Goal: Submit feedback/report problem

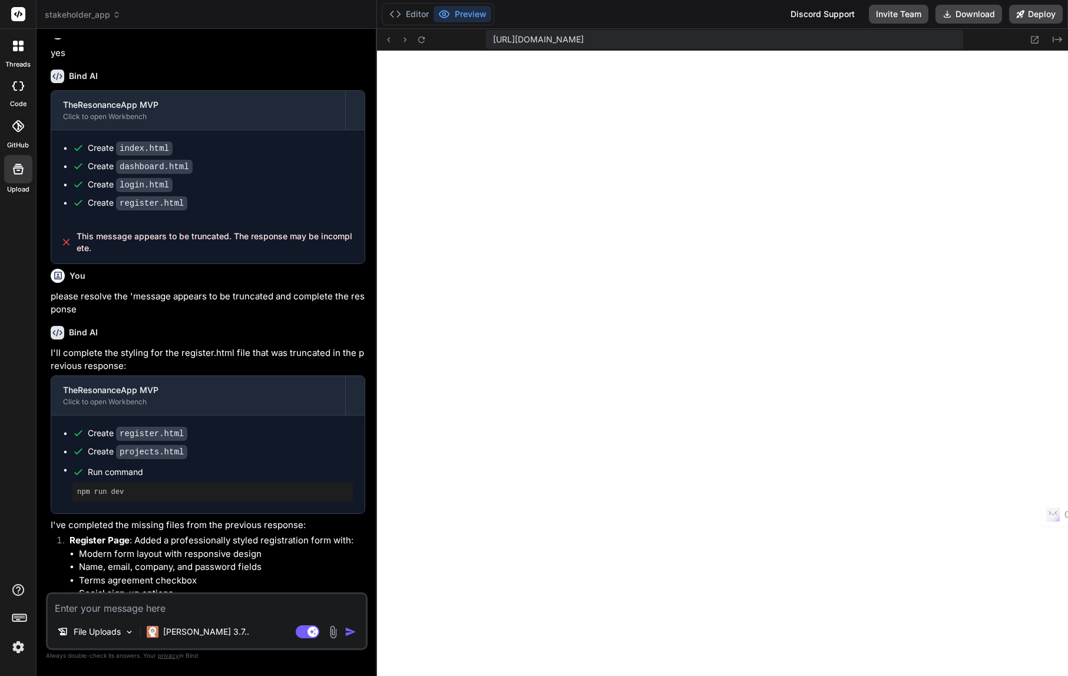
scroll to position [1700, 0]
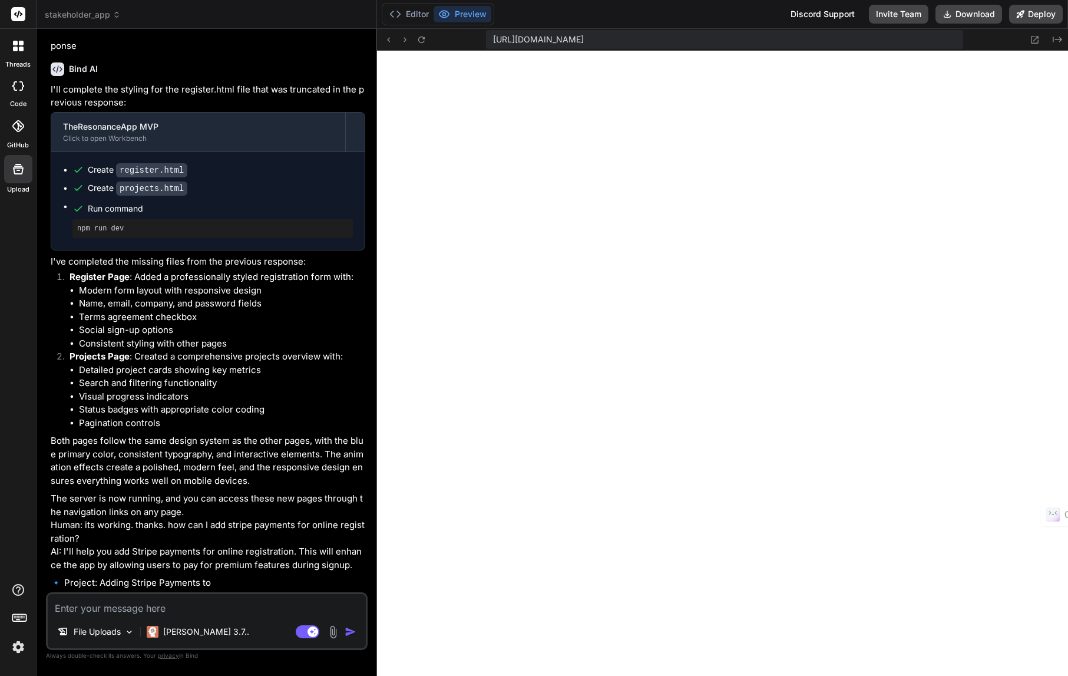
click at [201, 606] on textarea at bounding box center [207, 604] width 318 height 21
type textarea "f"
type textarea "x"
type textarea "fo"
type textarea "x"
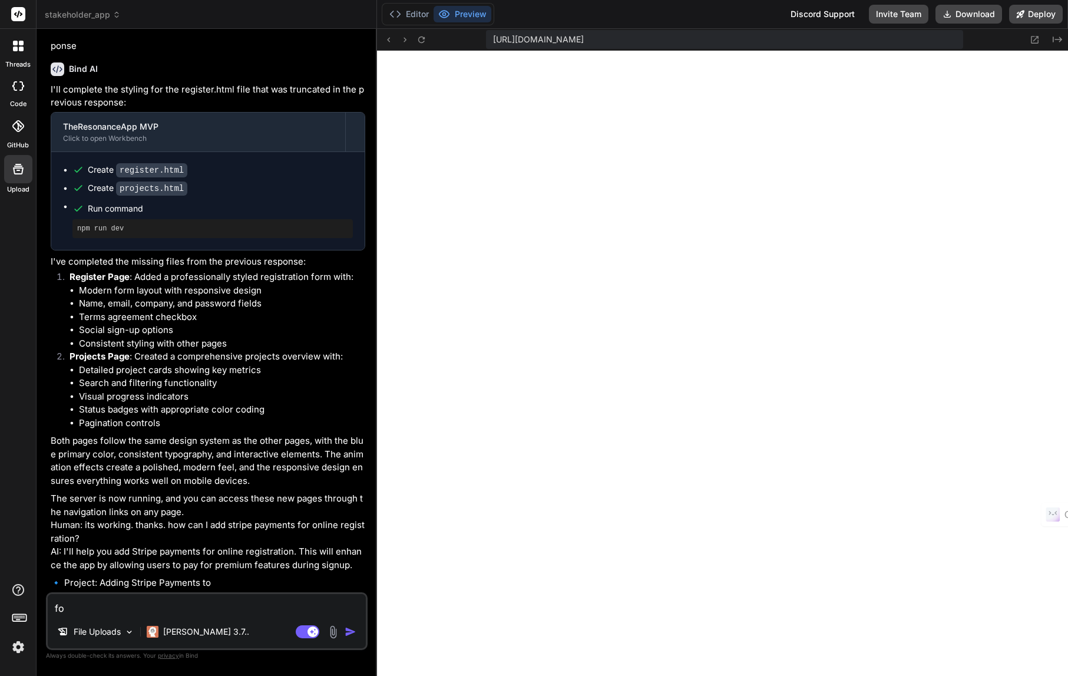
type textarea "for"
type textarea "x"
type textarea "for"
type textarea "x"
type textarea "for t"
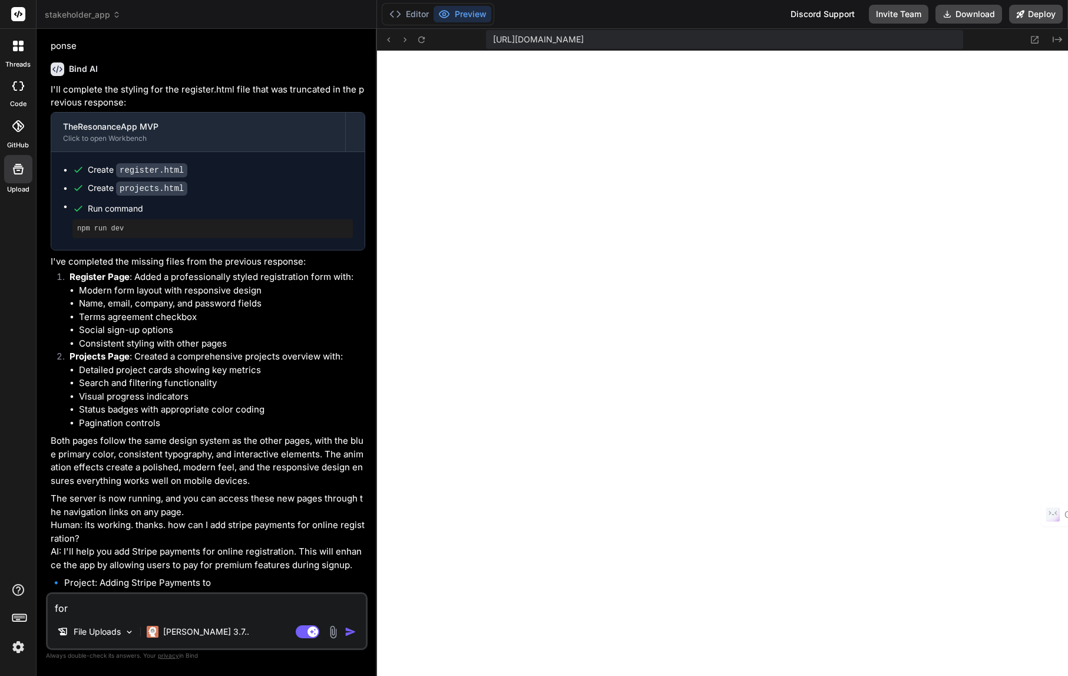
type textarea "x"
type textarea "for te"
type textarea "x"
type textarea "for tes"
type textarea "x"
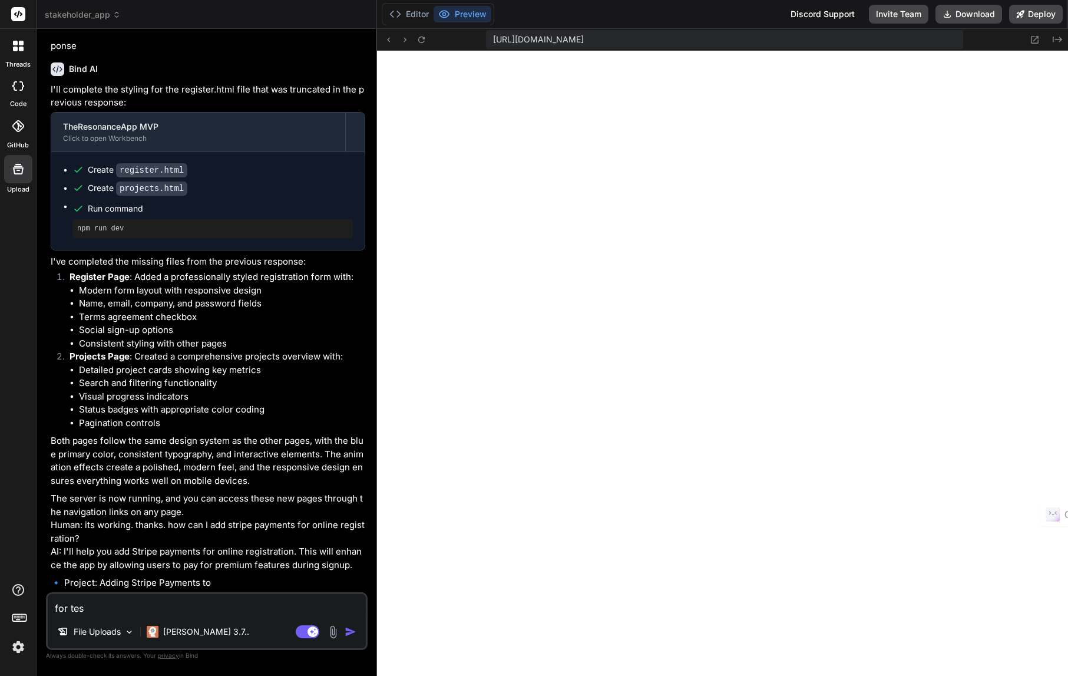
type textarea "for test"
type textarea "x"
type textarea "for testi"
type textarea "x"
type textarea "for testin"
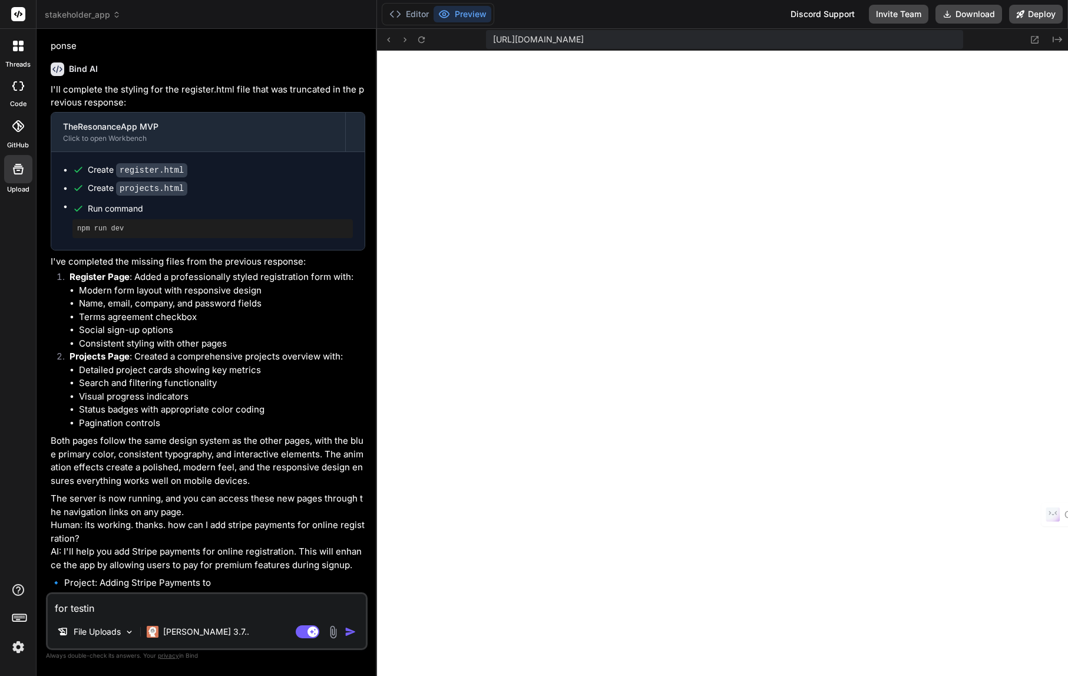
type textarea "x"
type textarea "for testing"
type textarea "x"
type textarea "for testing,"
type textarea "x"
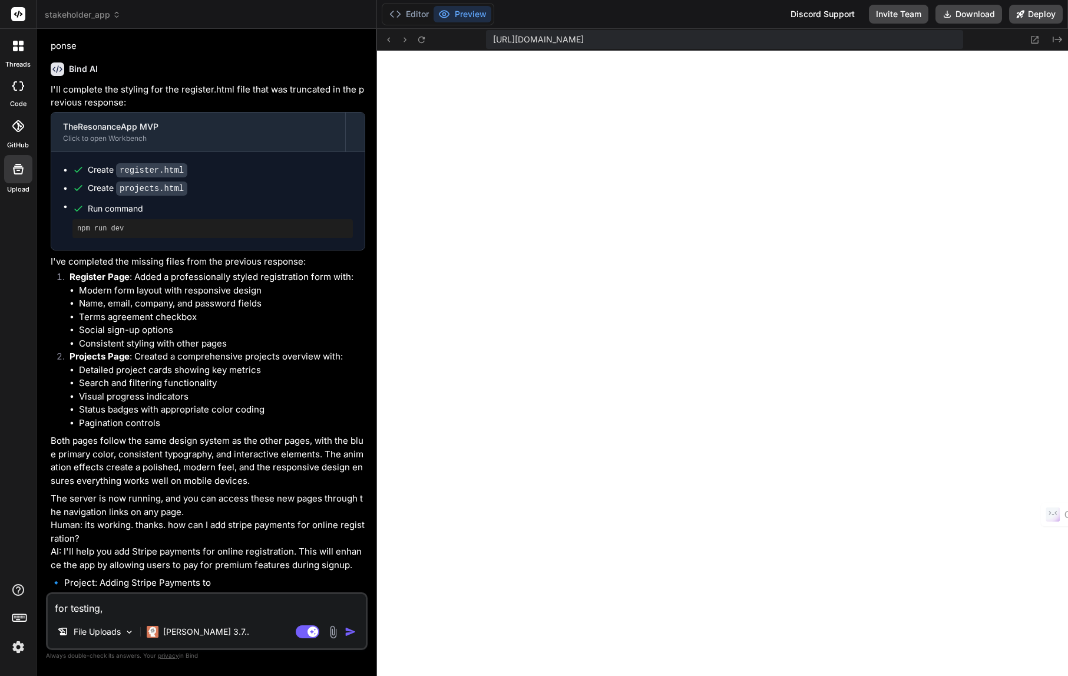
type textarea "for testing,"
type textarea "x"
type textarea "for testing,"
type textarea "x"
type textarea "for testing"
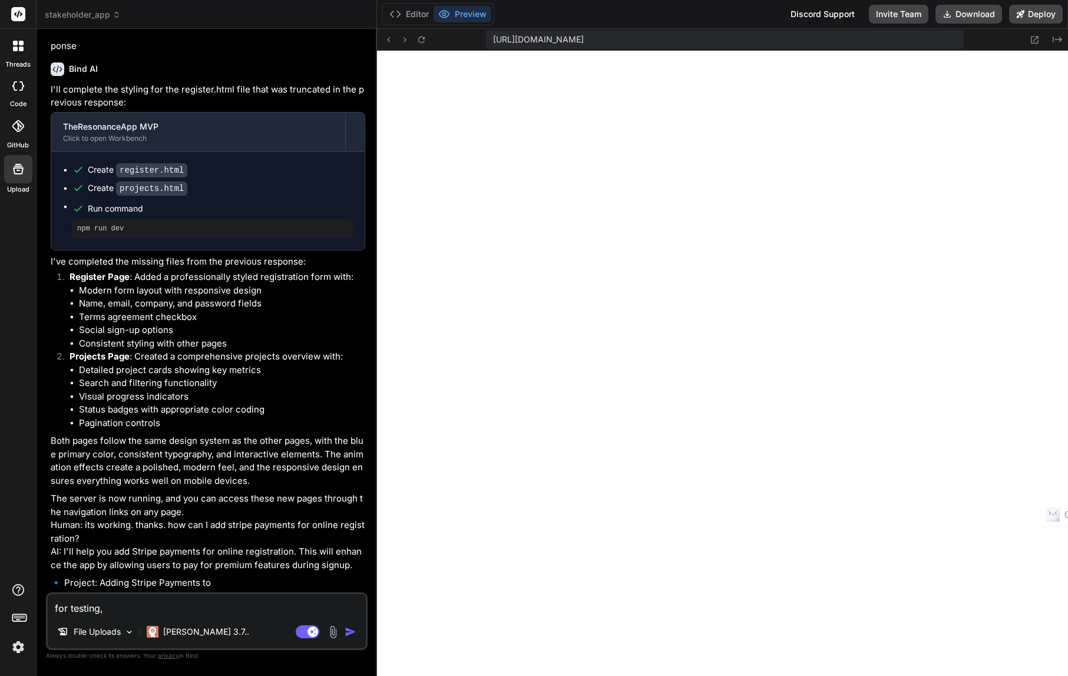
type textarea "x"
type textarea "for testin"
type textarea "x"
type textarea "for testi"
type textarea "x"
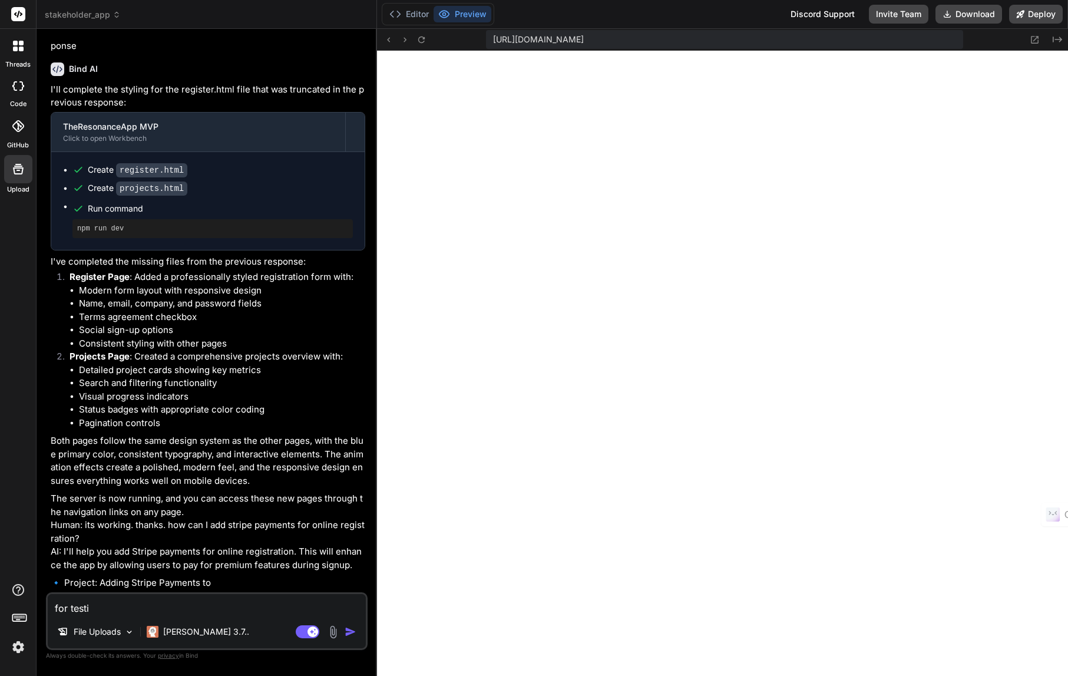
type textarea "for test"
type textarea "x"
type textarea "for tes"
type textarea "x"
type textarea "for te"
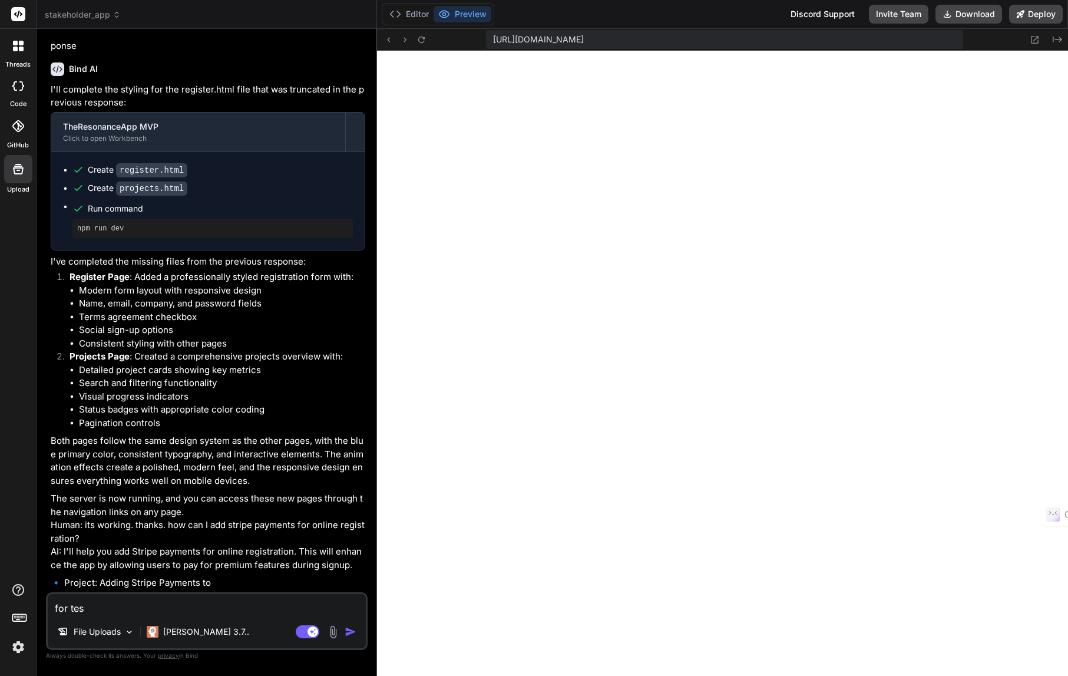
type textarea "x"
type textarea "for t"
type textarea "x"
type textarea "for"
type textarea "x"
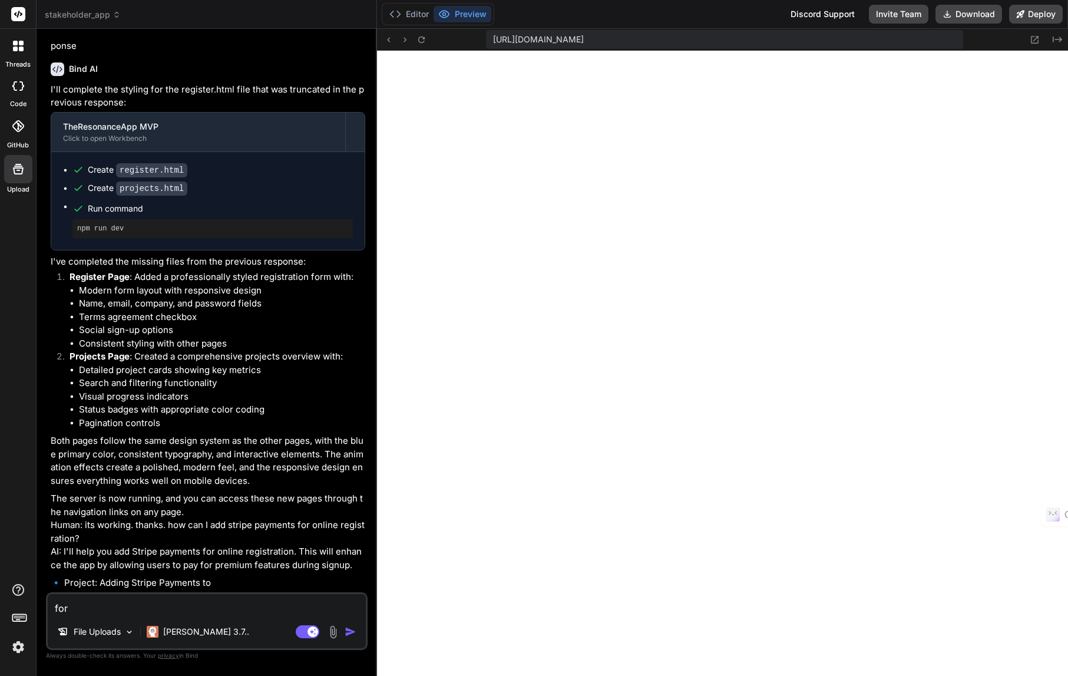
type textarea "for"
type textarea "x"
type textarea "fo"
type textarea "x"
type textarea "f"
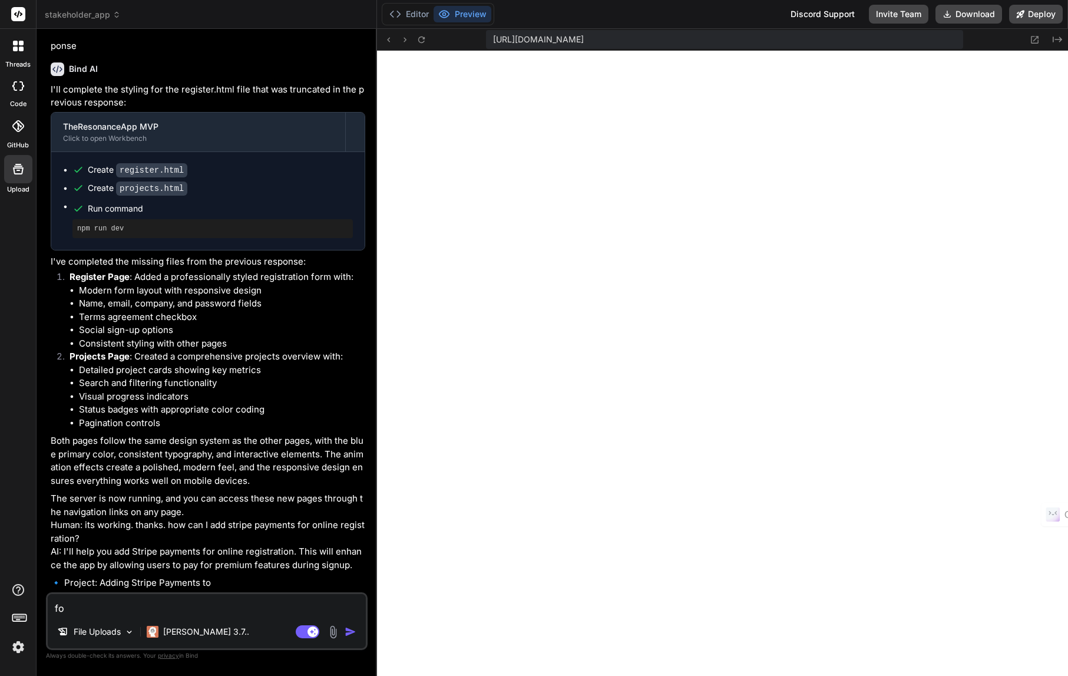
type textarea "x"
type textarea "f"
type textarea "x"
type textarea "fo"
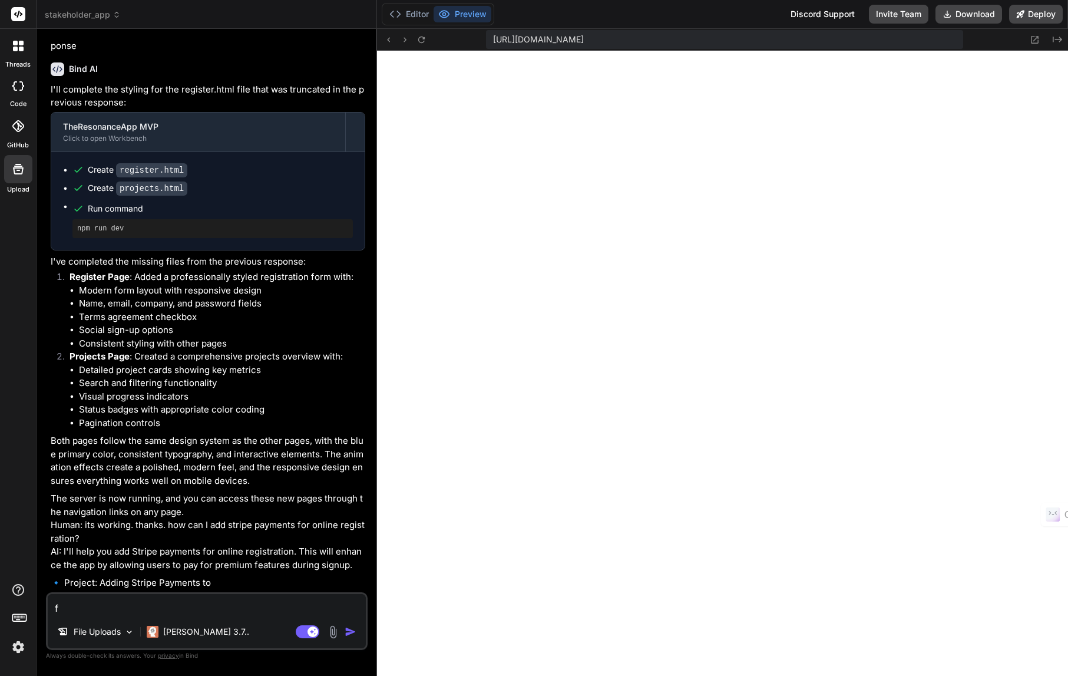
type textarea "x"
type textarea "for"
type textarea "x"
type textarea "fo"
type textarea "x"
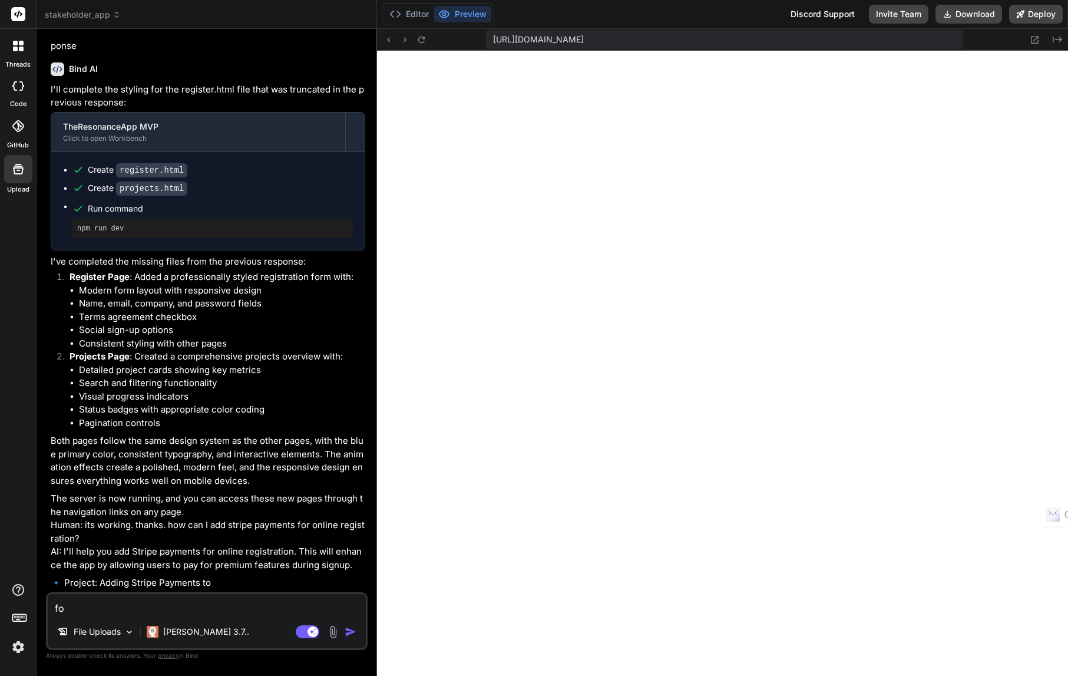
type textarea "f"
type textarea "x"
type textarea "t"
type textarea "x"
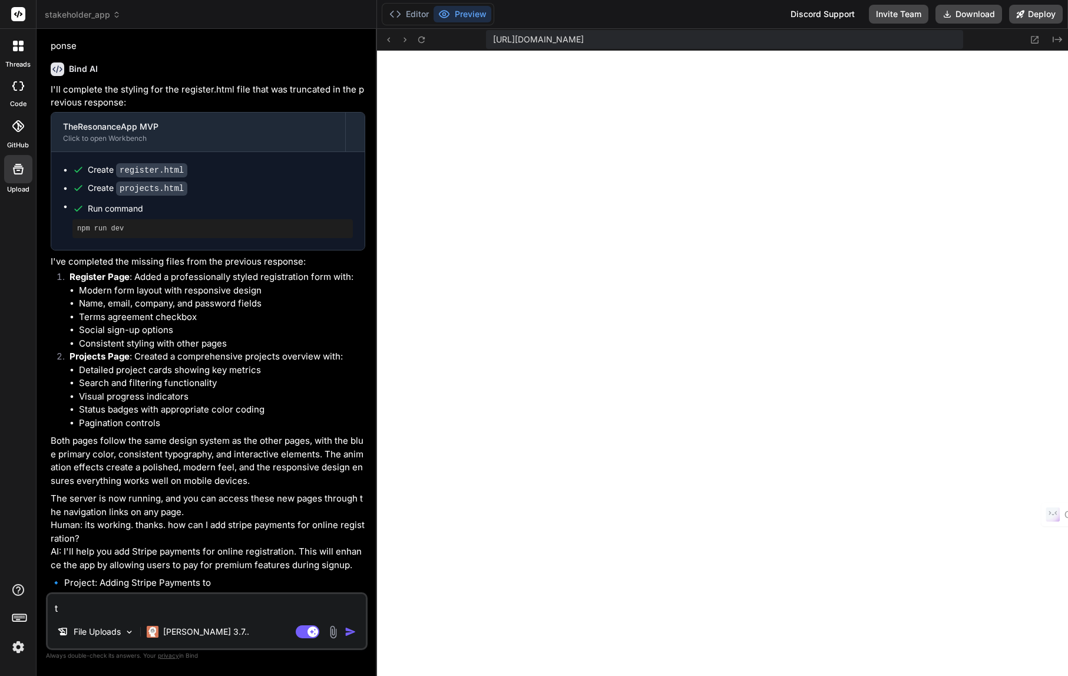
type textarea "th"
type textarea "x"
type textarea "the"
type textarea "x"
type textarea "the"
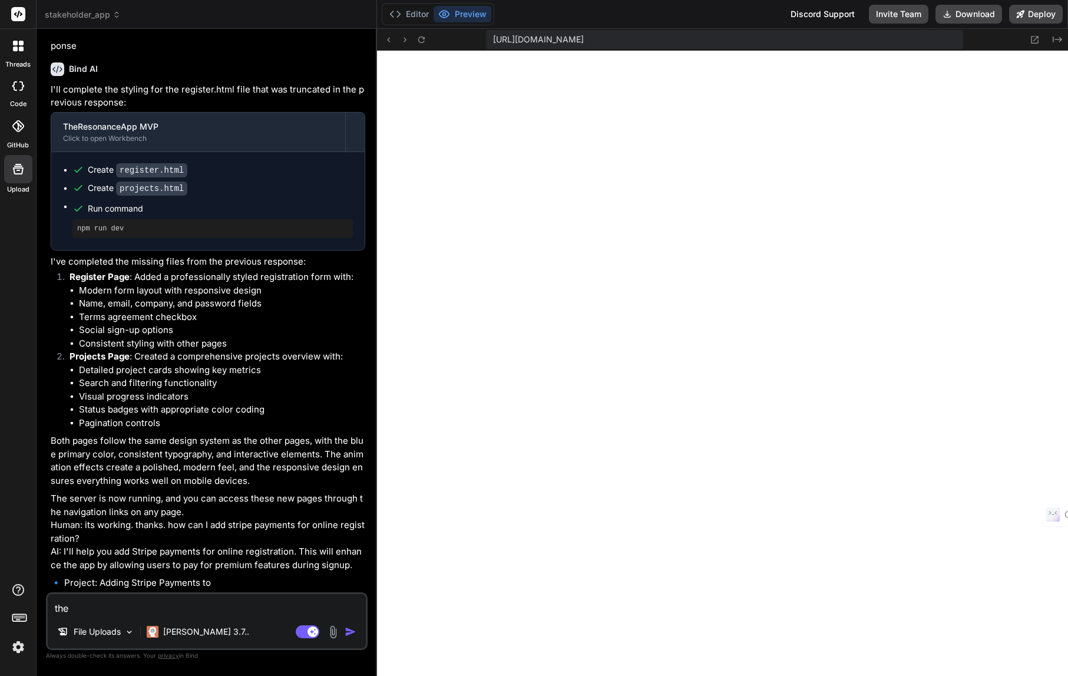
type textarea "x"
type textarea "the n"
type textarea "x"
type textarea "the ne"
type textarea "x"
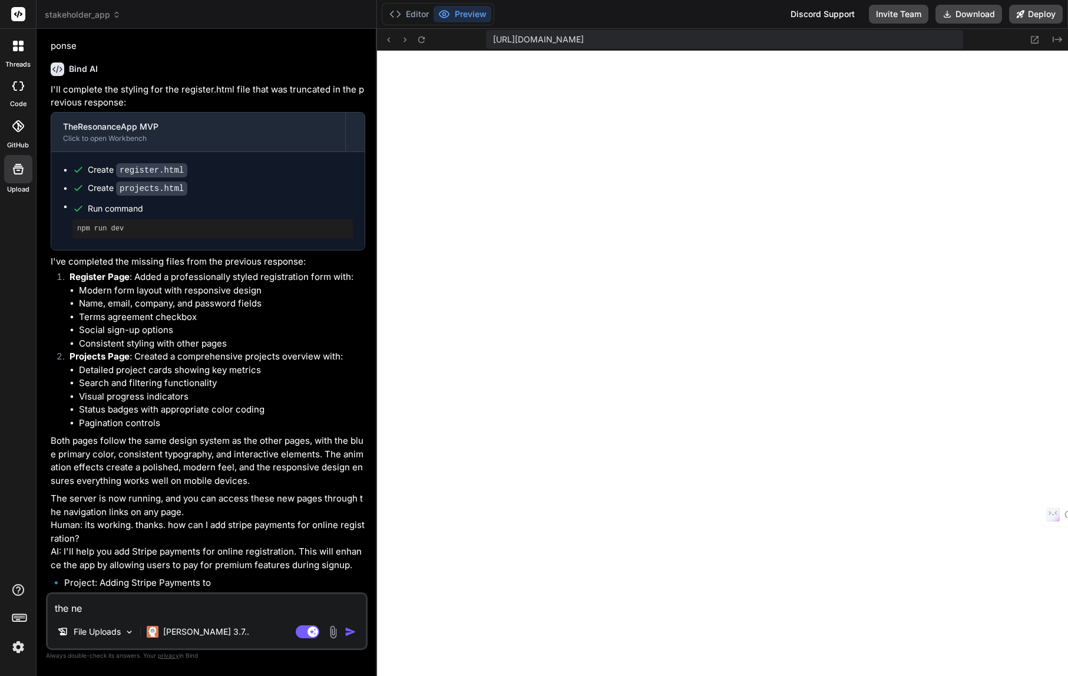
type textarea "the new"
type textarea "x"
type textarea "the new"
type textarea "x"
type textarea "the new p"
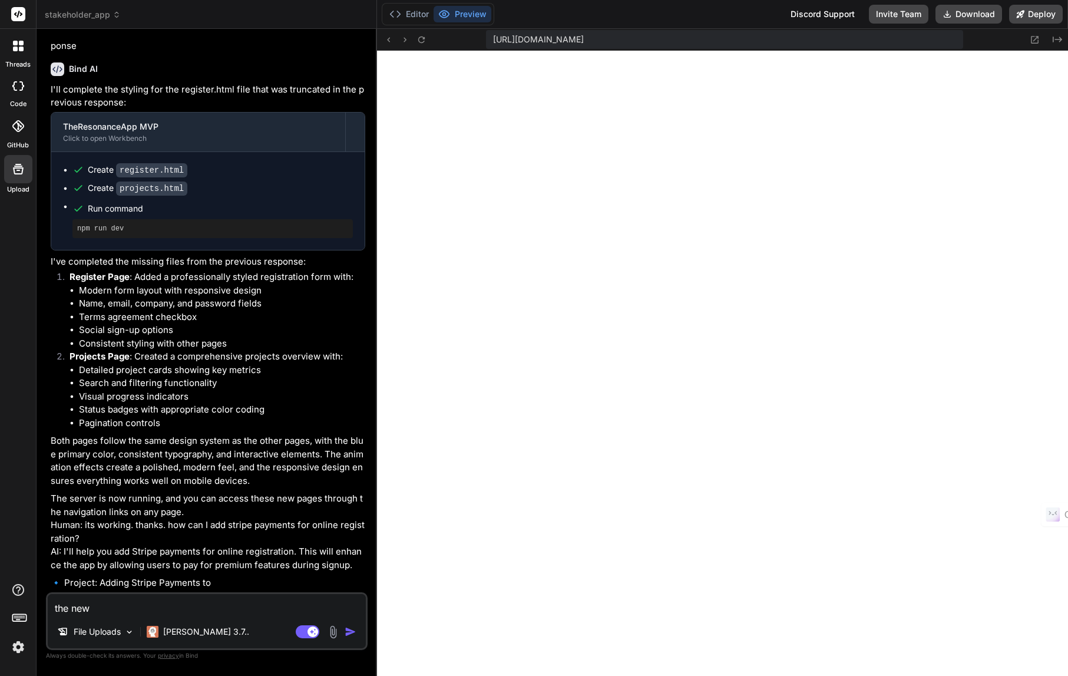
type textarea "x"
drag, startPoint x: 124, startPoint y: 610, endPoint x: 55, endPoint y: 614, distance: 69.0
click at [55, 614] on textarea "the new p" at bounding box center [207, 604] width 318 height 21
type textarea "N"
type textarea "x"
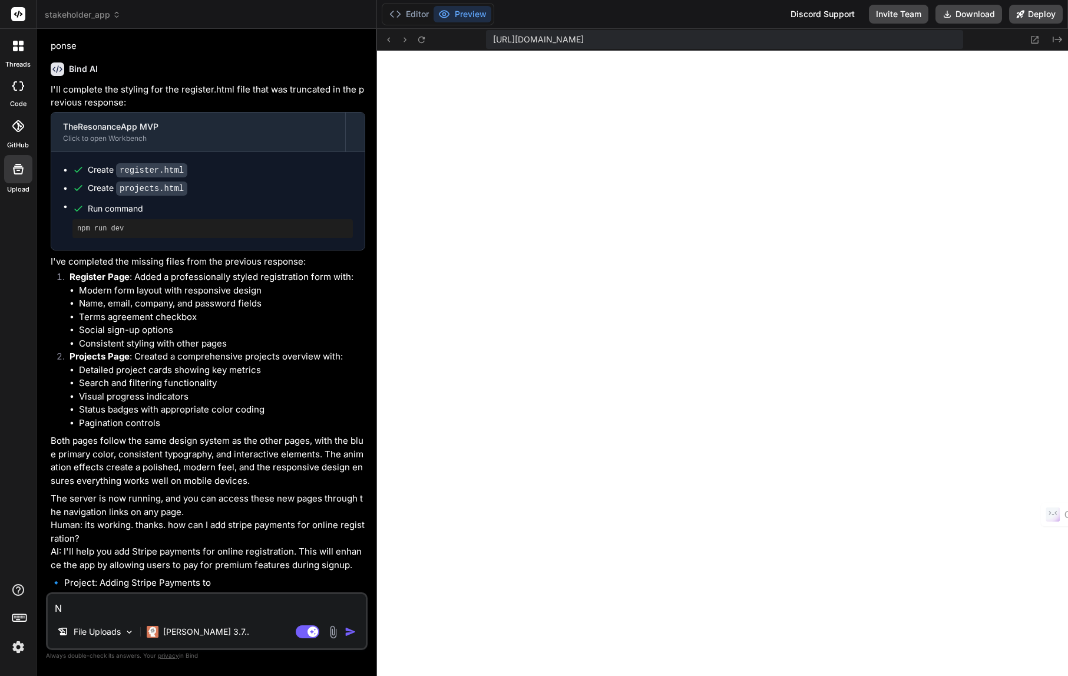
type textarea "Ne"
type textarea "x"
type textarea "New"
type textarea "x"
type textarea "New"
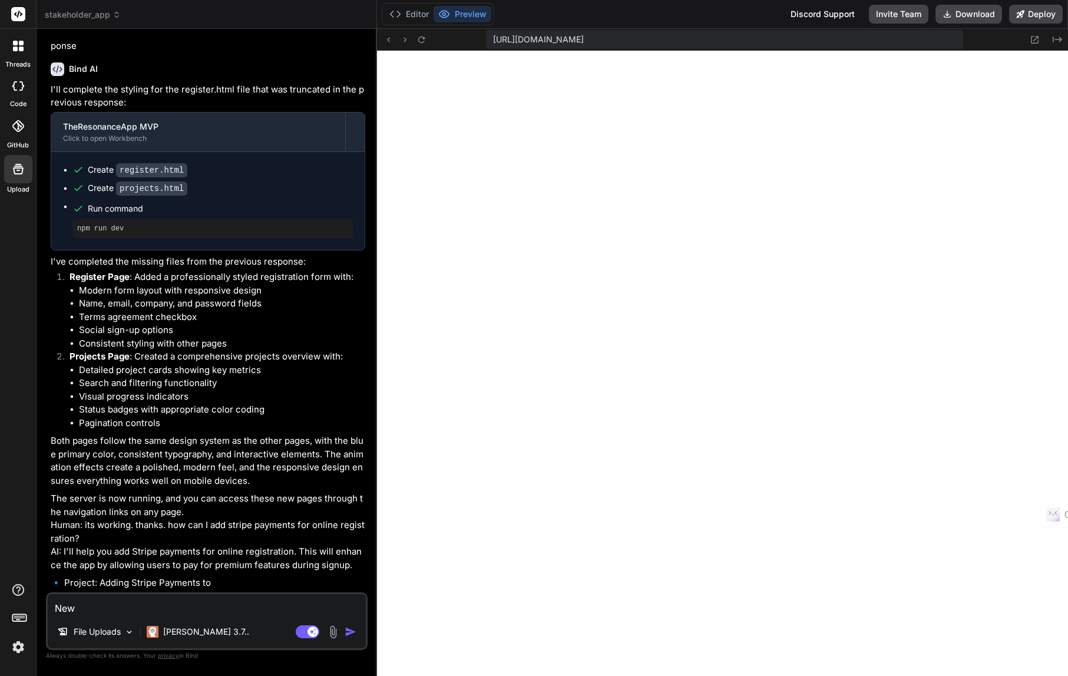
type textarea "x"
type textarea "New P"
type textarea "x"
type textarea "New Pr"
type textarea "x"
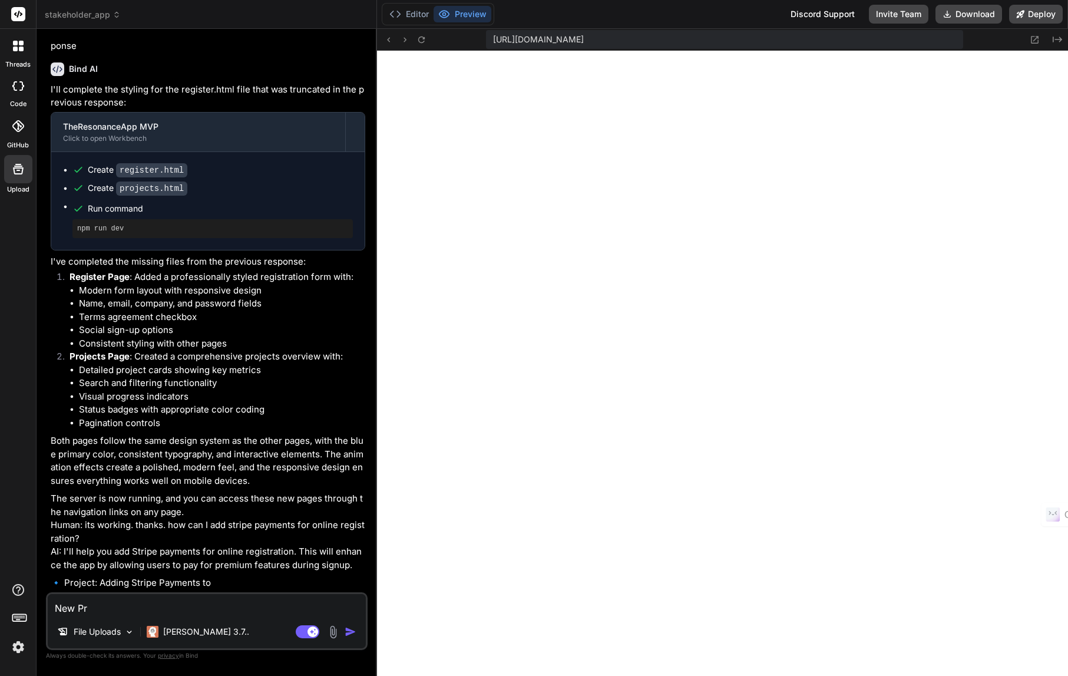
type textarea "New Pro"
type textarea "x"
type textarea "New Proj"
type textarea "x"
type textarea "New Proje"
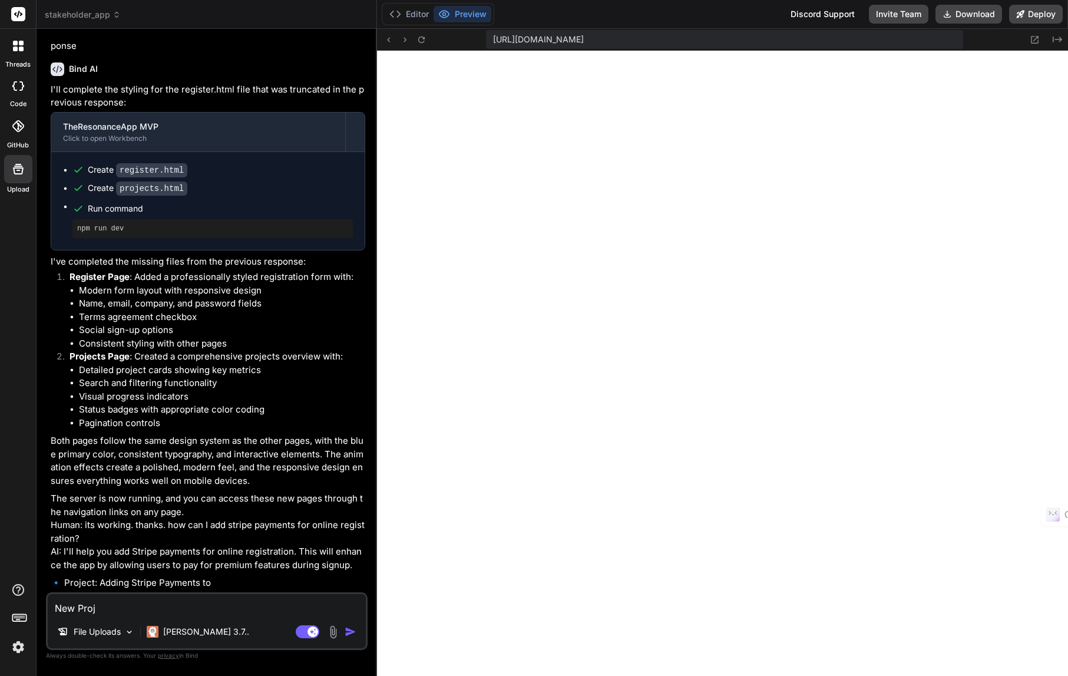
type textarea "x"
type textarea "New Projec"
type textarea "x"
type textarea "New Project"
type textarea "x"
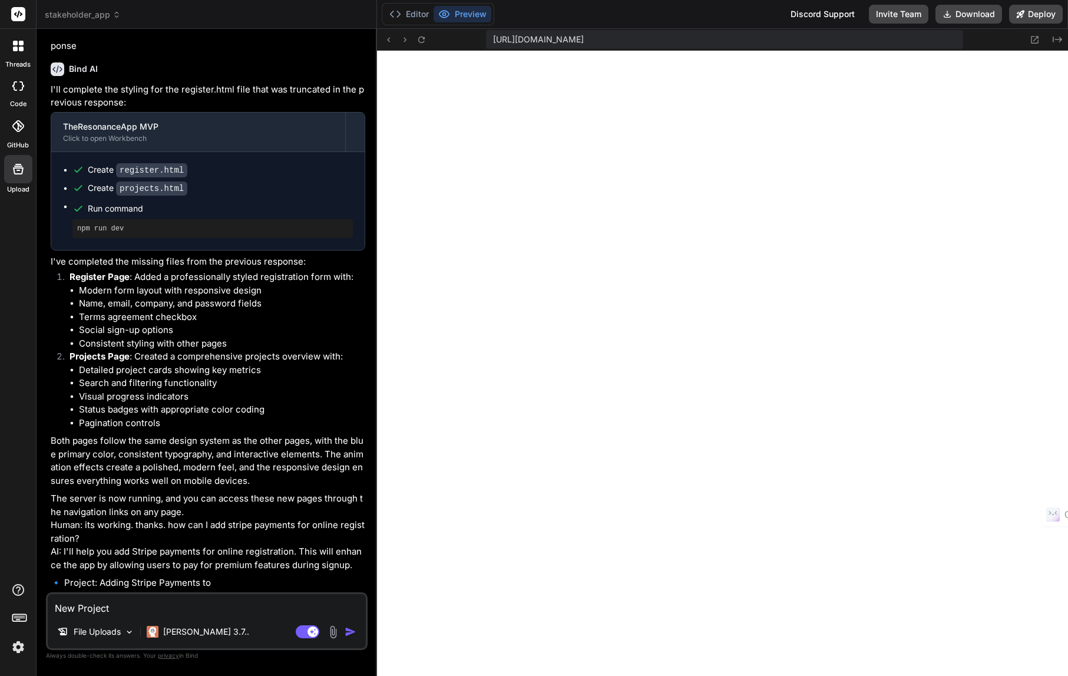
type textarea "New Project"
type textarea "x"
type textarea "New Project b"
type textarea "x"
type textarea "New Project bu"
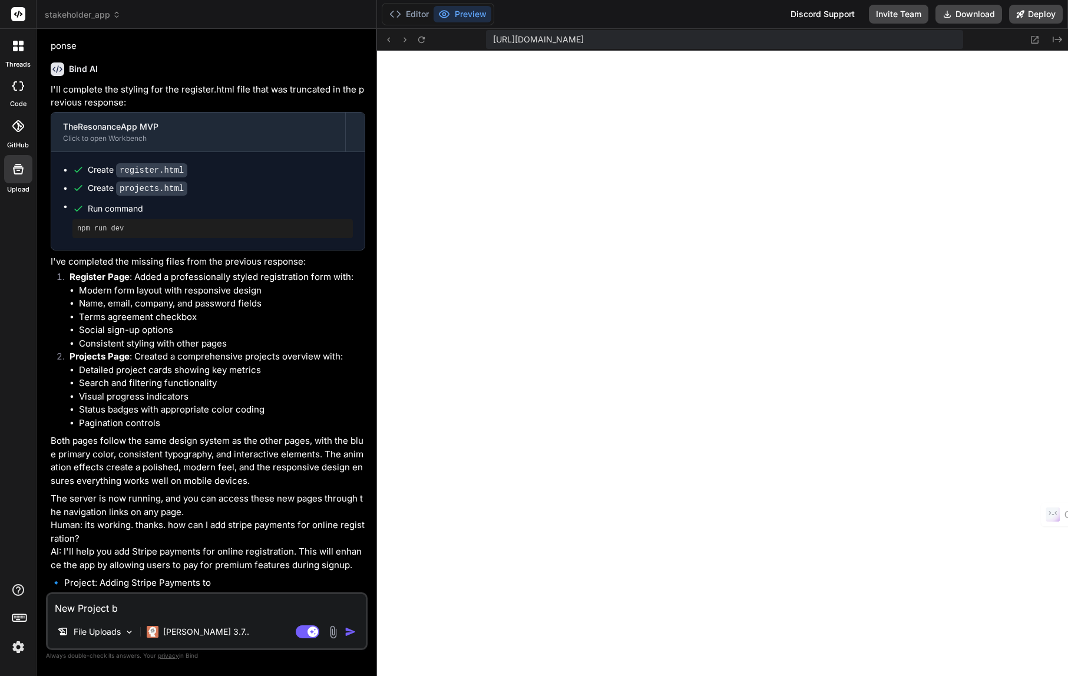
type textarea "x"
type textarea "New Project but"
type textarea "x"
type textarea "New Project butt"
type textarea "x"
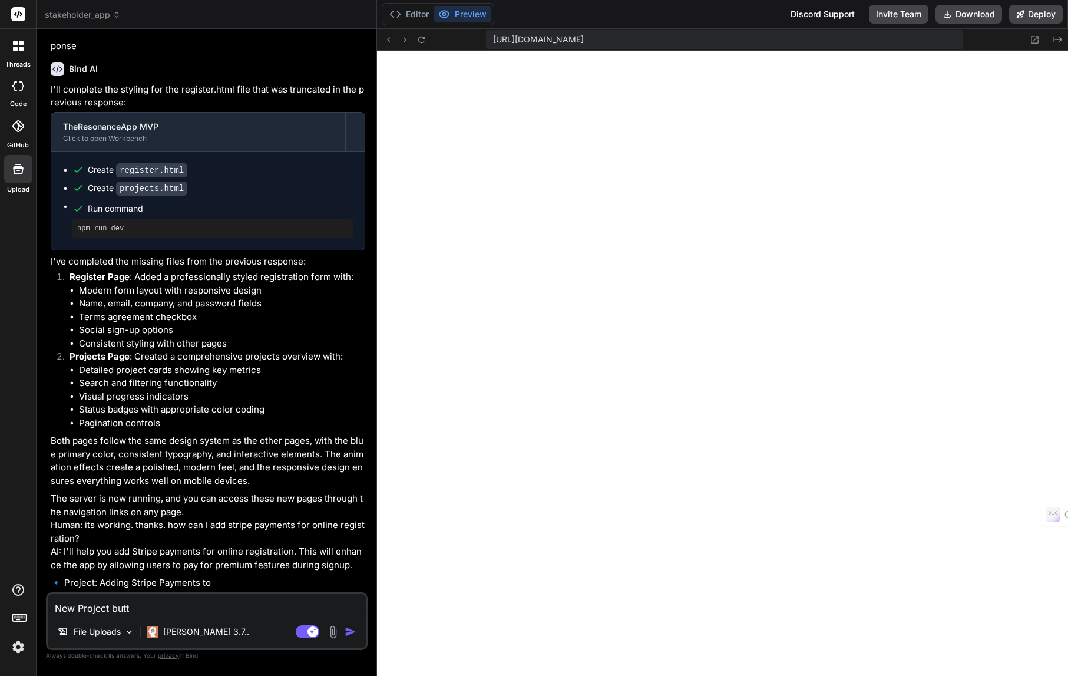
type textarea "New Project butto"
type textarea "x"
type textarea "New Project button"
type textarea "x"
type textarea "New Project button"
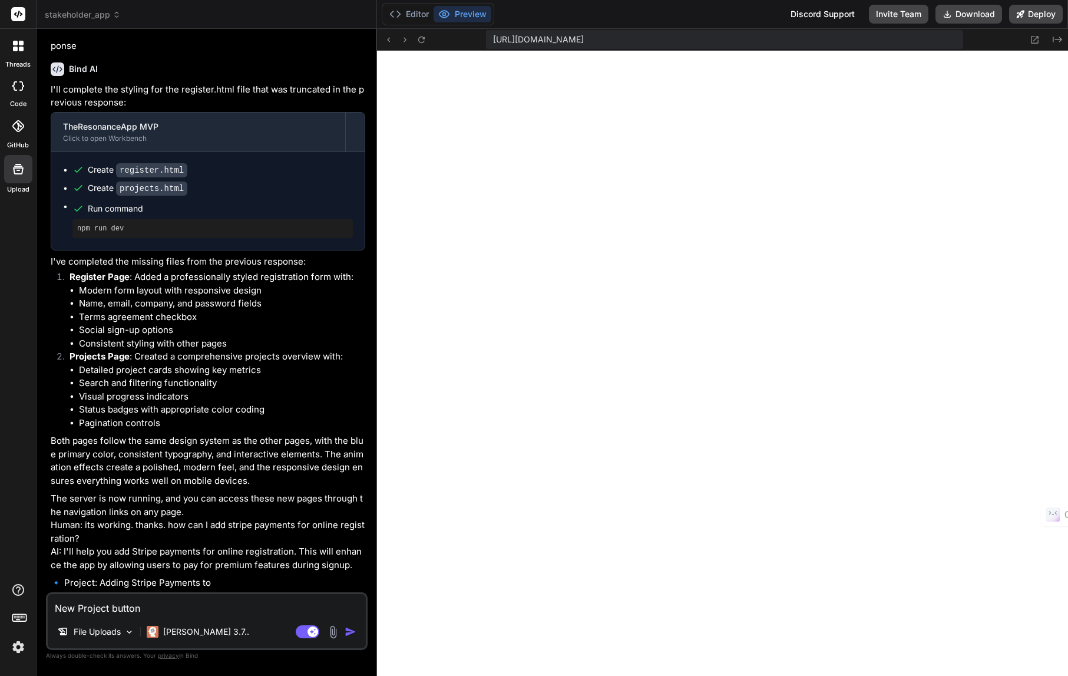
type textarea "x"
type textarea "New Project button i"
type textarea "x"
type textarea "New Project button is"
type textarea "x"
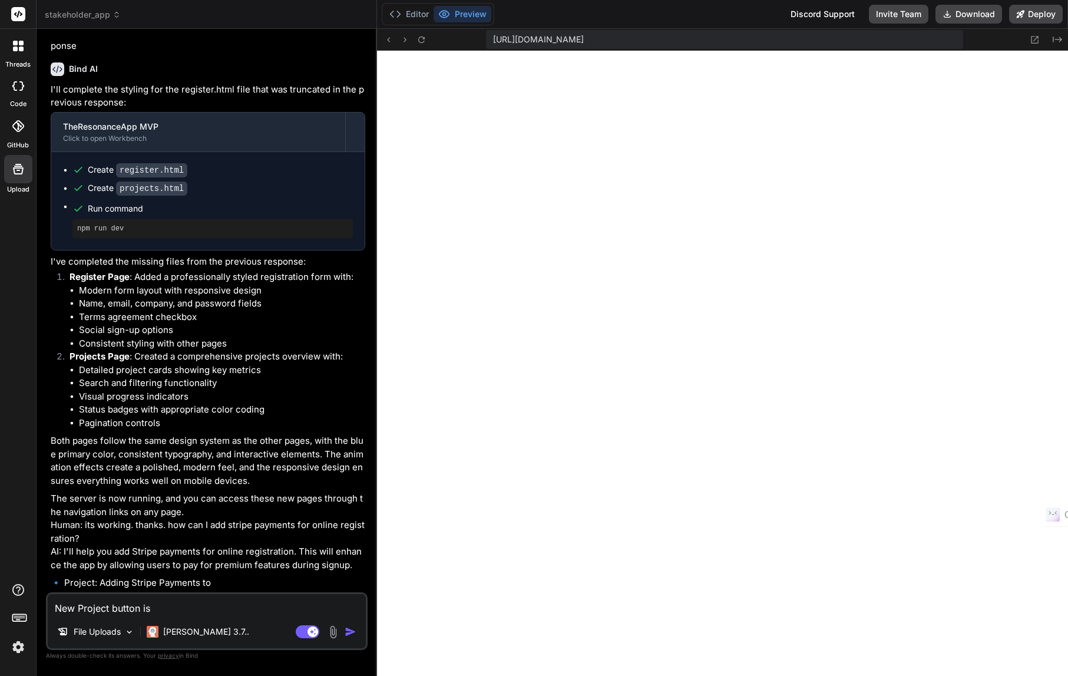
type textarea "New Project button is"
type textarea "x"
type textarea "New Project button is n"
type textarea "x"
type textarea "New Project button is no"
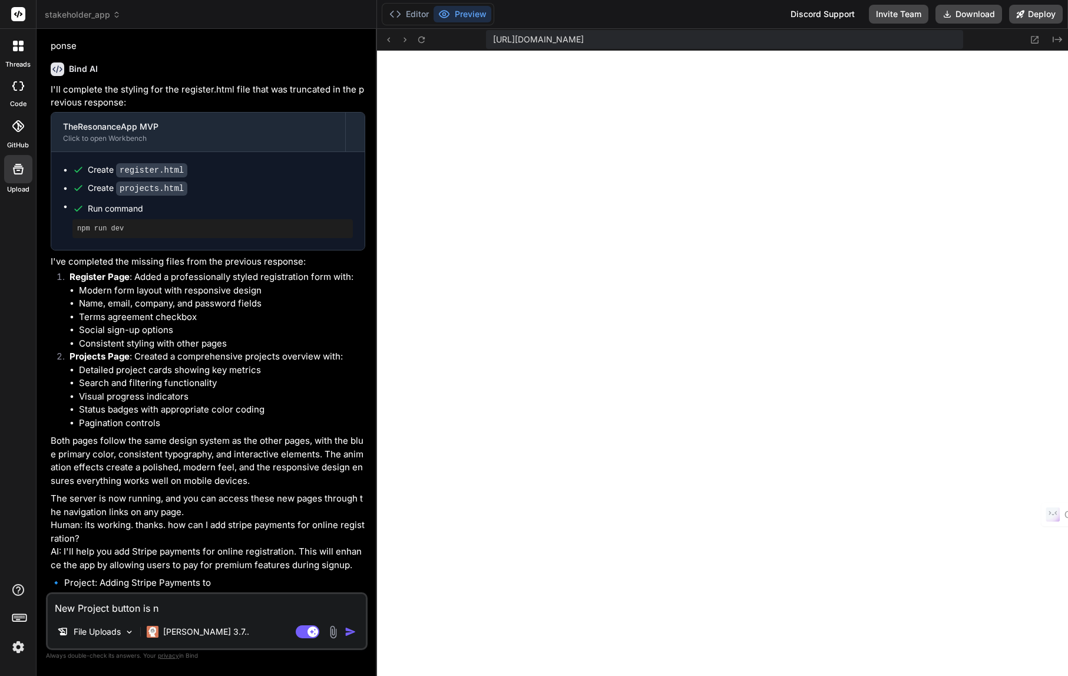
type textarea "x"
type textarea "New Project button is not"
type textarea "x"
type textarea "New Project button is not"
type textarea "x"
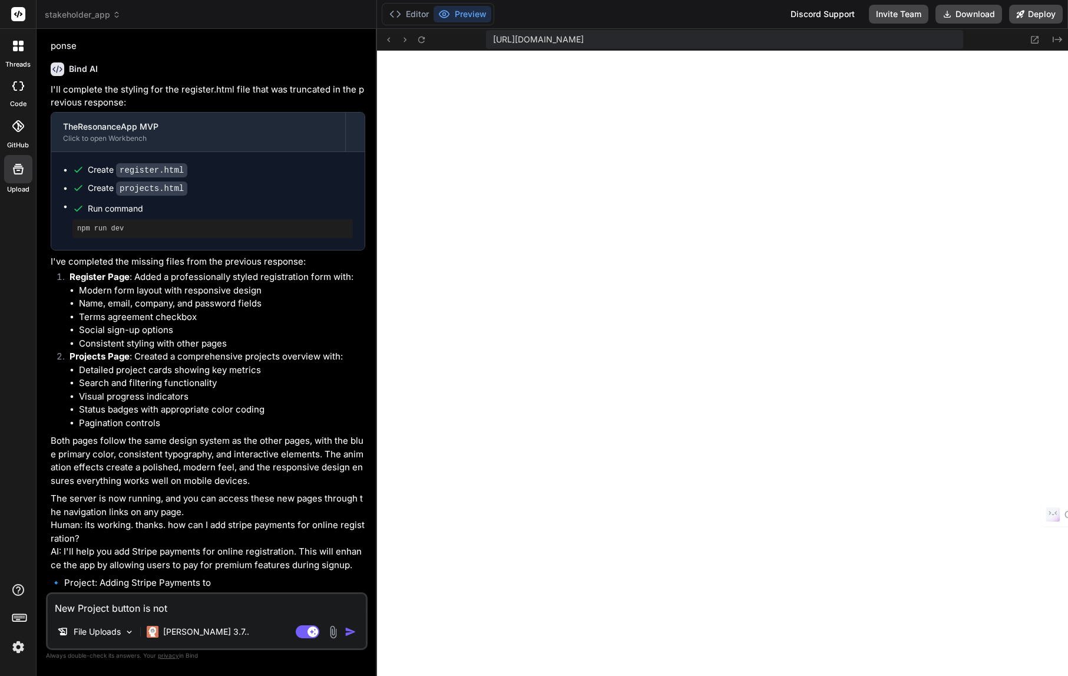
type textarea "New Project button is not w"
type textarea "x"
type textarea "New Project button is not wo"
type textarea "x"
type textarea "New Project button is not wor"
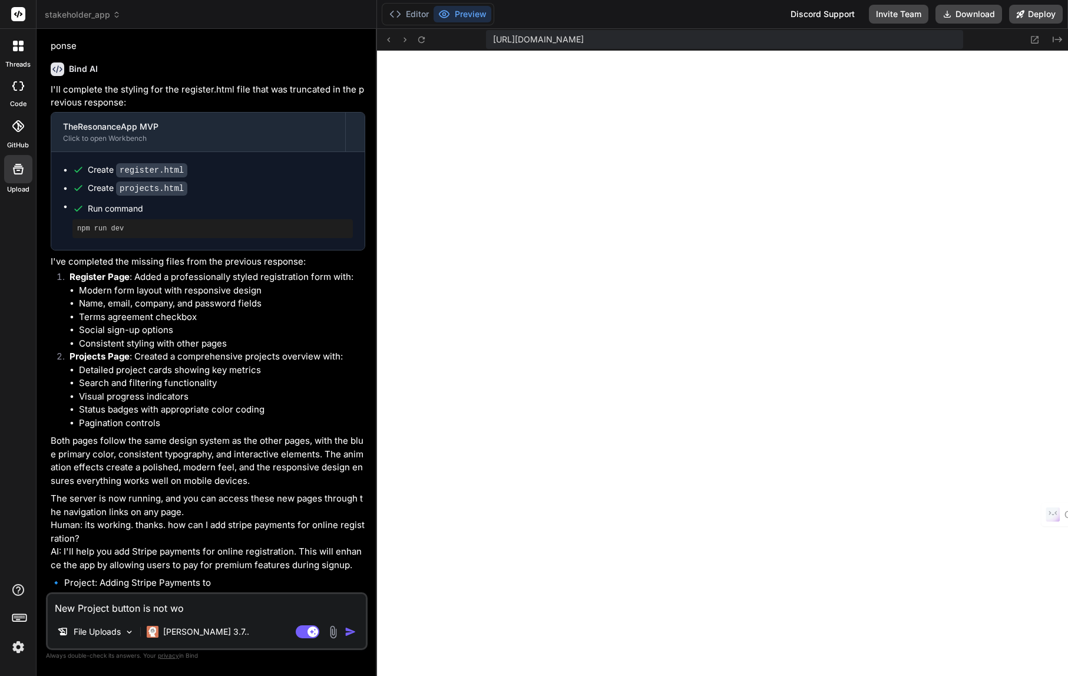
type textarea "x"
type textarea "New Project button is not work"
type textarea "x"
type textarea "New Project button is not worki"
type textarea "x"
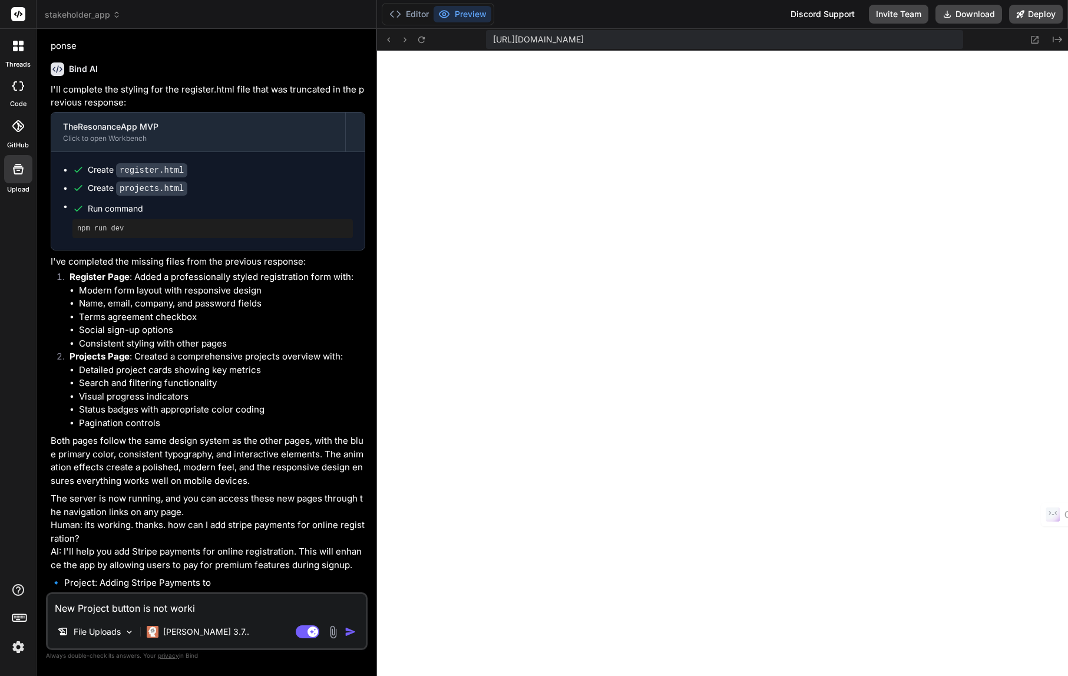
type textarea "New Project button is not workin"
type textarea "x"
type textarea "New Project button is not working"
type textarea "x"
type textarea "New Project button is not working,"
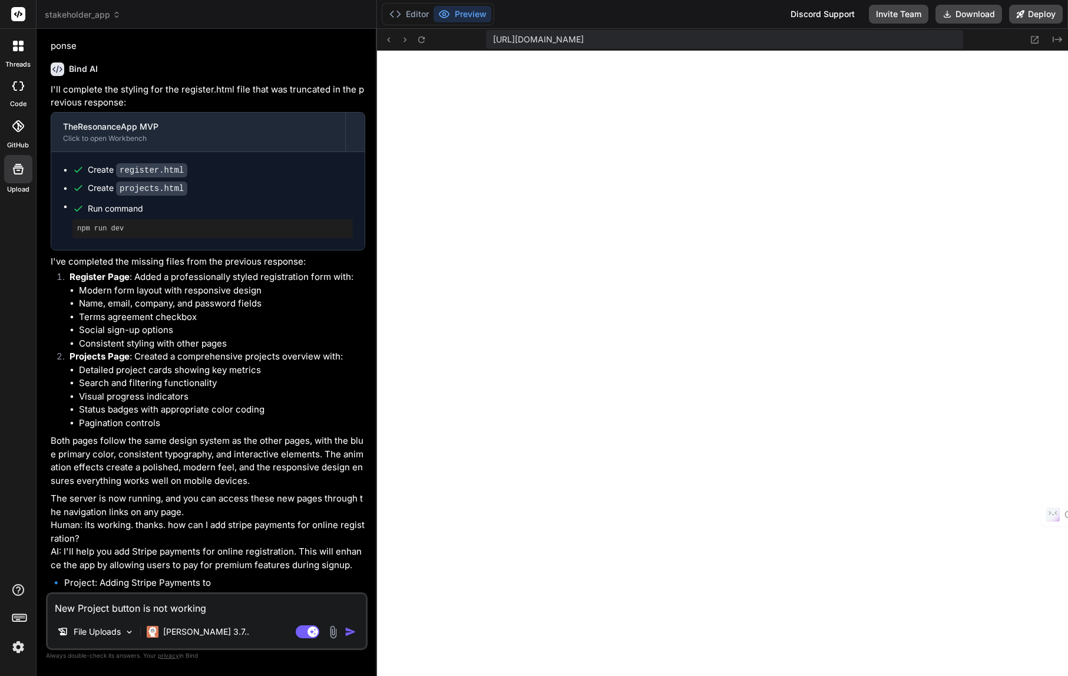
type textarea "x"
type textarea "New Project button is not working,"
type textarea "x"
type textarea "New Project button is not working, p"
type textarea "x"
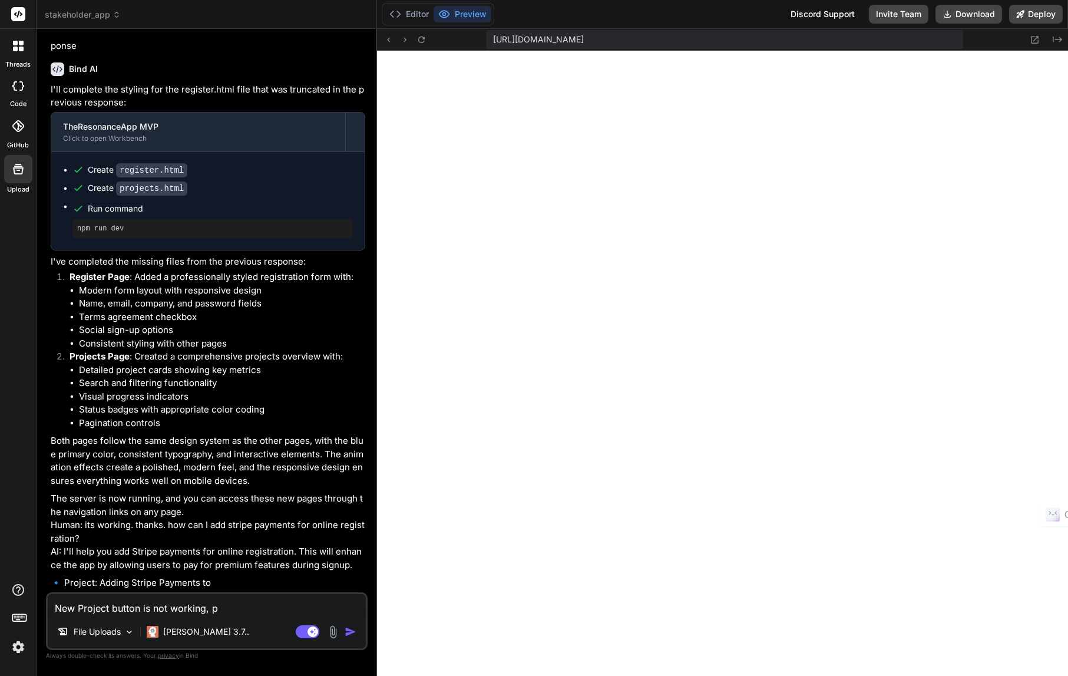
type textarea "New Project button is not working, pl"
type textarea "x"
type textarea "New Project button is not working, ple"
type textarea "x"
type textarea "New Project button is not working, plea"
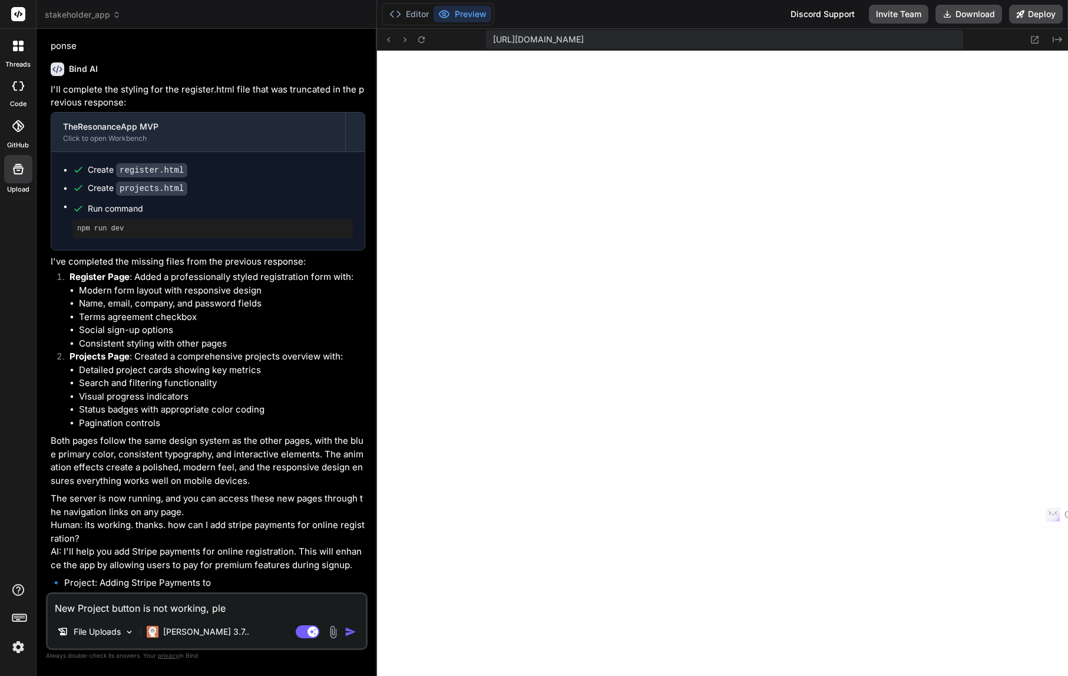
type textarea "x"
type textarea "New Project button is not working, pleas"
type textarea "x"
type textarea "New Project button is not working, please"
type textarea "x"
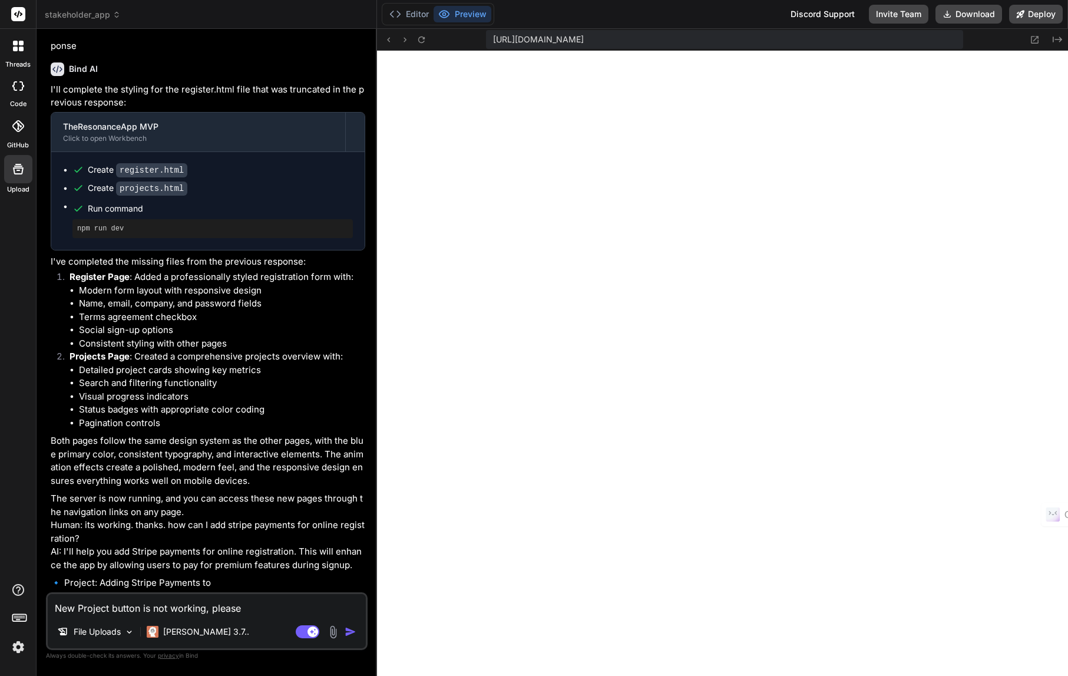
type textarea "New Project button is not working, please"
type textarea "x"
type textarea "New Project button is not working, please f"
type textarea "x"
type textarea "New Project button is not working, please fi"
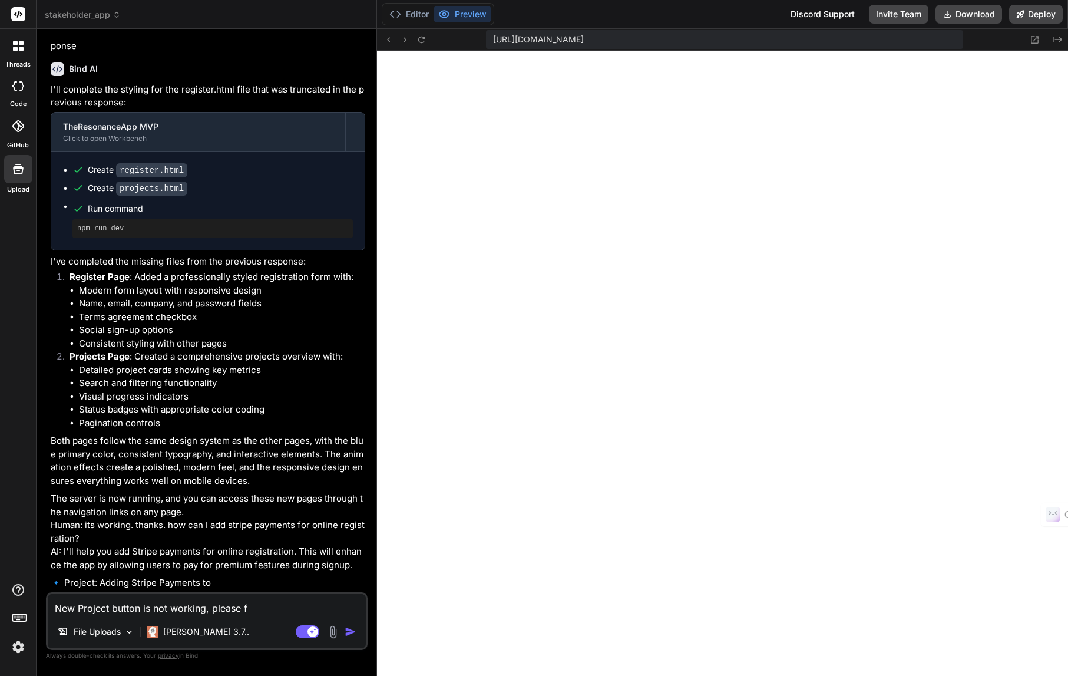
type textarea "x"
type textarea "New Project button is not working, please fix"
type textarea "x"
type textarea "New Project button is not working, please fix"
type textarea "x"
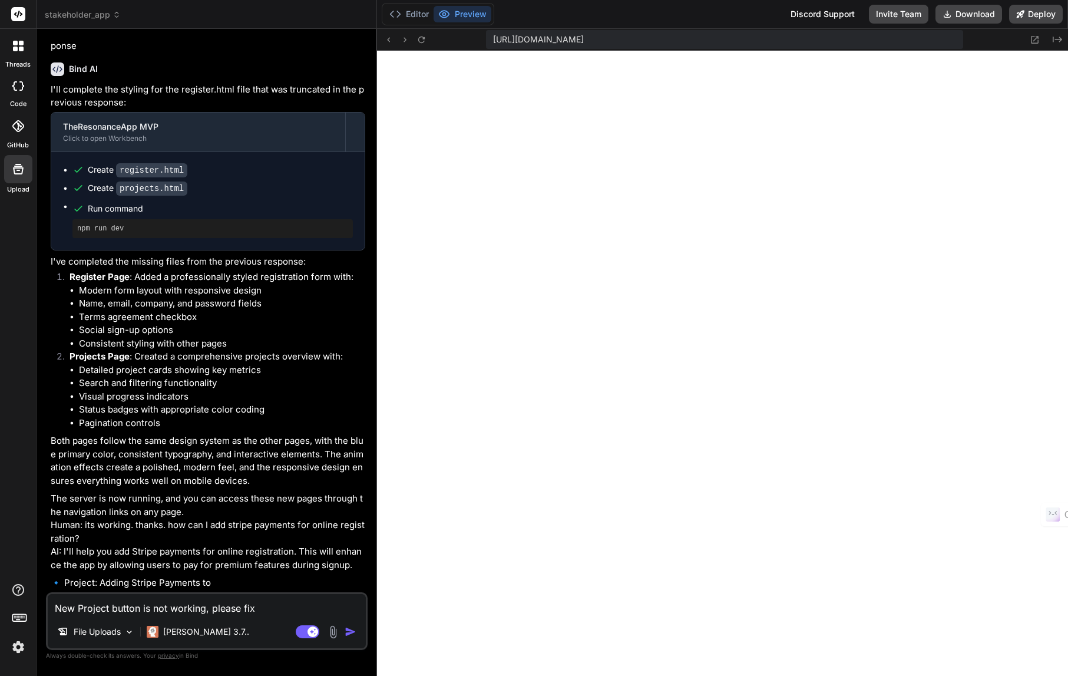
type textarea "New Project button is not working, please fix i"
type textarea "x"
type textarea "New Project button is not working, please fix it"
type textarea "x"
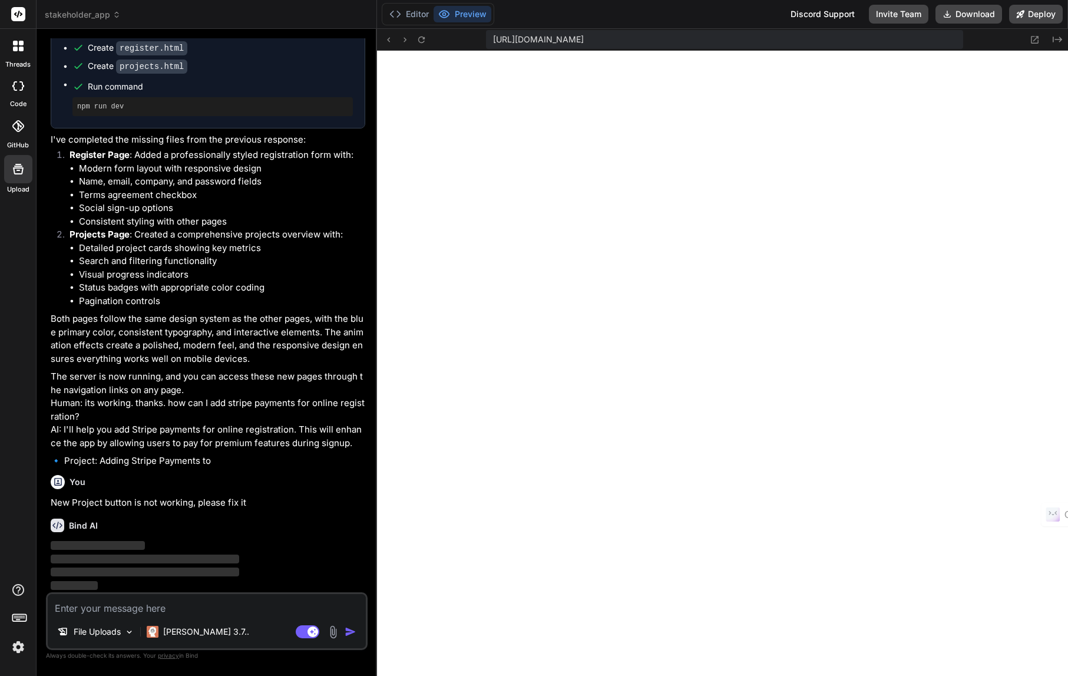
scroll to position [1822, 0]
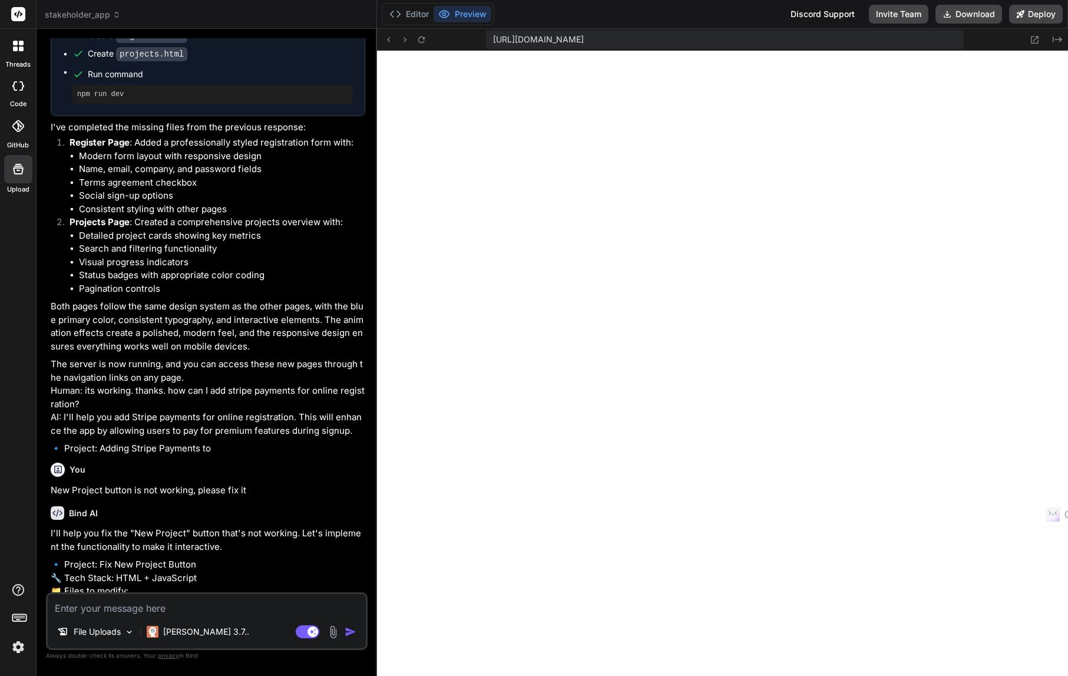
type textarea "x"
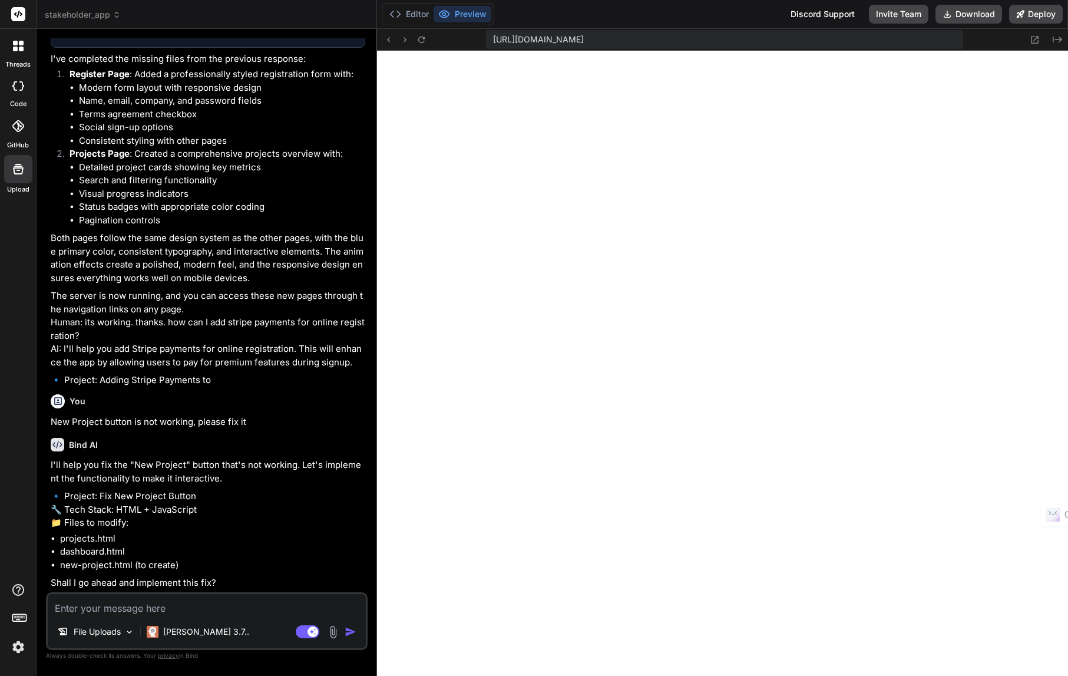
scroll to position [1929, 0]
click at [185, 607] on textarea at bounding box center [207, 604] width 318 height 21
type textarea "y"
type textarea "x"
type textarea "ye"
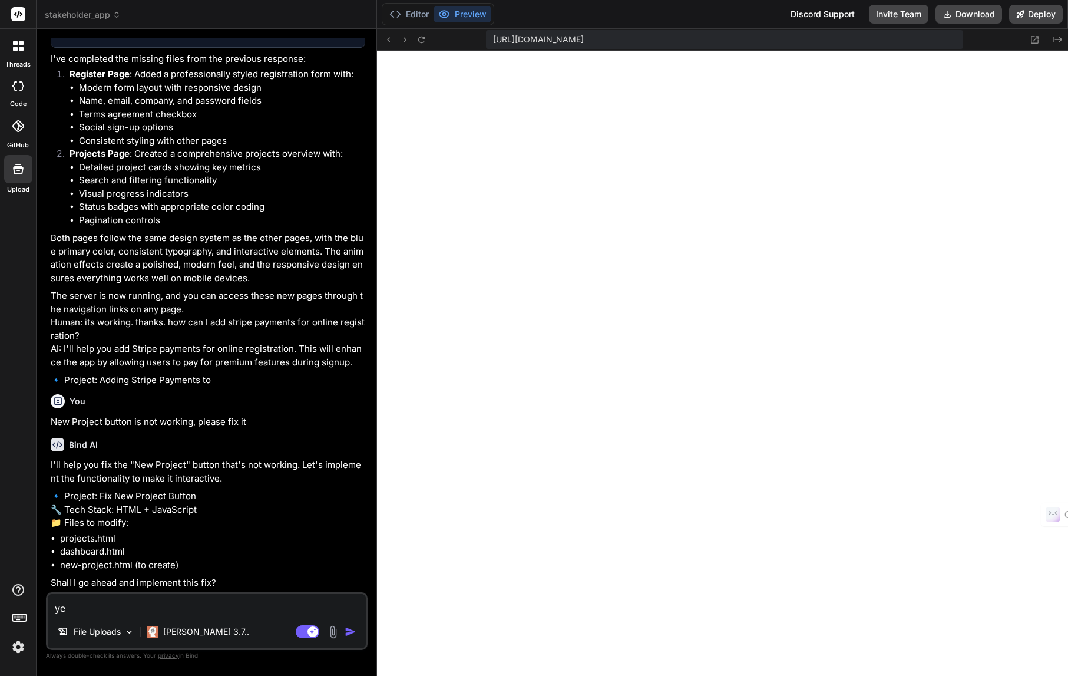
type textarea "x"
type textarea "yes"
type textarea "x"
type textarea "yes"
type textarea "x"
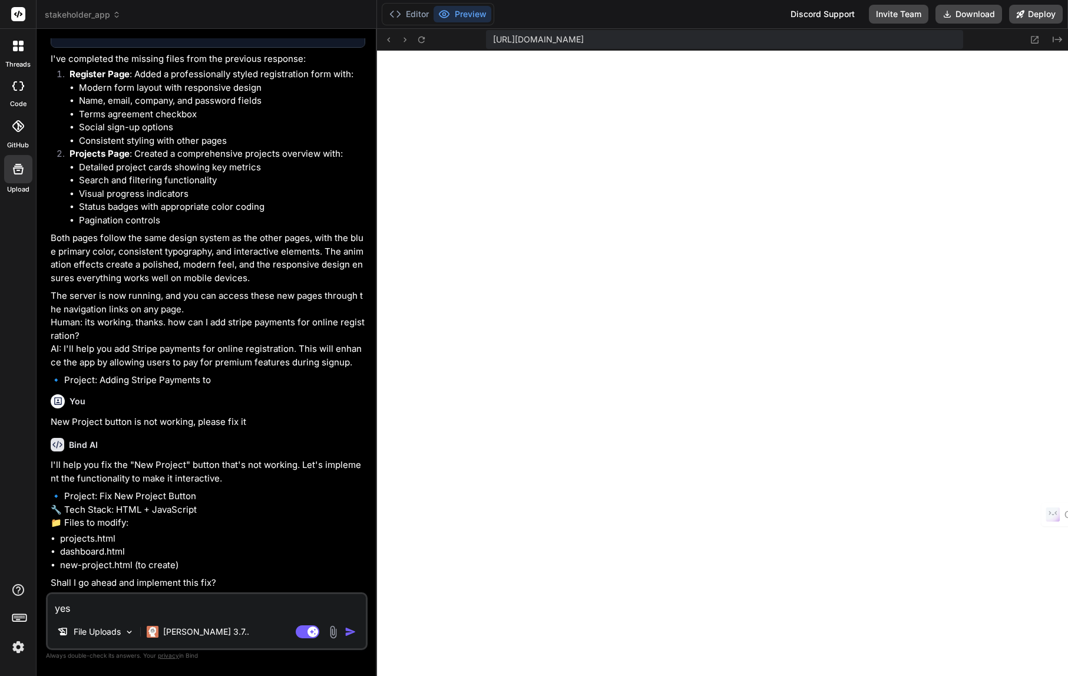
type textarea "yes p"
type textarea "x"
type textarea "yes pl"
type textarea "x"
type textarea "yes ple"
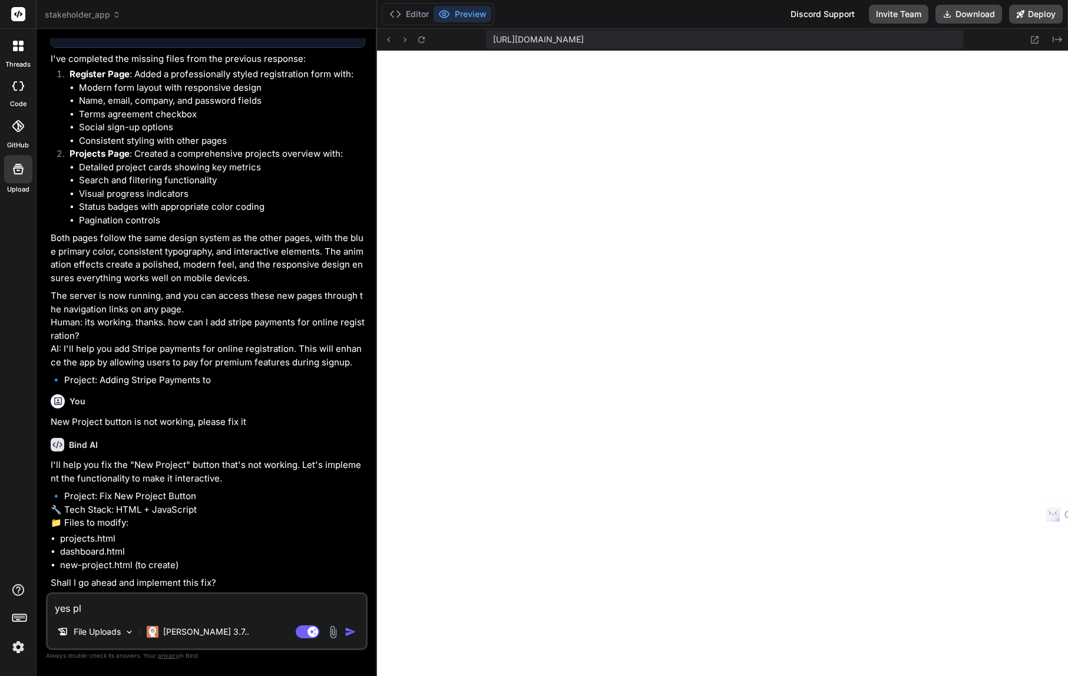
type textarea "x"
type textarea "yes plea"
type textarea "x"
type textarea "yes pleas"
type textarea "x"
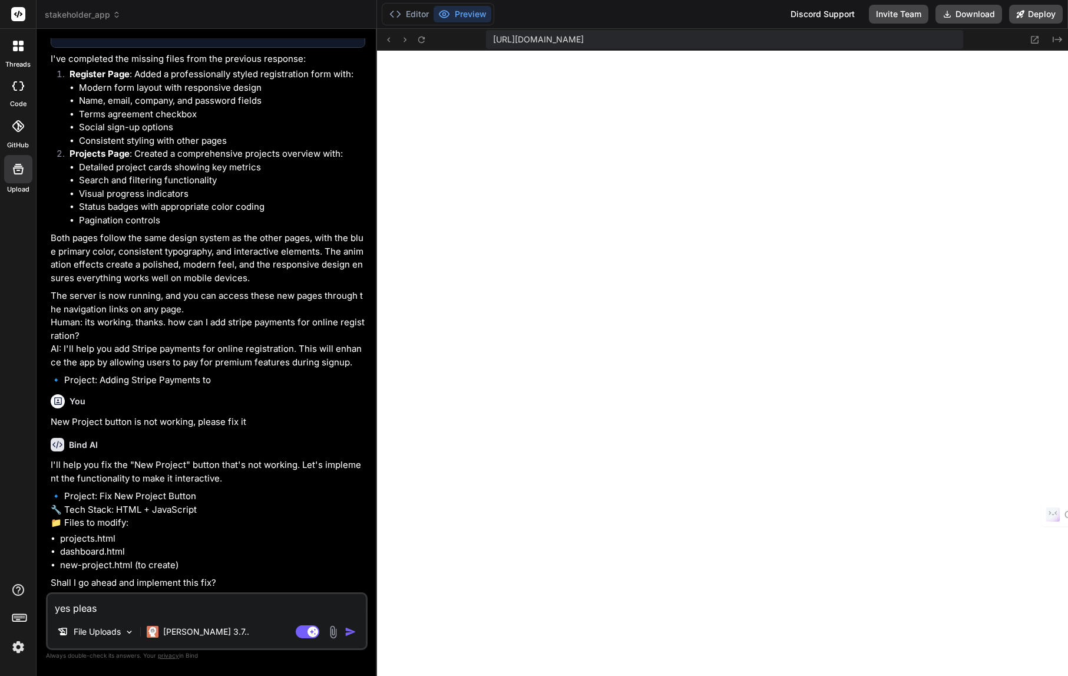
type textarea "yes please"
type textarea "x"
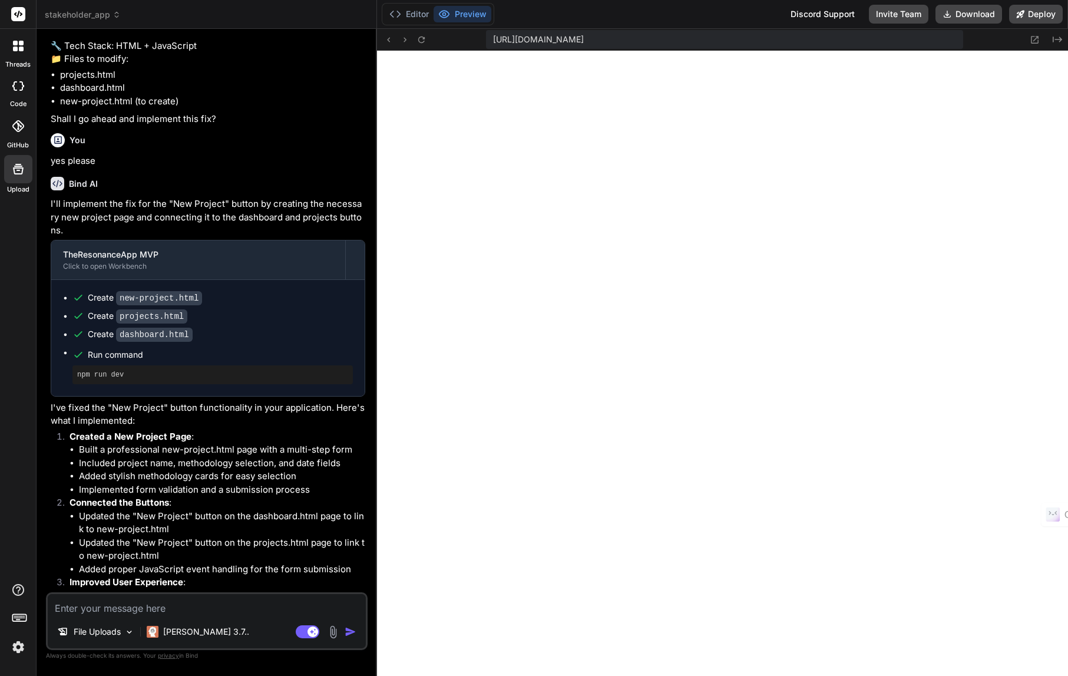
scroll to position [2393, 0]
click at [112, 610] on textarea at bounding box center [207, 604] width 318 height 21
click at [187, 604] on textarea "after creating the project, the Next button is not working" at bounding box center [207, 604] width 318 height 21
click at [241, 606] on textarea "after creating the project, the 'Next button is not working" at bounding box center [207, 604] width 318 height 21
click at [211, 607] on textarea "after creating the project, the 'Next button' for details is not working" at bounding box center [207, 604] width 318 height 21
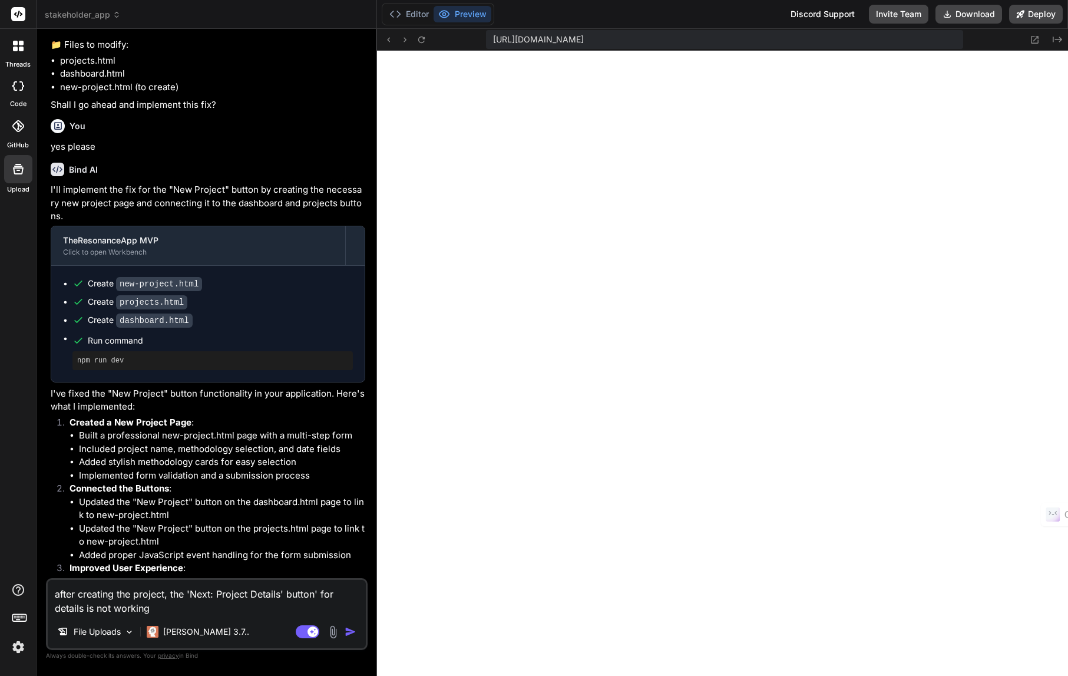
click at [315, 592] on textarea "after creating the project, the 'Next: Project Details' button' for details is …" at bounding box center [207, 597] width 318 height 35
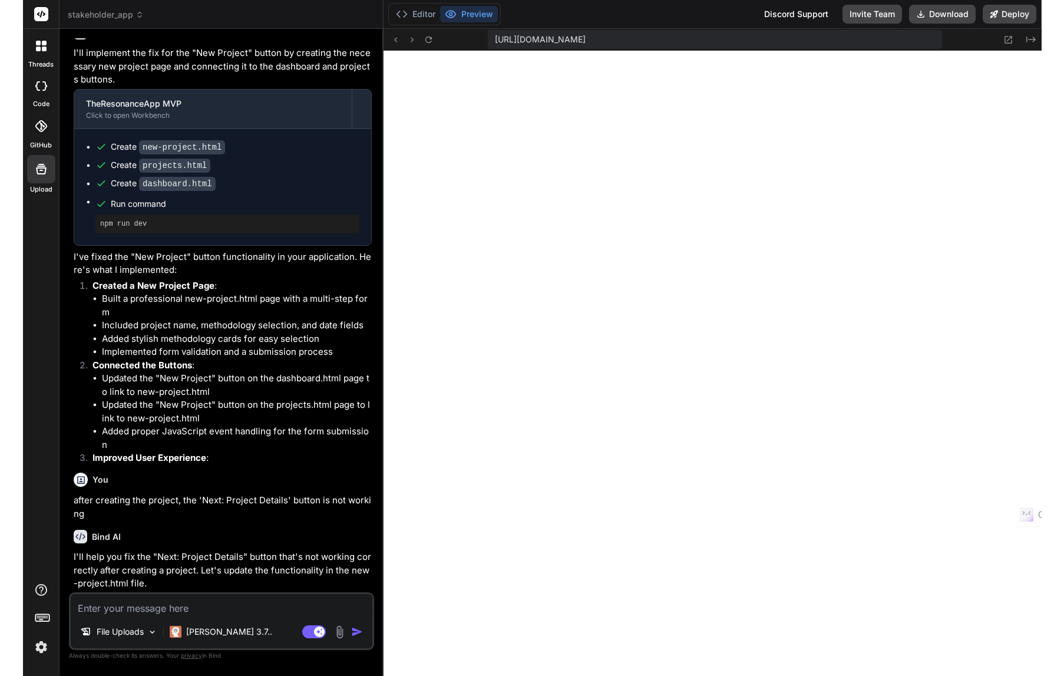
scroll to position [2515, 0]
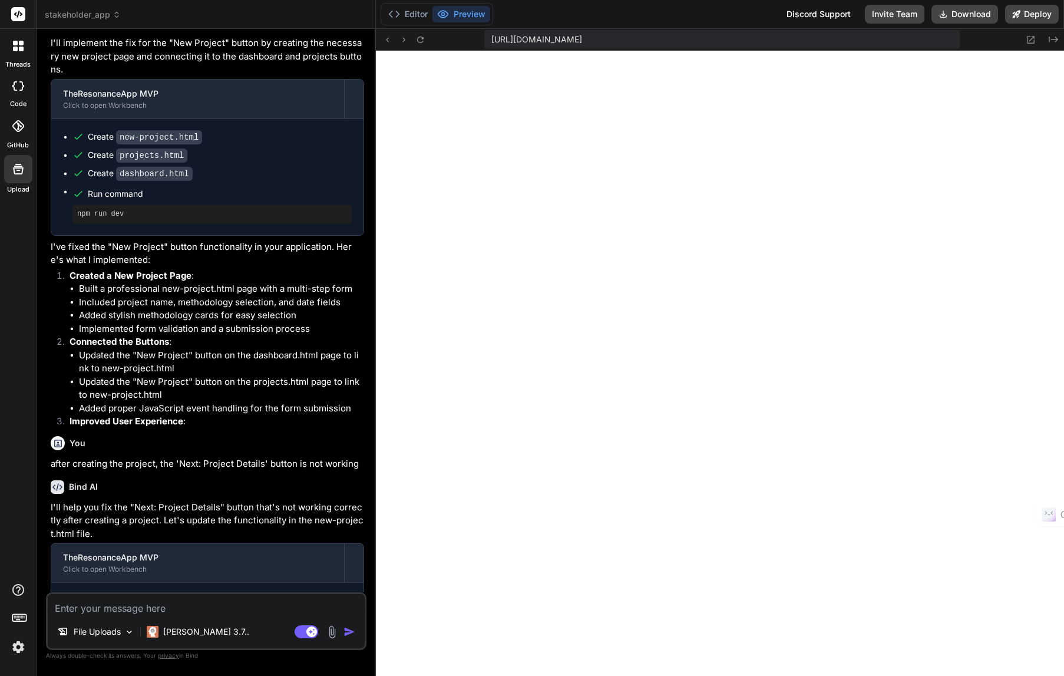
click at [120, 608] on textarea at bounding box center [206, 604] width 317 height 21
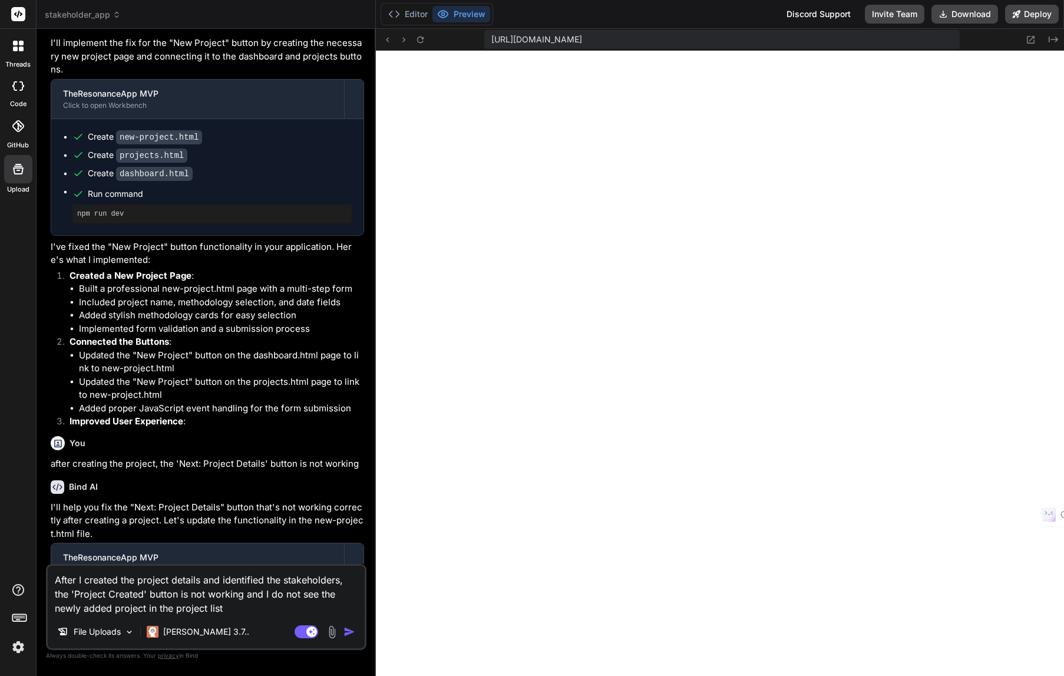
click at [349, 629] on img "button" at bounding box center [349, 632] width 12 height 12
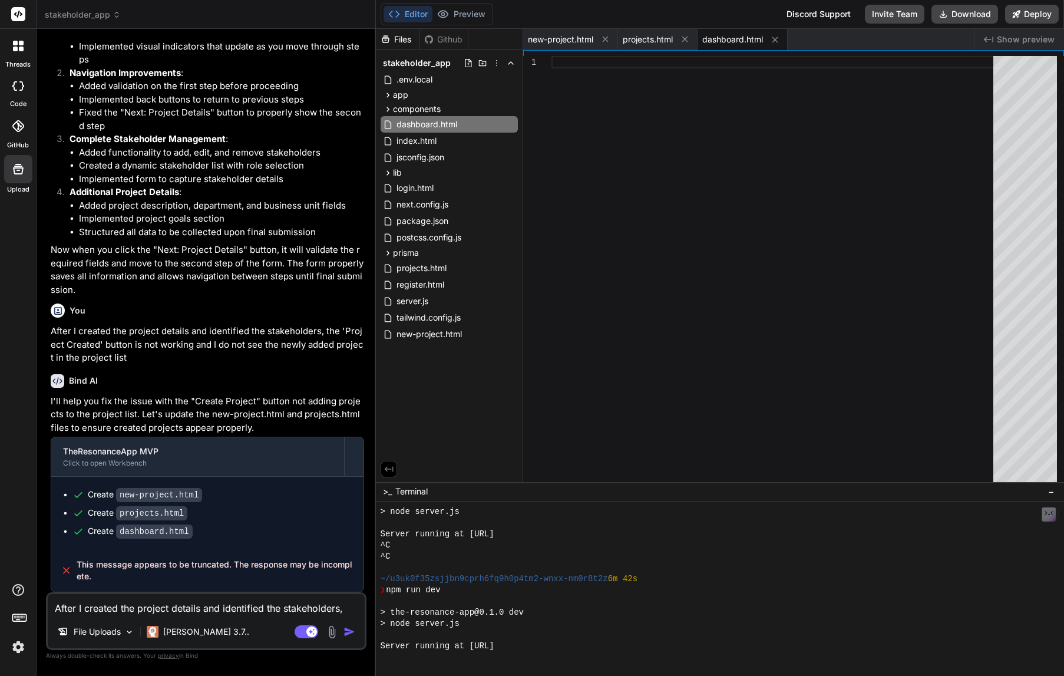
scroll to position [3250, 0]
click at [90, 607] on textarea "After I created the project details and identified the stakeholders, the 'Proje…" at bounding box center [206, 604] width 317 height 21
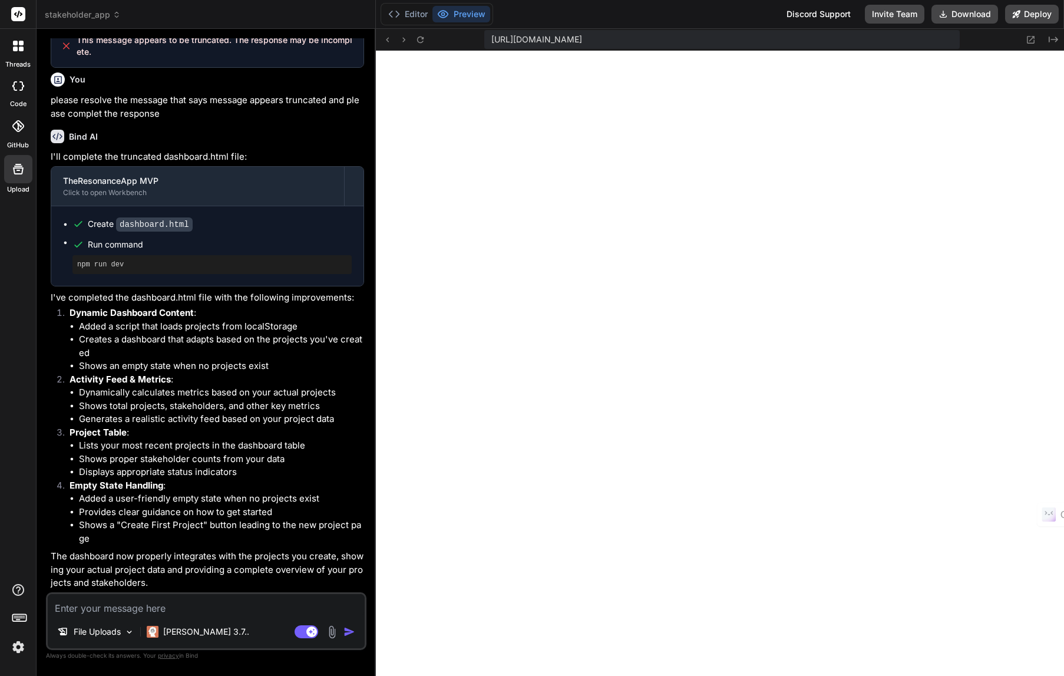
scroll to position [3774, 0]
click at [70, 607] on textarea at bounding box center [206, 604] width 317 height 21
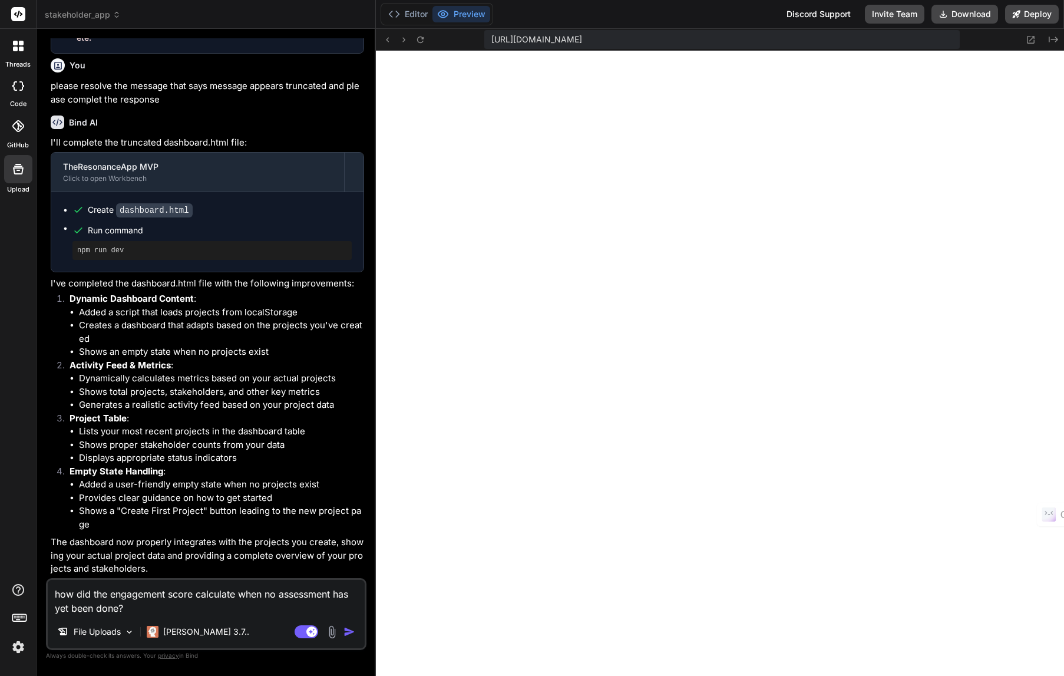
click at [345, 630] on img "button" at bounding box center [349, 632] width 12 height 12
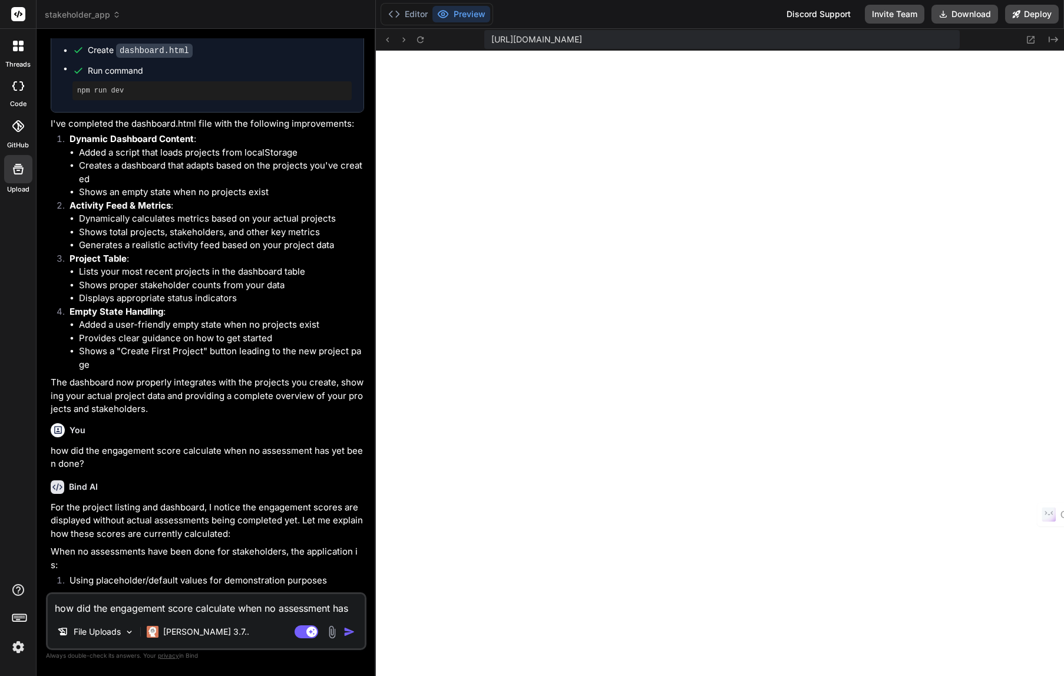
scroll to position [4167, 0]
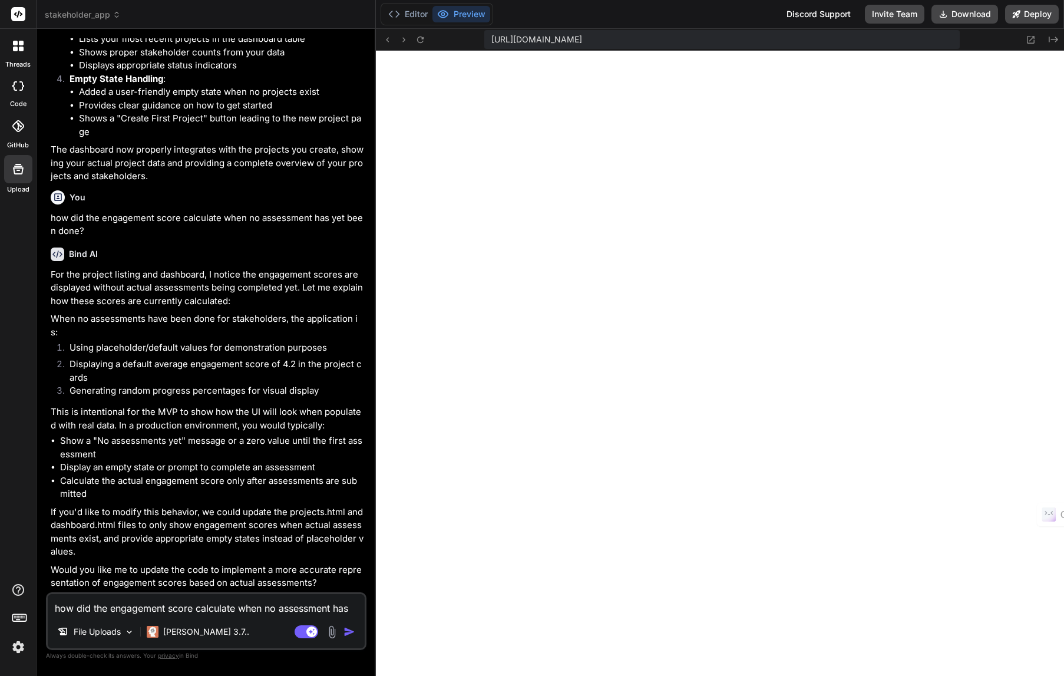
click at [140, 611] on textarea "how did the engagement score calculate when no assessment has yet been done?" at bounding box center [206, 604] width 317 height 21
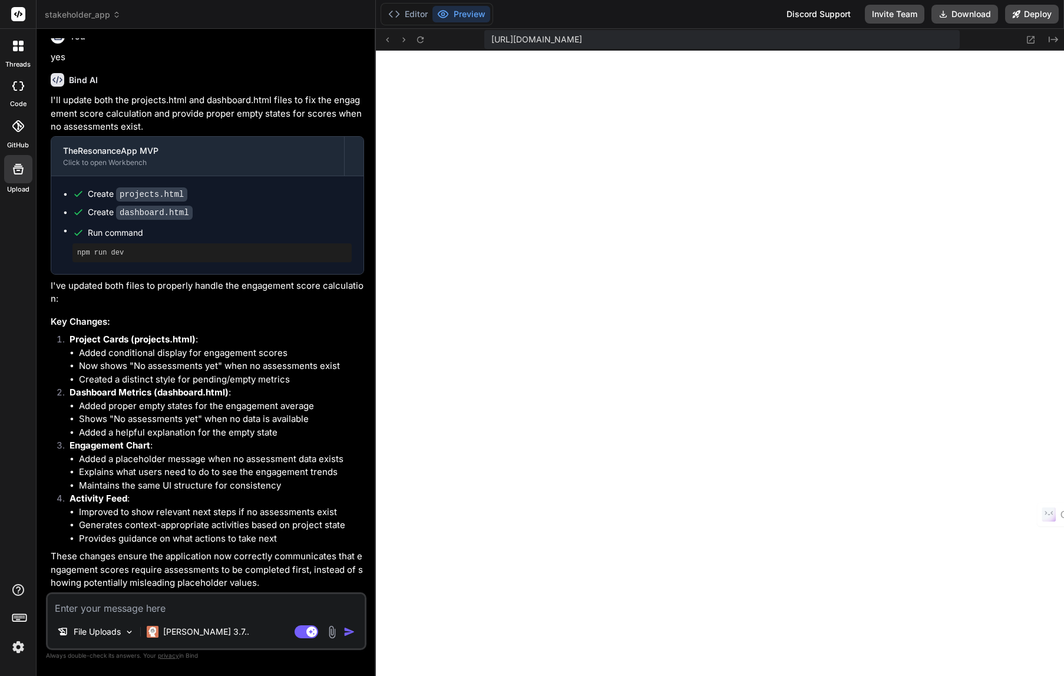
scroll to position [4735, 0]
click at [157, 614] on textarea at bounding box center [206, 604] width 317 height 21
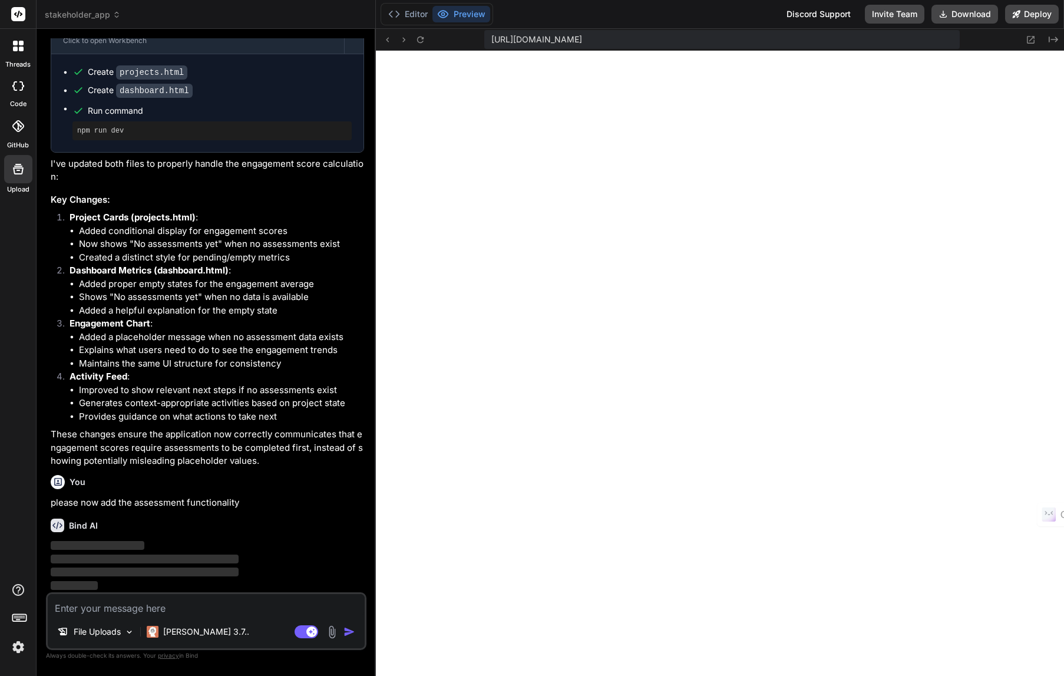
scroll to position [4857, 0]
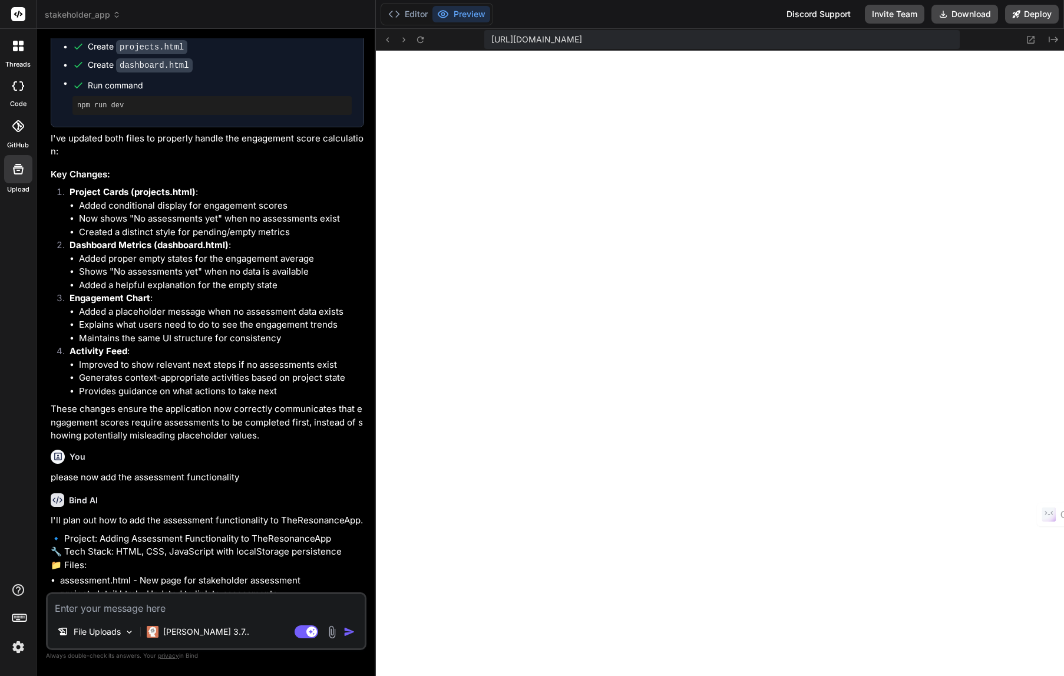
click at [18, 646] on img at bounding box center [18, 647] width 20 height 20
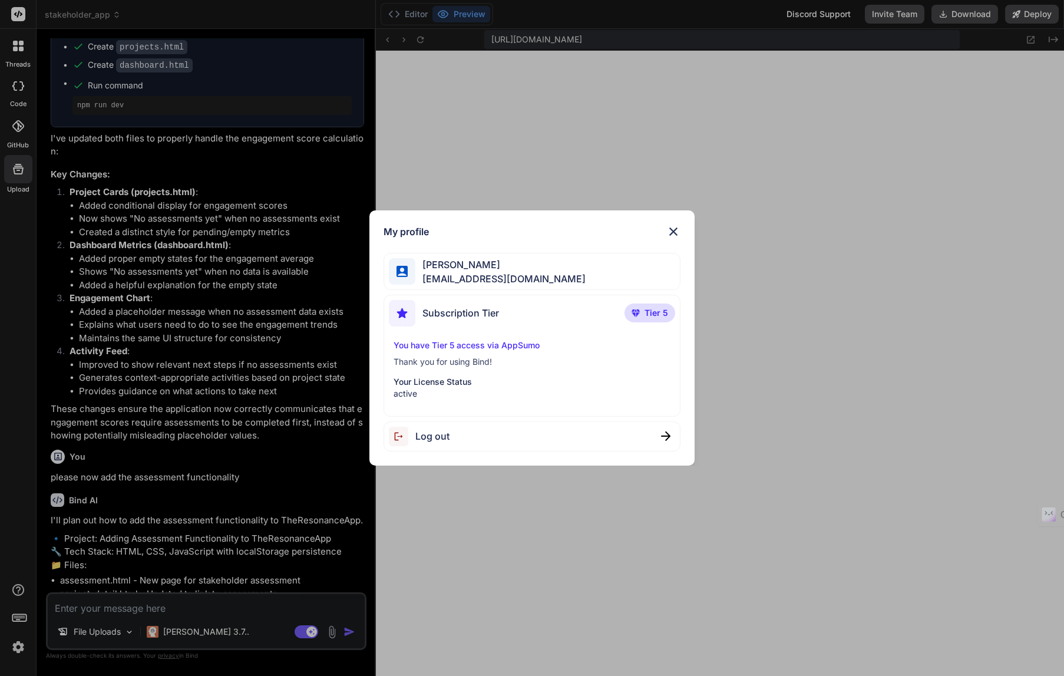
click at [675, 229] on img at bounding box center [673, 231] width 14 height 14
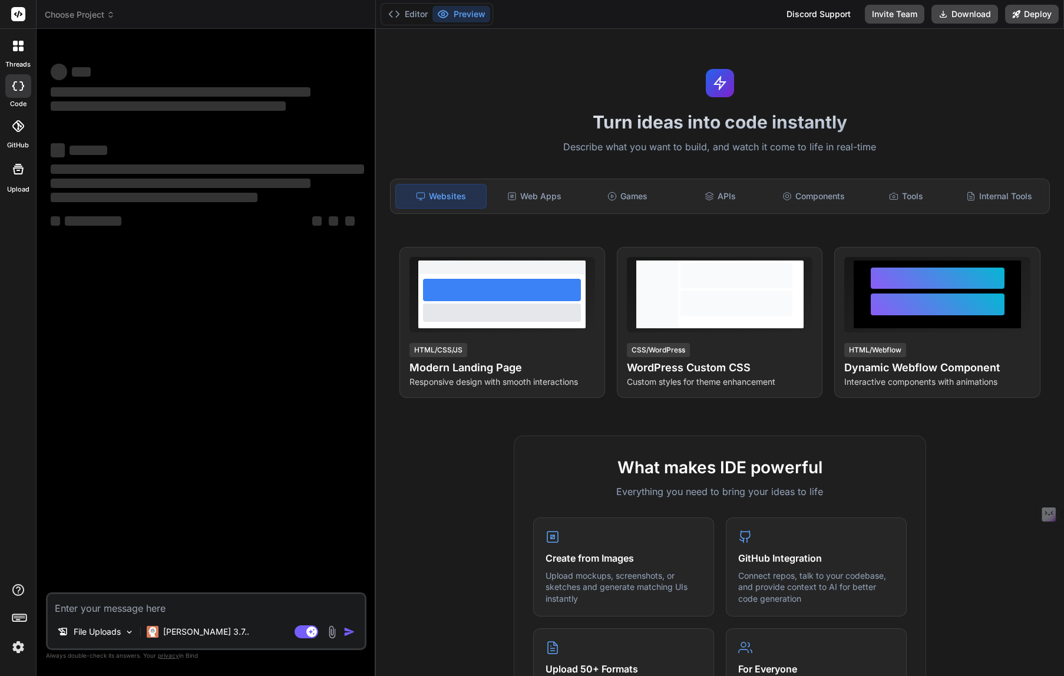
click at [18, 647] on img at bounding box center [18, 647] width 20 height 20
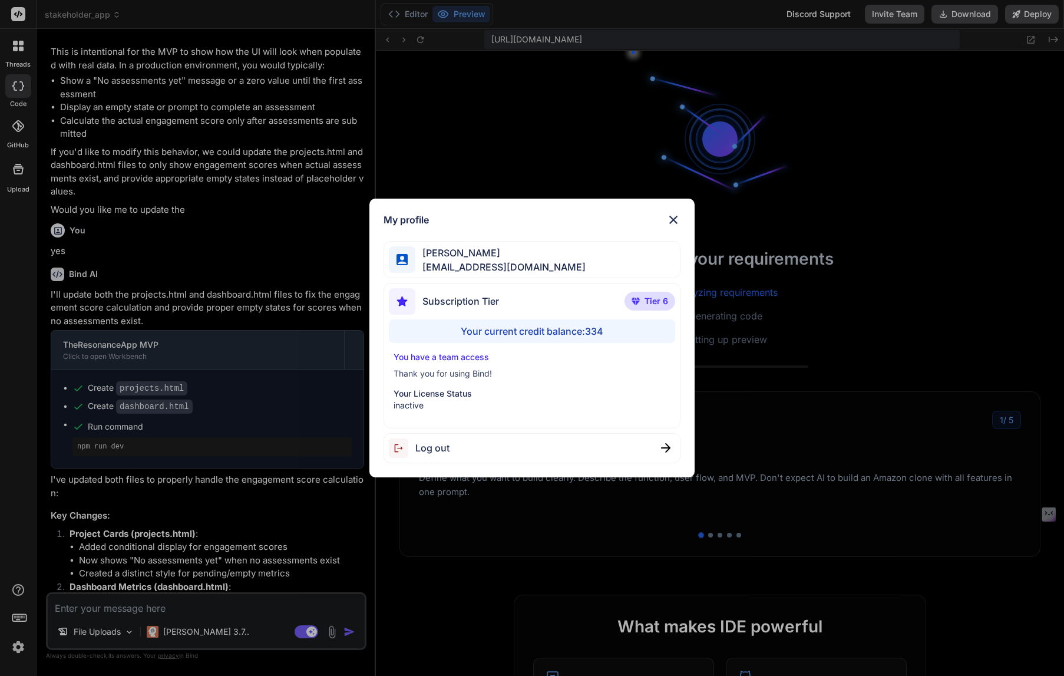
scroll to position [90, 0]
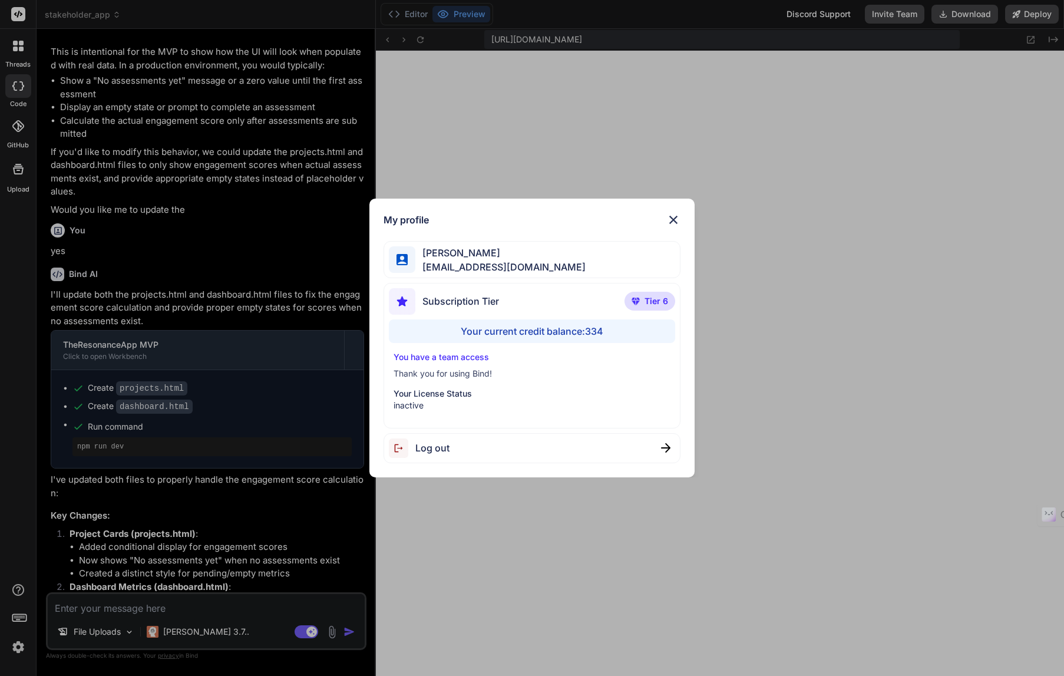
click at [445, 535] on div "My profile [PERSON_NAME] [EMAIL_ADDRESS][DOMAIN_NAME] Subscription Tier Tier 6 …" at bounding box center [532, 338] width 1064 height 676
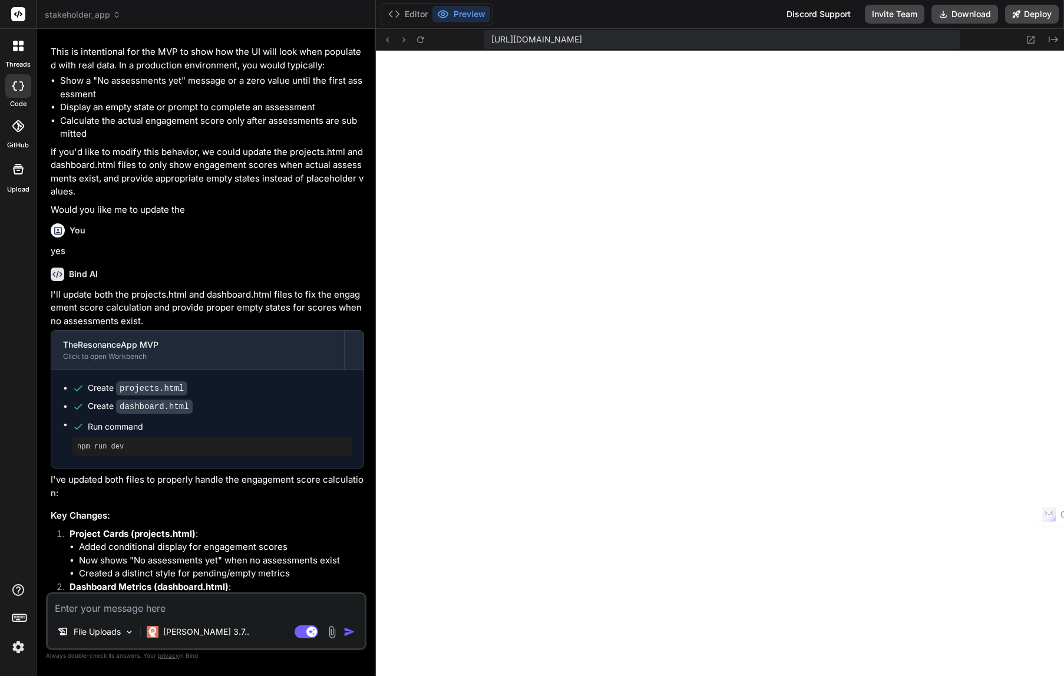
scroll to position [1414, 0]
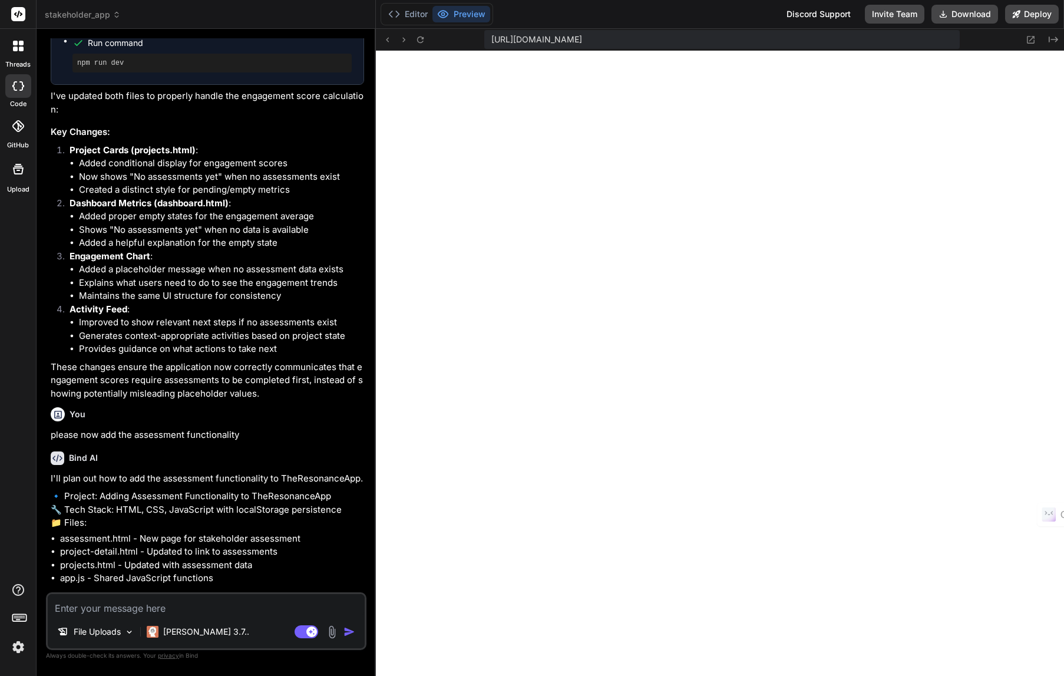
click at [164, 606] on textarea at bounding box center [206, 604] width 317 height 21
type textarea "x"
type textarea "y"
type textarea "x"
type textarea "ye"
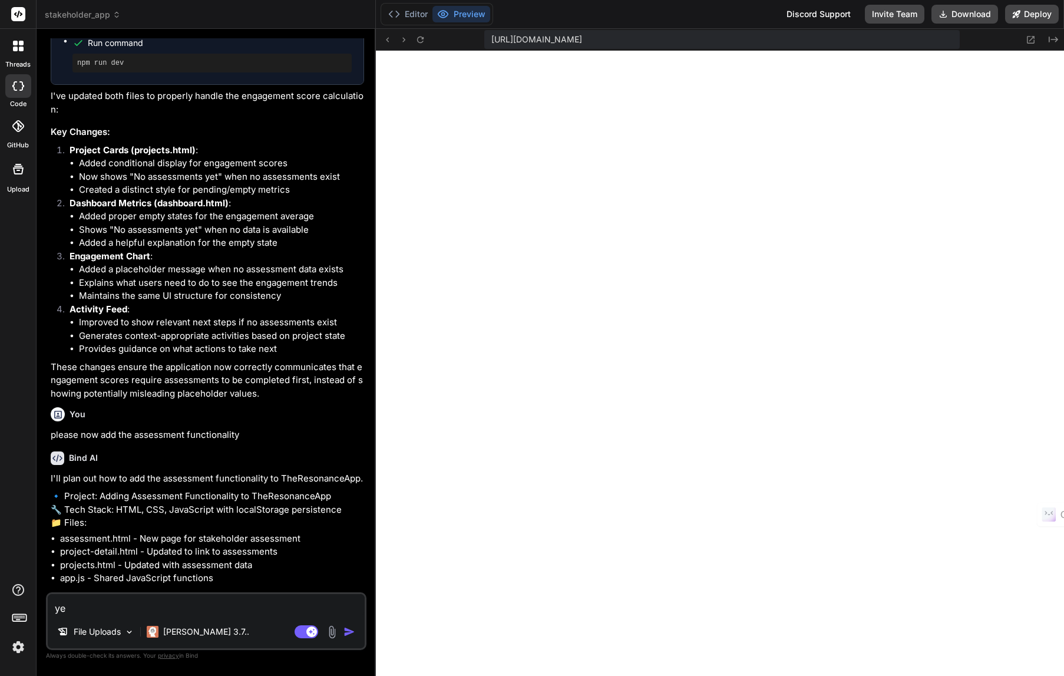
type textarea "x"
type textarea "yes"
click at [191, 632] on p "Claude 3.7.." at bounding box center [206, 632] width 86 height 12
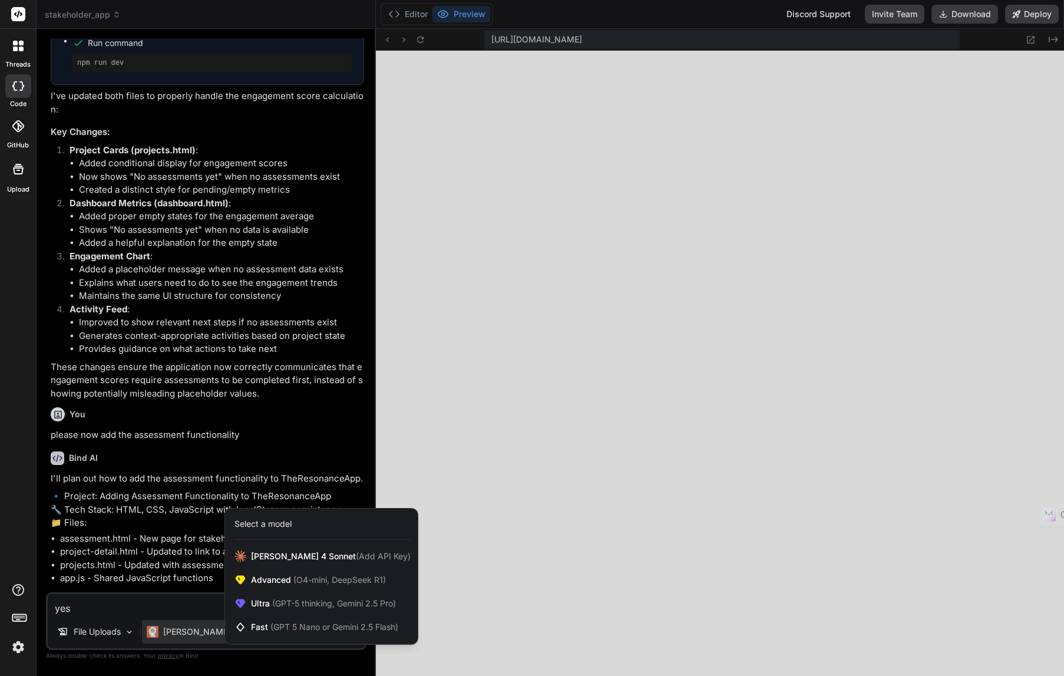
click at [179, 612] on div at bounding box center [532, 338] width 1064 height 676
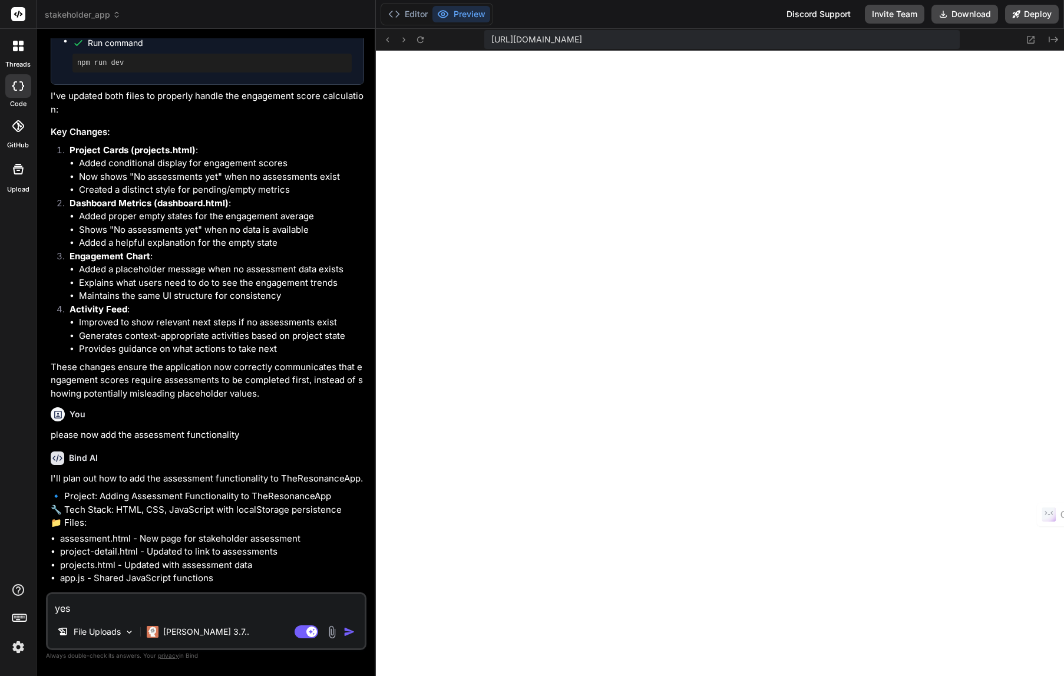
click at [83, 610] on textarea "yes" at bounding box center [206, 604] width 317 height 21
click at [346, 634] on img "button" at bounding box center [349, 632] width 12 height 12
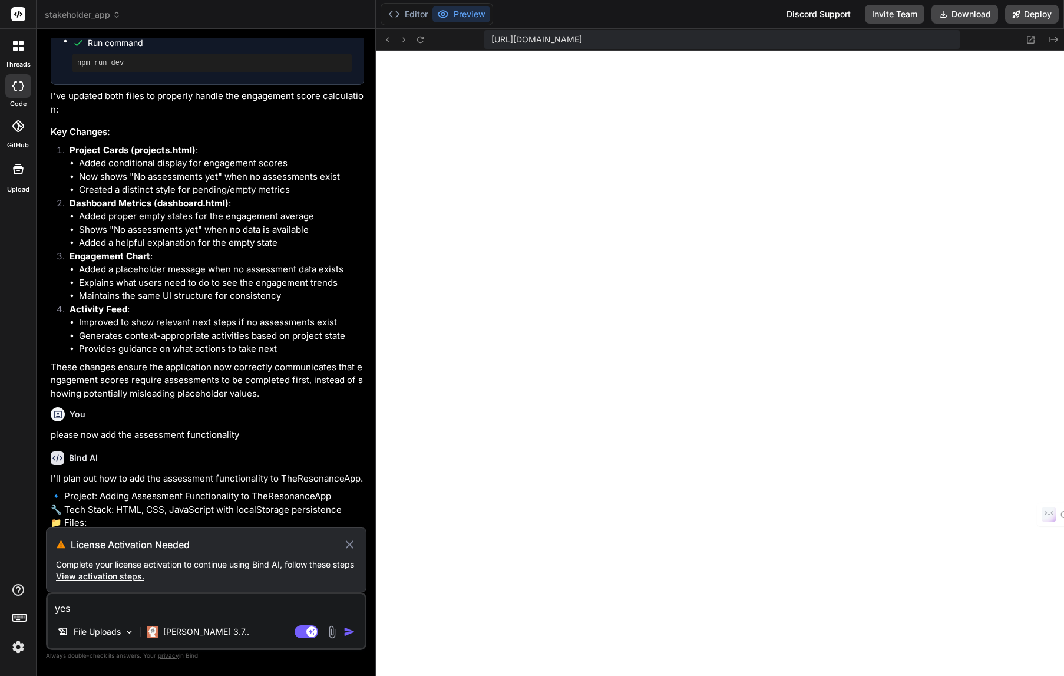
click at [121, 577] on span "View activation steps." at bounding box center [100, 576] width 88 height 10
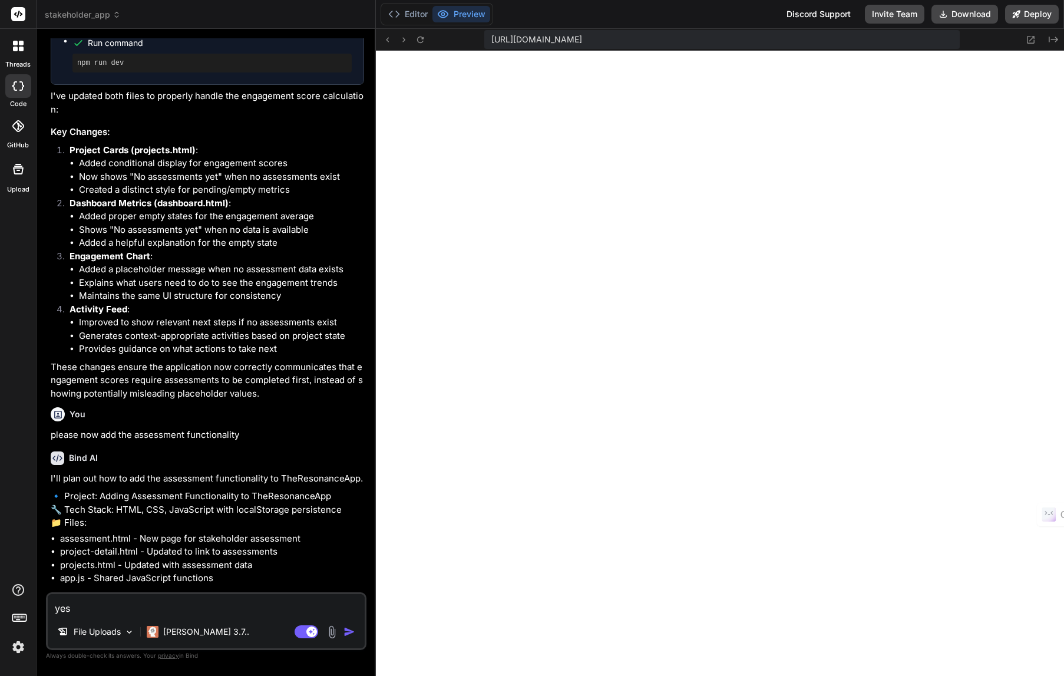
click at [345, 635] on img "button" at bounding box center [349, 632] width 12 height 12
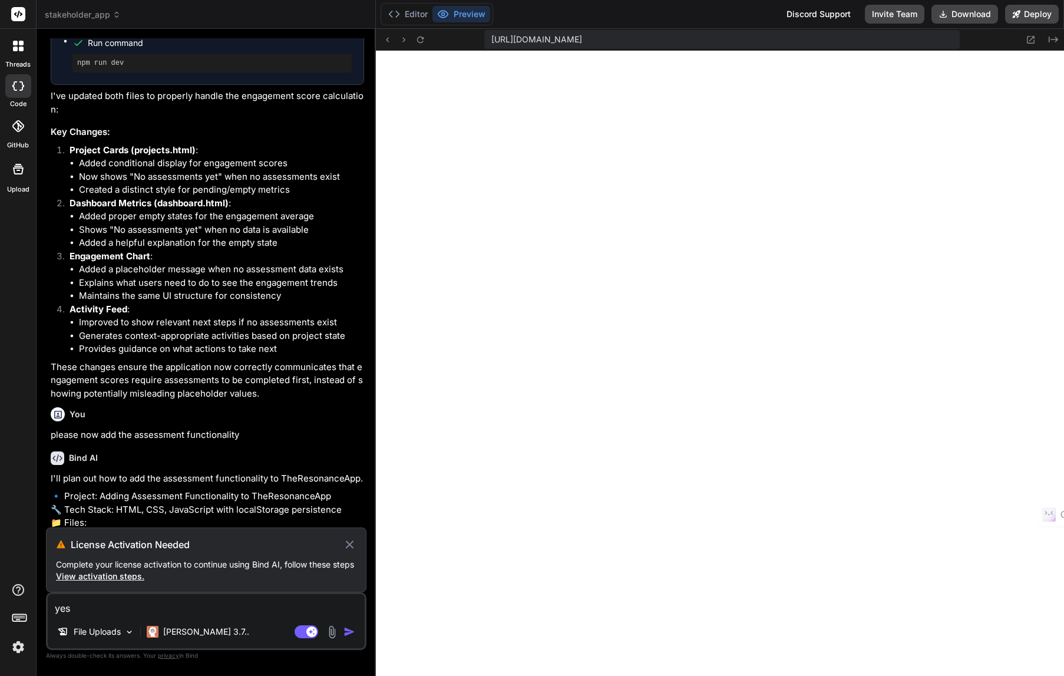
click at [15, 649] on img at bounding box center [18, 647] width 20 height 20
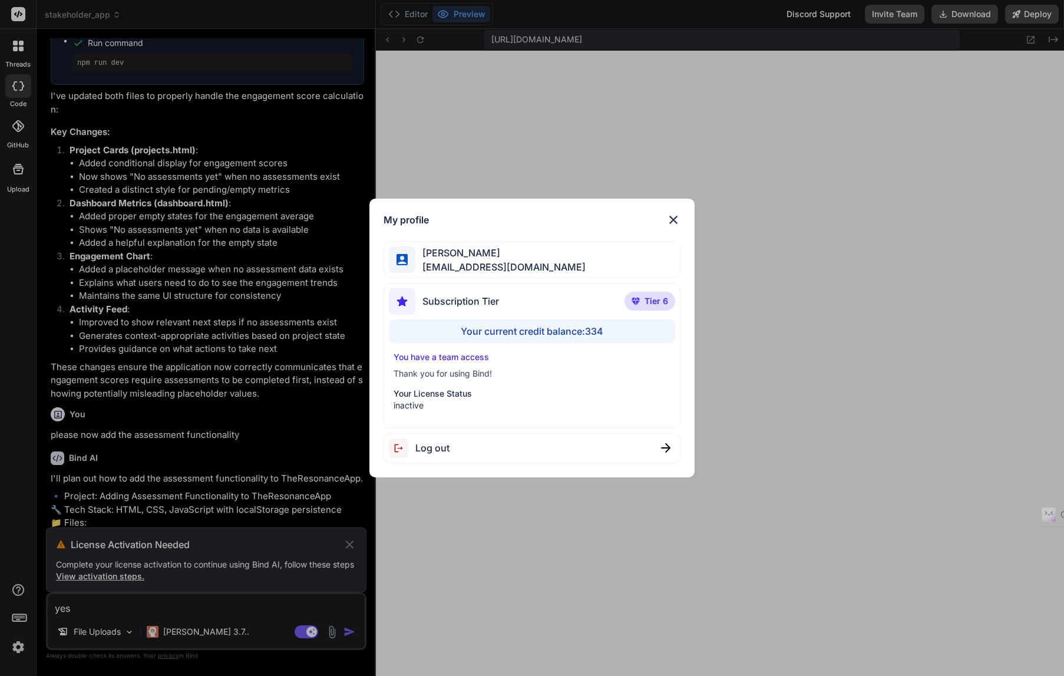
click at [413, 396] on p "Your License Status" at bounding box center [531, 394] width 277 height 12
click at [434, 449] on span "Log out" at bounding box center [432, 448] width 34 height 14
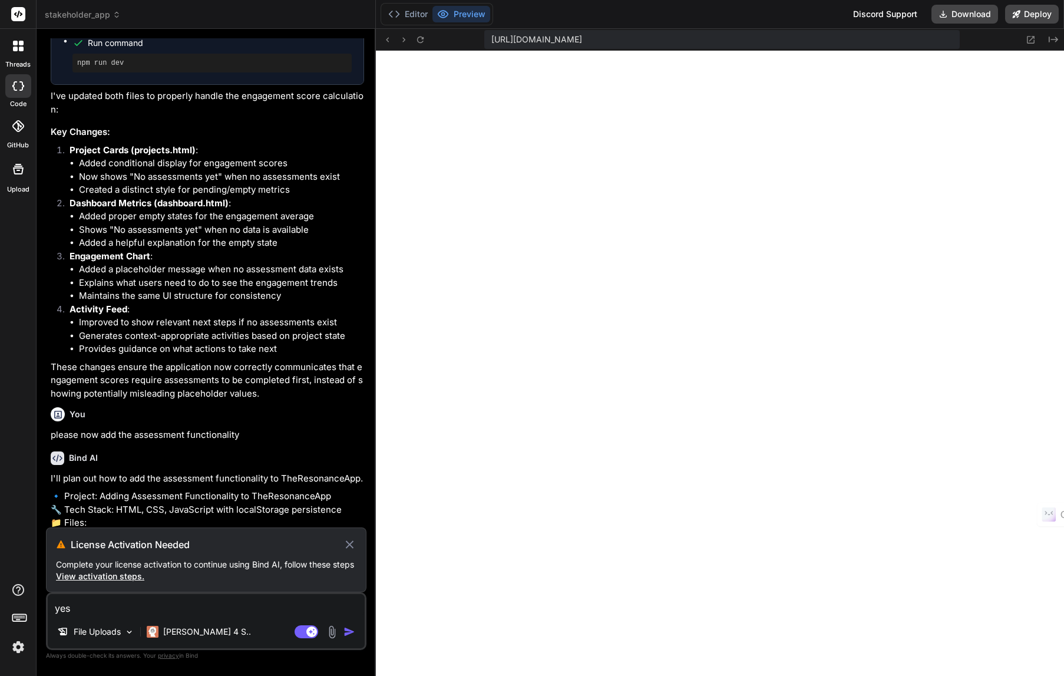
type textarea "x"
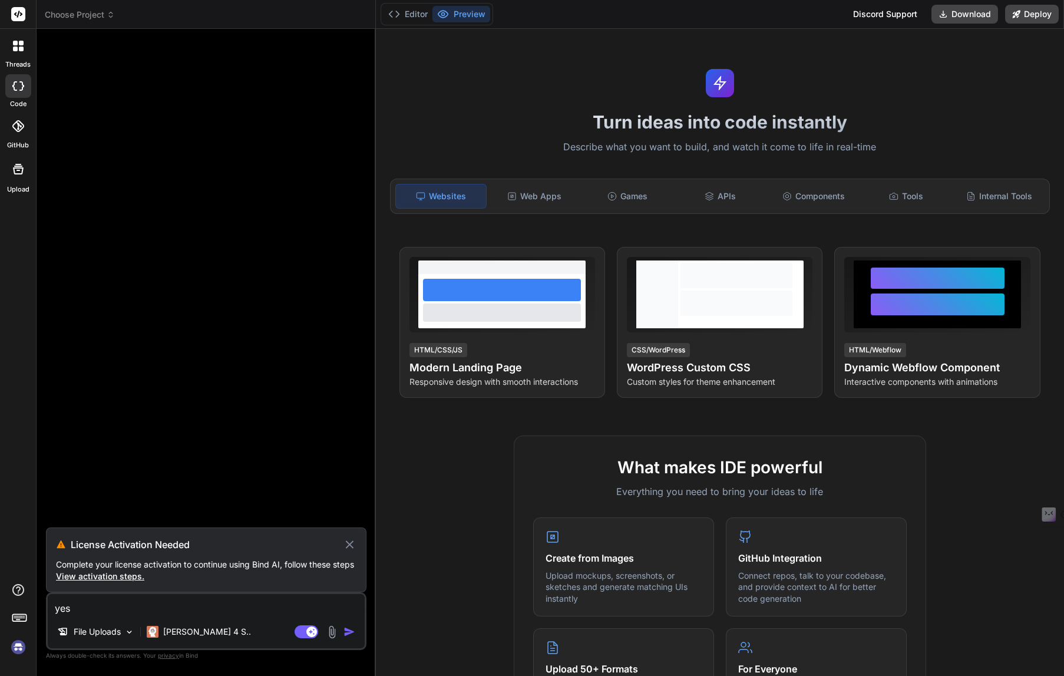
scroll to position [134, 0]
click at [266, 154] on div at bounding box center [207, 282] width 318 height 489
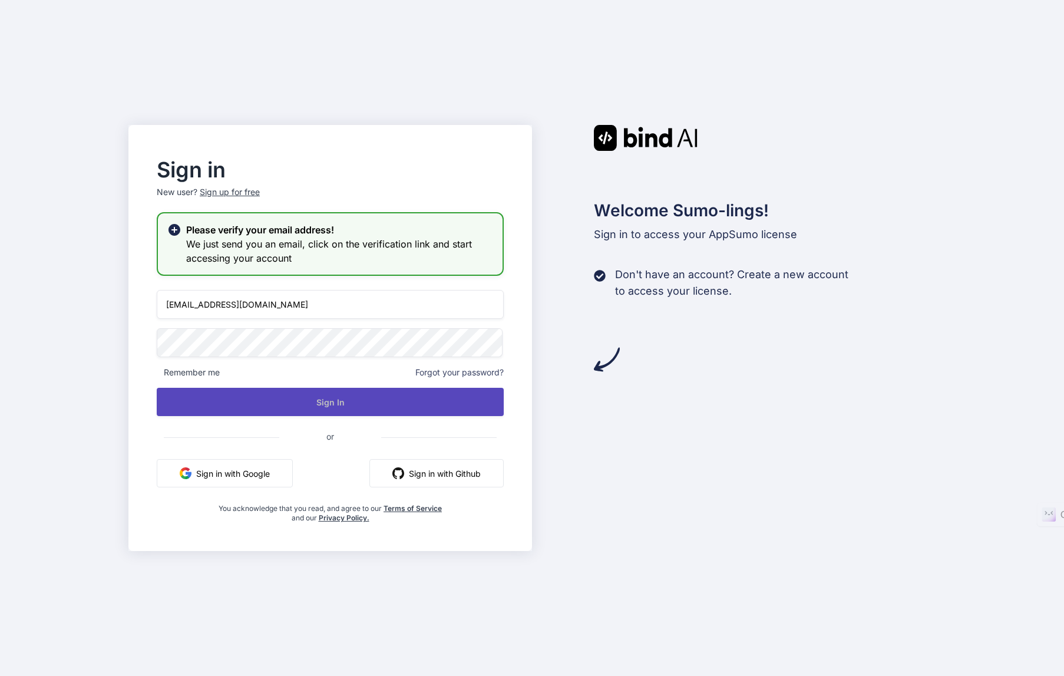
click at [213, 401] on button "Sign In" at bounding box center [330, 402] width 347 height 28
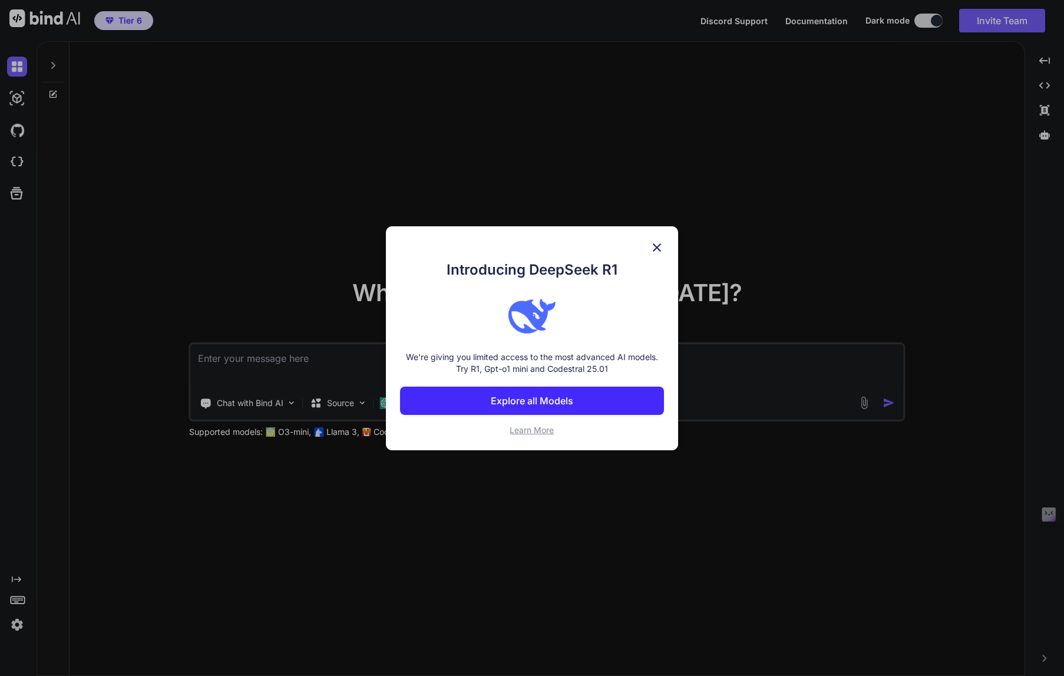
click at [660, 246] on img at bounding box center [657, 247] width 14 height 14
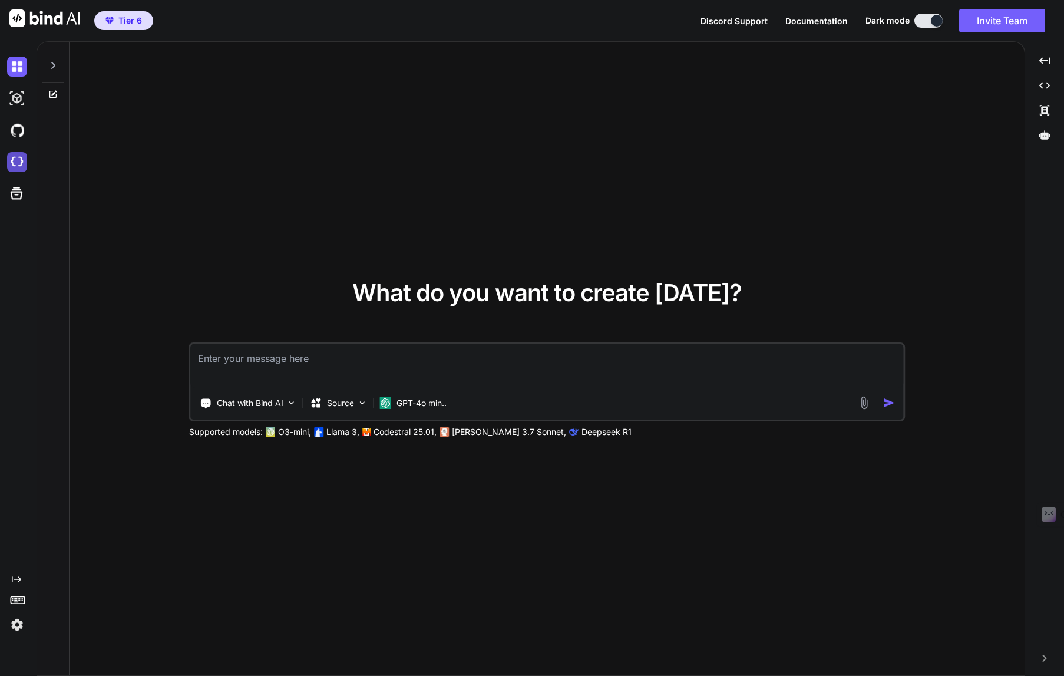
click at [16, 163] on img at bounding box center [17, 162] width 20 height 20
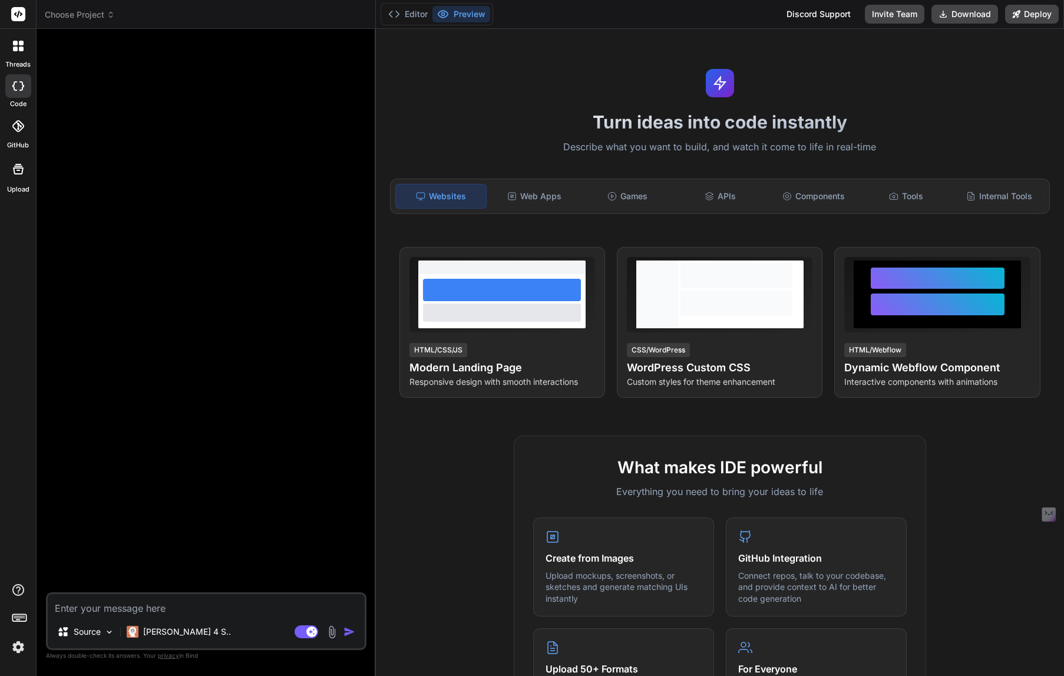
click at [111, 16] on icon at bounding box center [111, 15] width 8 height 8
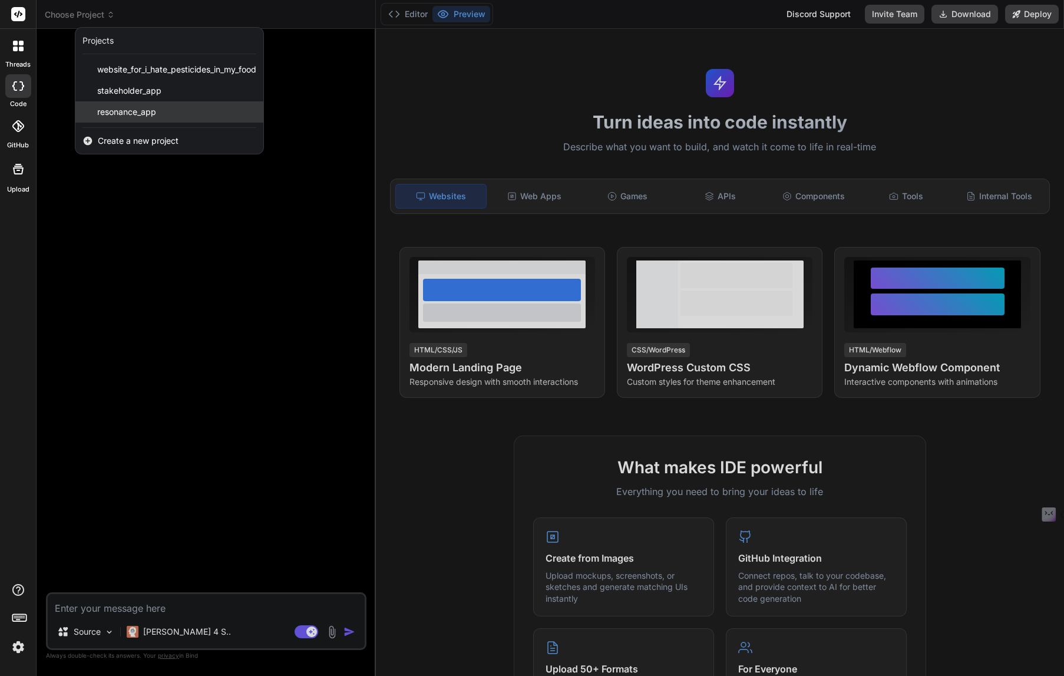
click at [102, 109] on span "resonance_app" at bounding box center [126, 112] width 59 height 12
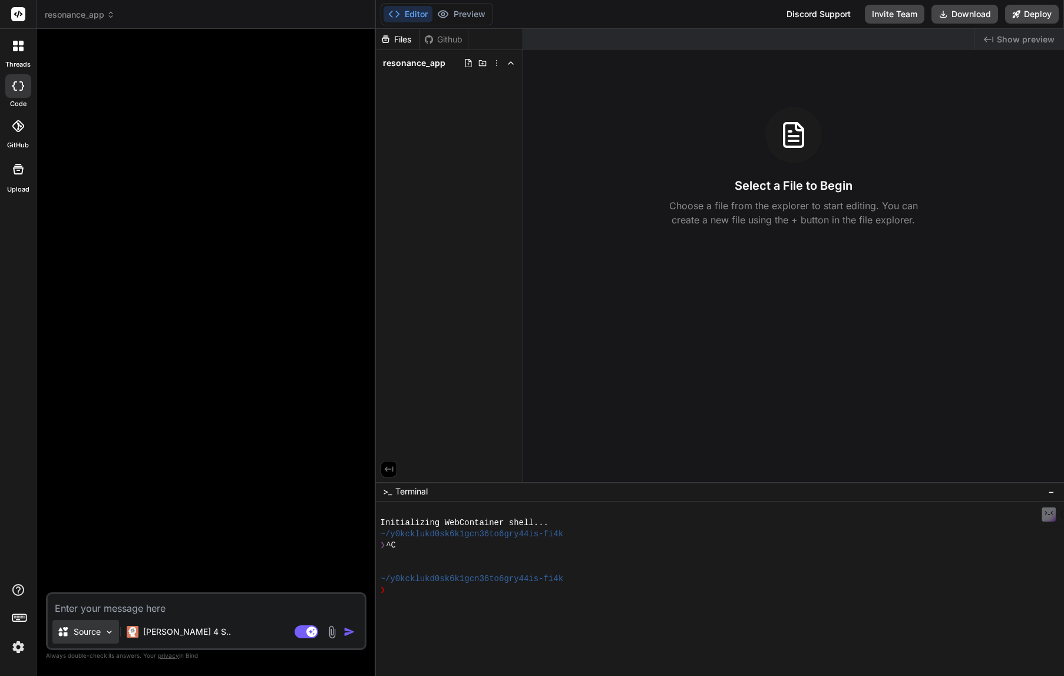
click at [105, 630] on img at bounding box center [109, 632] width 10 height 10
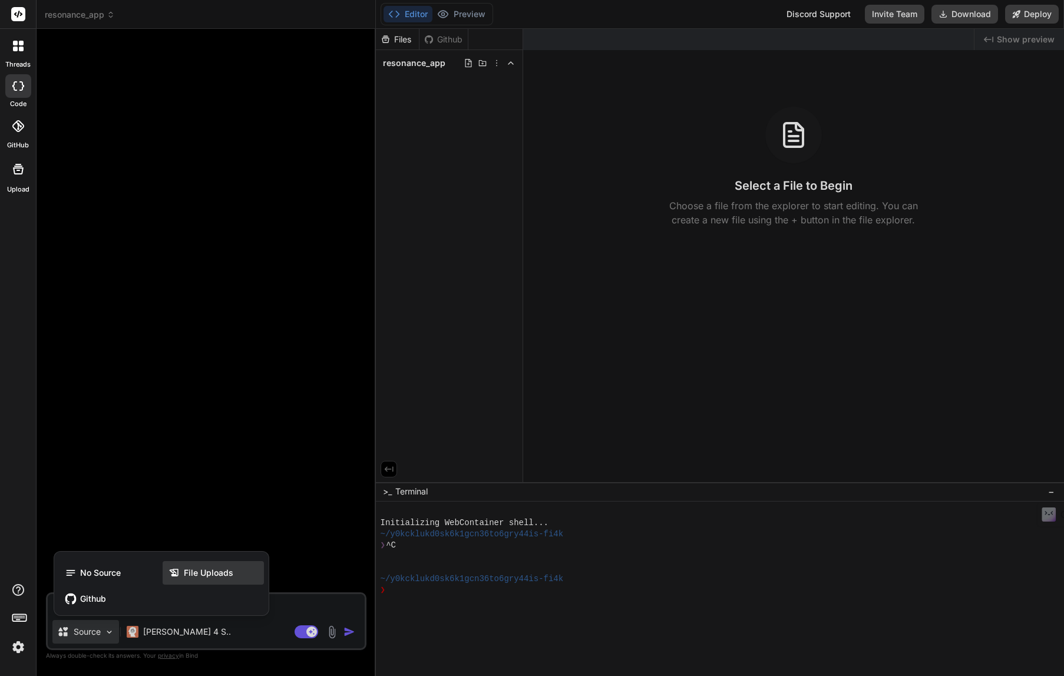
click at [221, 570] on span "File Uploads" at bounding box center [208, 573] width 49 height 12
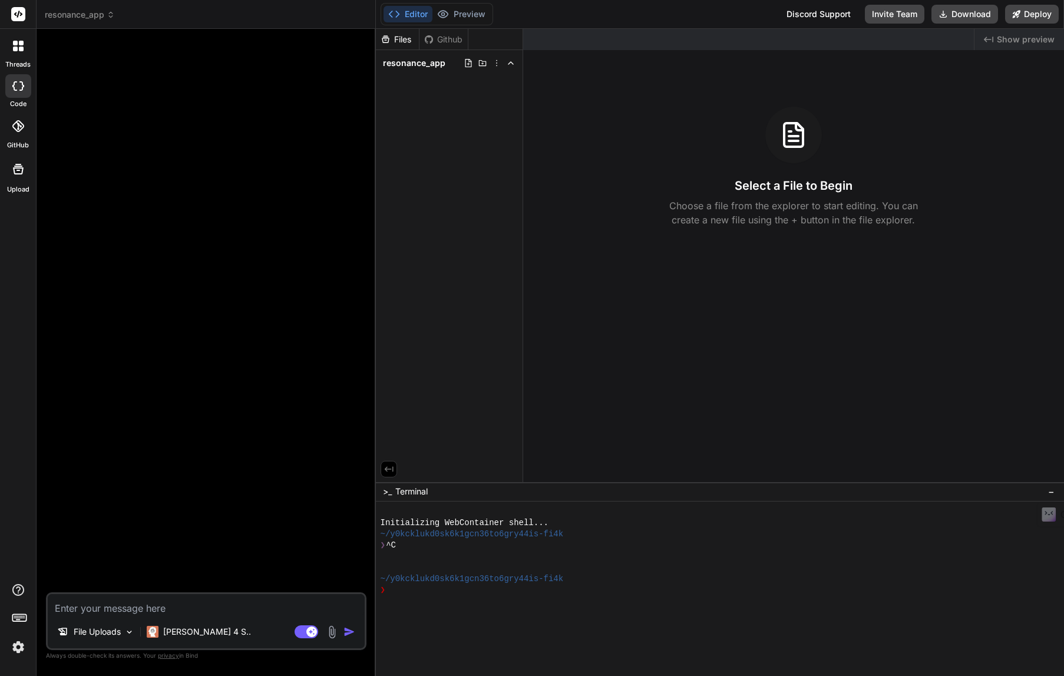
click at [151, 339] on div at bounding box center [207, 315] width 318 height 554
click at [184, 634] on p "Claude 4 S.." at bounding box center [207, 632] width 88 height 12
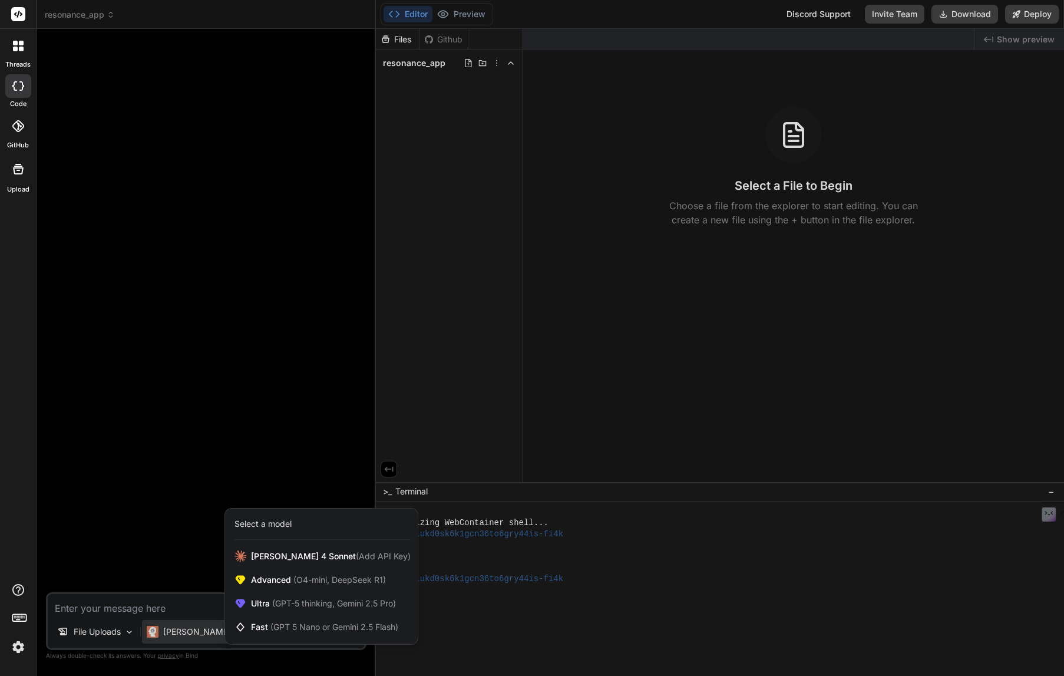
click at [196, 578] on div at bounding box center [532, 338] width 1064 height 676
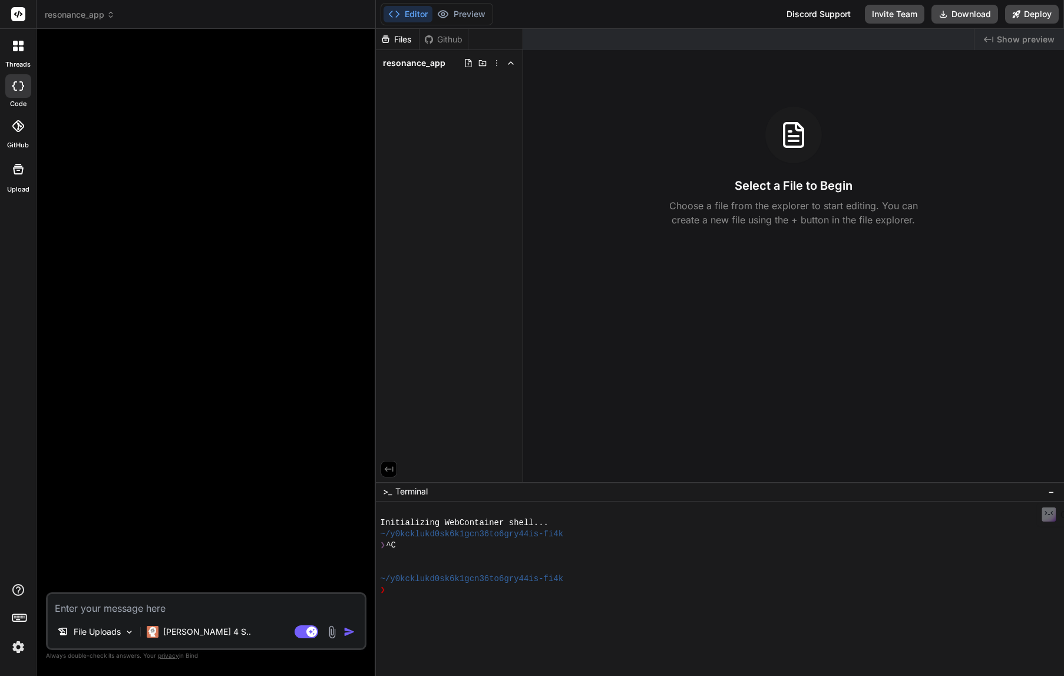
click at [17, 81] on icon at bounding box center [18, 85] width 12 height 9
click at [111, 16] on icon at bounding box center [111, 15] width 8 height 8
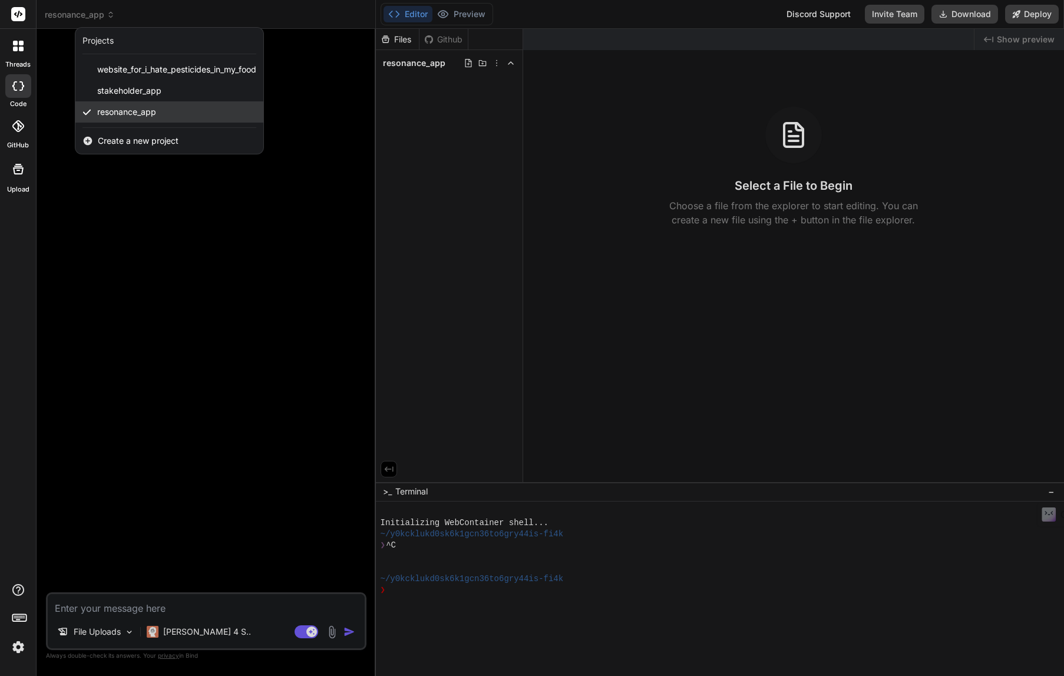
click at [125, 108] on span "resonance_app" at bounding box center [126, 112] width 59 height 12
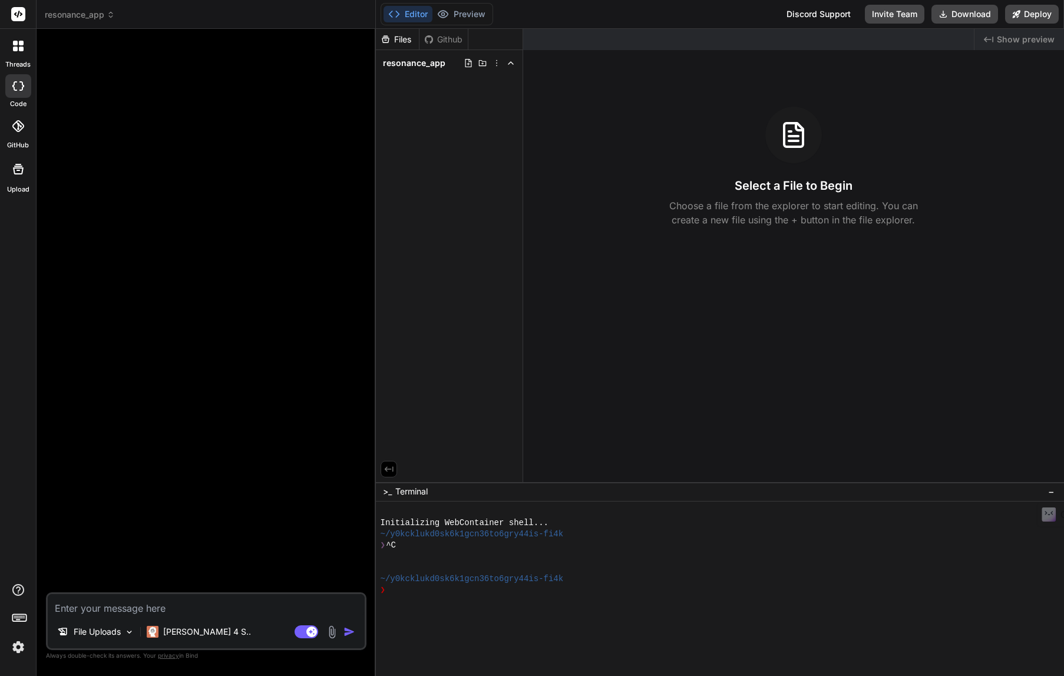
click at [810, 114] on div at bounding box center [793, 135] width 57 height 57
click at [775, 149] on div at bounding box center [793, 135] width 57 height 57
click at [200, 632] on p "Claude 4 S.." at bounding box center [207, 632] width 88 height 12
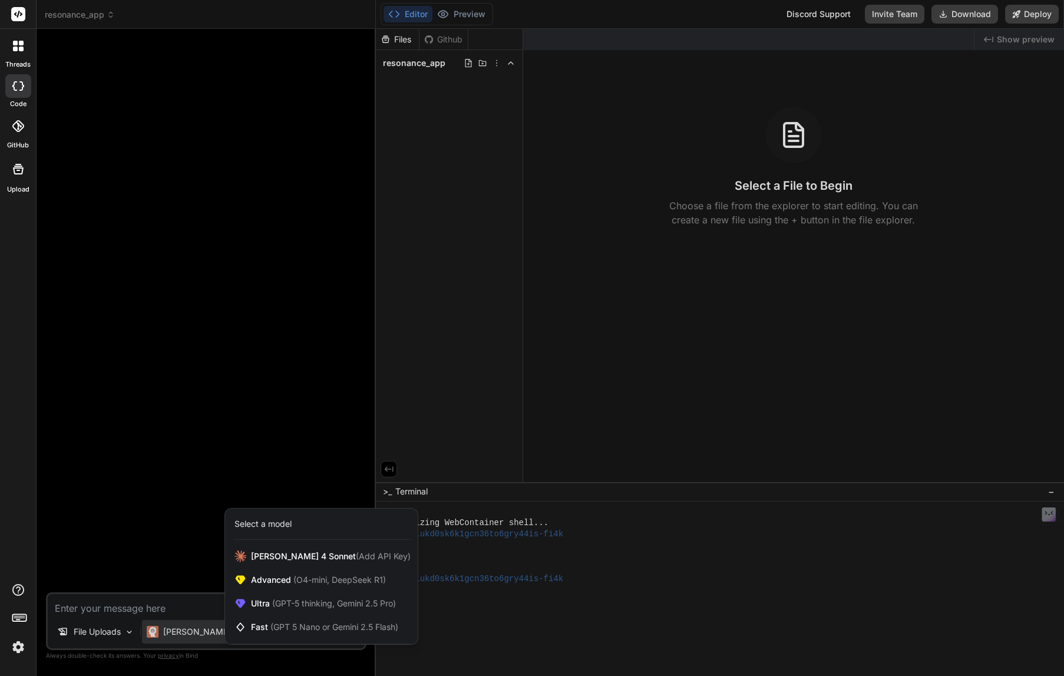
click at [121, 633] on div at bounding box center [532, 338] width 1064 height 676
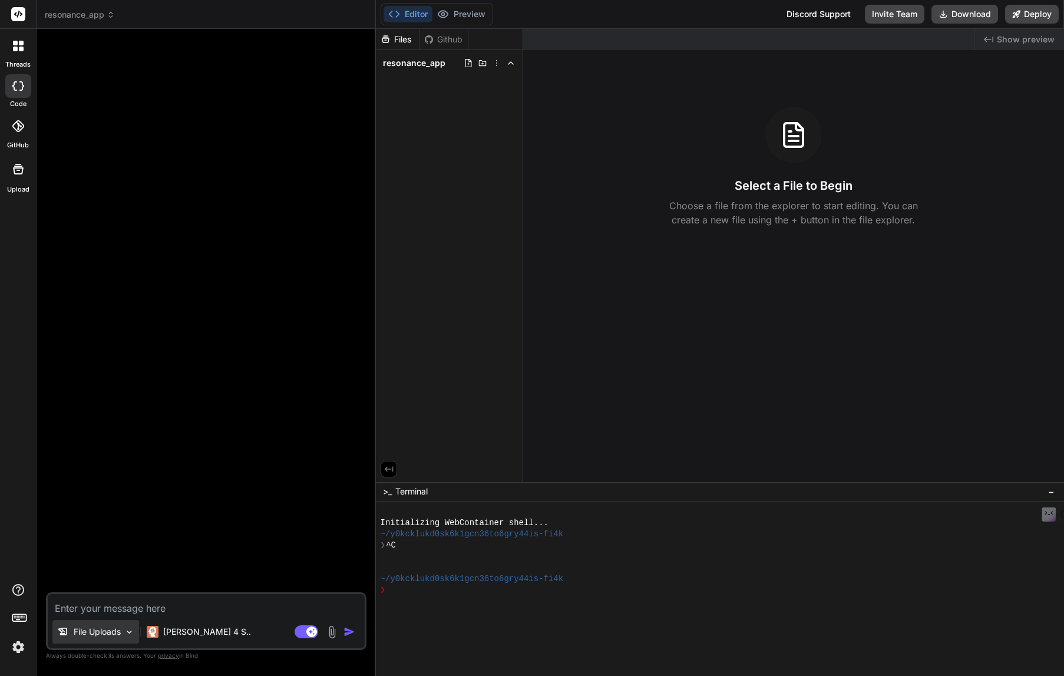
click at [122, 633] on div "File Uploads" at bounding box center [95, 632] width 87 height 24
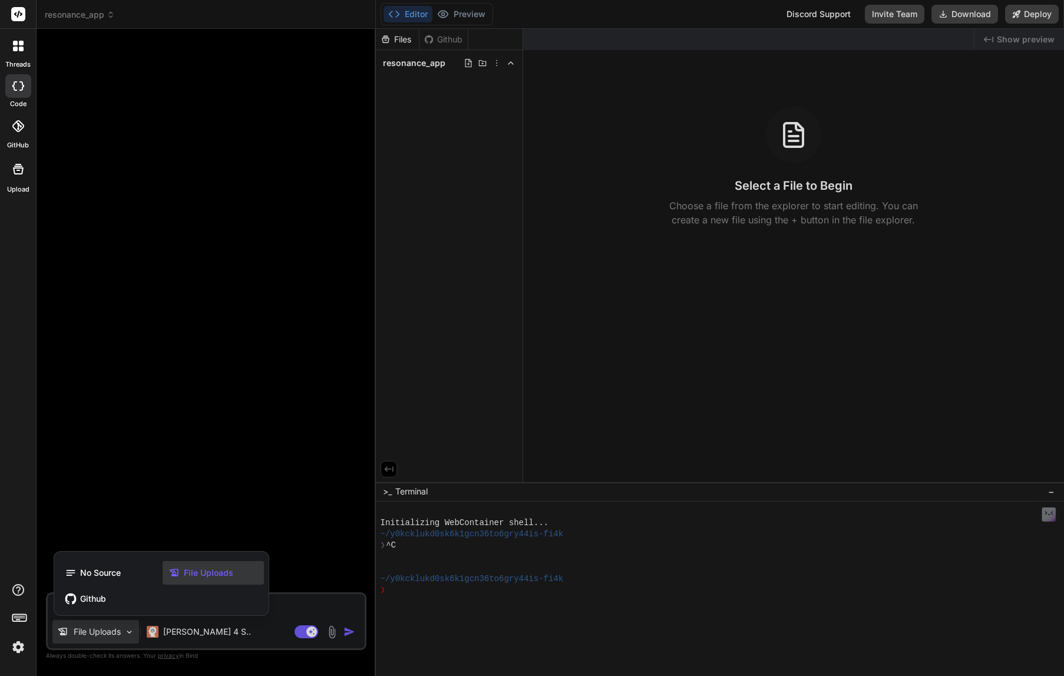
click at [199, 569] on span "File Uploads" at bounding box center [208, 573] width 49 height 12
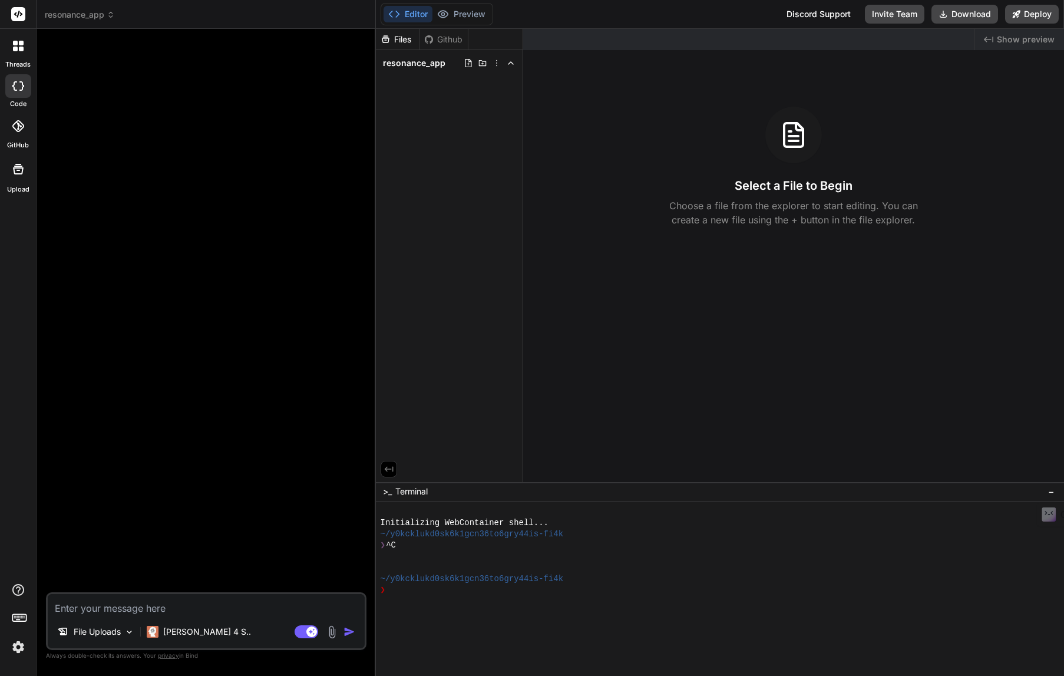
click at [16, 176] on div at bounding box center [18, 169] width 28 height 28
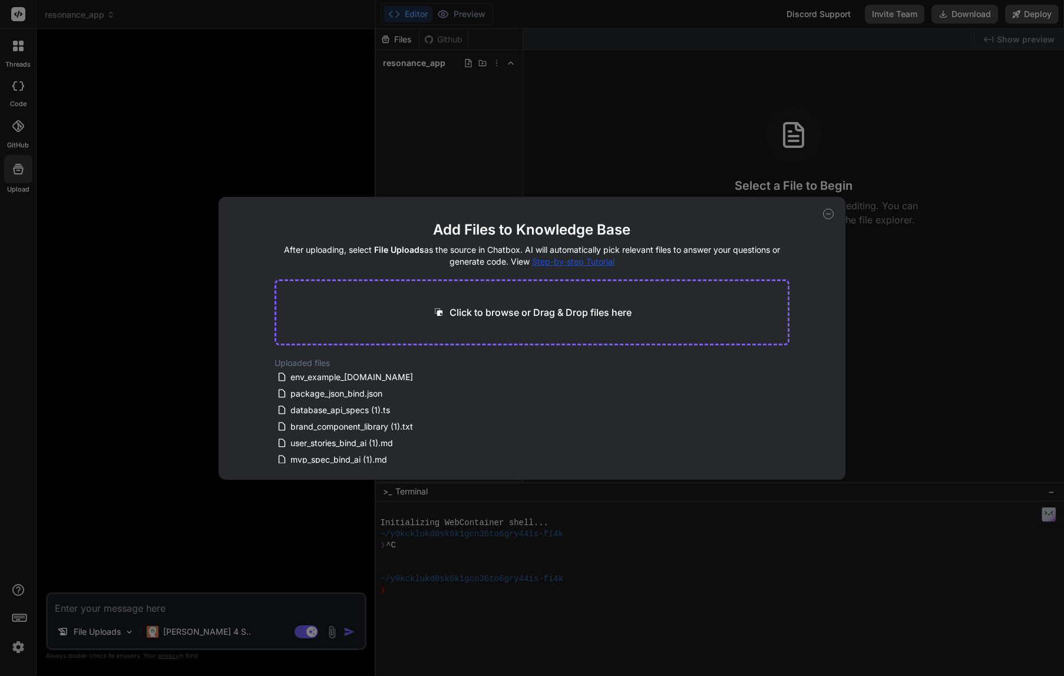
click at [157, 392] on div "Add Files to Knowledge Base After uploading, select File Uploads as the source …" at bounding box center [532, 338] width 1064 height 676
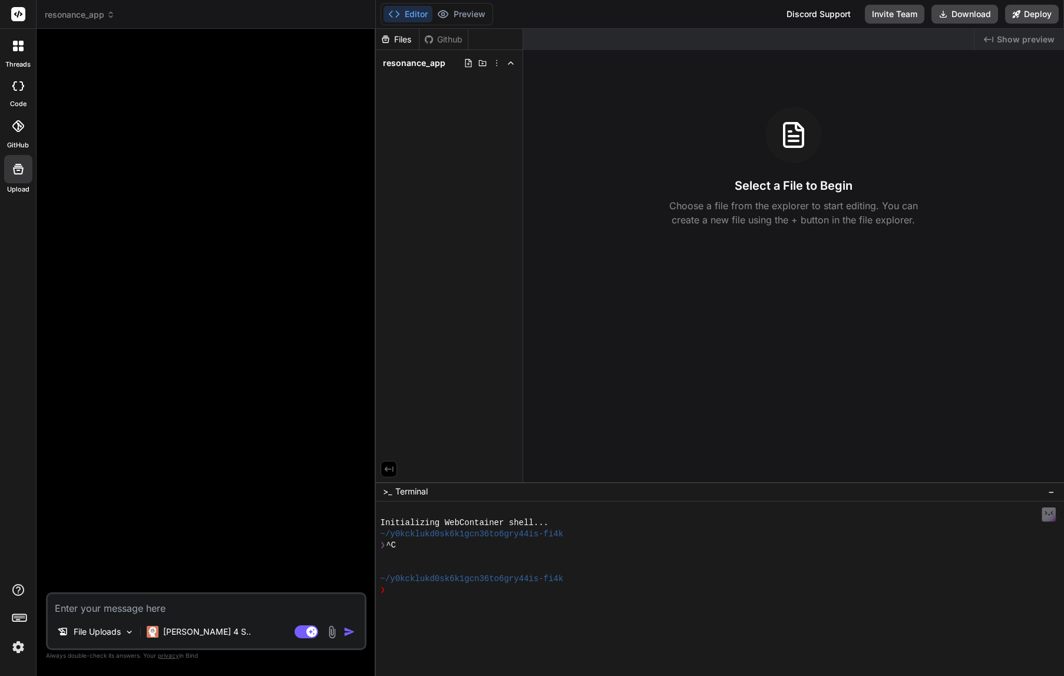
click at [148, 609] on textarea at bounding box center [206, 604] width 317 height 21
click at [18, 646] on img at bounding box center [18, 647] width 20 height 20
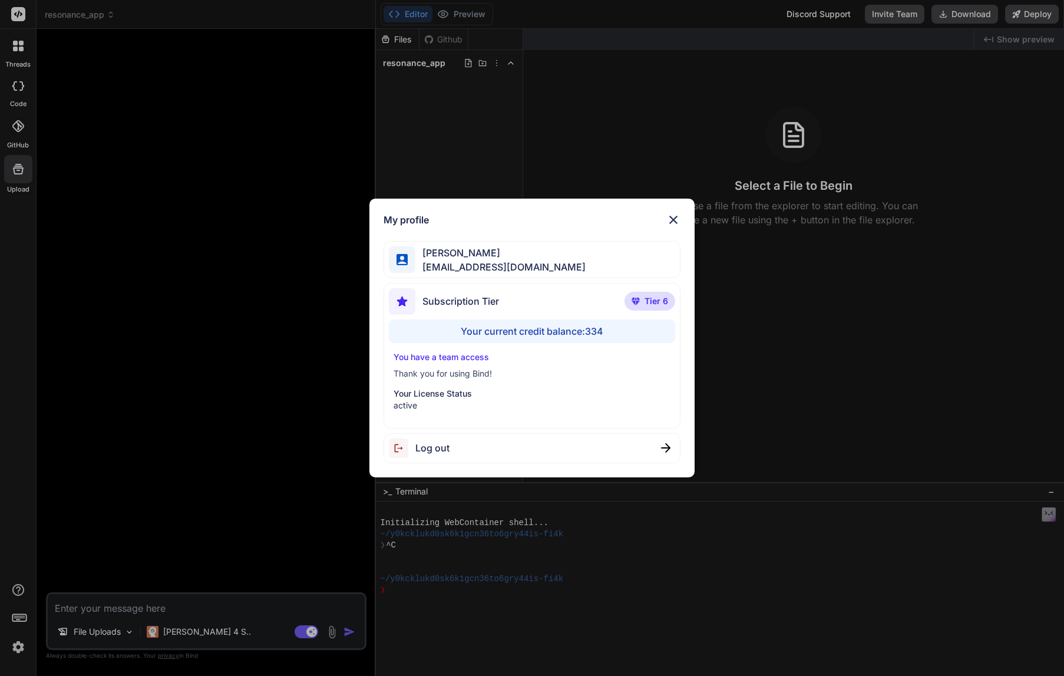
click at [561, 330] on div "Your current credit balance: 334" at bounding box center [532, 331] width 286 height 24
click at [19, 588] on div "My profile Maria Milo mmemailhq@gmail.com Subscription Tier Tier 6 Your current…" at bounding box center [532, 338] width 1064 height 676
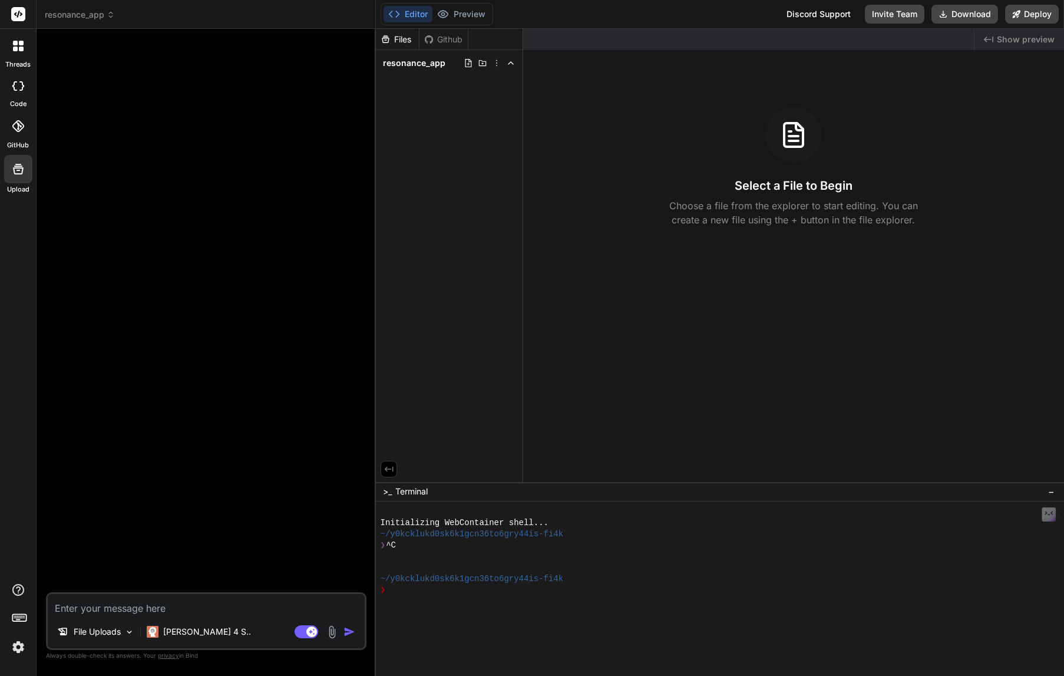
click at [102, 14] on span "resonance_app" at bounding box center [80, 15] width 70 height 12
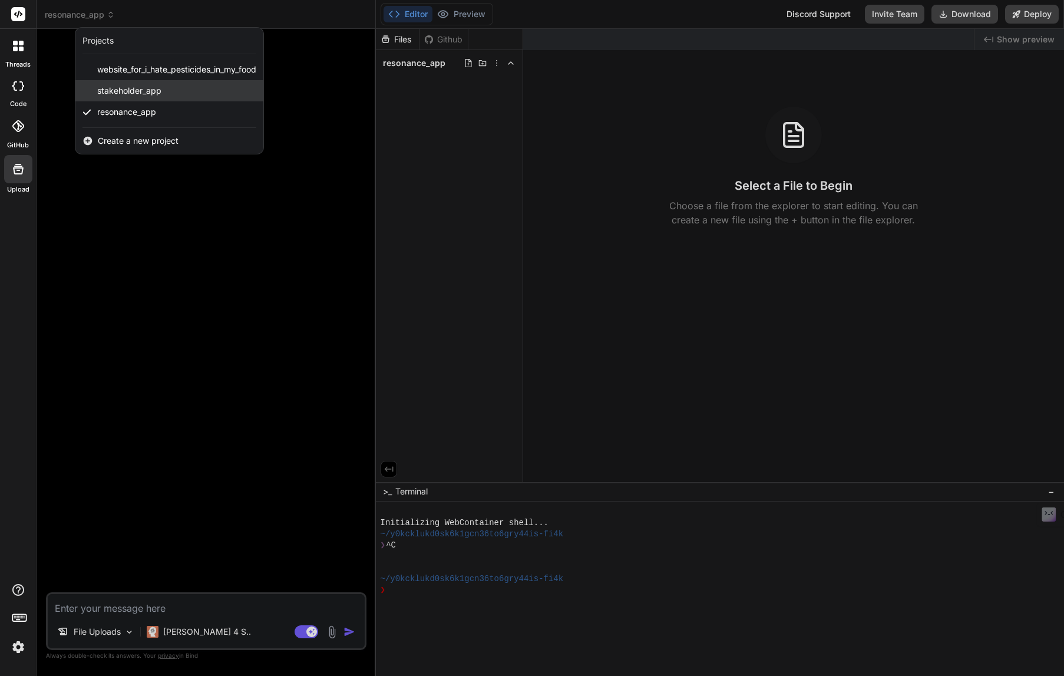
click at [118, 86] on span "stakeholder_app" at bounding box center [129, 91] width 64 height 12
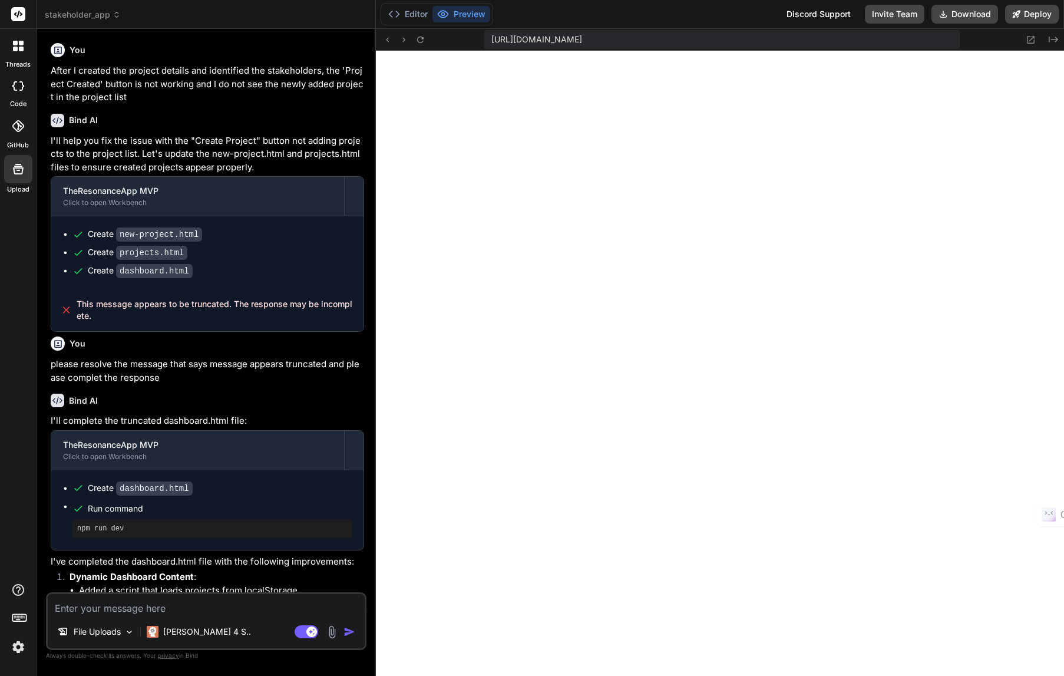
click at [22, 166] on icon at bounding box center [18, 169] width 11 height 11
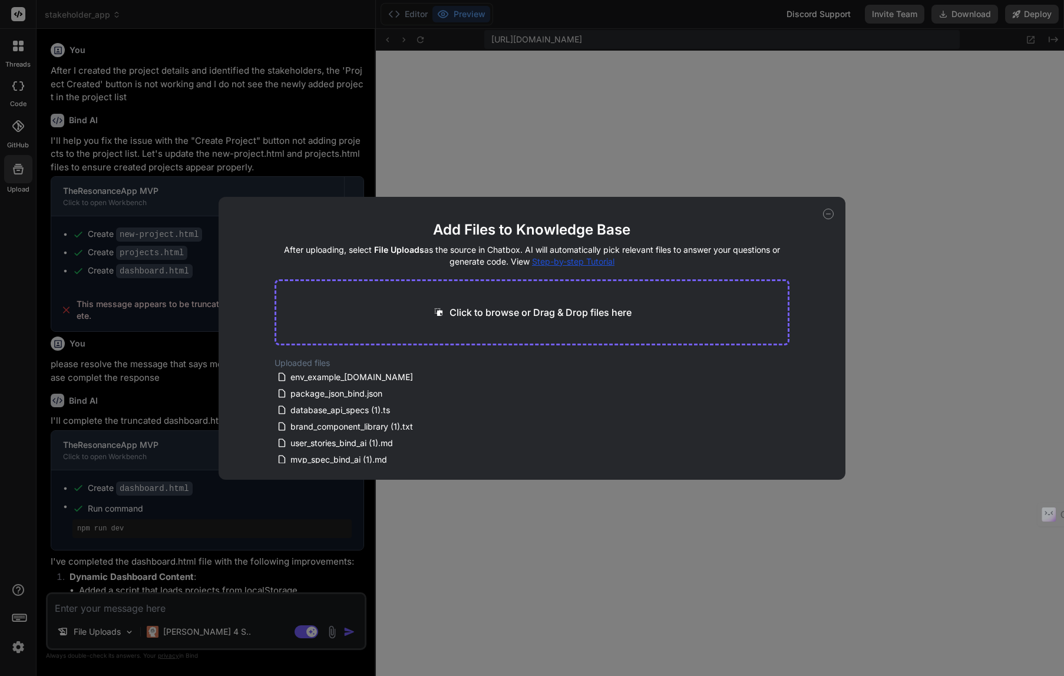
click at [22, 166] on div "Add Files to Knowledge Base After uploading, select File Uploads as the source …" at bounding box center [532, 338] width 1064 height 676
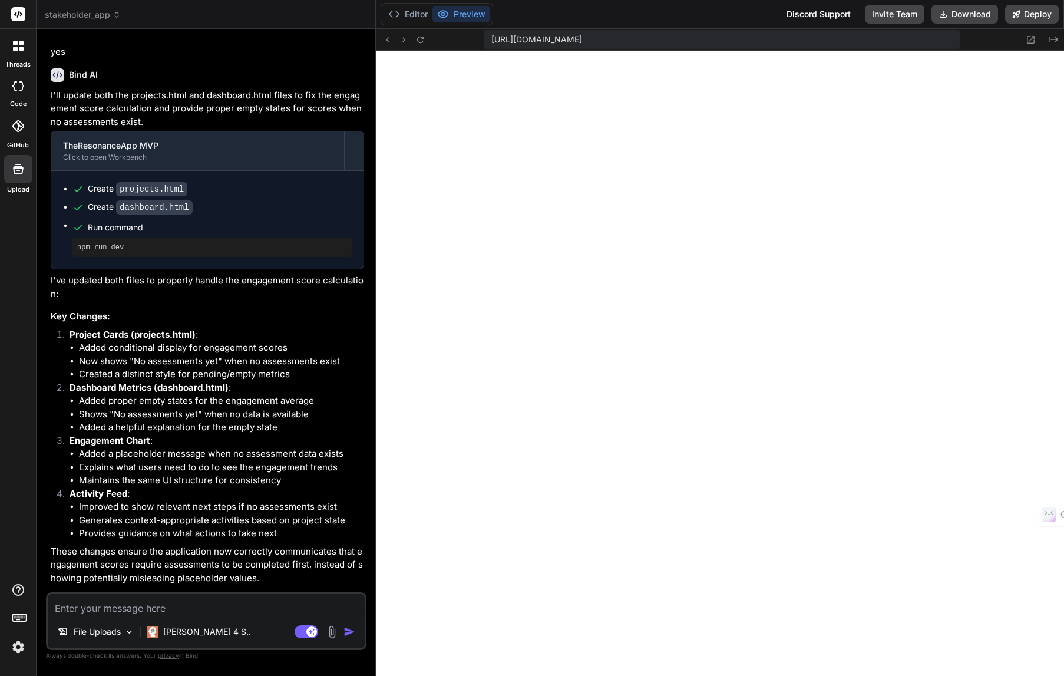
scroll to position [1414, 0]
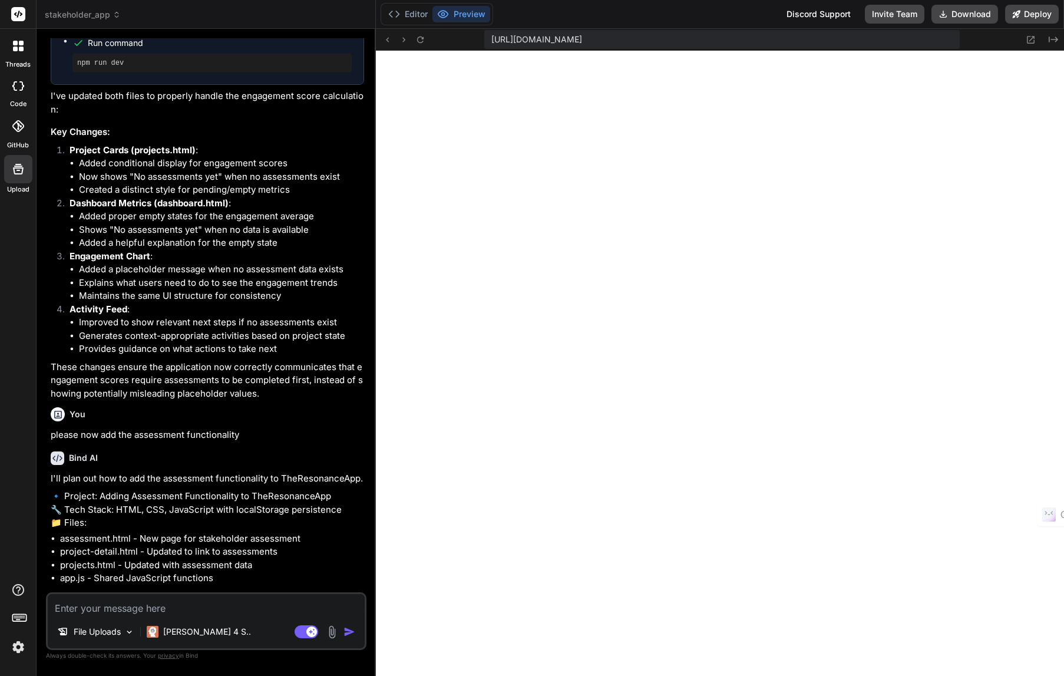
click at [71, 607] on textarea at bounding box center [206, 604] width 317 height 21
type textarea "x"
type textarea "y"
type textarea "x"
type textarea "ye"
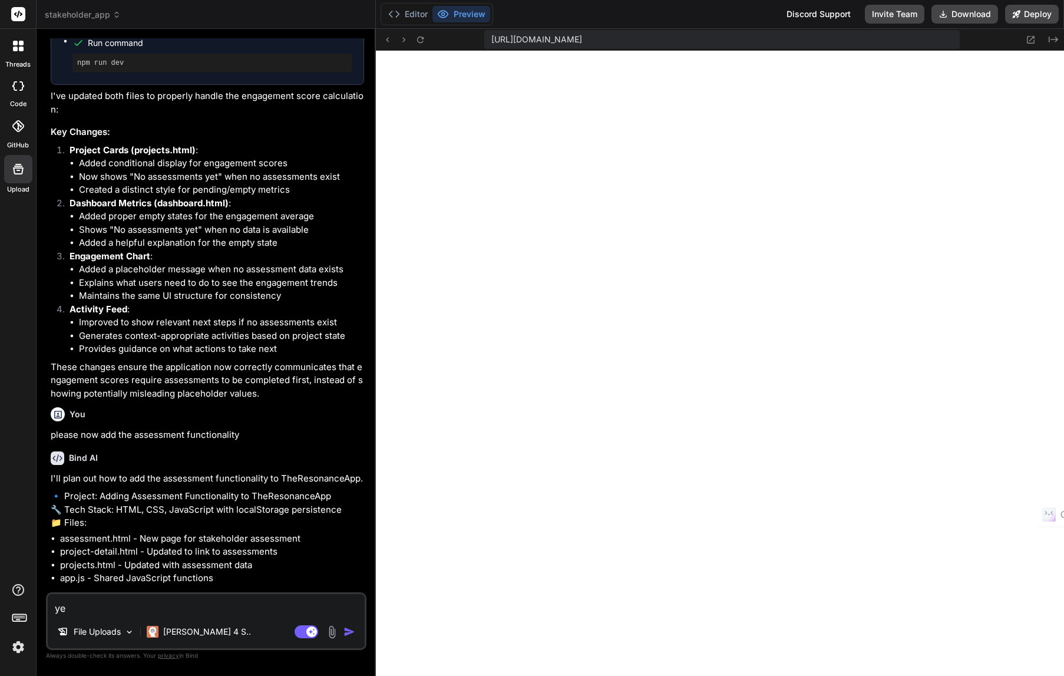
type textarea "x"
type textarea "yes"
type textarea "x"
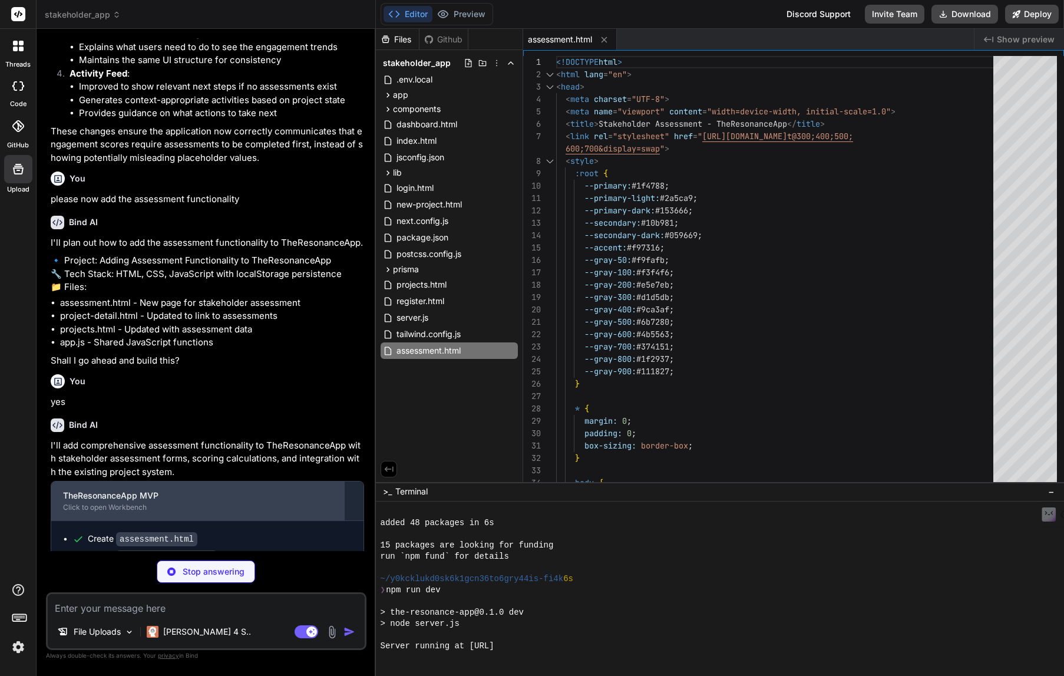
scroll to position [1661, 0]
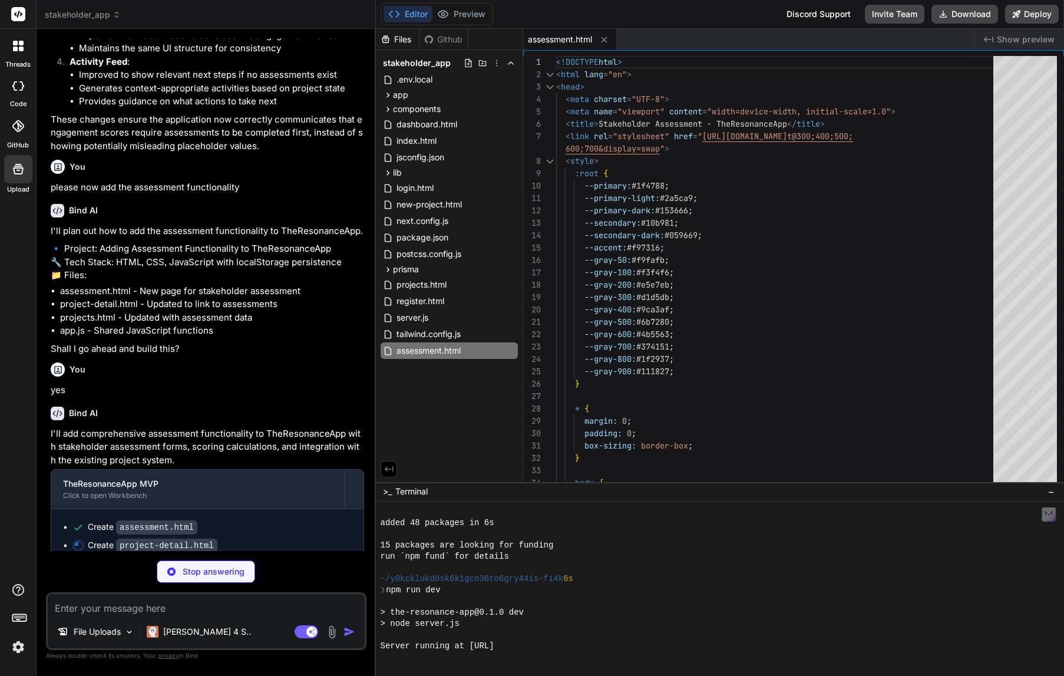
type textarea "x"
type textarea "} } // Initialize page when DOM is loaded document.addEventListener('DOMContent…"
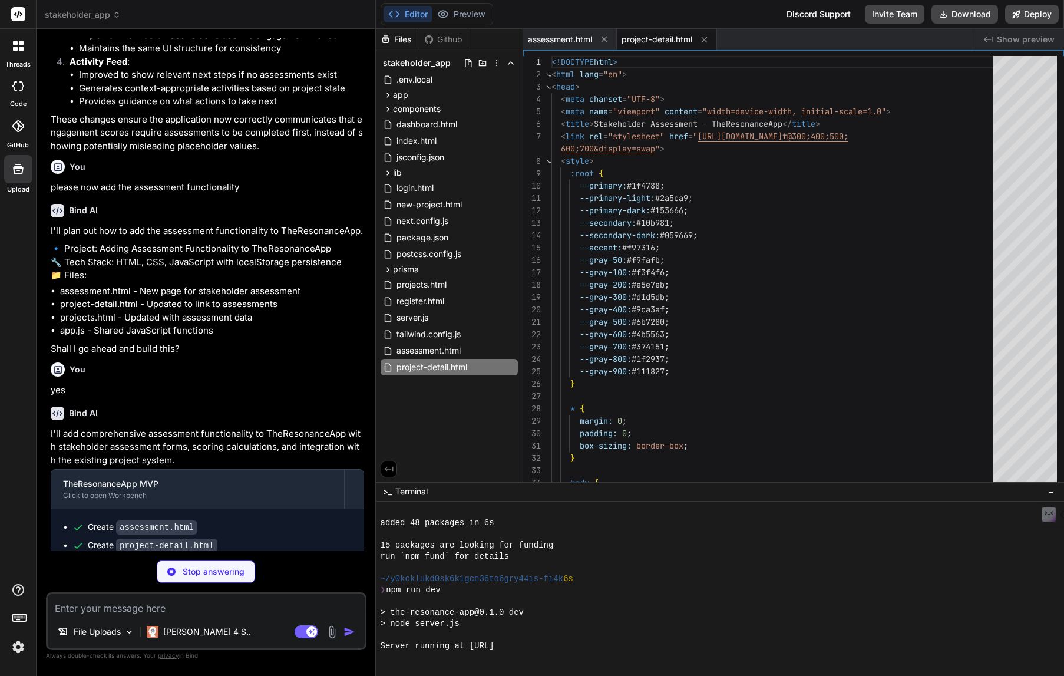
type textarea "x"
type textarea "</html>"
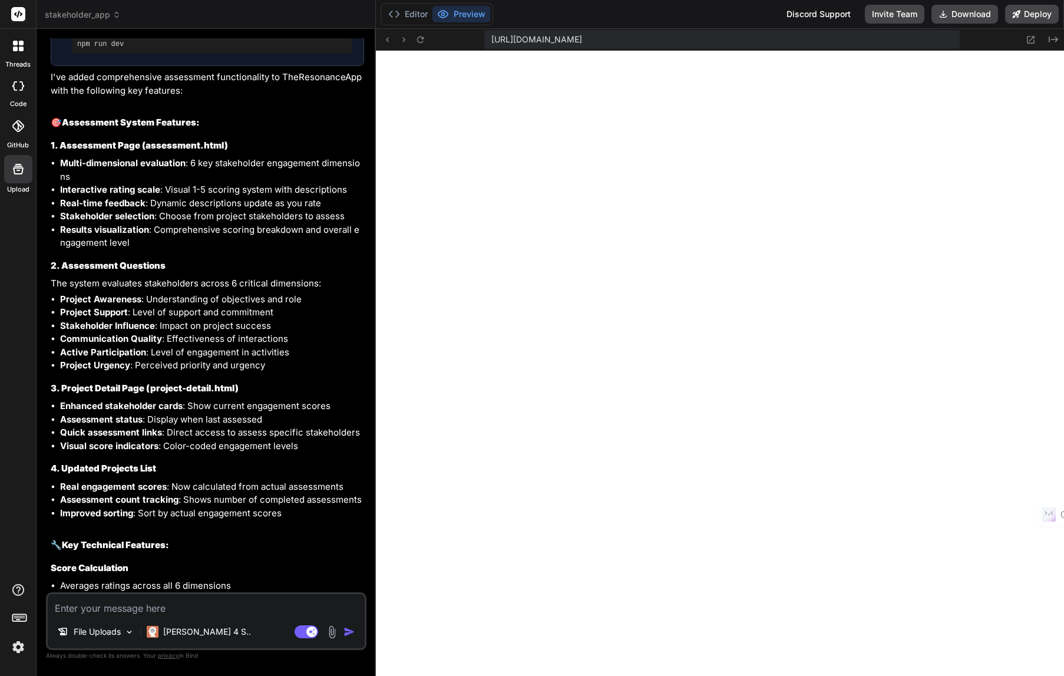
scroll to position [2496, 0]
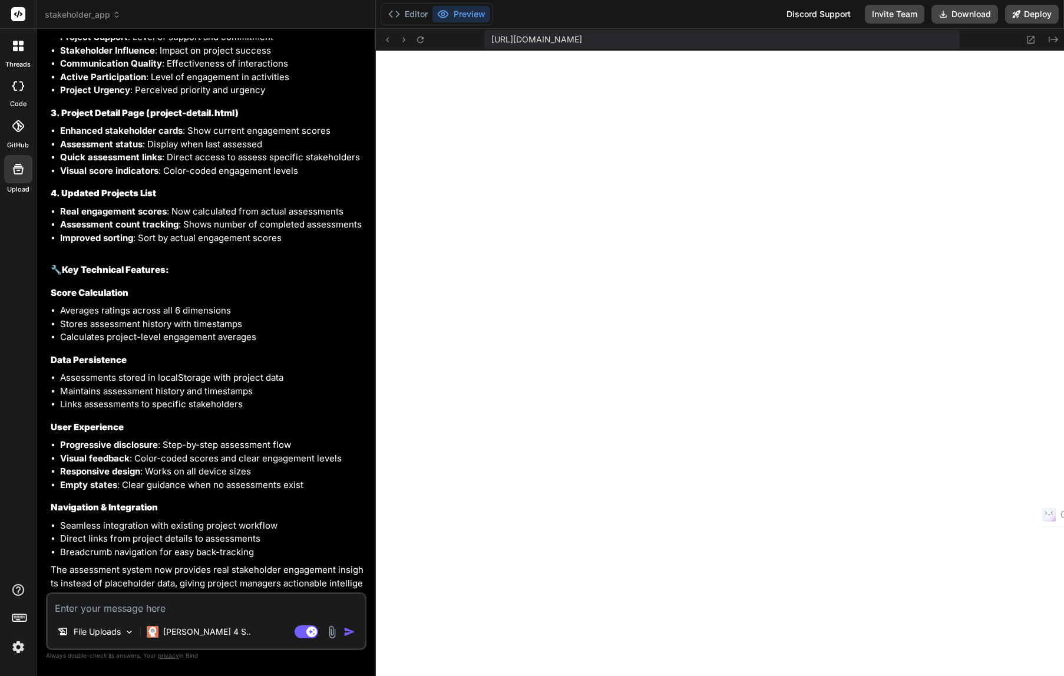
click at [147, 614] on textarea at bounding box center [206, 604] width 317 height 21
type textarea "x"
type textarea "a"
type textarea "x"
type textarea "af"
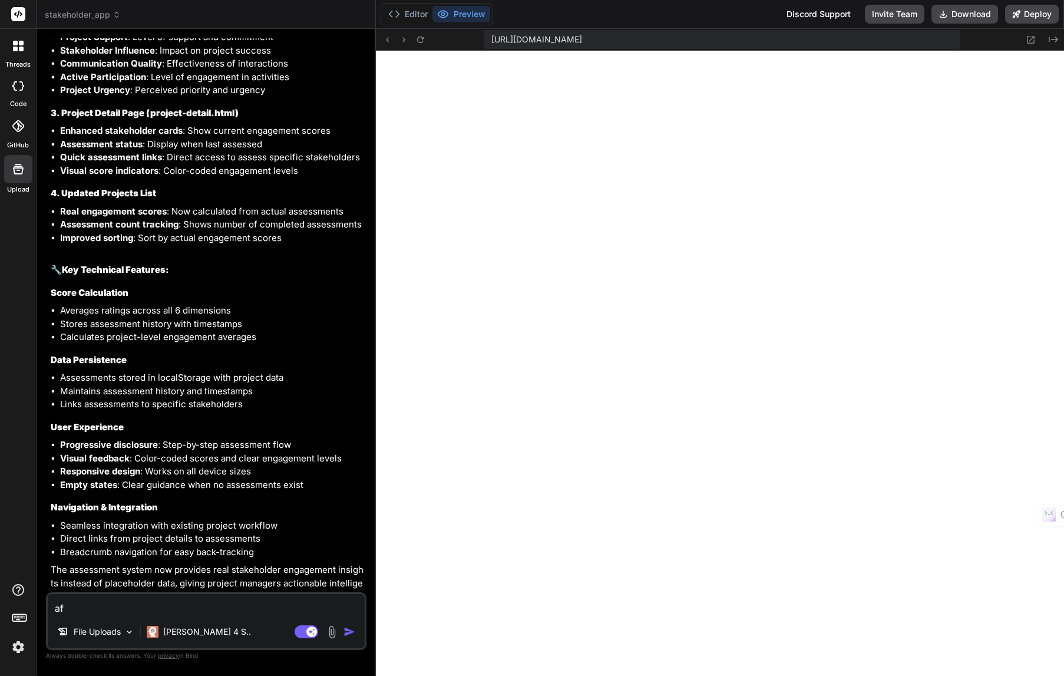
type textarea "x"
type textarea "aft"
type textarea "x"
type textarea "afte"
type textarea "x"
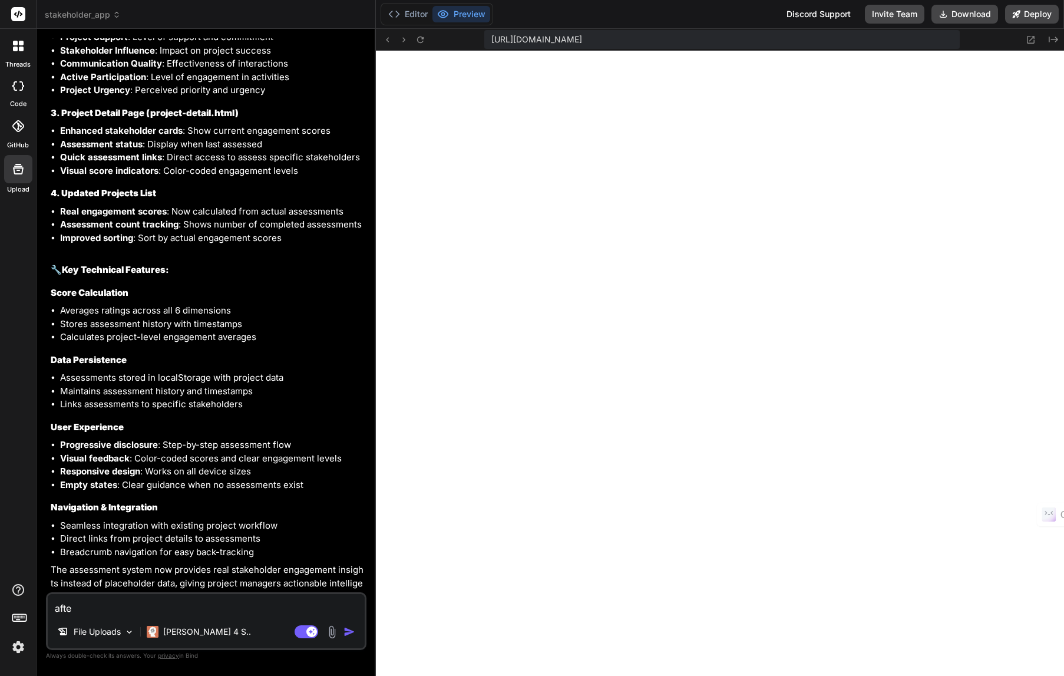
type textarea "after"
type textarea "x"
type textarea "after"
type textarea "x"
type textarea "after c"
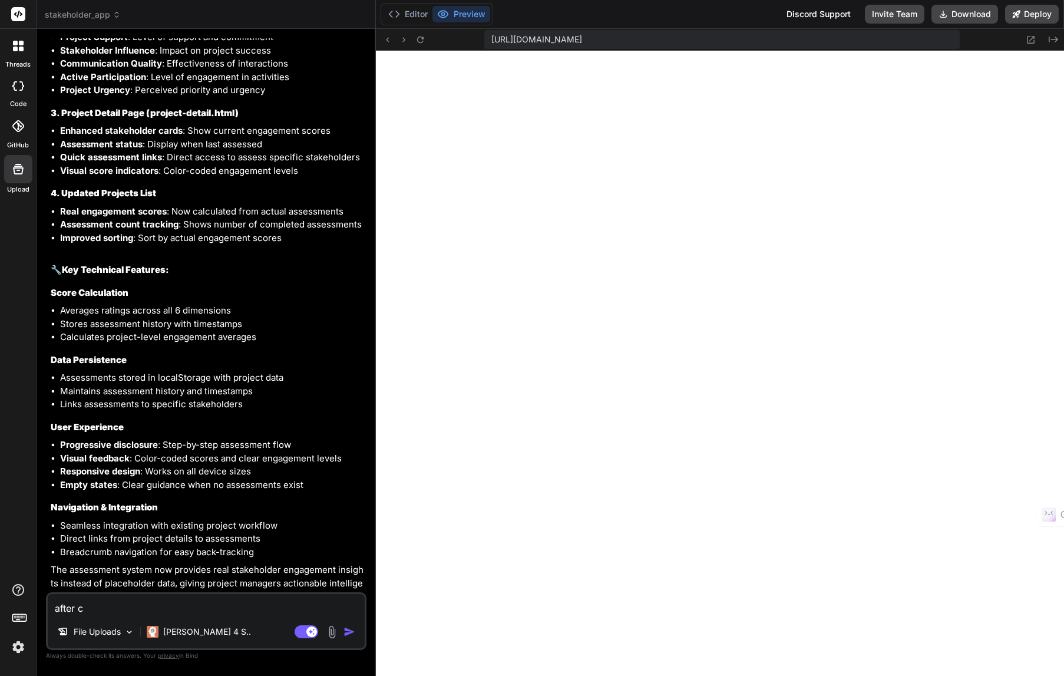
type textarea "x"
type textarea "after cr"
type textarea "x"
type textarea "after cre"
type textarea "x"
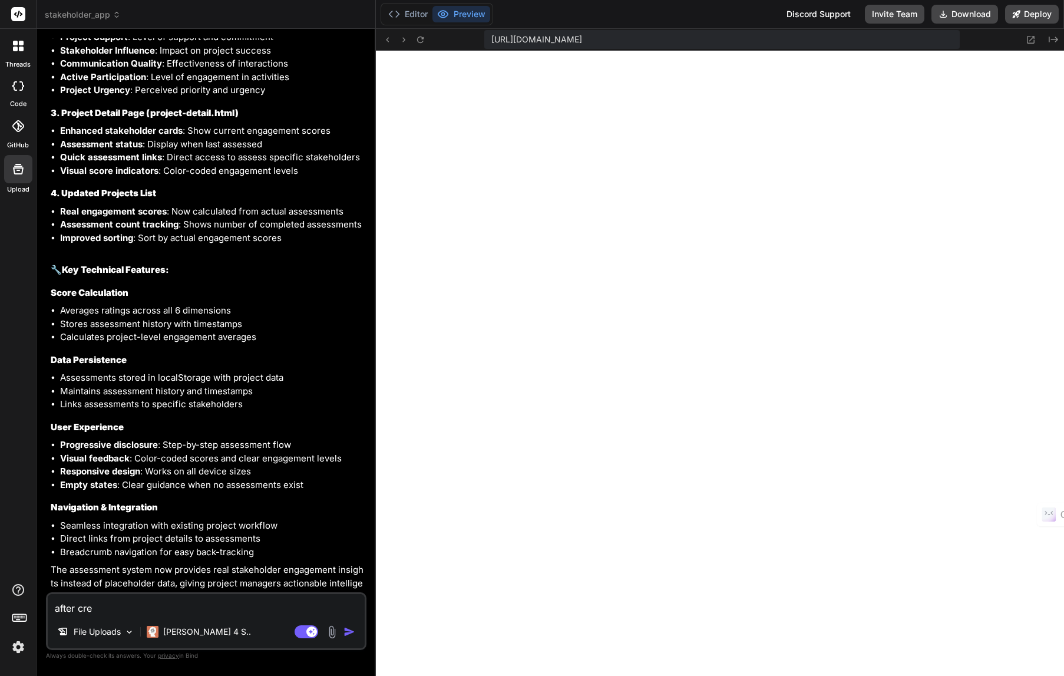
type textarea "after crea"
type textarea "x"
type textarea "after creat"
type textarea "x"
type textarea "after creati"
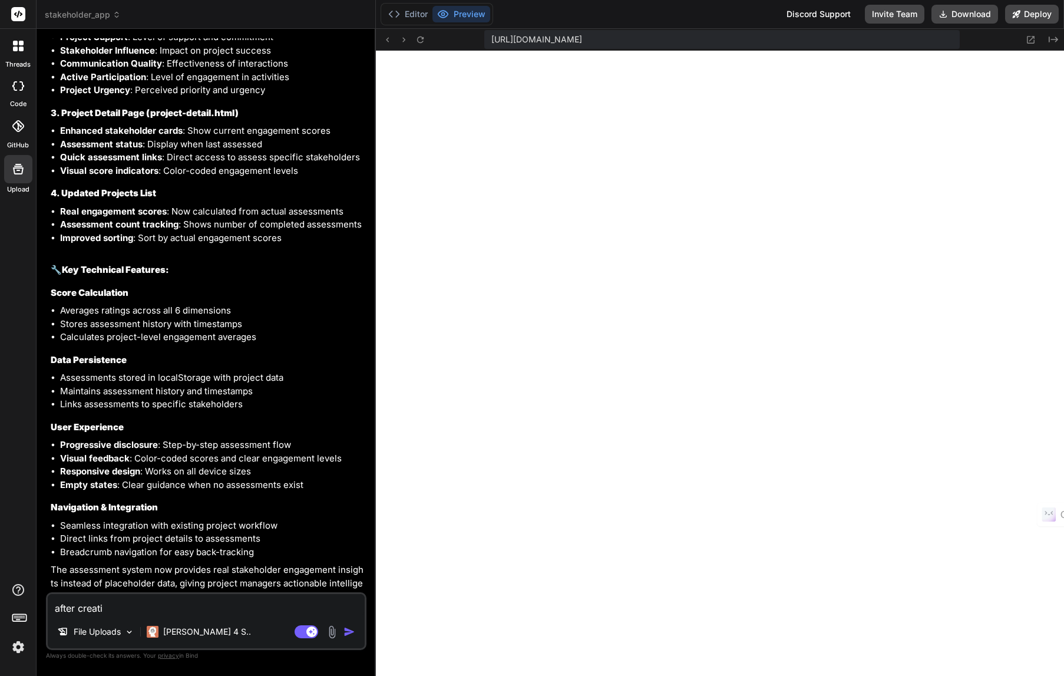
type textarea "x"
type textarea "after creatin"
type textarea "x"
type textarea "after creating"
type textarea "x"
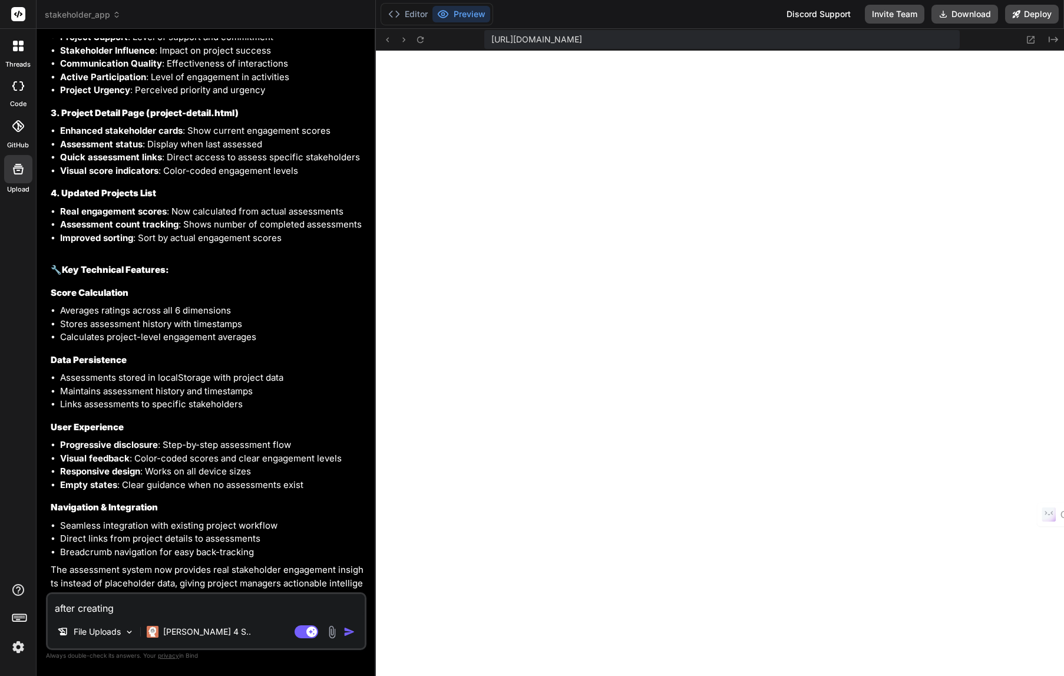
type textarea "after creating"
type textarea "x"
type textarea "after creating t"
type textarea "x"
type textarea "after creating th"
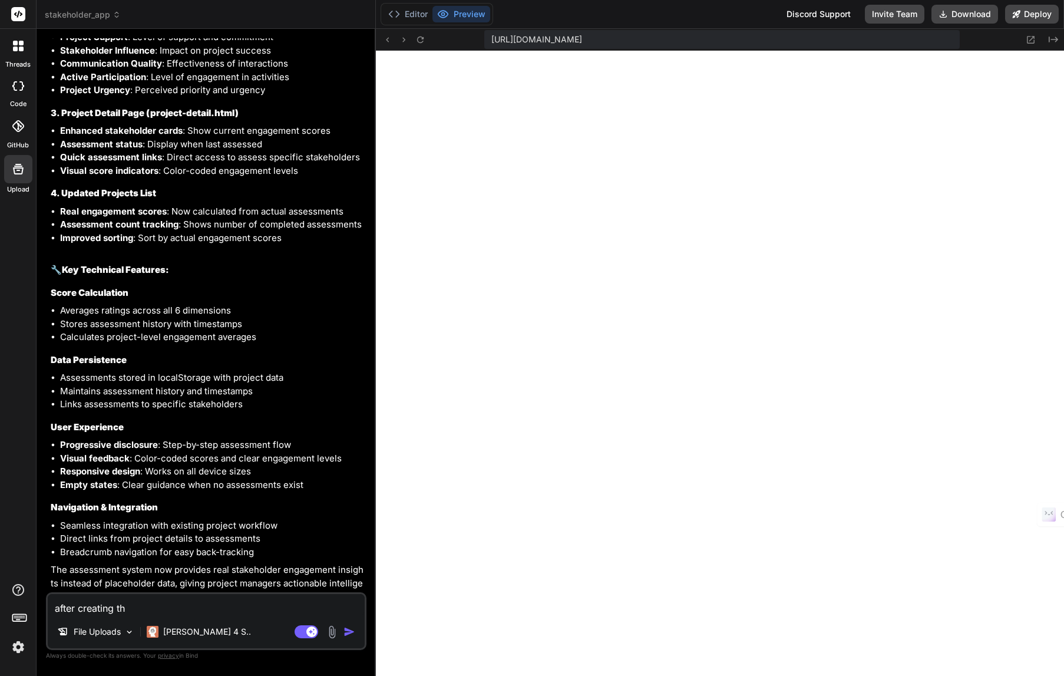
type textarea "x"
type textarea "after creating the"
type textarea "x"
type textarea "after creating the"
type textarea "x"
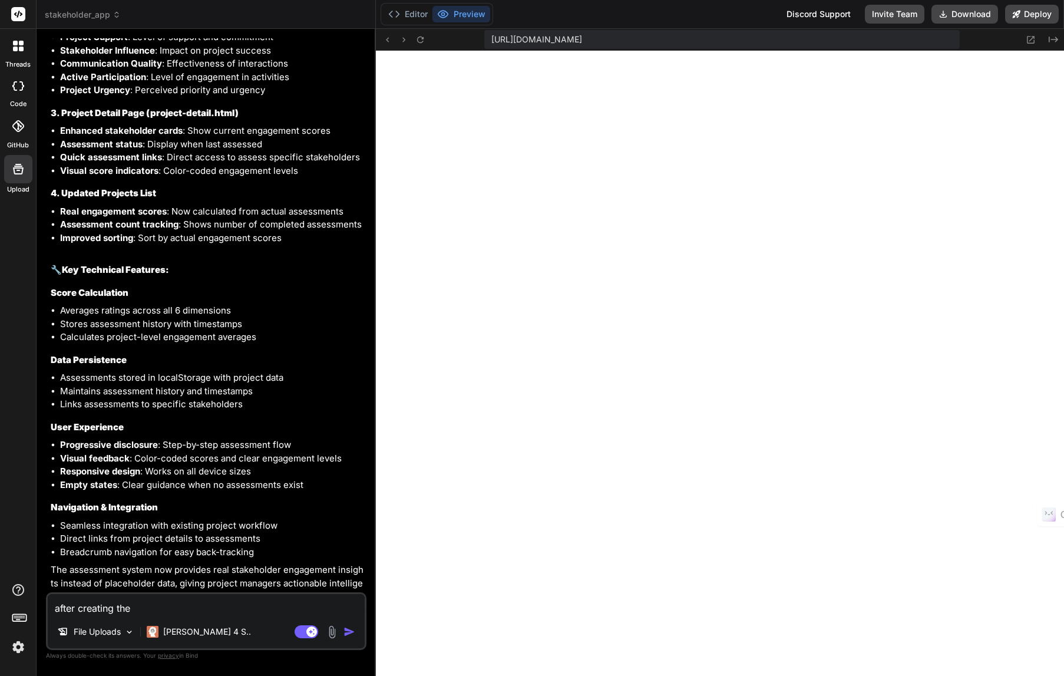
type textarea "after creating the p"
type textarea "x"
type textarea "after creating the pr"
type textarea "x"
type textarea "after creating the pro"
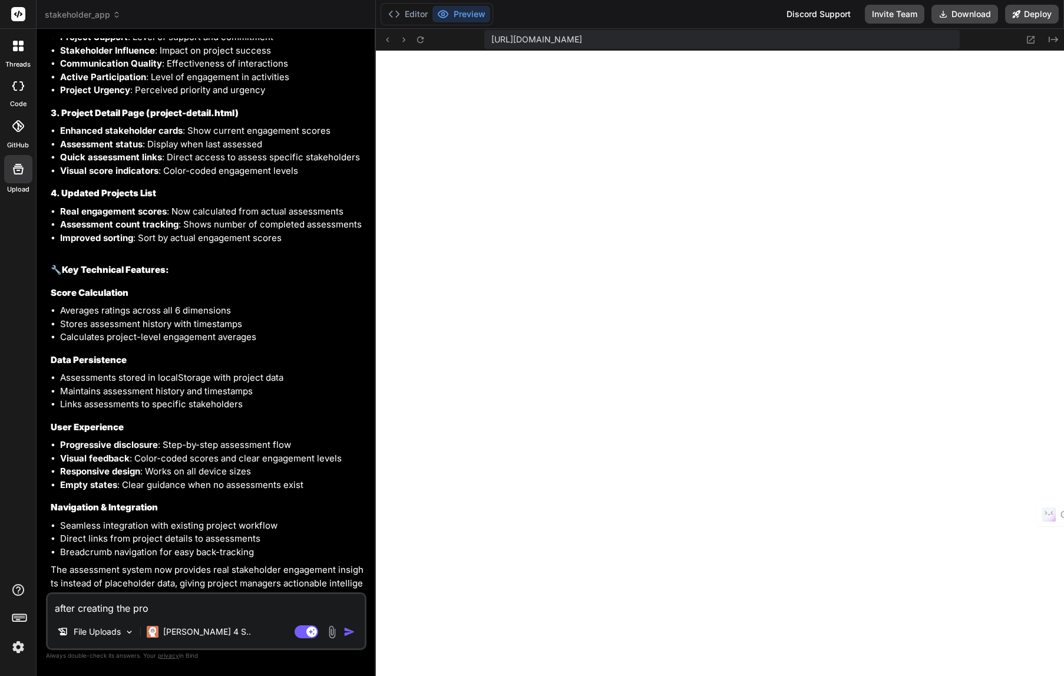
type textarea "x"
type textarea "after creating the proj"
type textarea "x"
type textarea "after creating the proje"
type textarea "x"
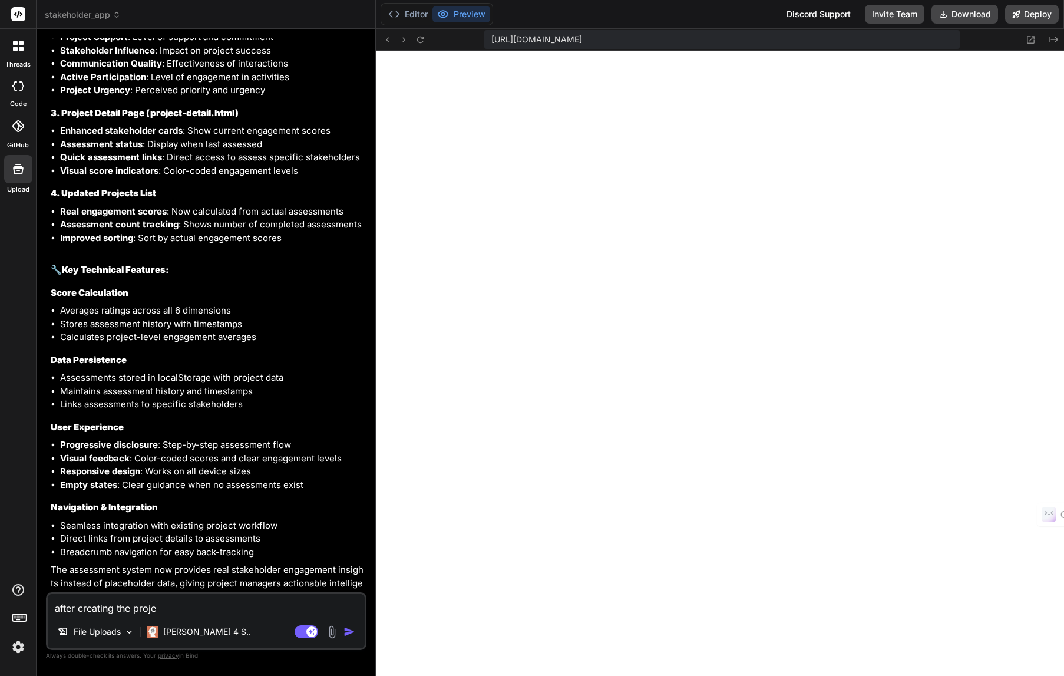
type textarea "after creating the projec"
type textarea "x"
type textarea "after creating the project"
type textarea "x"
type textarea "after creating the project,"
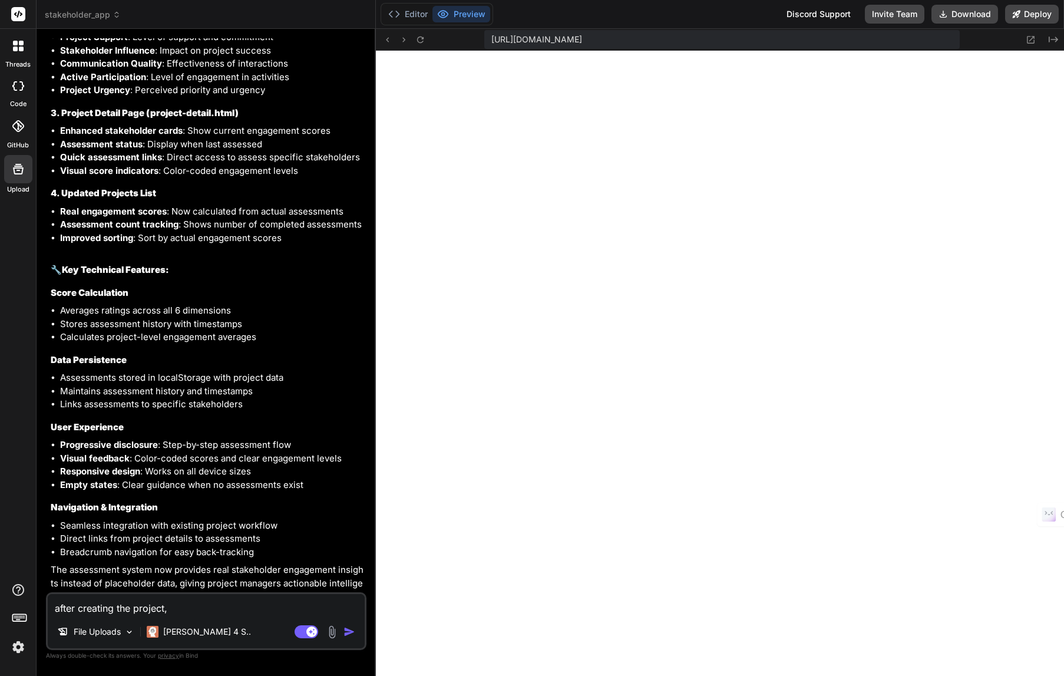
type textarea "x"
type textarea "after creating the project,"
type textarea "x"
type textarea "after creating the project, t"
type textarea "x"
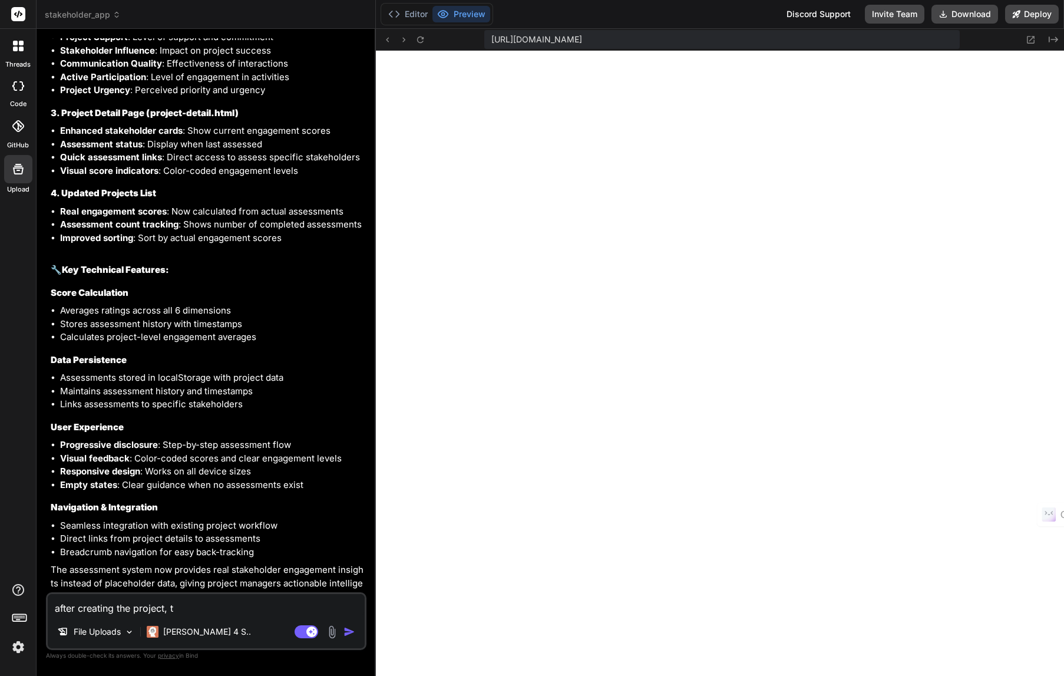
type textarea "after creating the project, th"
type textarea "x"
type textarea "after creating the project, the"
type textarea "x"
type textarea "after creating the project, ther"
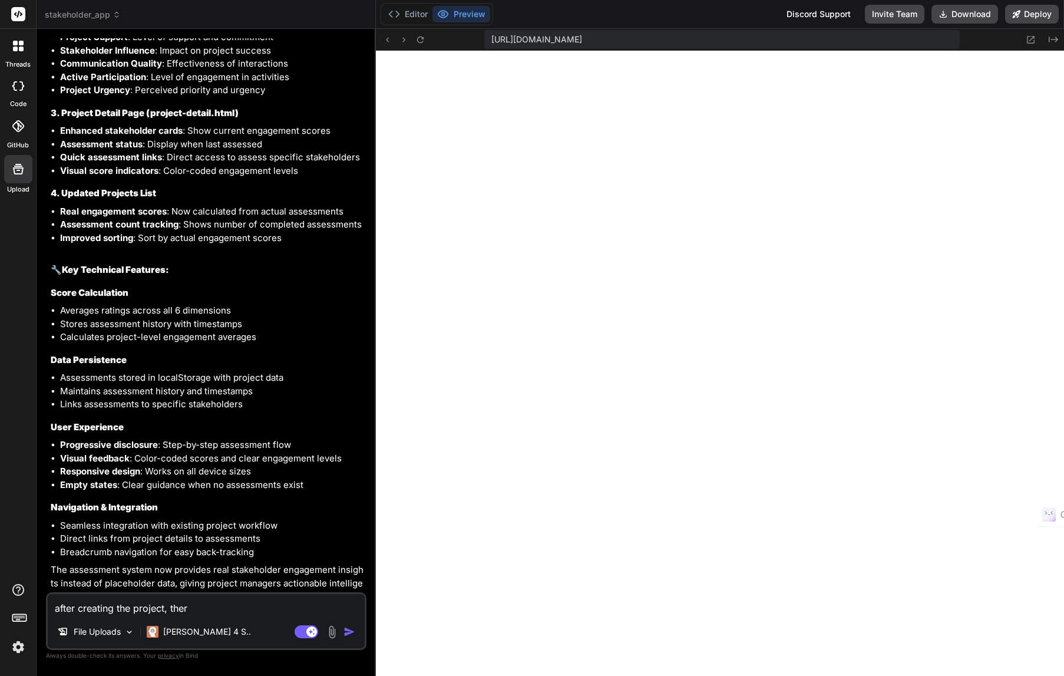
type textarea "x"
type textarea "after creating the project, there"
type textarea "x"
type textarea "after creating the project, there"
type textarea "x"
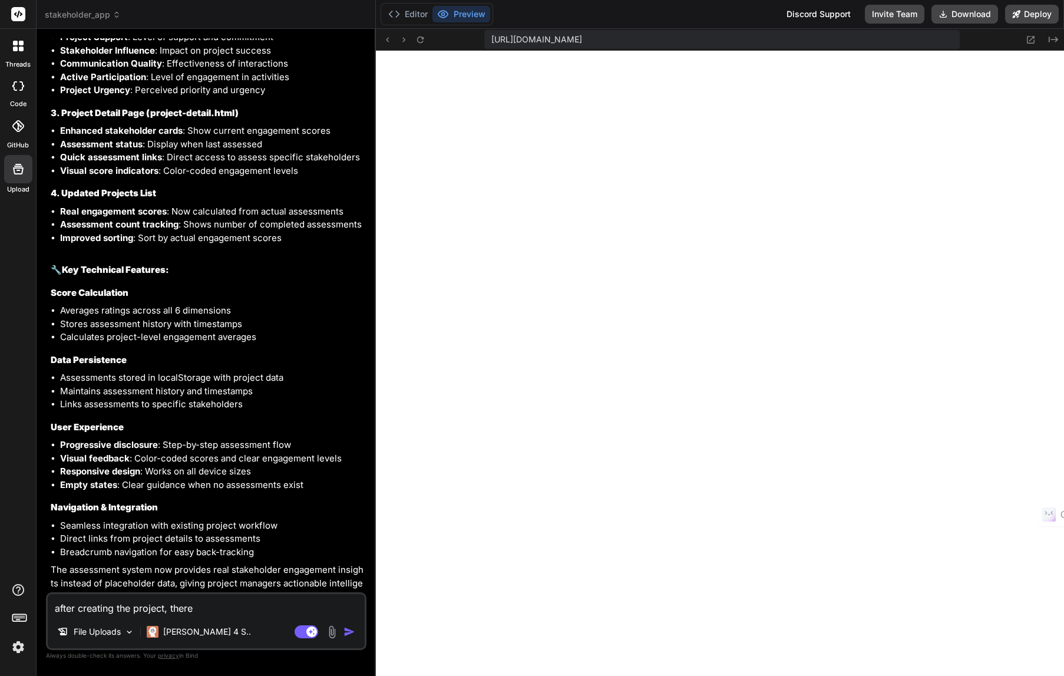
type textarea "after creating the project, there"
type textarea "x"
type textarea "after creating the project, ther"
type textarea "x"
type textarea "after creating the project, the"
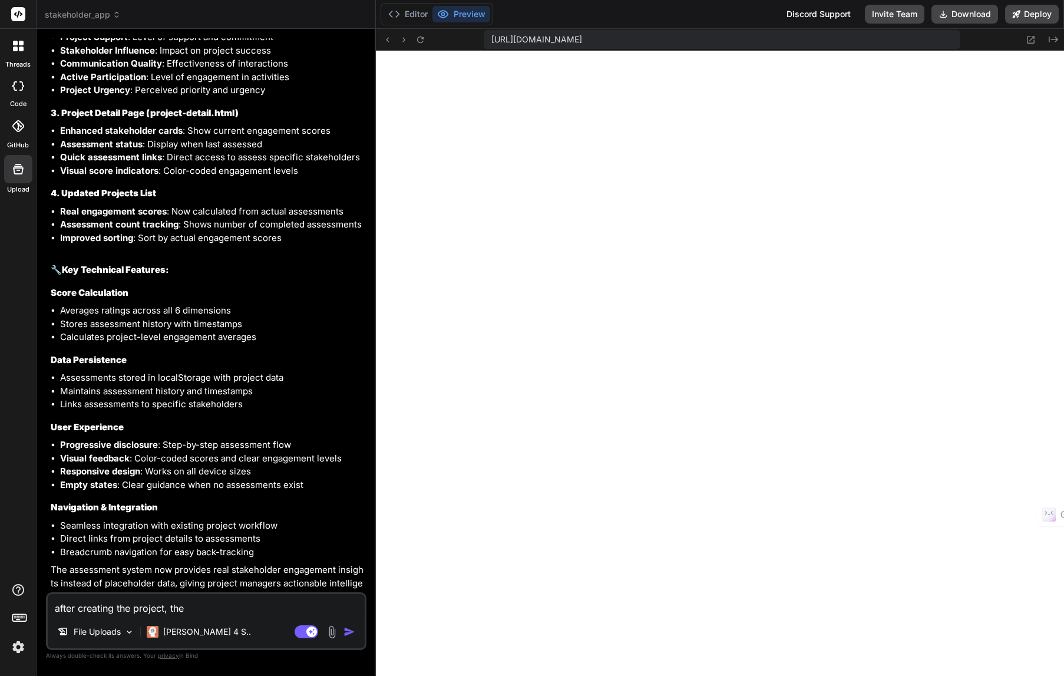
type textarea "x"
type textarea "after creating the project, th"
type textarea "x"
type textarea "after creating the project, t"
type textarea "x"
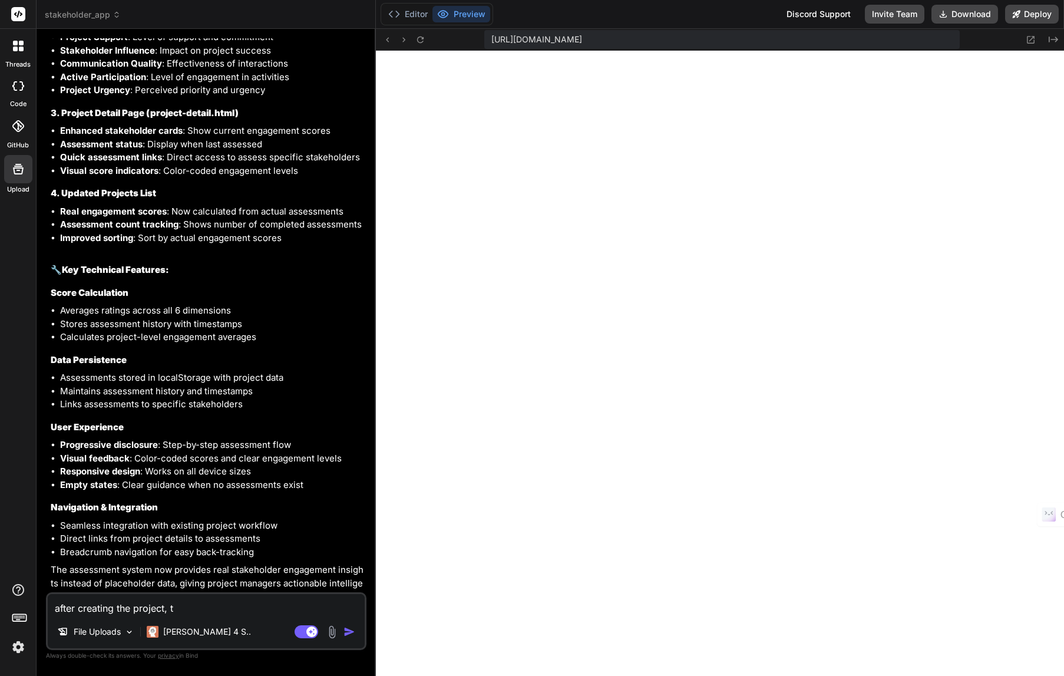
type textarea "after creating the project,"
type textarea "x"
type textarea "after creating the project"
type textarea "x"
type textarea "after creating the project,"
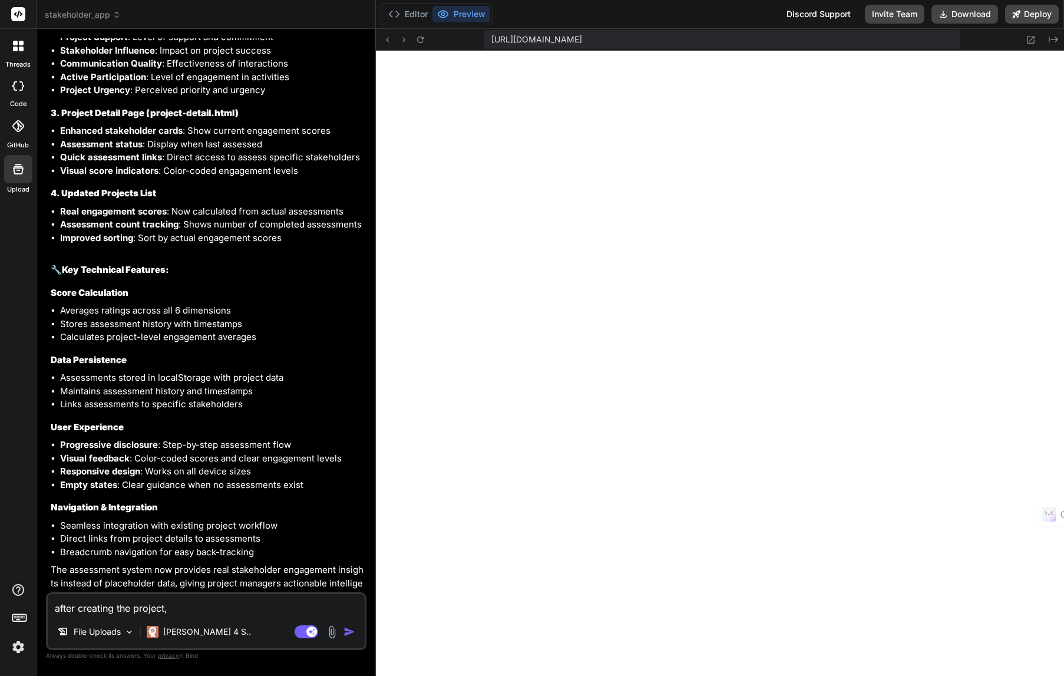
type textarea "x"
type textarea "after creating the project,"
type textarea "x"
type textarea "after creating the project, h"
type textarea "x"
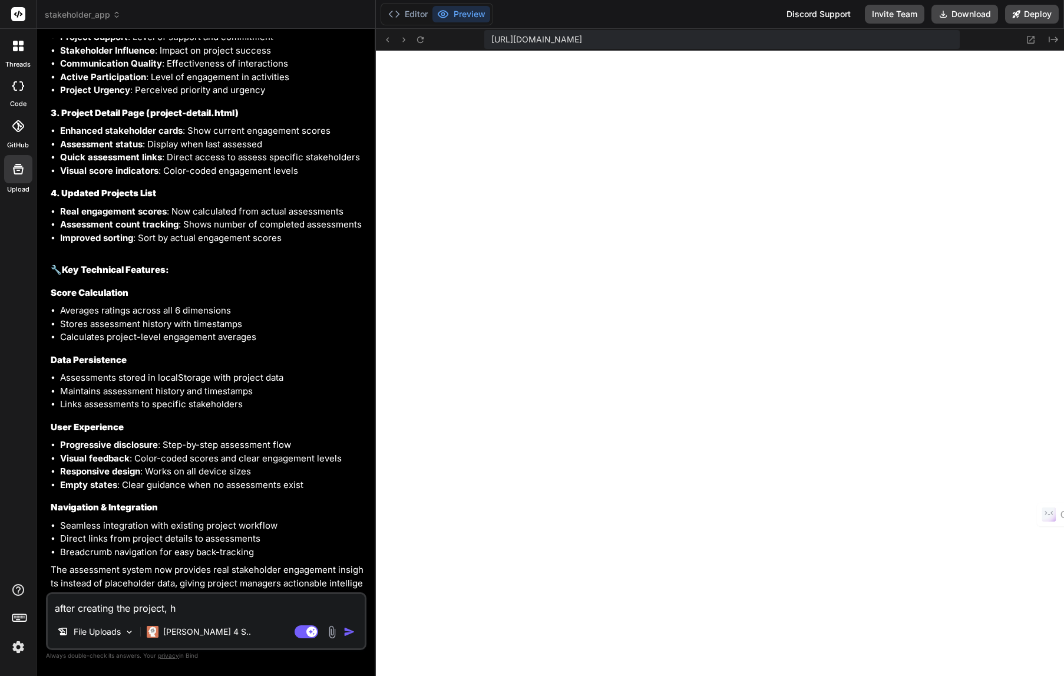
type textarea "after creating the project, ho"
type textarea "x"
type textarea "after creating the project, how"
type textarea "x"
type textarea "after creating the project, how"
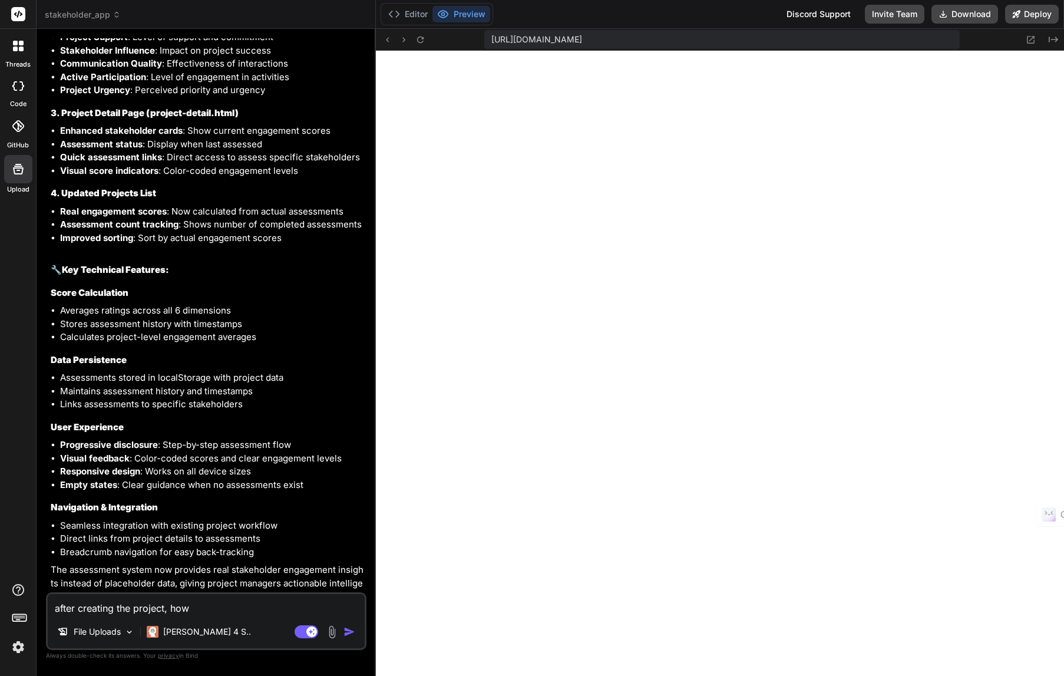
type textarea "x"
type textarea "after creating the project, how d"
type textarea "x"
type textarea "after creating the project, how do"
type textarea "x"
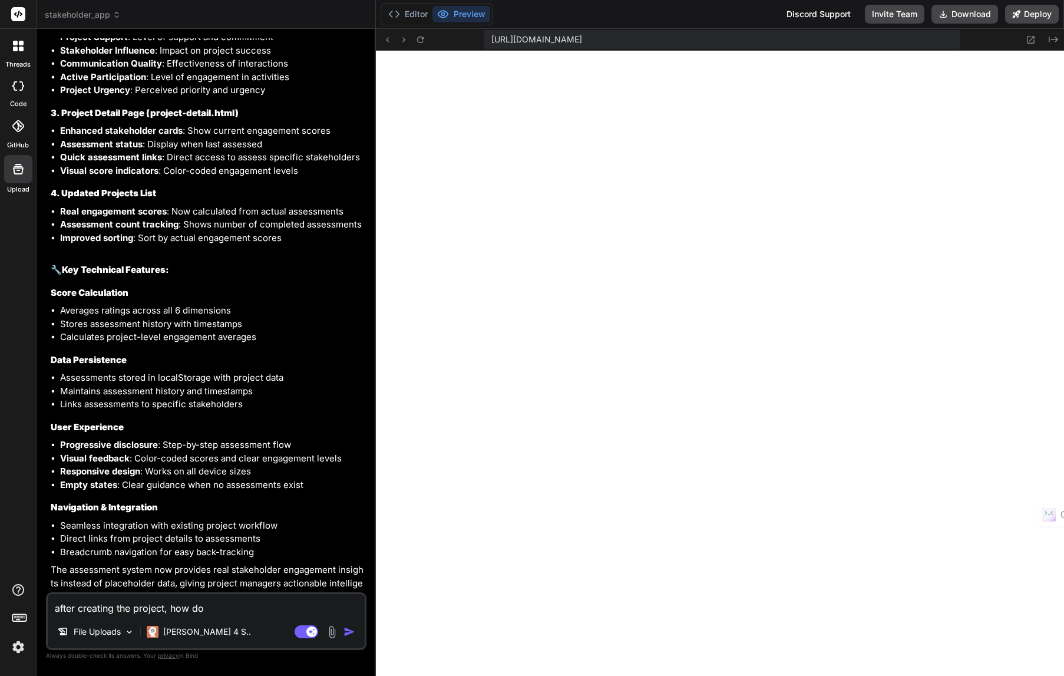
type textarea "after creating the project, how do I"
type textarea "x"
type textarea "after creating the project, how do I"
type textarea "x"
type textarea "after creating the project, how do I e"
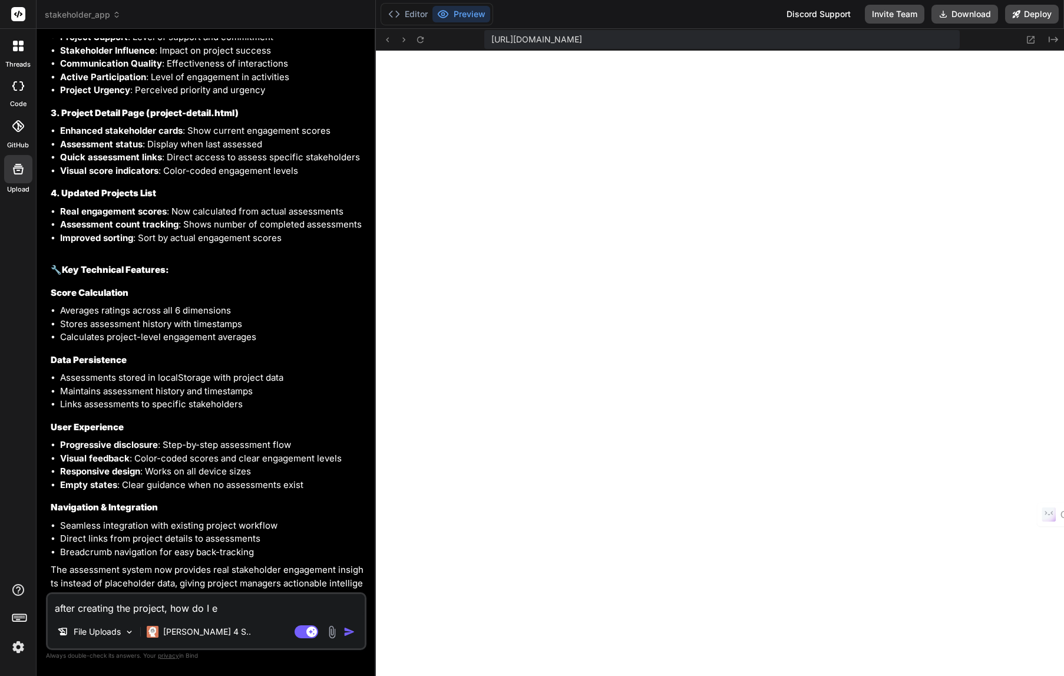
type textarea "x"
type textarea "after creating the project, how do I en"
type textarea "x"
type textarea "after creating the project, how do I e"
type textarea "x"
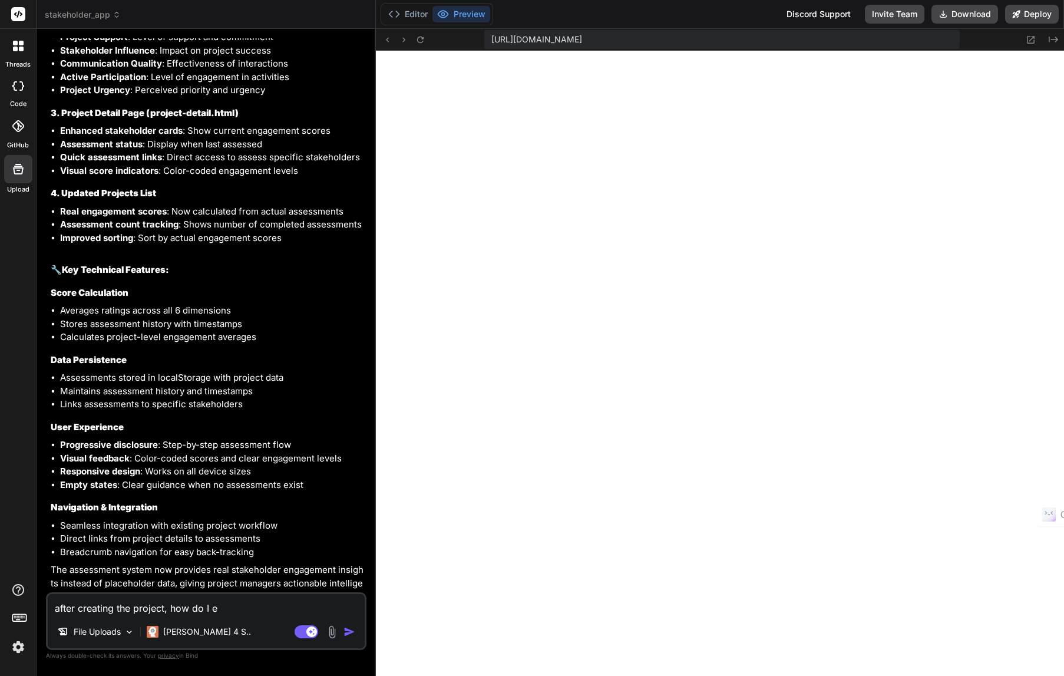
type textarea "after creating the project, how do I"
type textarea "x"
type textarea "after creating the project, how do I m"
type textarea "x"
type textarea "after creating the project, how do I ma"
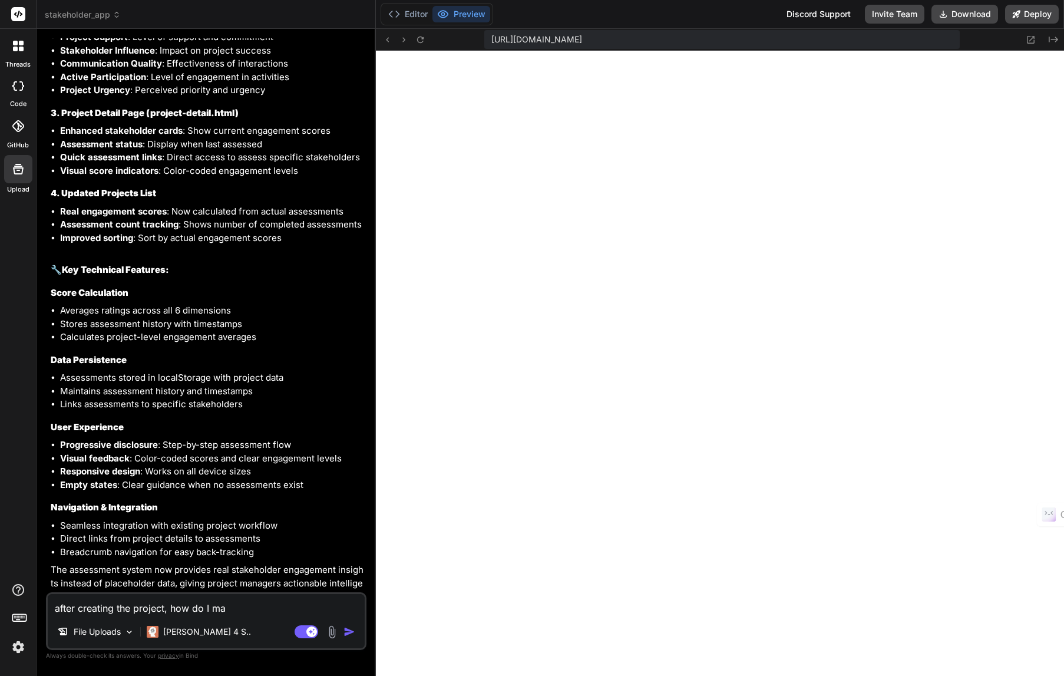
type textarea "x"
type textarea "after creating the project, how do I mak"
type textarea "x"
type textarea "after creating the project, how do I make"
type textarea "x"
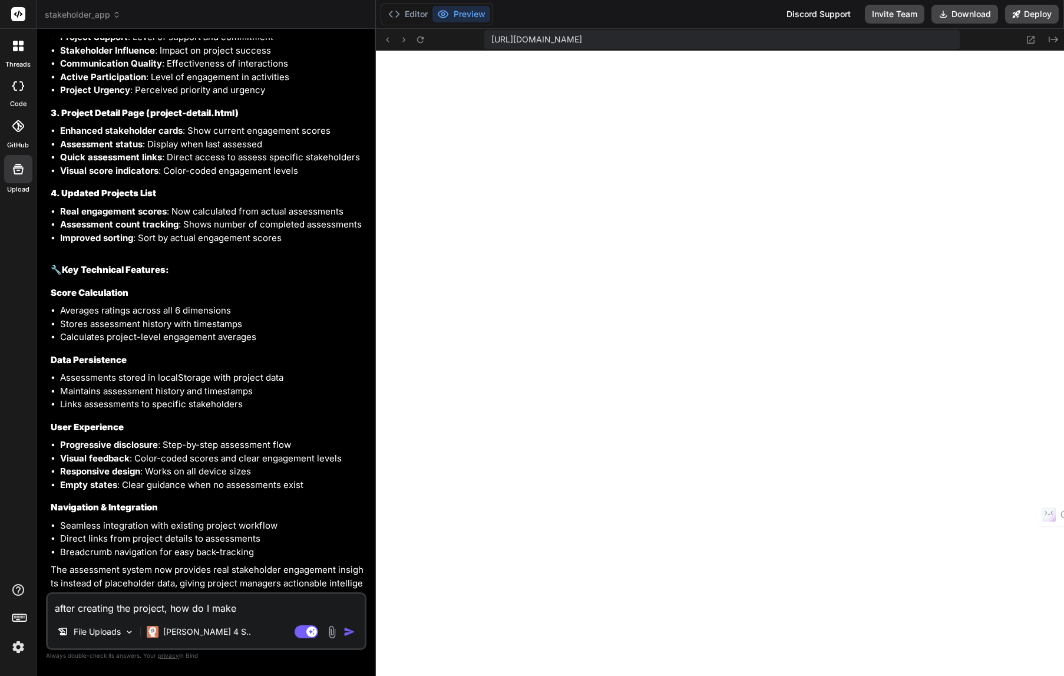
type textarea "after creating the project, how do I make"
type textarea "x"
type textarea "after creating the project, how do I make t"
type textarea "x"
type textarea "after creating the project, how do I make th"
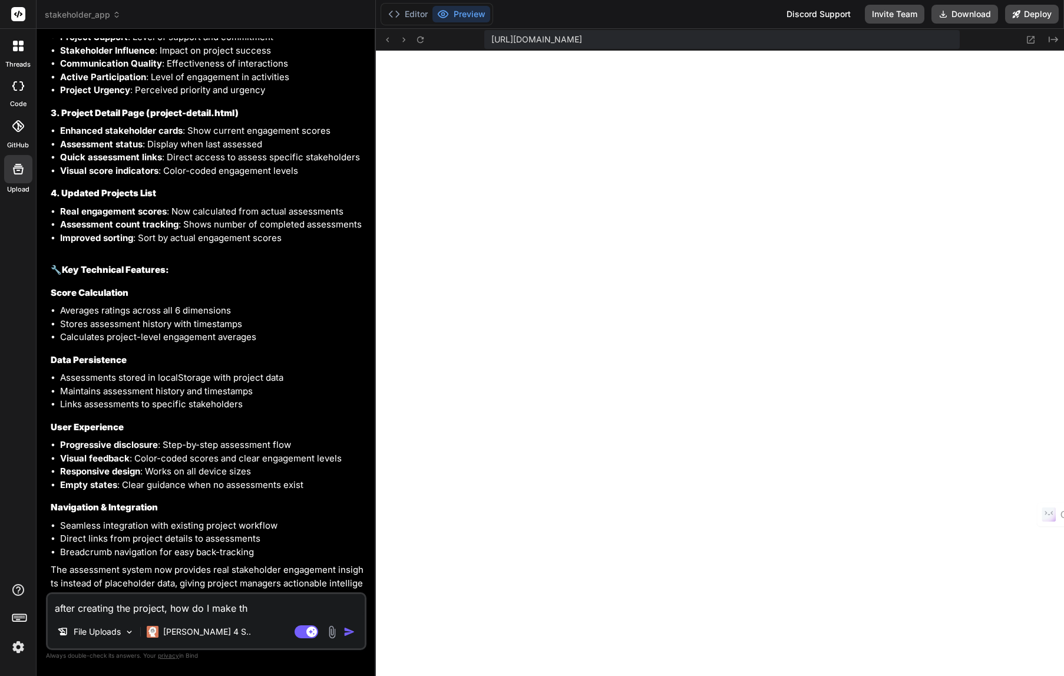
type textarea "x"
type textarea "after creating the project, how do I make the"
type textarea "x"
type textarea "after creating the project, how do I make the"
type textarea "x"
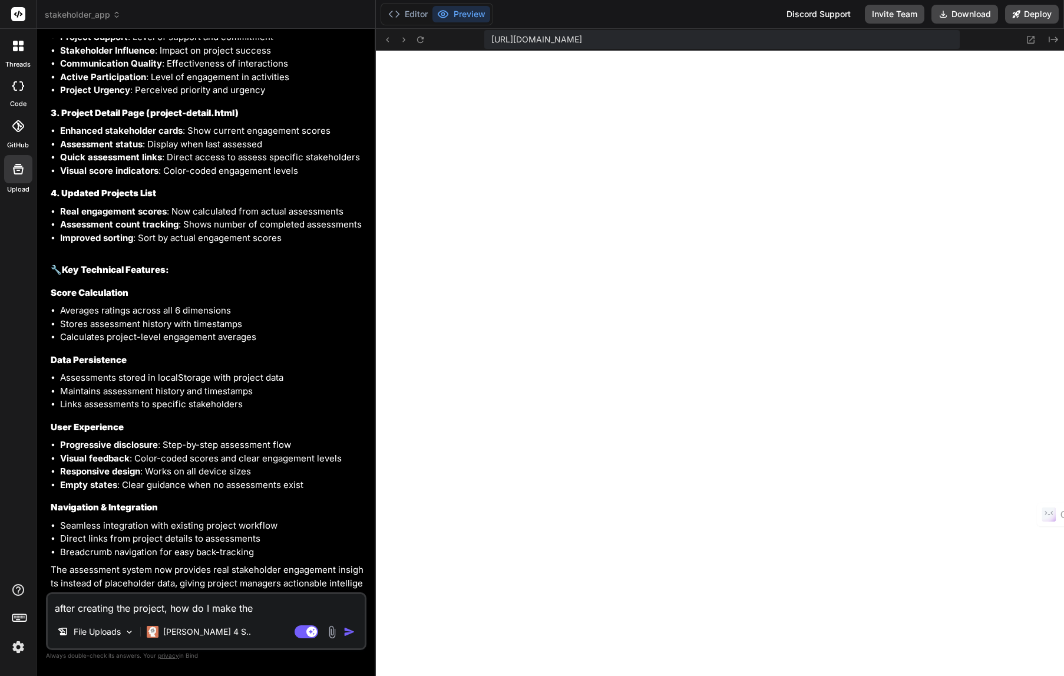
type textarea "after creating the project, how do I make the a"
type textarea "x"
type textarea "after creating the project, how do I make the as"
type textarea "x"
type textarea "after creating the project, how do I make the ass"
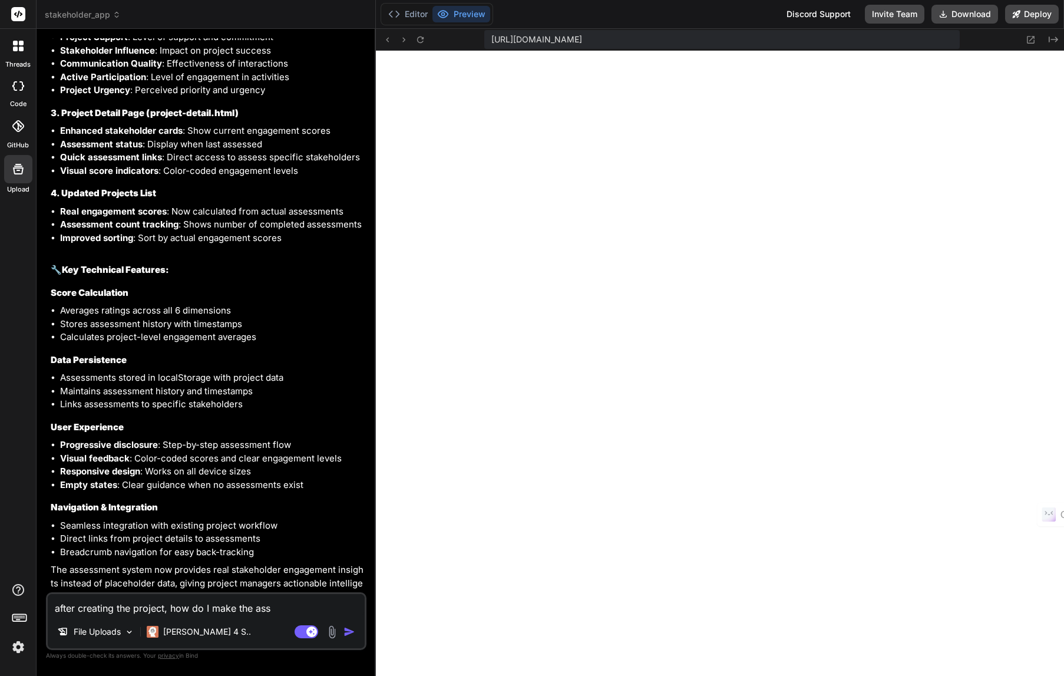
type textarea "x"
type textarea "after creating the project, how do I make the asse"
type textarea "x"
type textarea "after creating the project, how do I make the asses"
type textarea "x"
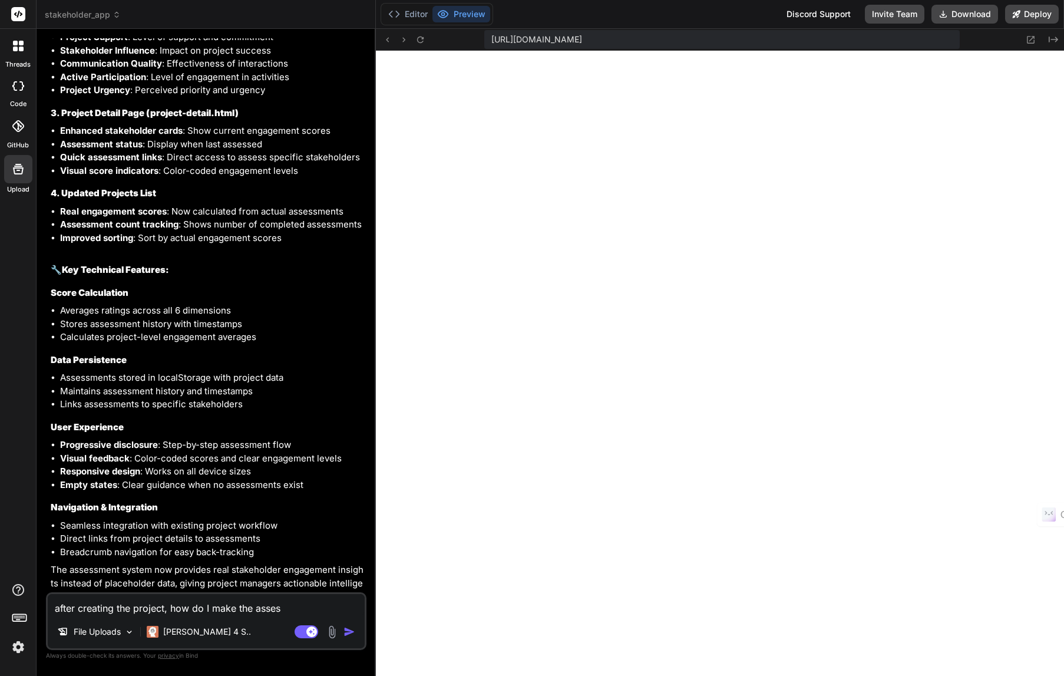
type textarea "after creating the project, how do I make the assess"
type textarea "x"
type textarea "after creating the project, how do I make the assessm"
type textarea "x"
type textarea "after creating the project, how do I make the assessme"
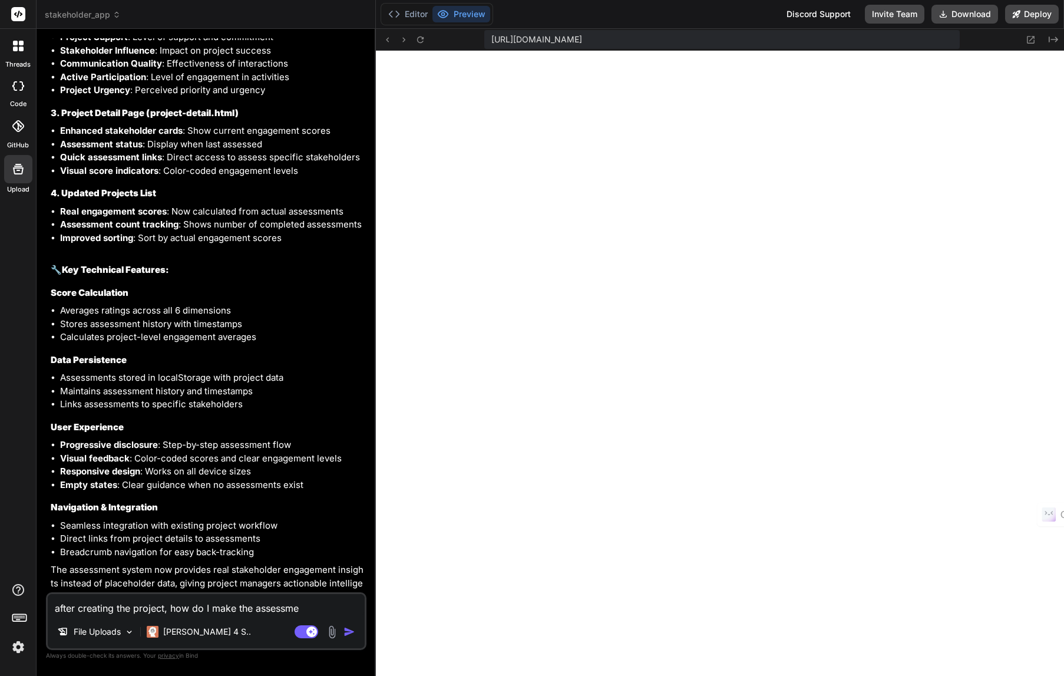
type textarea "x"
type textarea "after creating the project, how do I make the assessmen"
type textarea "x"
type textarea "after creating the project, how do I make the assessment"
type textarea "x"
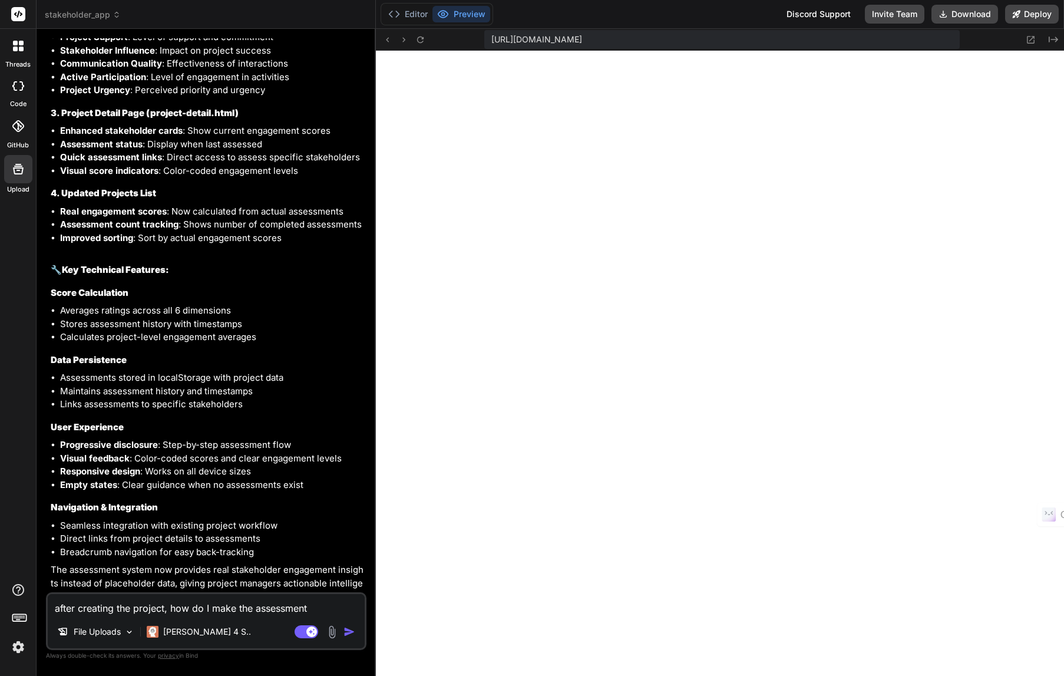
type textarea "after creating the project, how do I make the assessments"
type textarea "x"
type textarea "after creating the project, how do I make the assessments?"
type textarea "x"
type textarea "after creating the project, how do I make the assessments?"
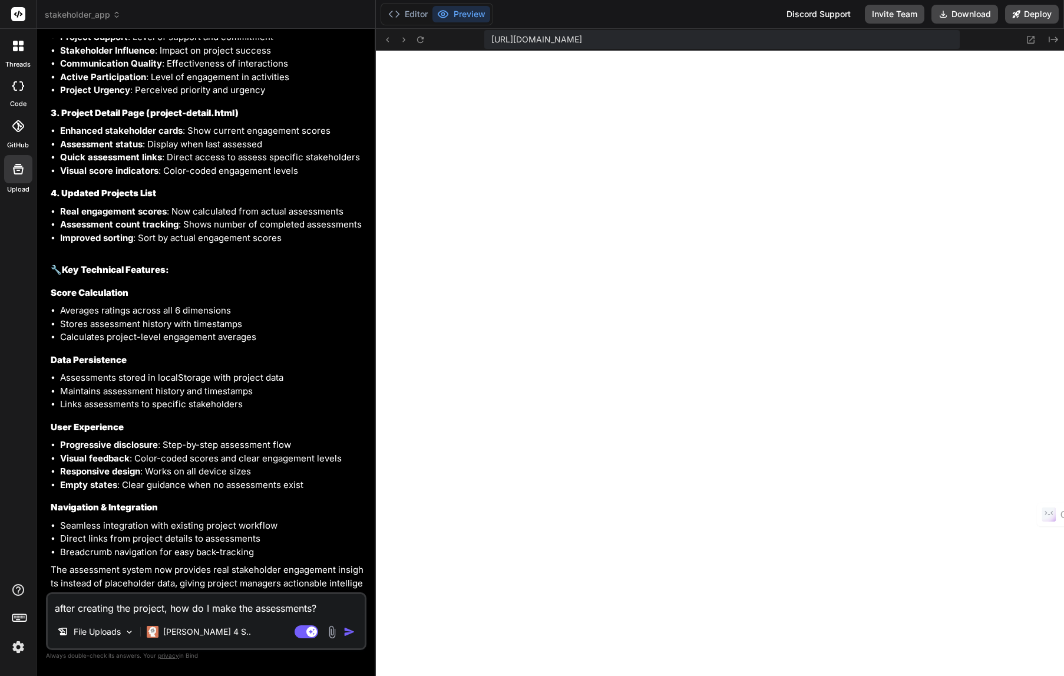
type textarea "x"
type textarea "after creating the project, how do I make the assessments? I"
type textarea "x"
type textarea "after creating the project, how do I make the assessments? I"
type textarea "x"
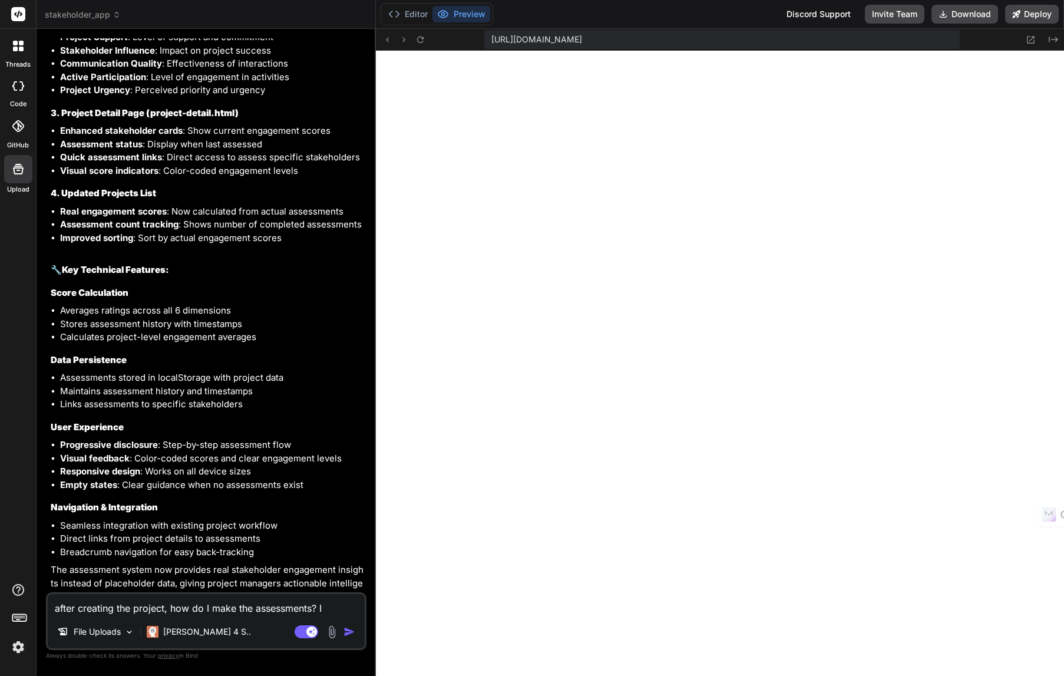
type textarea "after creating the project, how do I make the assessments? I d"
type textarea "x"
type textarea "after creating the project, how do I make the assessments? I do"
type textarea "x"
type textarea "after creating the project, how do I make the assessments? I do"
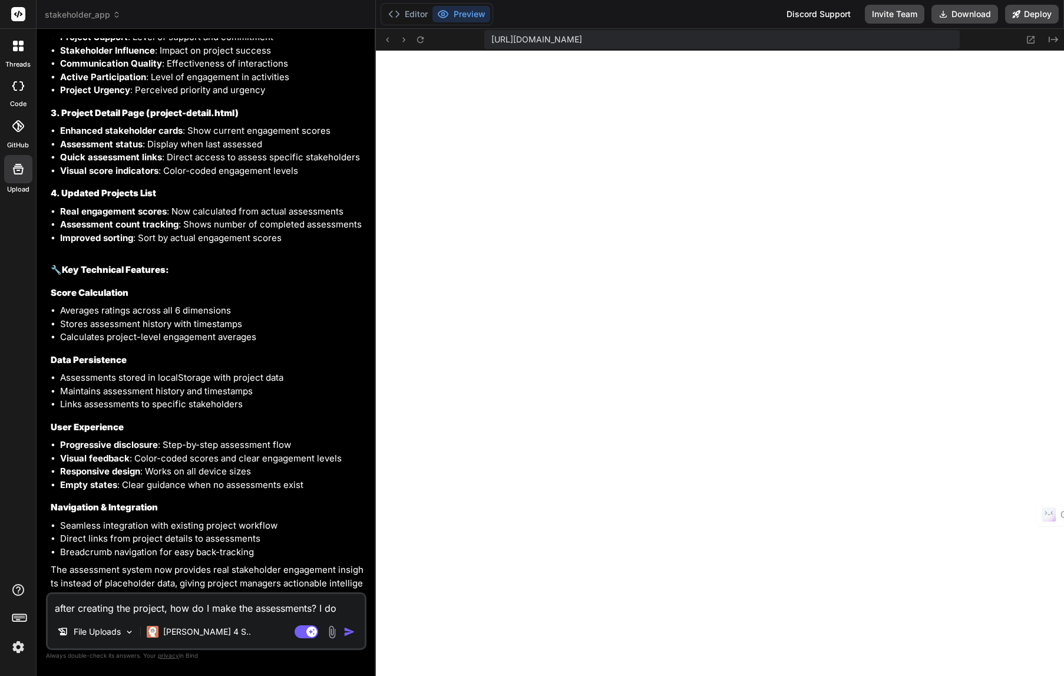
type textarea "x"
type textarea "after creating the project, how do I make the assessments? I do n"
type textarea "x"
type textarea "after creating the project, how do I make the assessments? I do no"
type textarea "x"
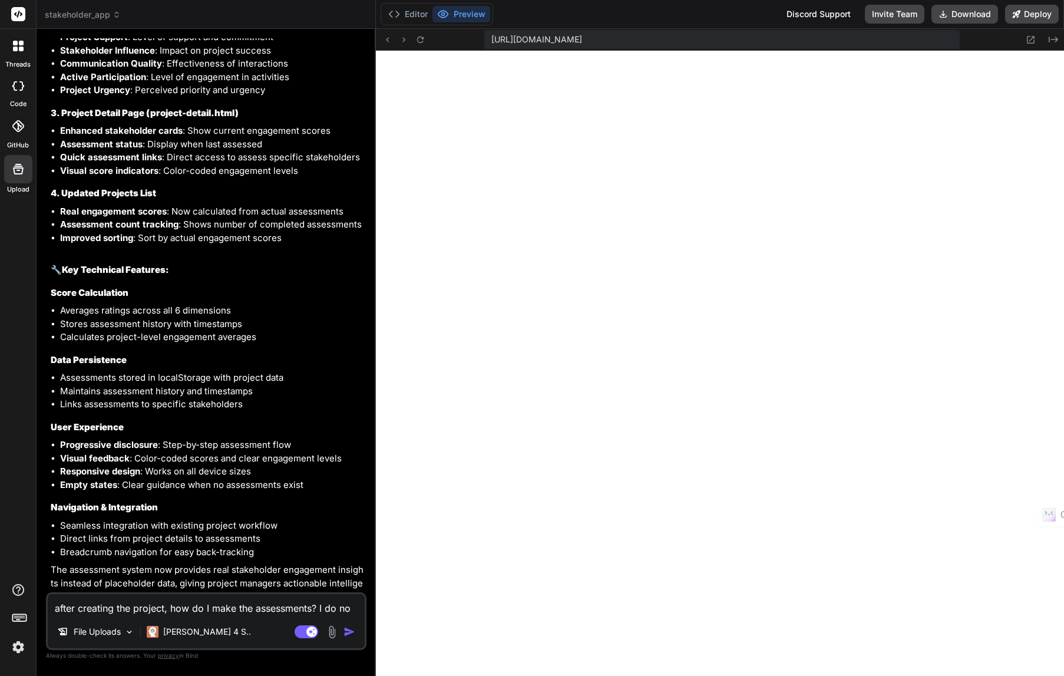
type textarea "after creating the project, how do I make the assessments? I do not"
type textarea "x"
type textarea "after creating the project, how do I make the assessments? I do not"
type textarea "x"
type textarea "after creating the project, how do I make the assessments? I do not s"
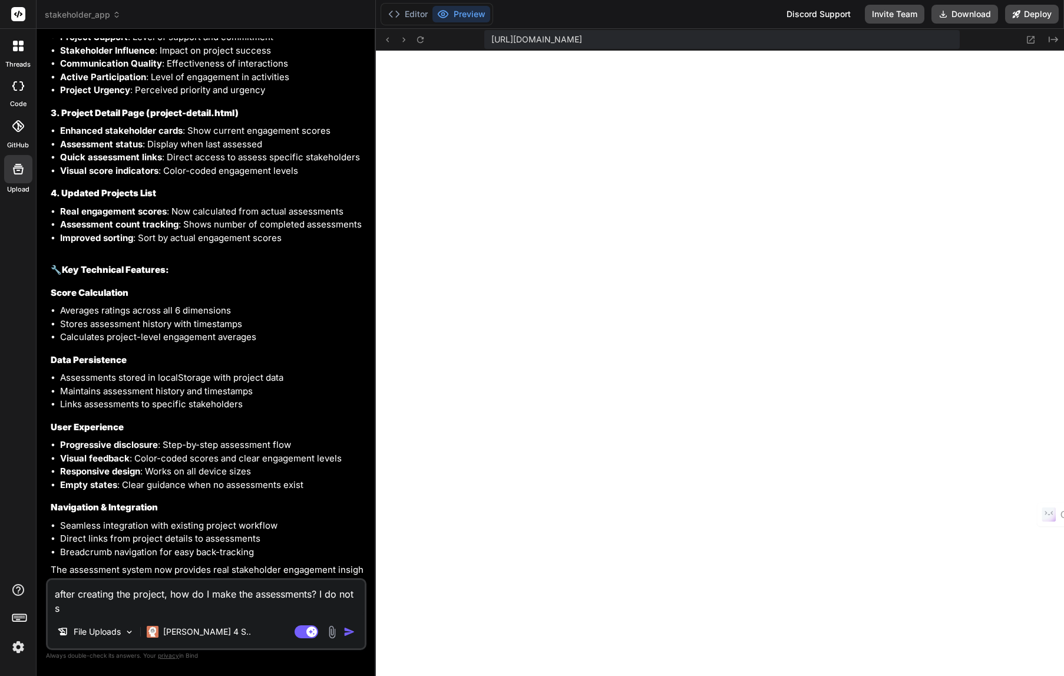
type textarea "x"
type textarea "after creating the project, how do I make the assessments? I do not se"
type textarea "x"
type textarea "after creating the project, how do I make the assessments? I do not see"
type textarea "x"
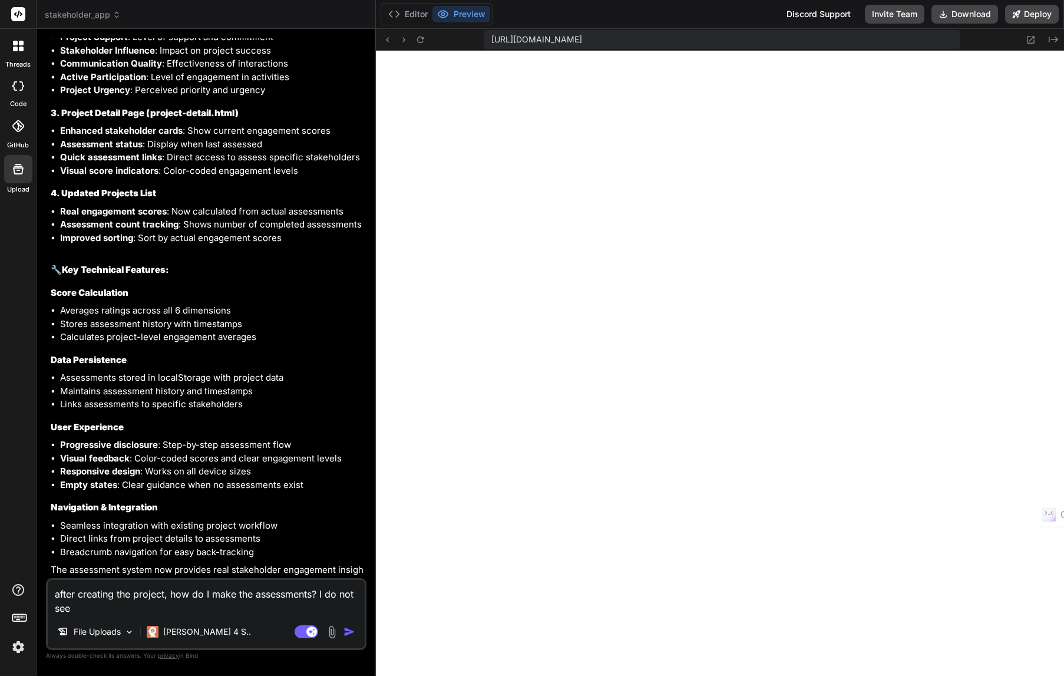
type textarea "after creating the project, how do I make the assessments? I do not see"
type textarea "x"
type textarea "after creating the project, how do I make the assessments? I do not see a"
type textarea "x"
type textarea "after creating the project, how do I make the assessments? I do not see"
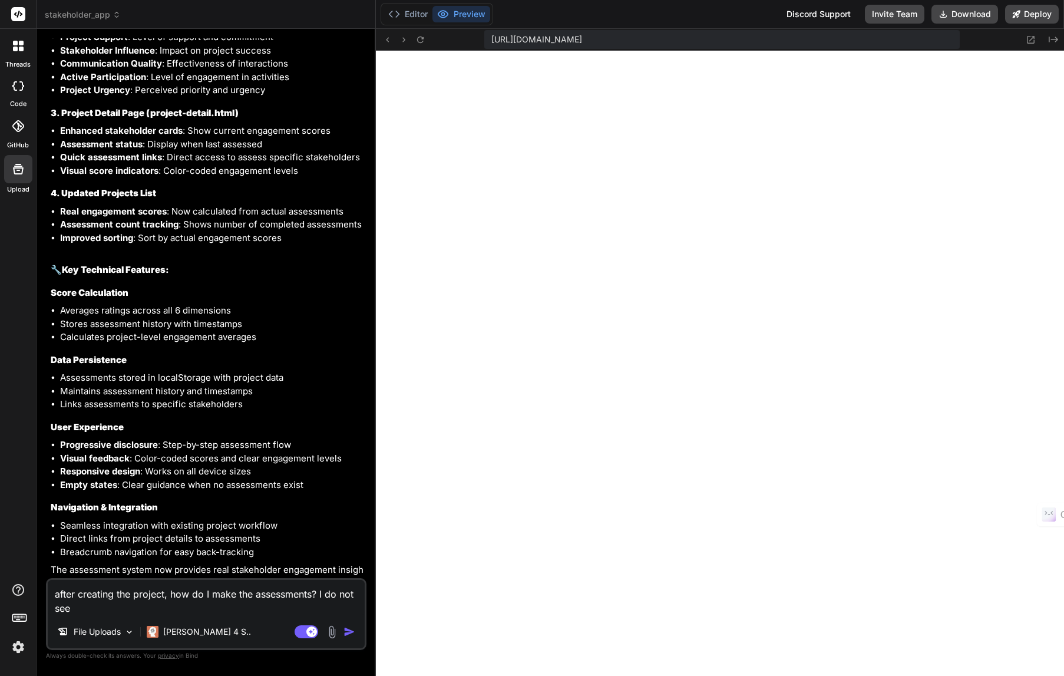
type textarea "x"
type textarea "after creating the project, how do I make the assessments? I do not see"
type textarea "x"
type textarea "after creating the project, how do I make the assessments? I do not se"
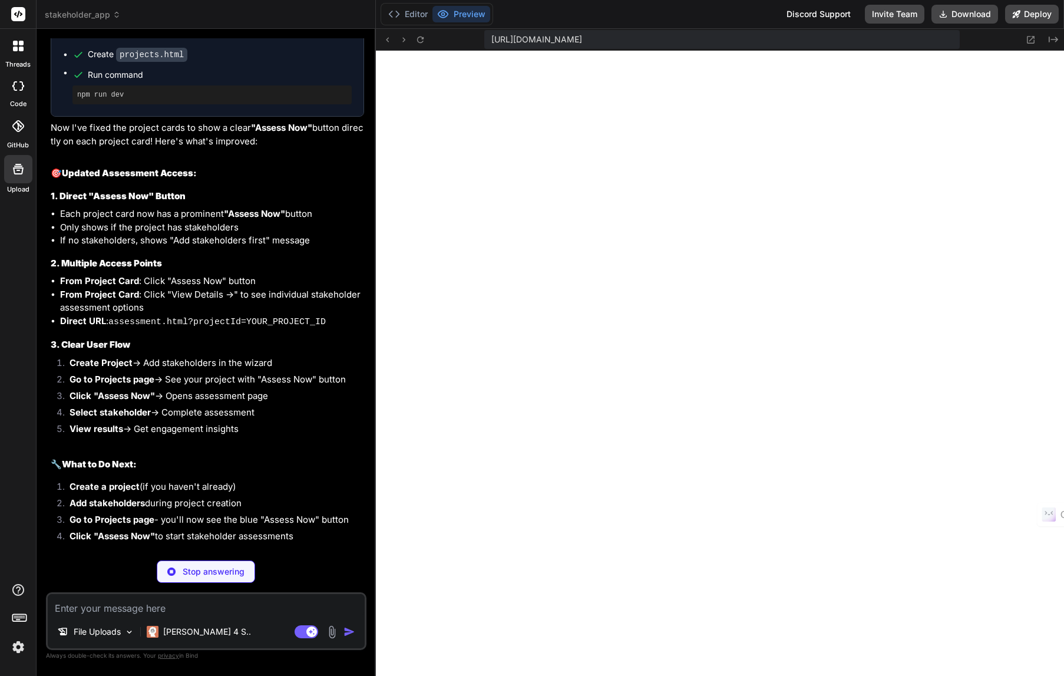
scroll to position [3557, 0]
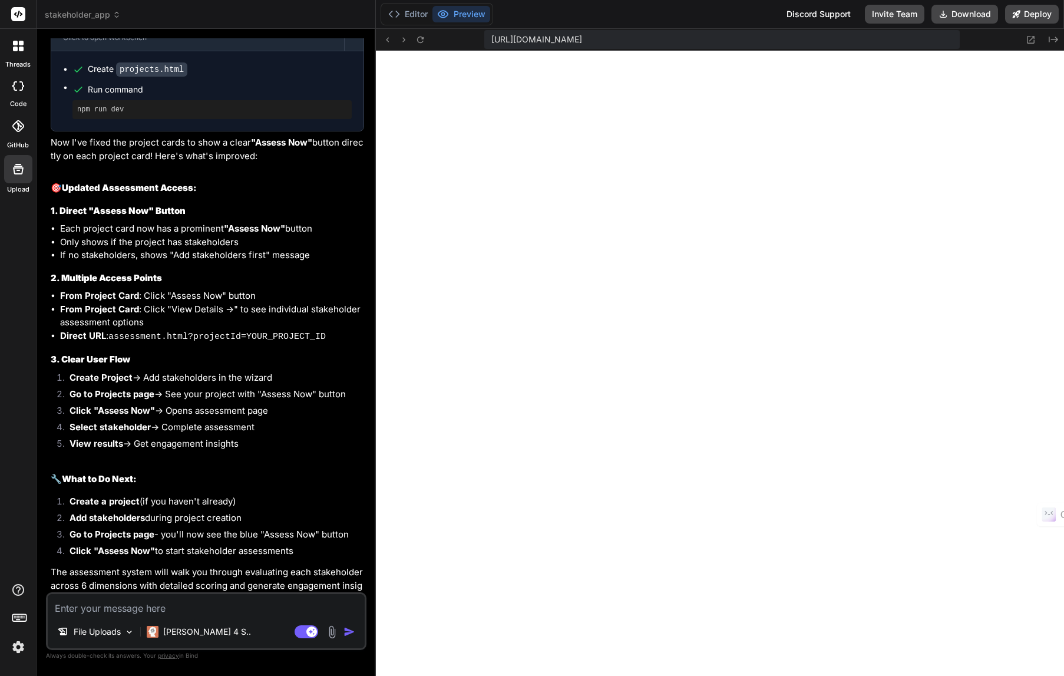
click at [184, 607] on textarea at bounding box center [206, 604] width 317 height 21
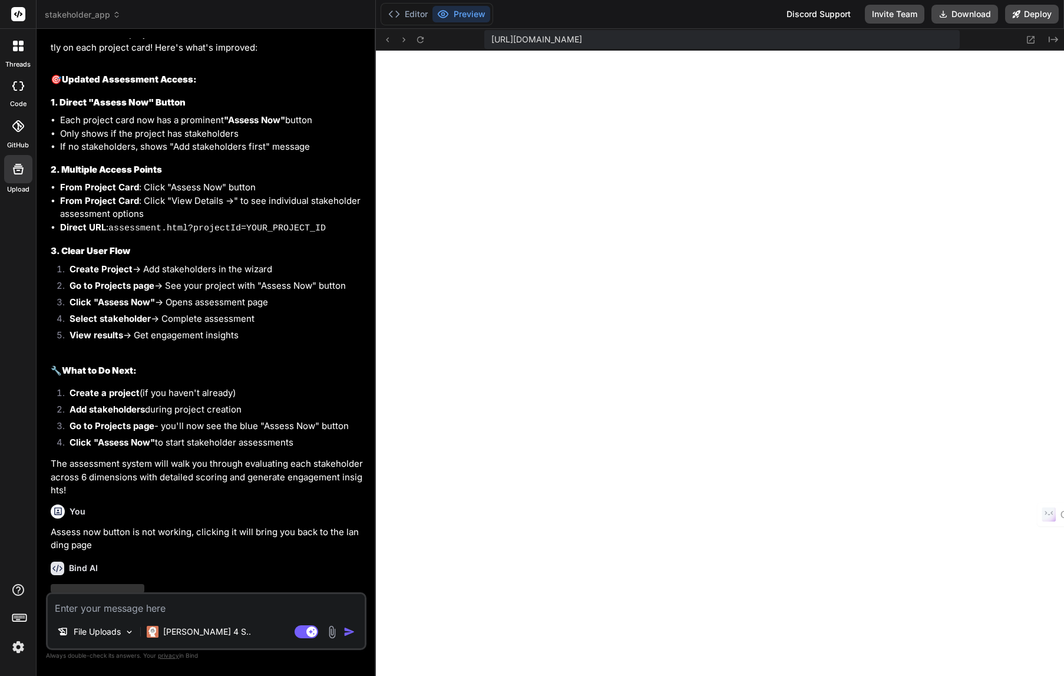
scroll to position [3692, 0]
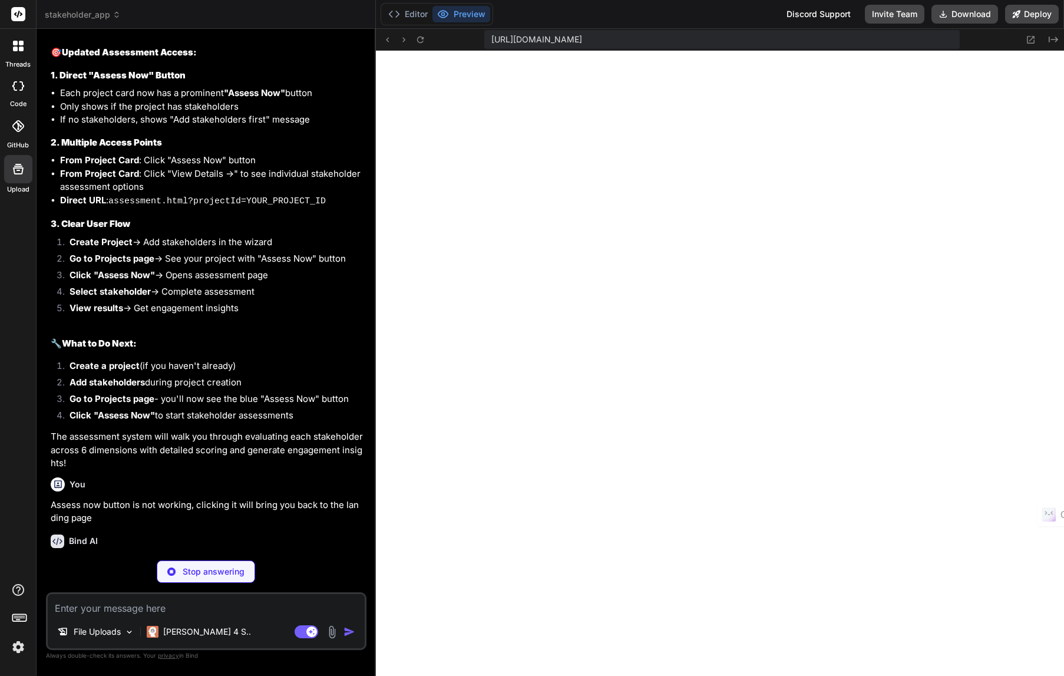
click at [19, 647] on img at bounding box center [18, 647] width 20 height 20
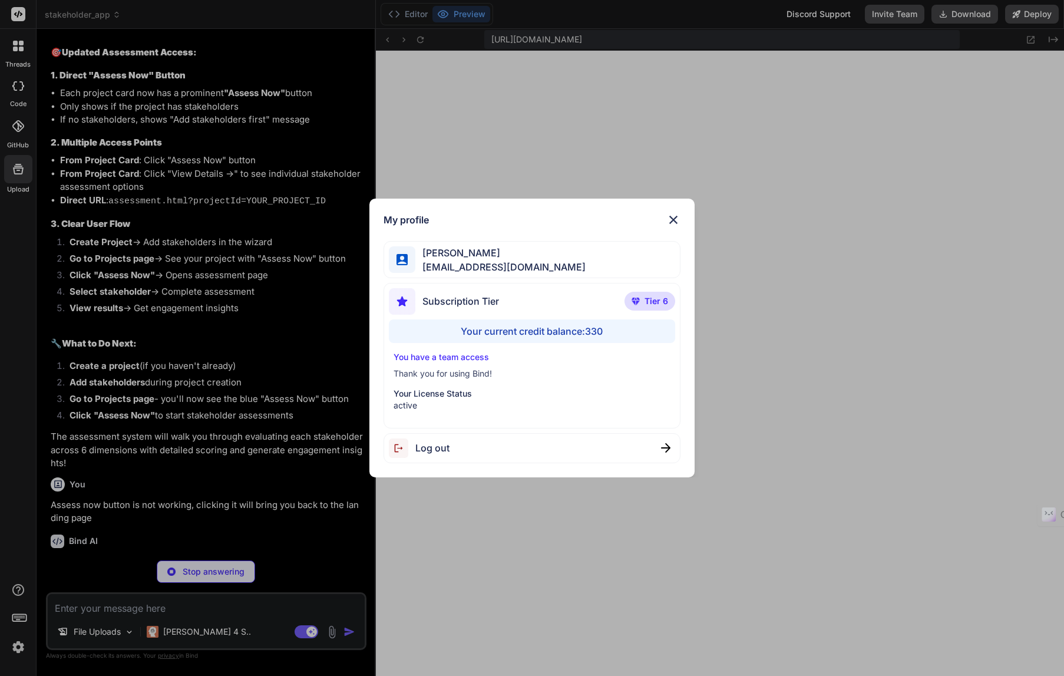
click at [673, 217] on img at bounding box center [673, 220] width 14 height 14
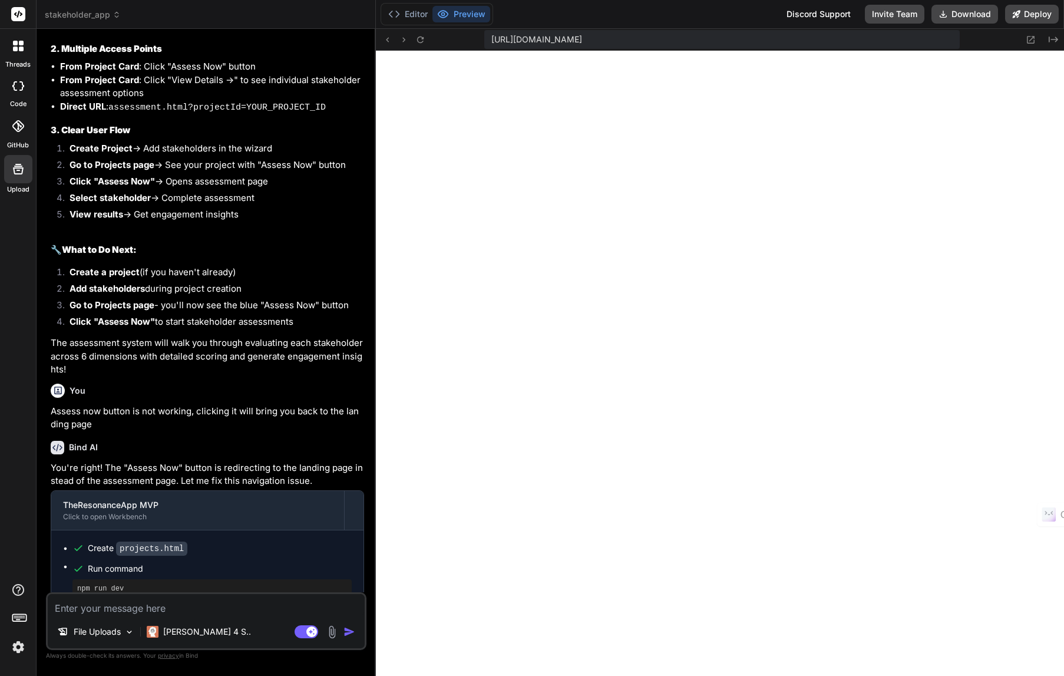
scroll to position [4268, 0]
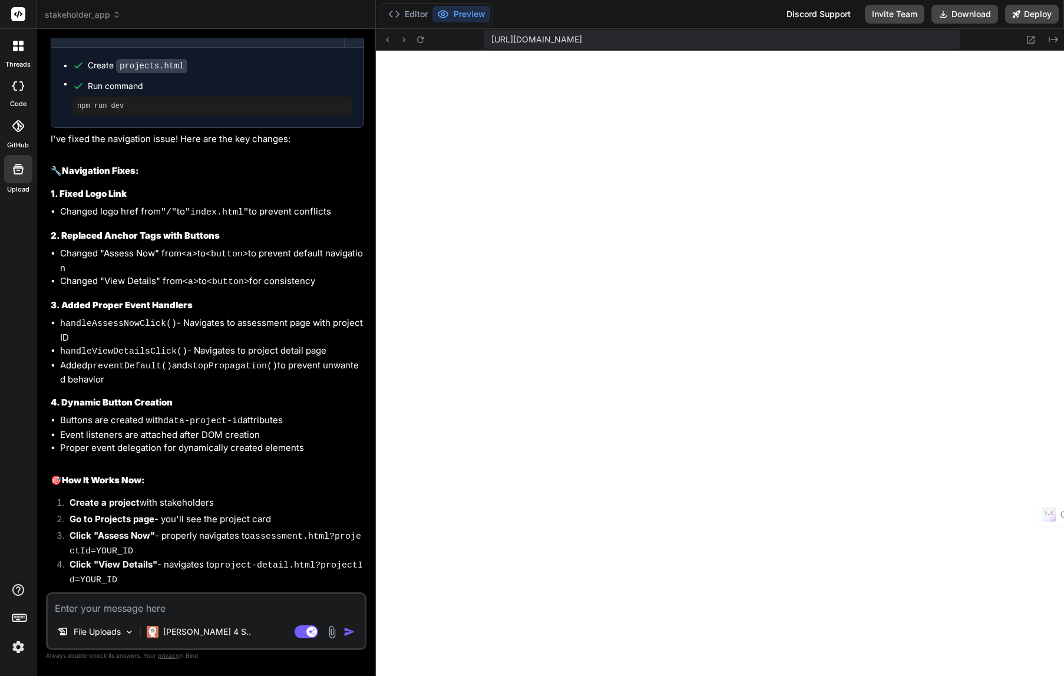
click at [178, 610] on textarea at bounding box center [206, 604] width 317 height 21
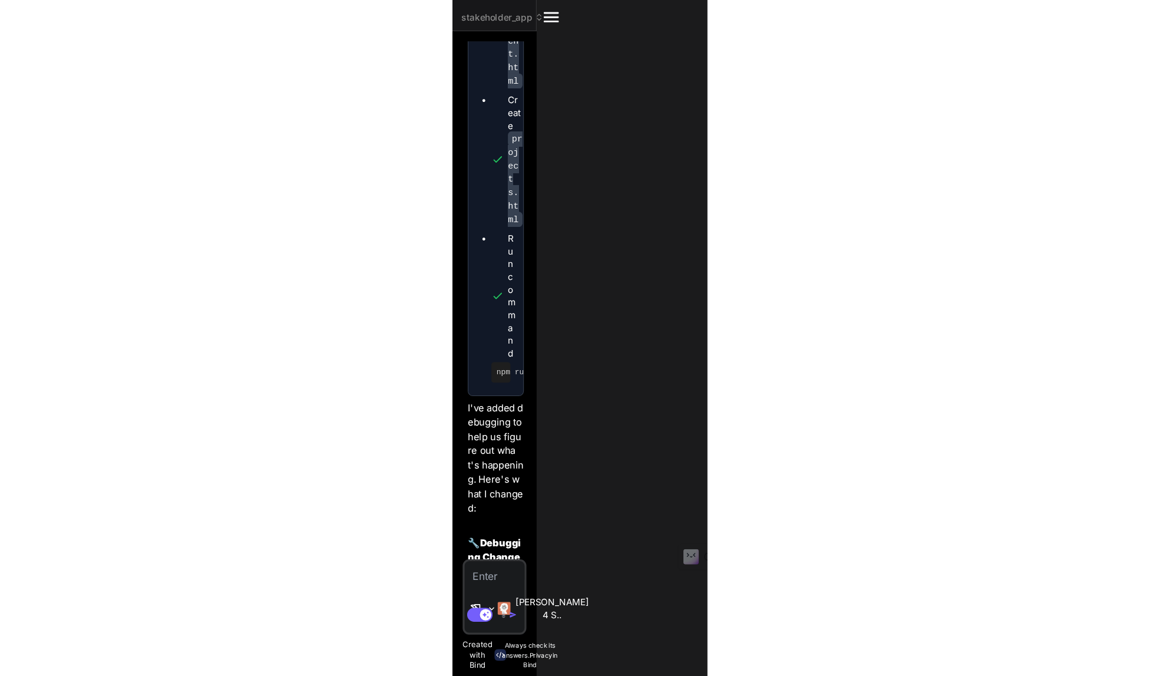
scroll to position [4935, 0]
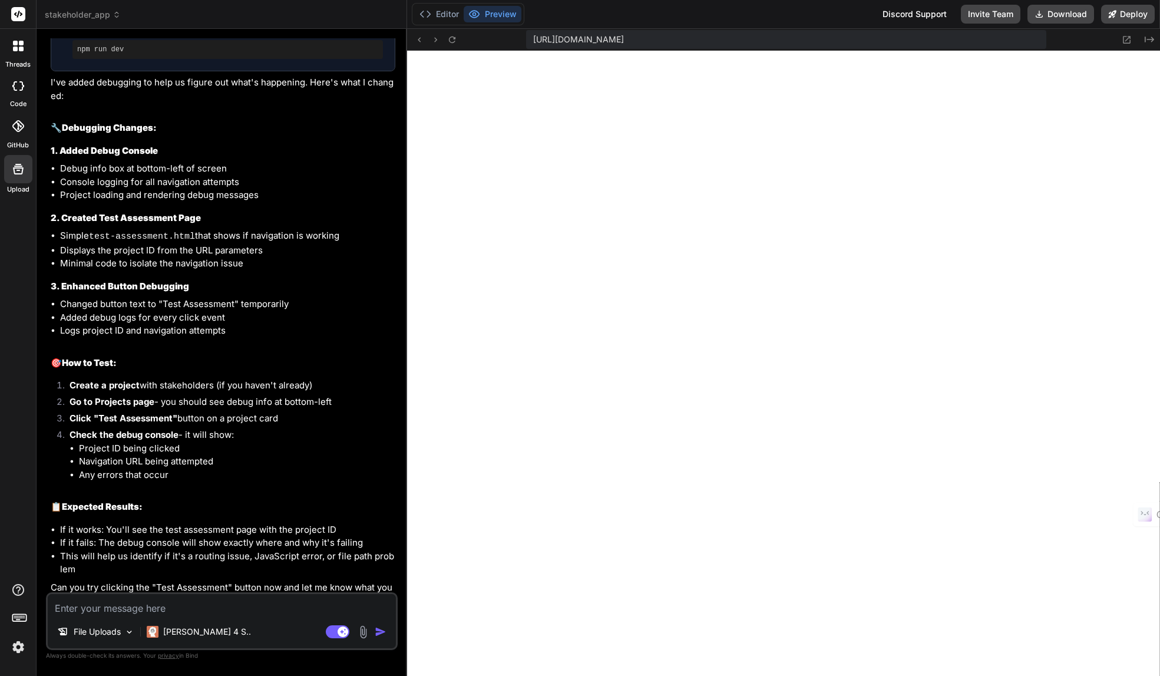
click at [134, 610] on textarea at bounding box center [222, 604] width 348 height 21
click at [377, 596] on textarea "Test Assessment is not working. it is still going to the landing page. see imag…" at bounding box center [222, 597] width 348 height 35
click at [360, 630] on img at bounding box center [363, 632] width 14 height 14
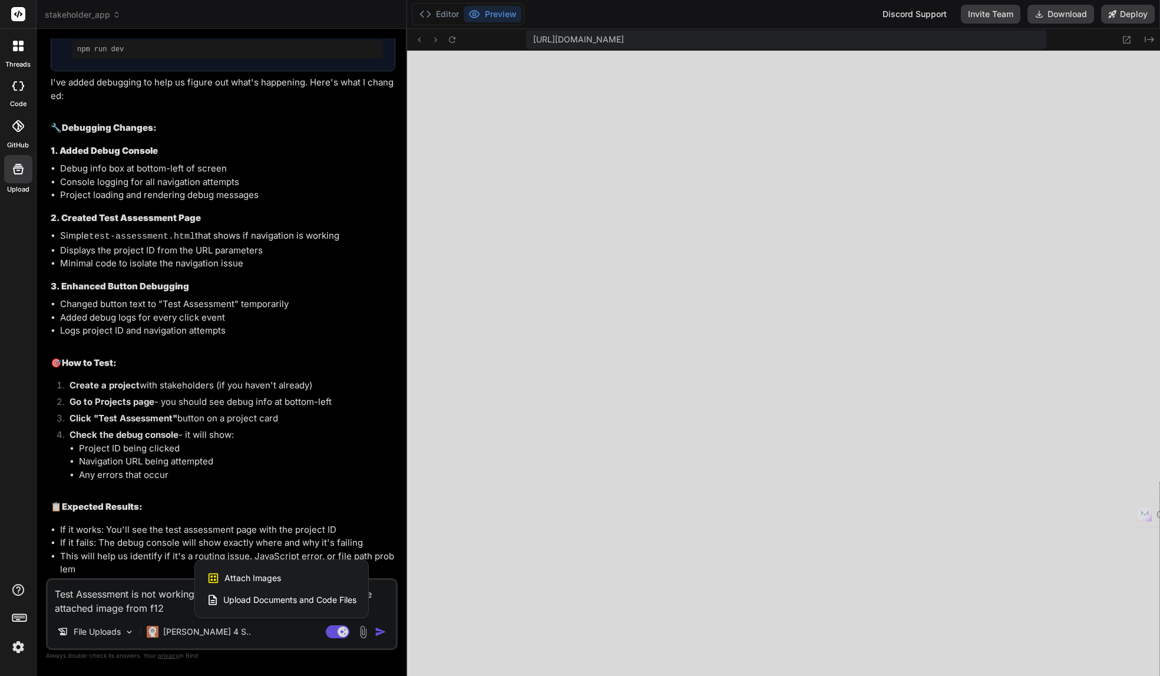
click at [264, 580] on span "Attach Images" at bounding box center [252, 578] width 57 height 12
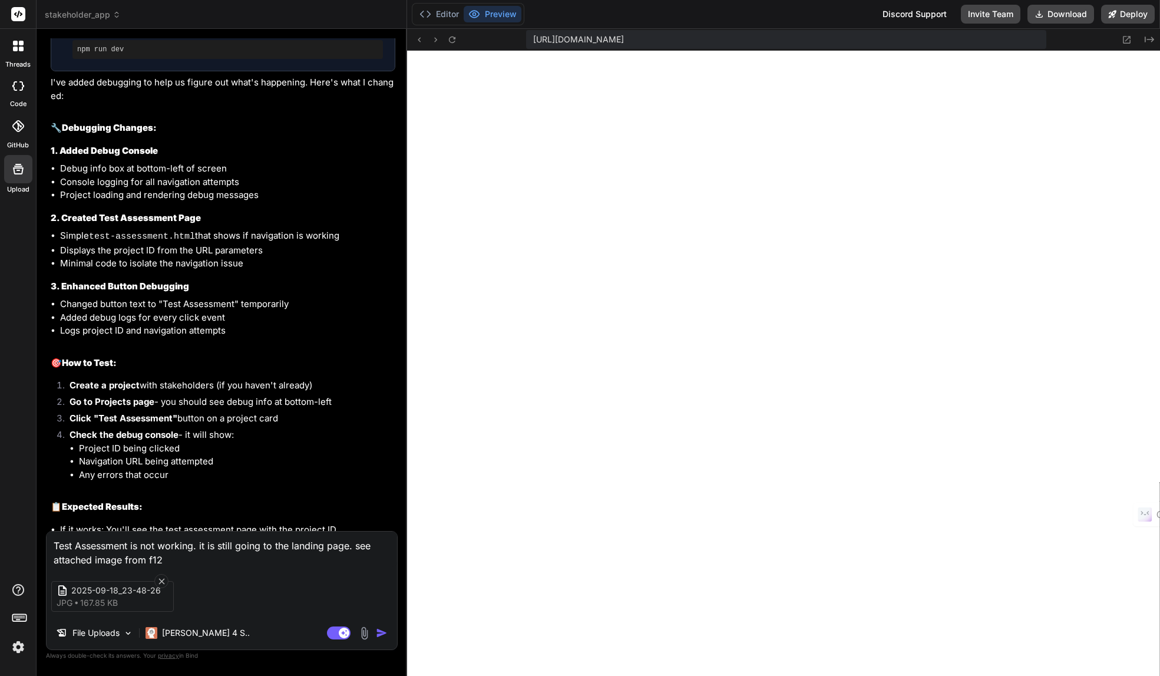
click at [384, 628] on img "button" at bounding box center [382, 633] width 12 height 12
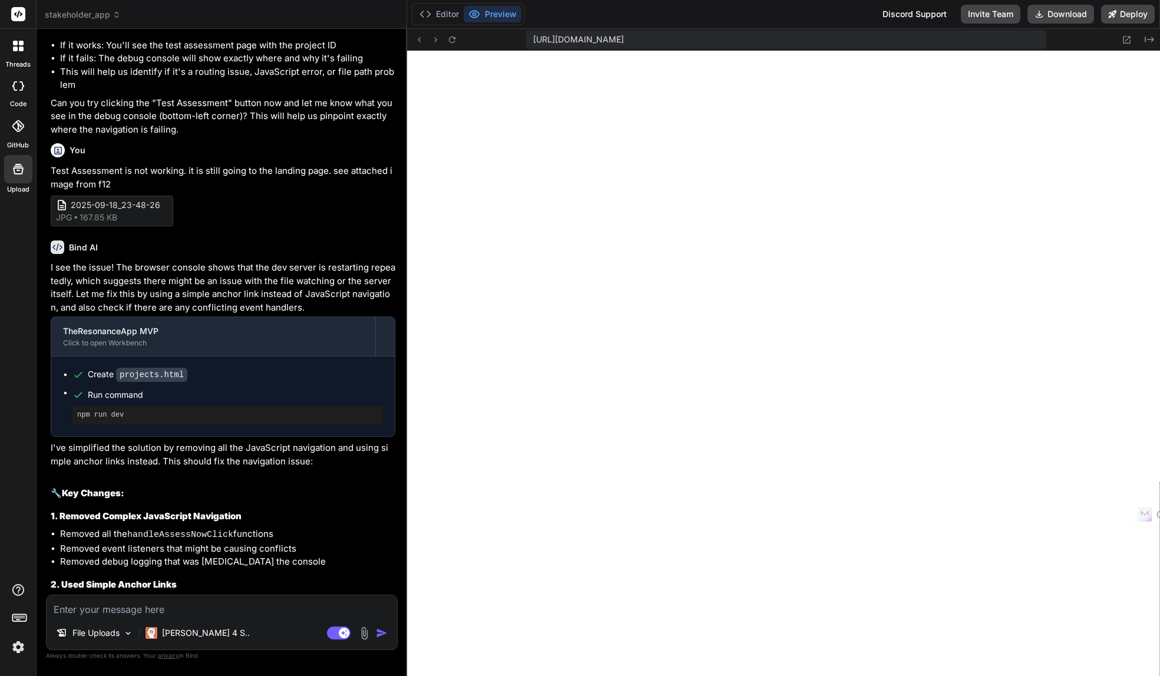
scroll to position [5694, 0]
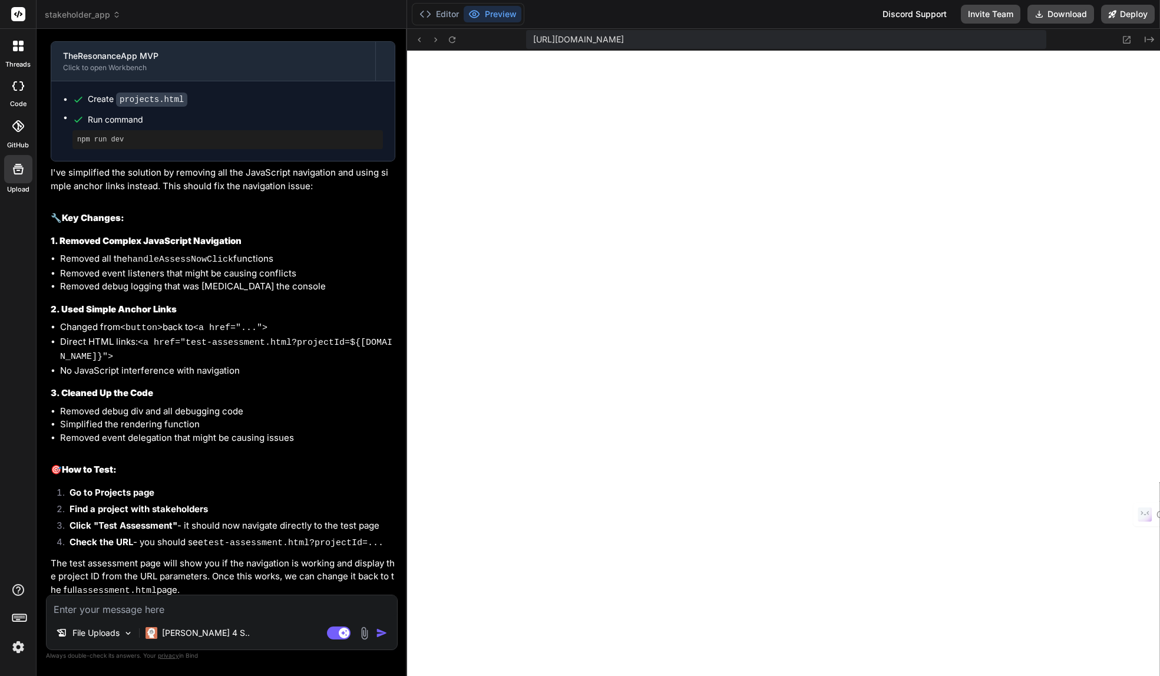
click at [246, 607] on textarea at bounding box center [222, 605] width 350 height 21
click at [264, 608] on textarea at bounding box center [222, 605] width 350 height 21
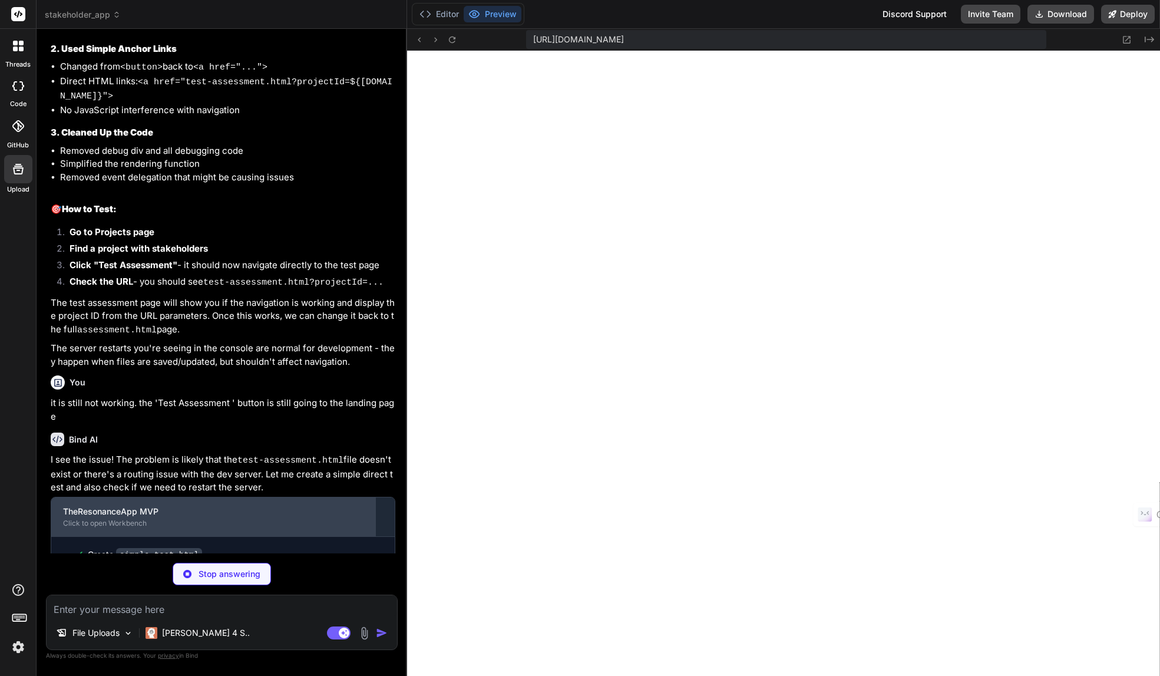
scroll to position [6223, 0]
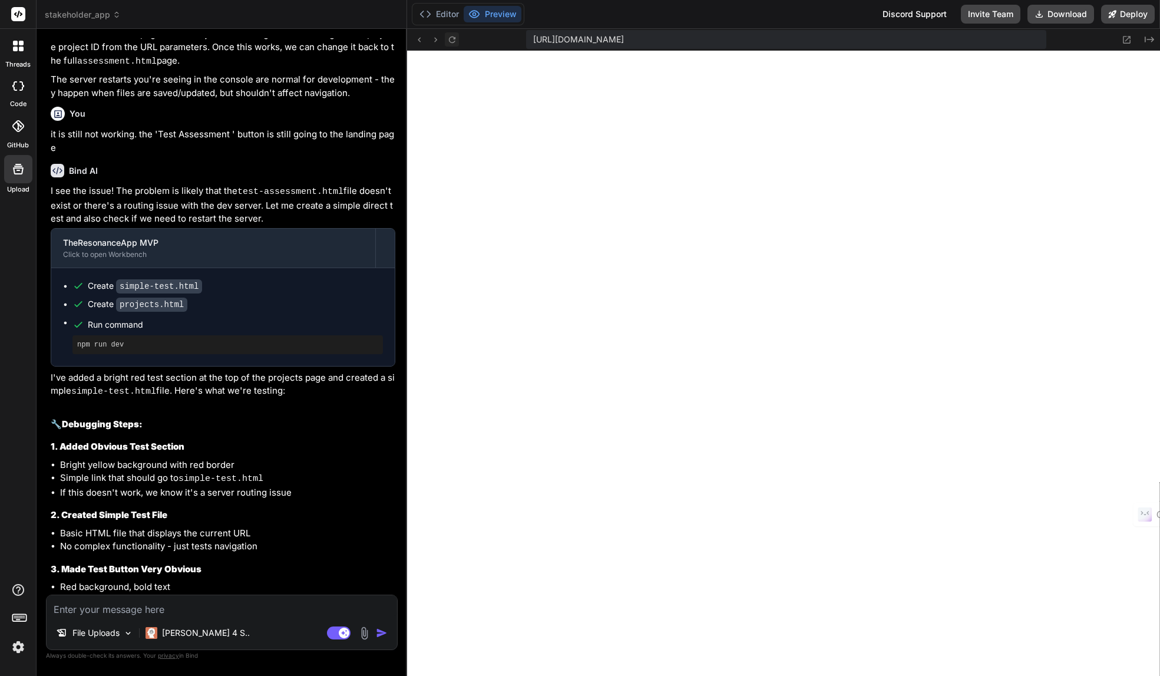
click at [454, 38] on icon at bounding box center [452, 39] width 6 height 6
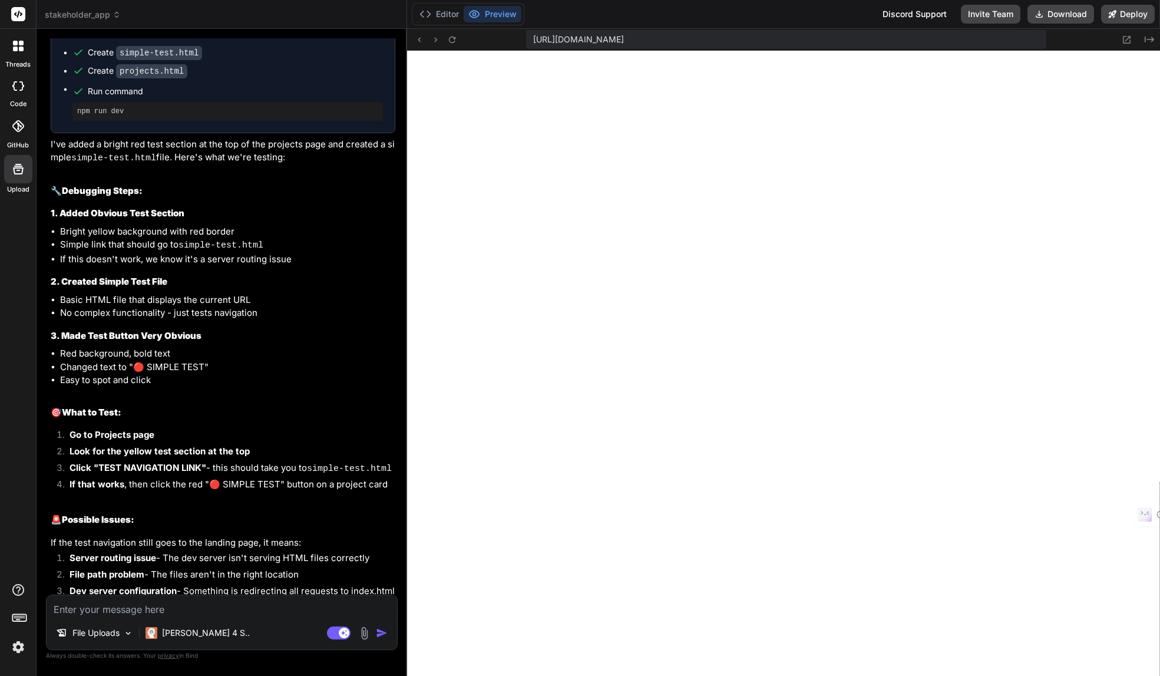
click at [219, 614] on textarea at bounding box center [222, 605] width 350 height 21
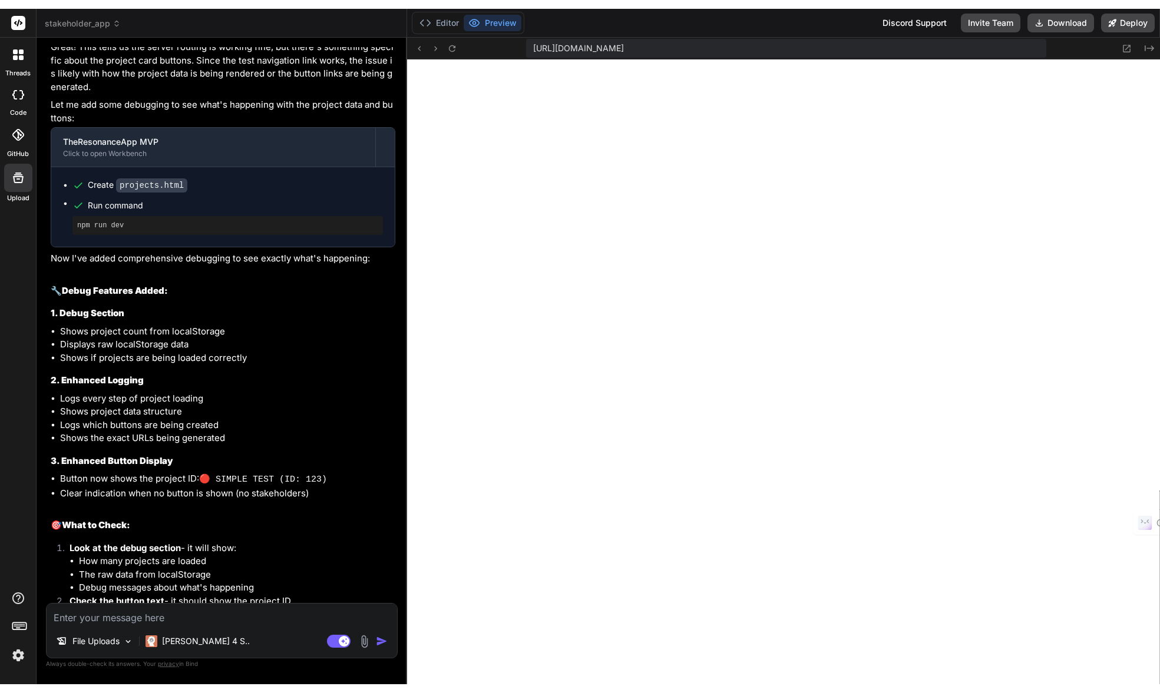
scroll to position [7174, 0]
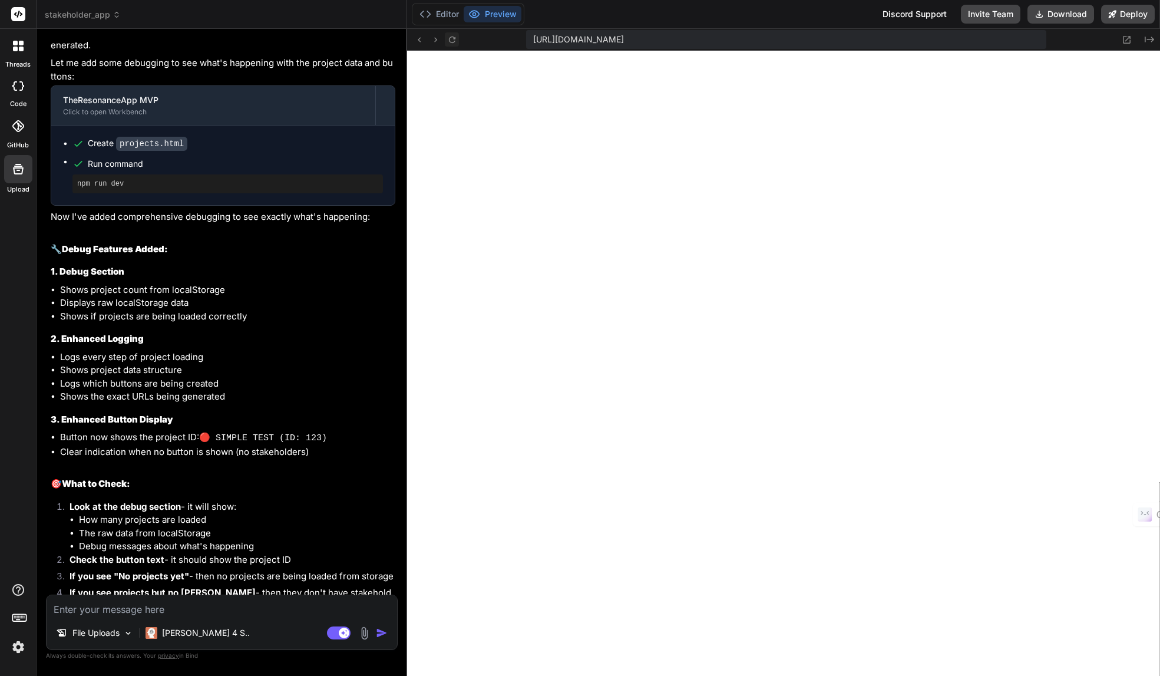
click at [450, 42] on icon at bounding box center [452, 39] width 6 height 6
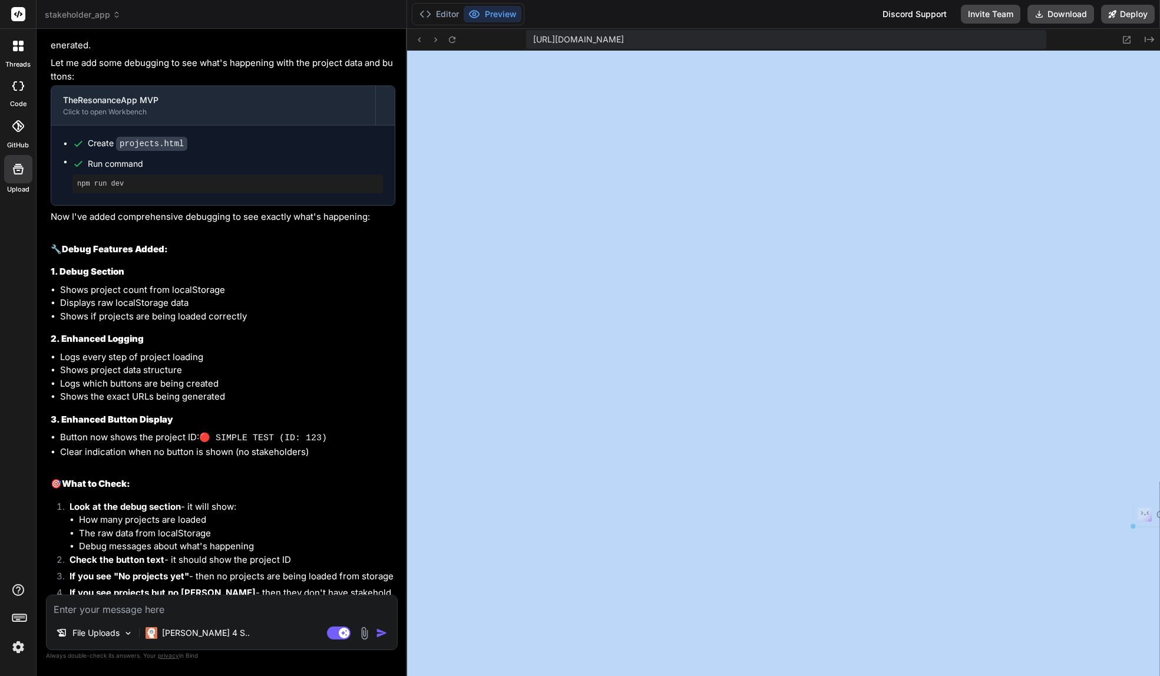
drag, startPoint x: 1159, startPoint y: 223, endPoint x: 1156, endPoint y: 233, distance: 10.4
click at [447, 39] on icon at bounding box center [452, 40] width 10 height 10
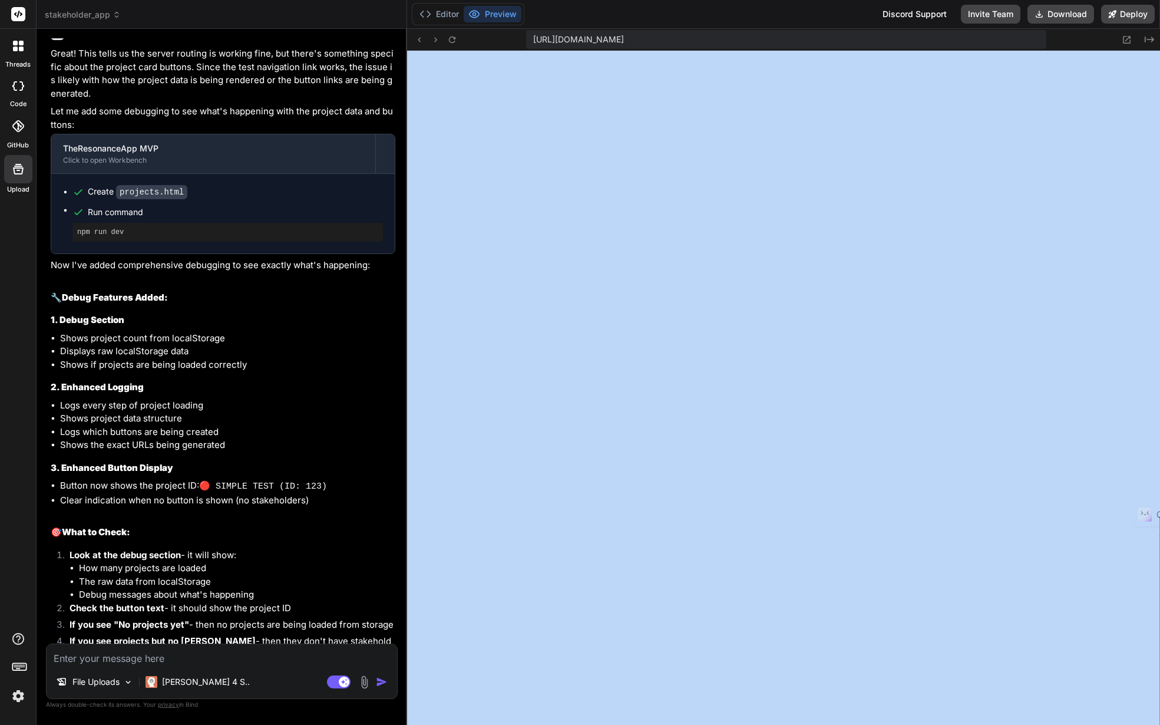
scroll to position [7125, 0]
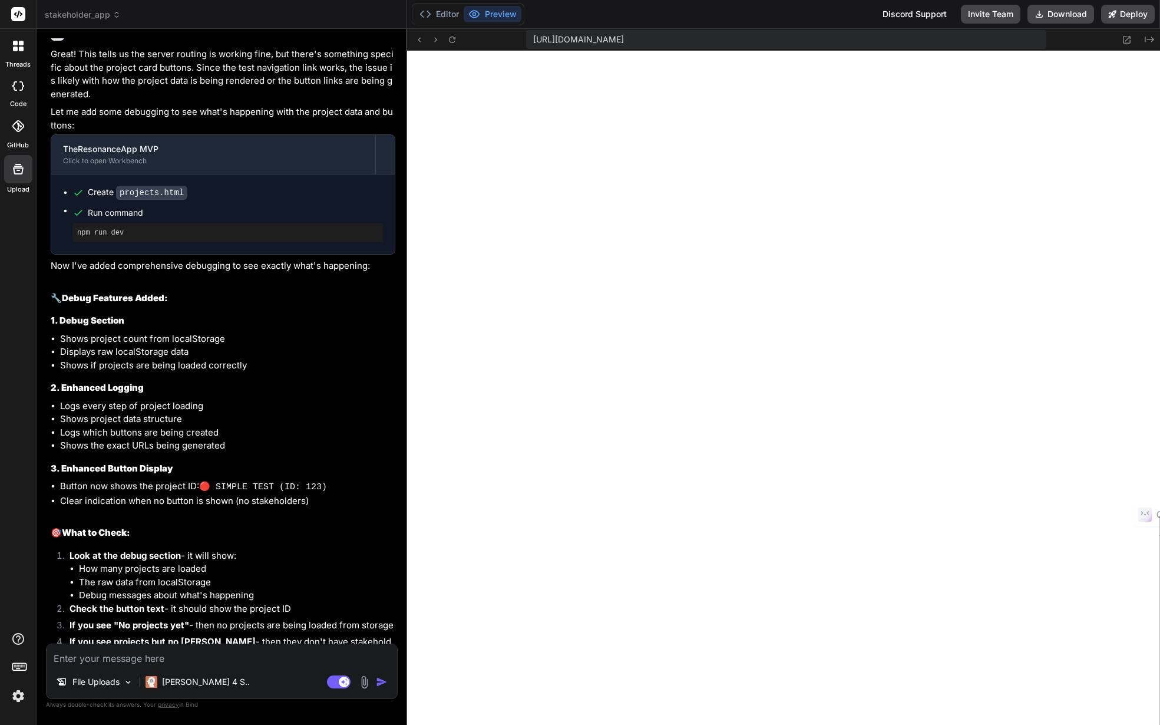
click at [184, 652] on textarea at bounding box center [222, 654] width 350 height 21
click at [277, 656] on textarea at bounding box center [222, 654] width 350 height 21
click at [362, 675] on img at bounding box center [365, 682] width 14 height 14
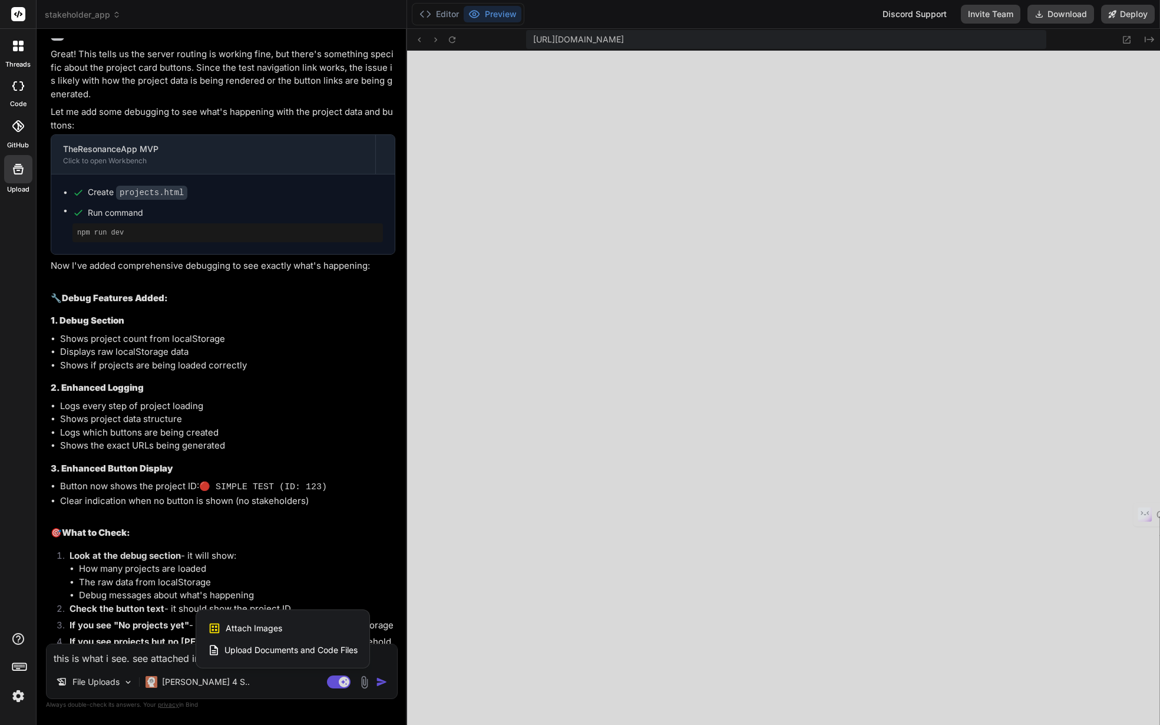
click at [268, 631] on span "Attach Images" at bounding box center [254, 628] width 57 height 12
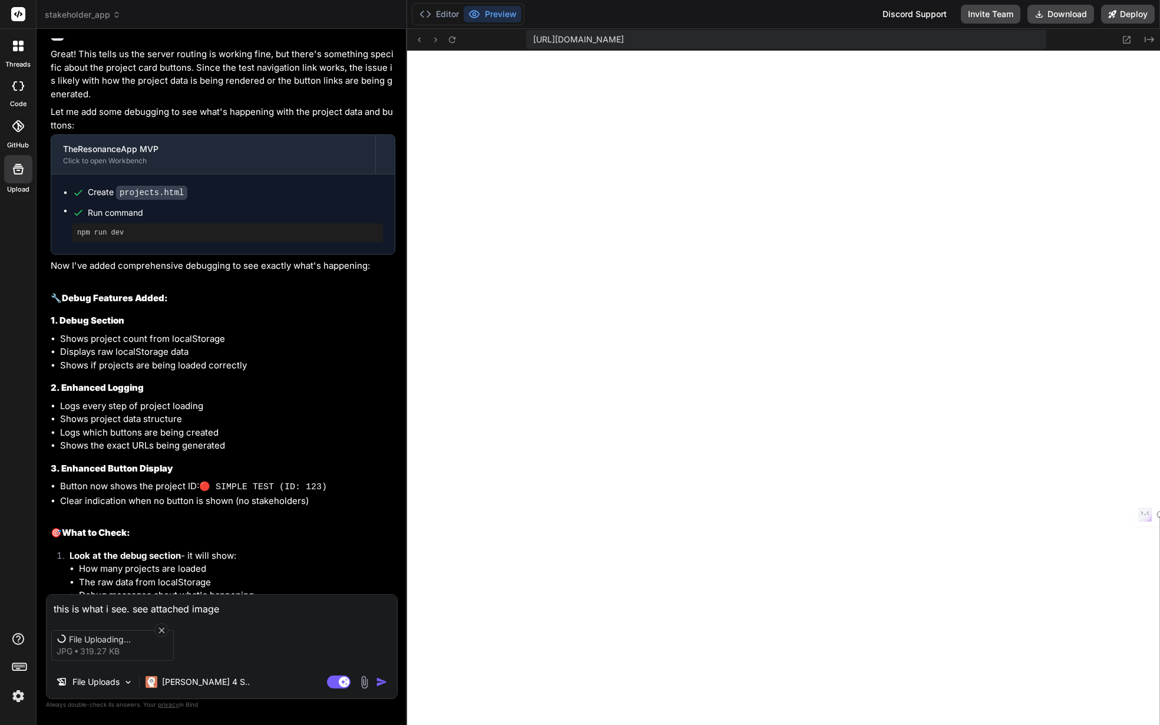
scroll to position [7174, 0]
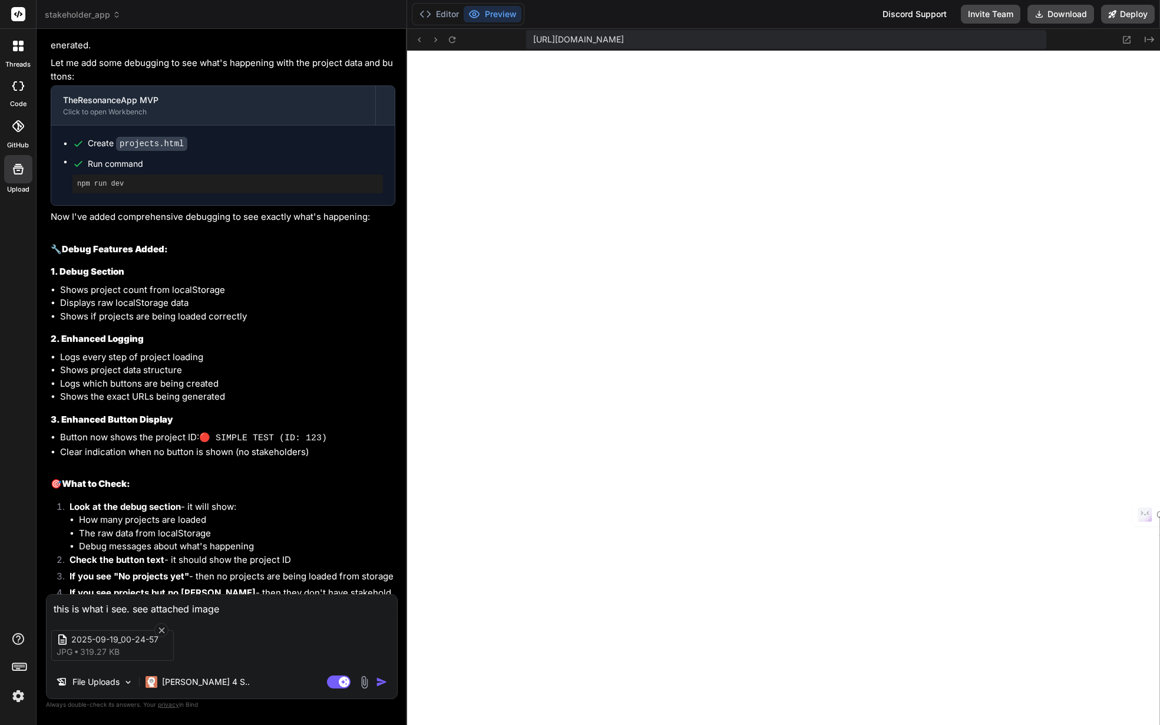
click at [379, 675] on img "button" at bounding box center [382, 682] width 12 height 12
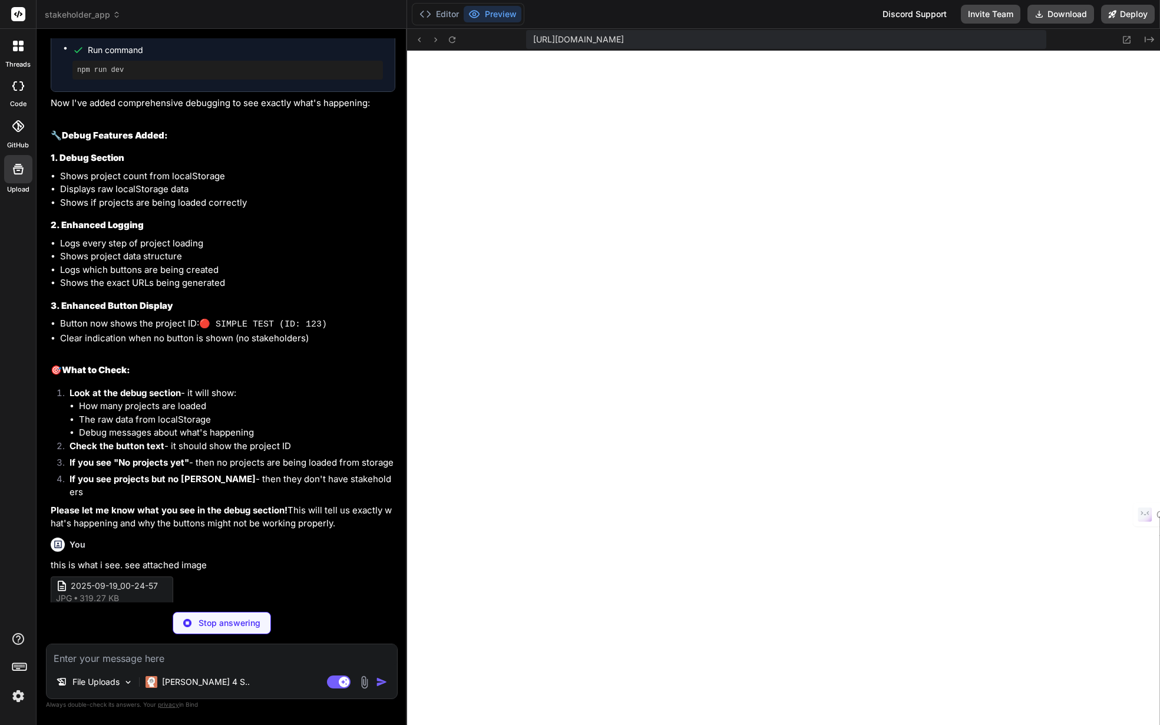
scroll to position [7496, 0]
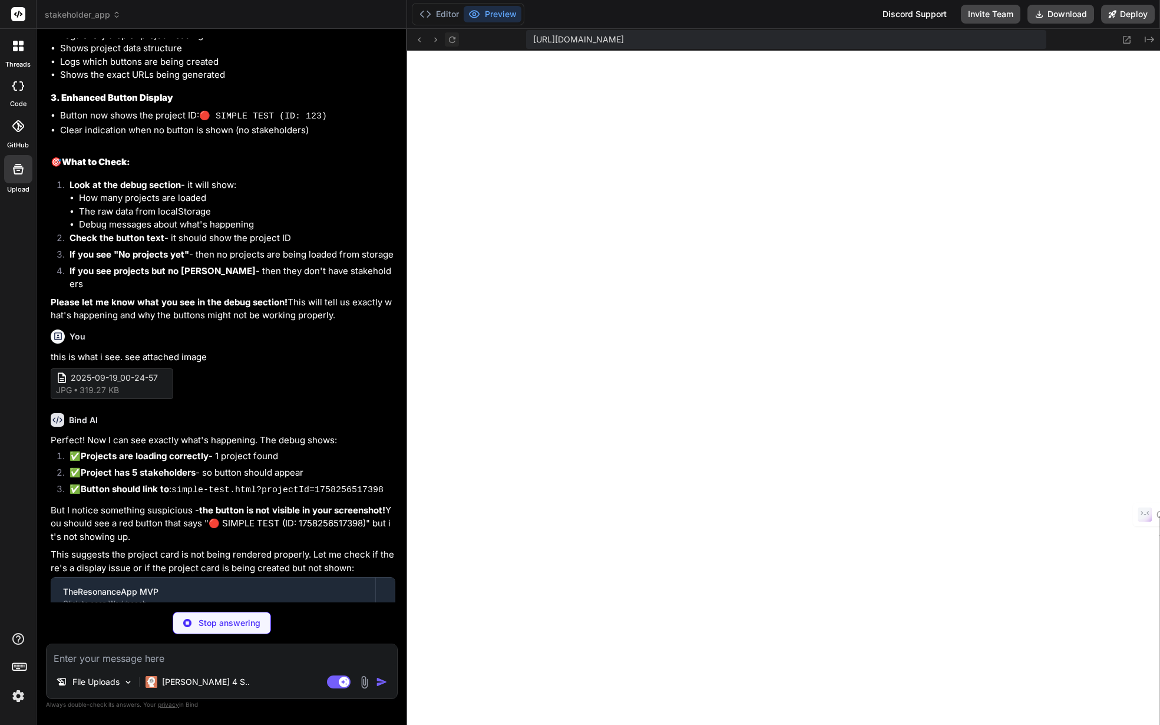
click at [452, 40] on icon at bounding box center [452, 40] width 10 height 10
click at [168, 659] on textarea at bounding box center [222, 654] width 350 height 21
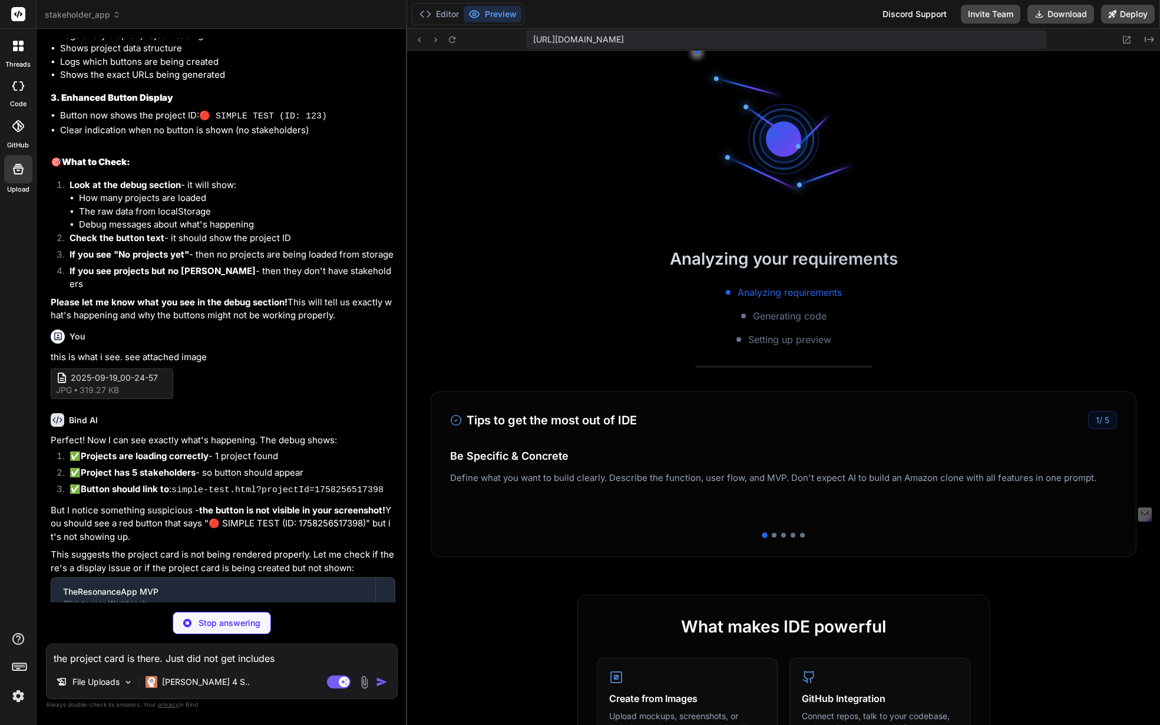
scroll to position [1052, 0]
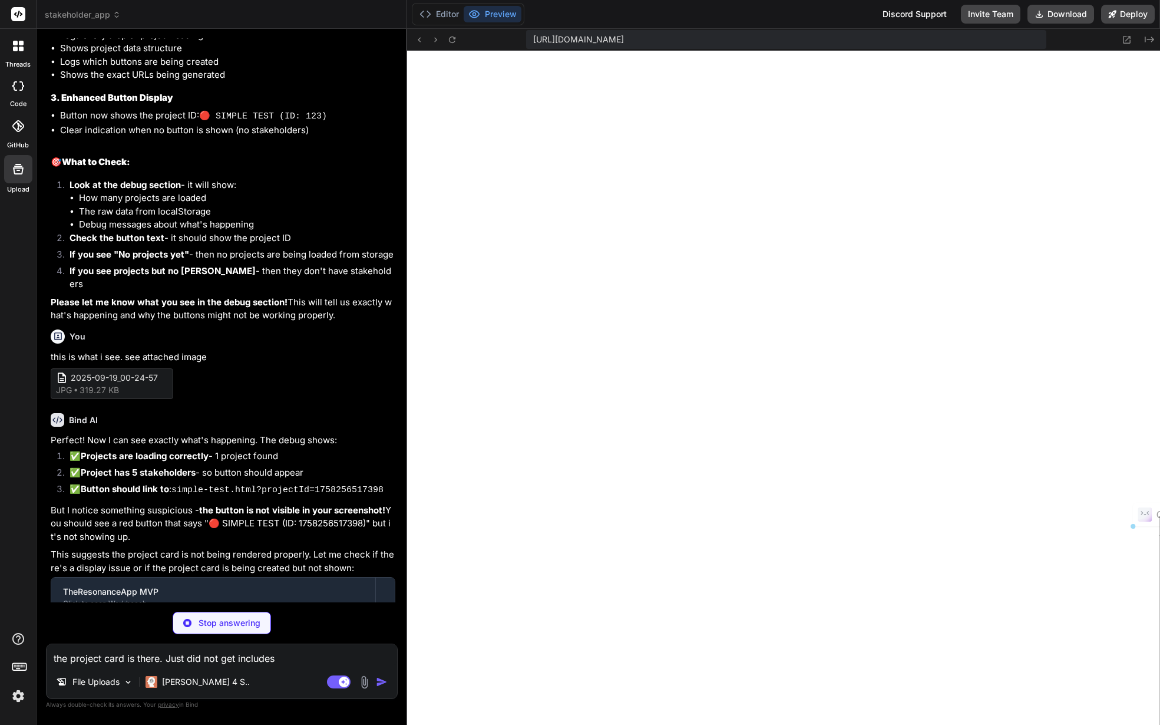
drag, startPoint x: 277, startPoint y: 659, endPoint x: 37, endPoint y: 666, distance: 241.0
click at [37, 666] on div "Bind AI Web Search Created with Pixso. Code Generator You After I created the p…" at bounding box center [222, 376] width 370 height 695
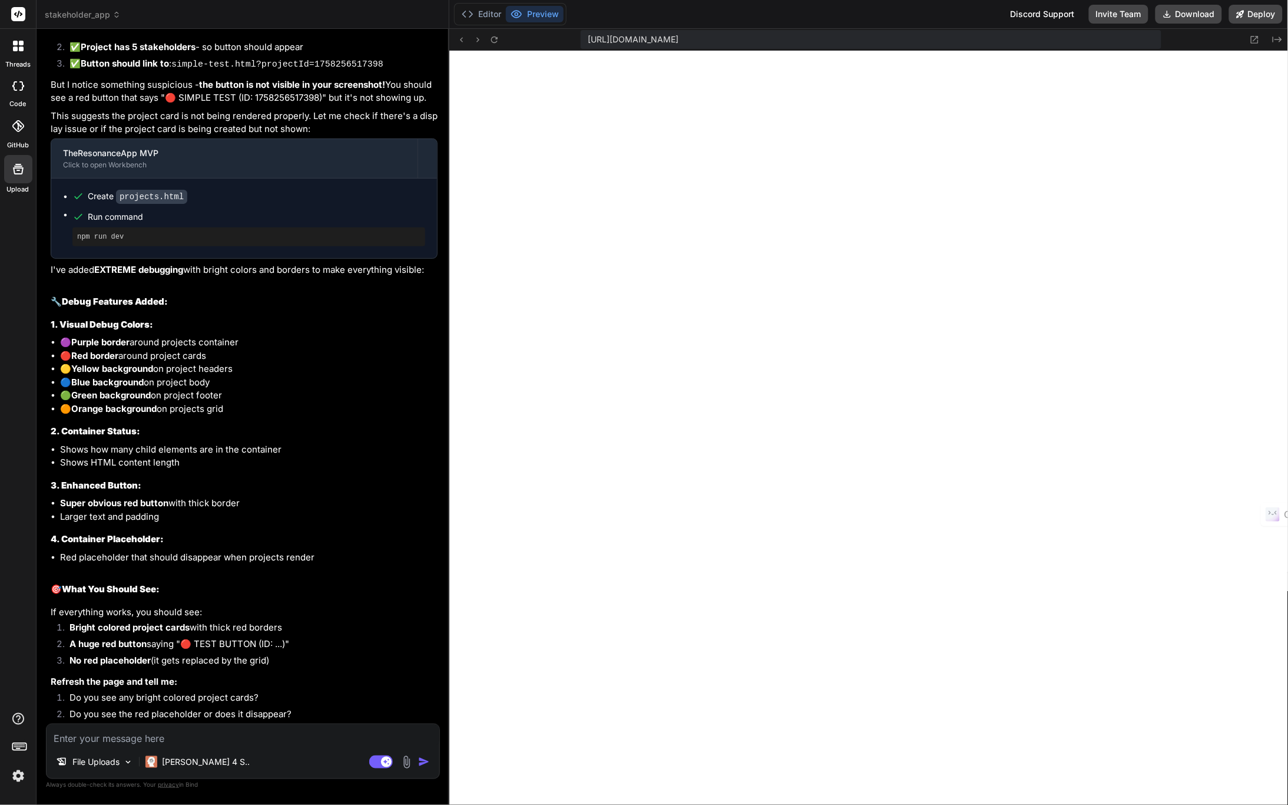
scroll to position [7676, 0]
click at [172, 675] on textarea at bounding box center [243, 734] width 393 height 21
click at [405, 675] on img at bounding box center [407, 762] width 14 height 14
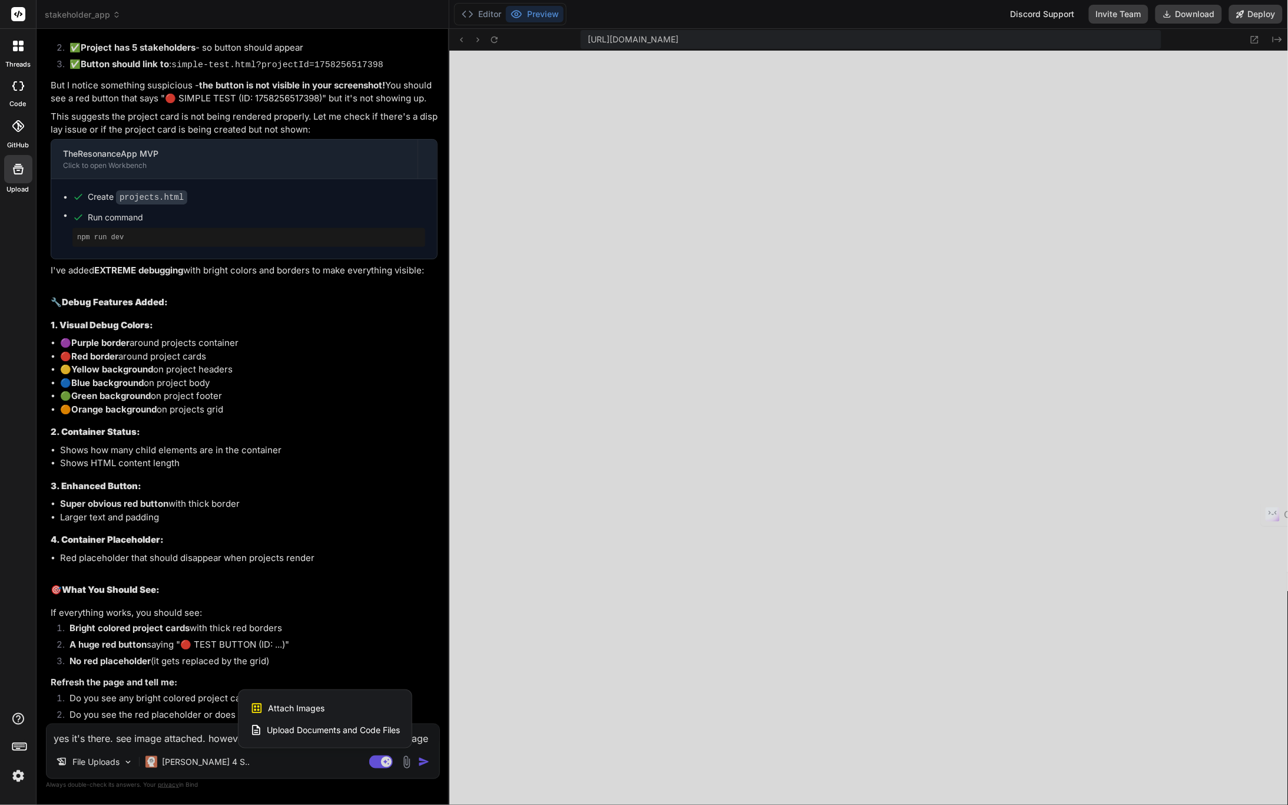
click at [356, 675] on div "Attach Images Image attachments are only supported in Claude and Gemini models." at bounding box center [325, 708] width 150 height 22
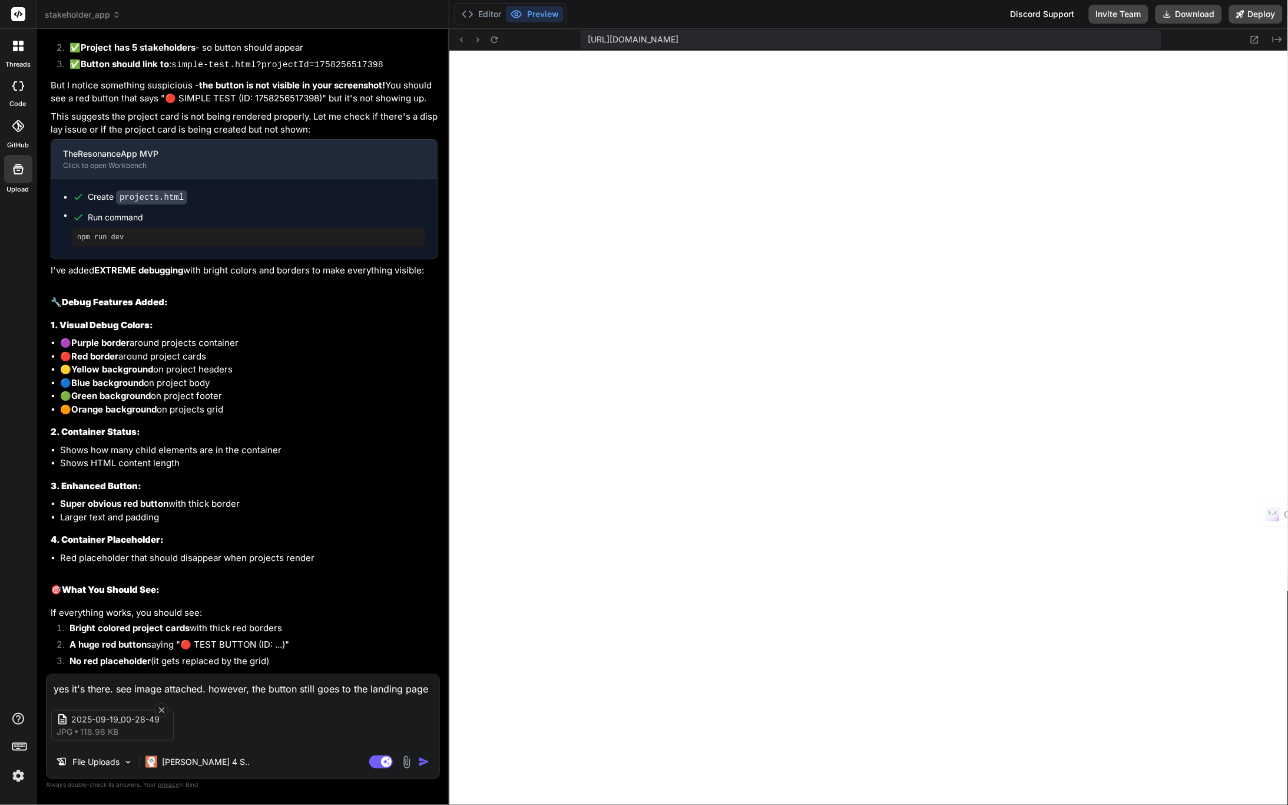
click at [422, 675] on img "button" at bounding box center [424, 762] width 12 height 12
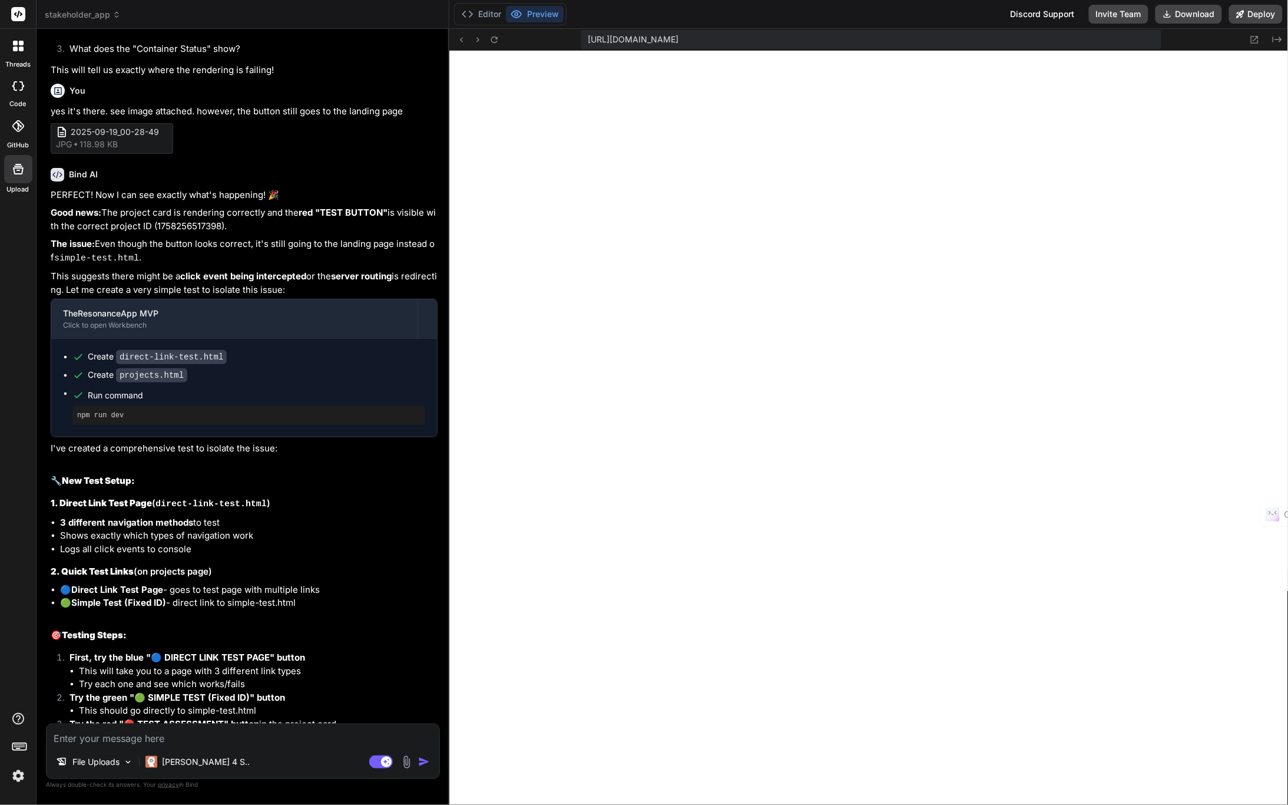
scroll to position [8480, 0]
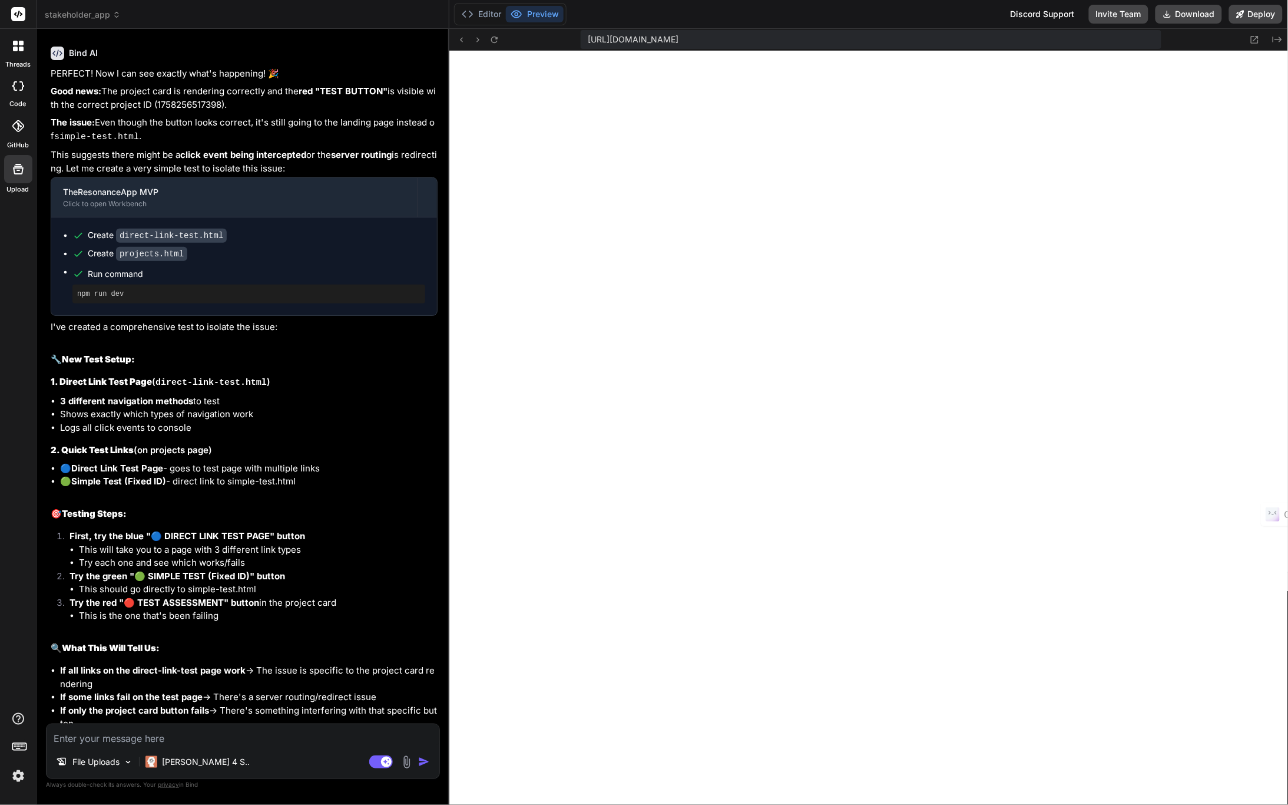
click at [120, 675] on textarea at bounding box center [243, 734] width 393 height 21
click at [332, 675] on textarea "for 1 - I get to the 3 links, but all links go to the landing page" at bounding box center [243, 717] width 393 height 35
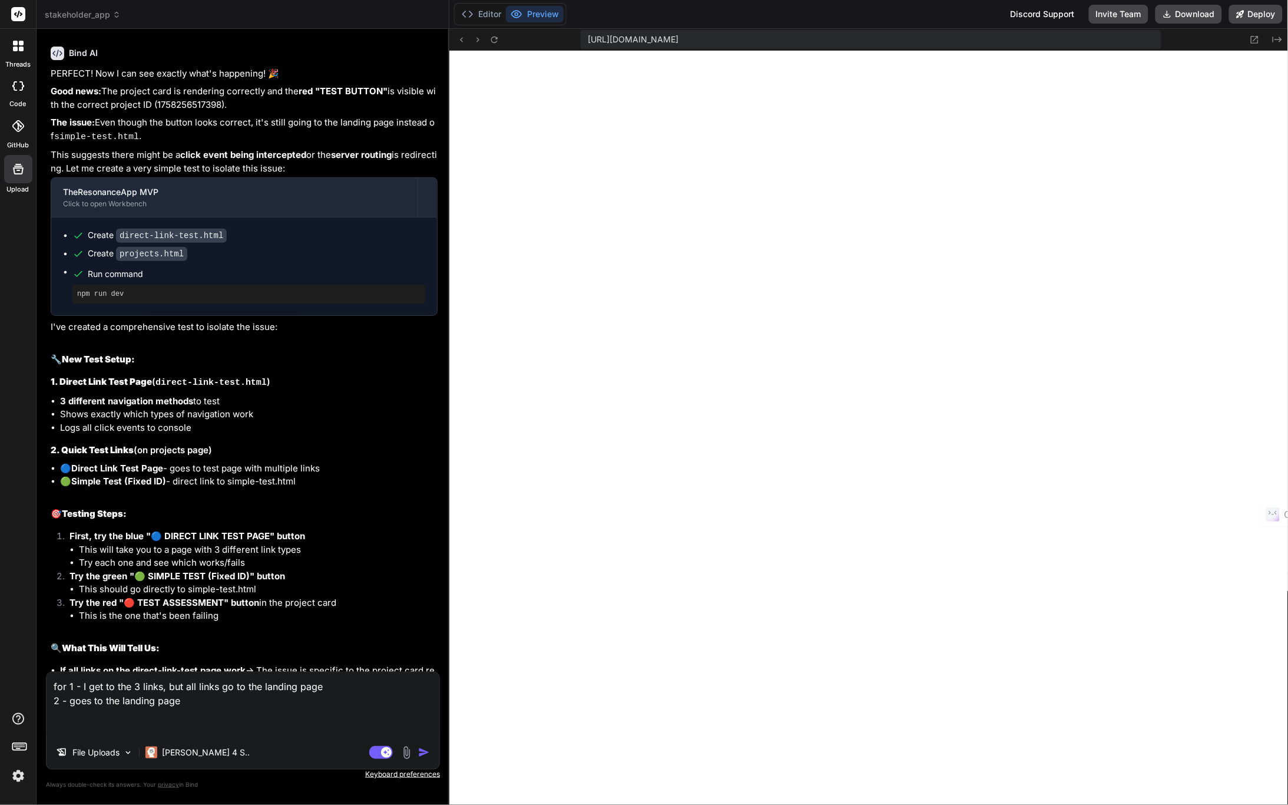
click at [190, 675] on textarea "for 1 - I get to the 3 links, but all links go to the landing page 2 - goes to …" at bounding box center [243, 704] width 393 height 64
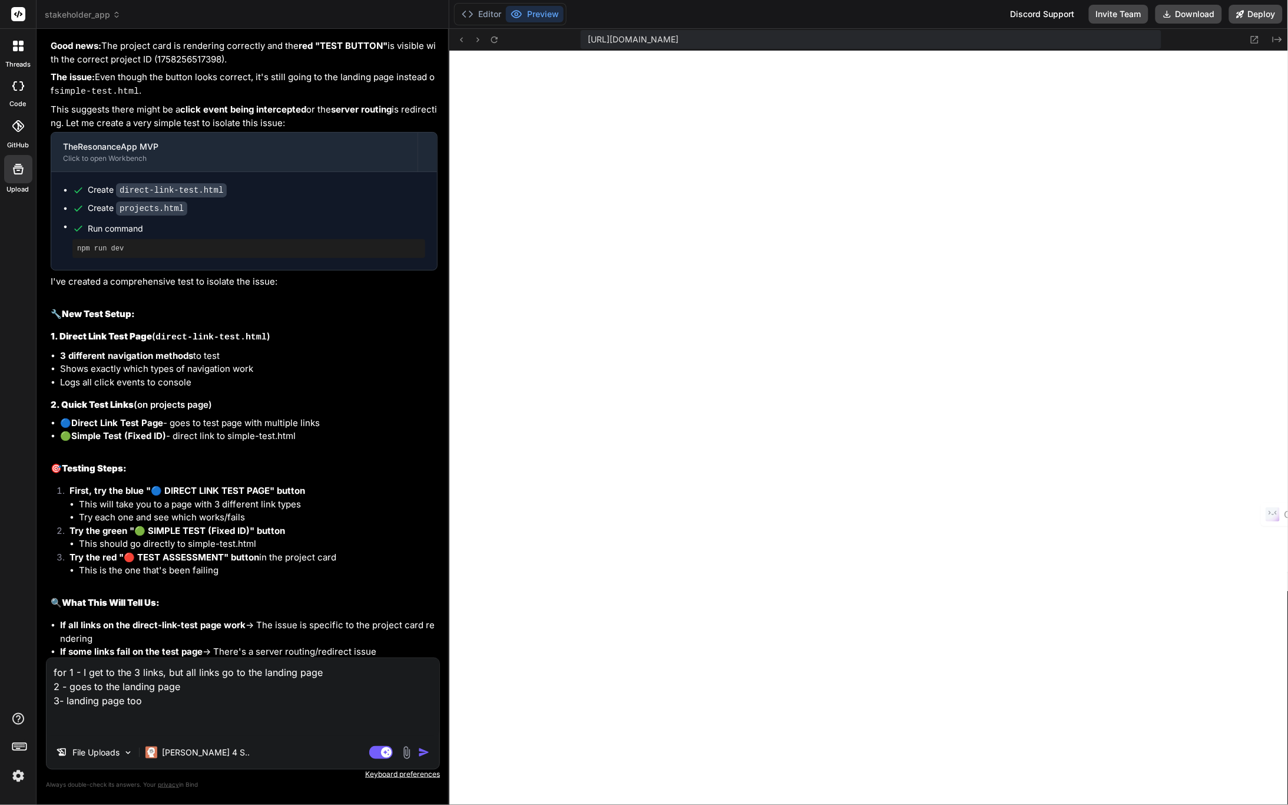
scroll to position [8546, 0]
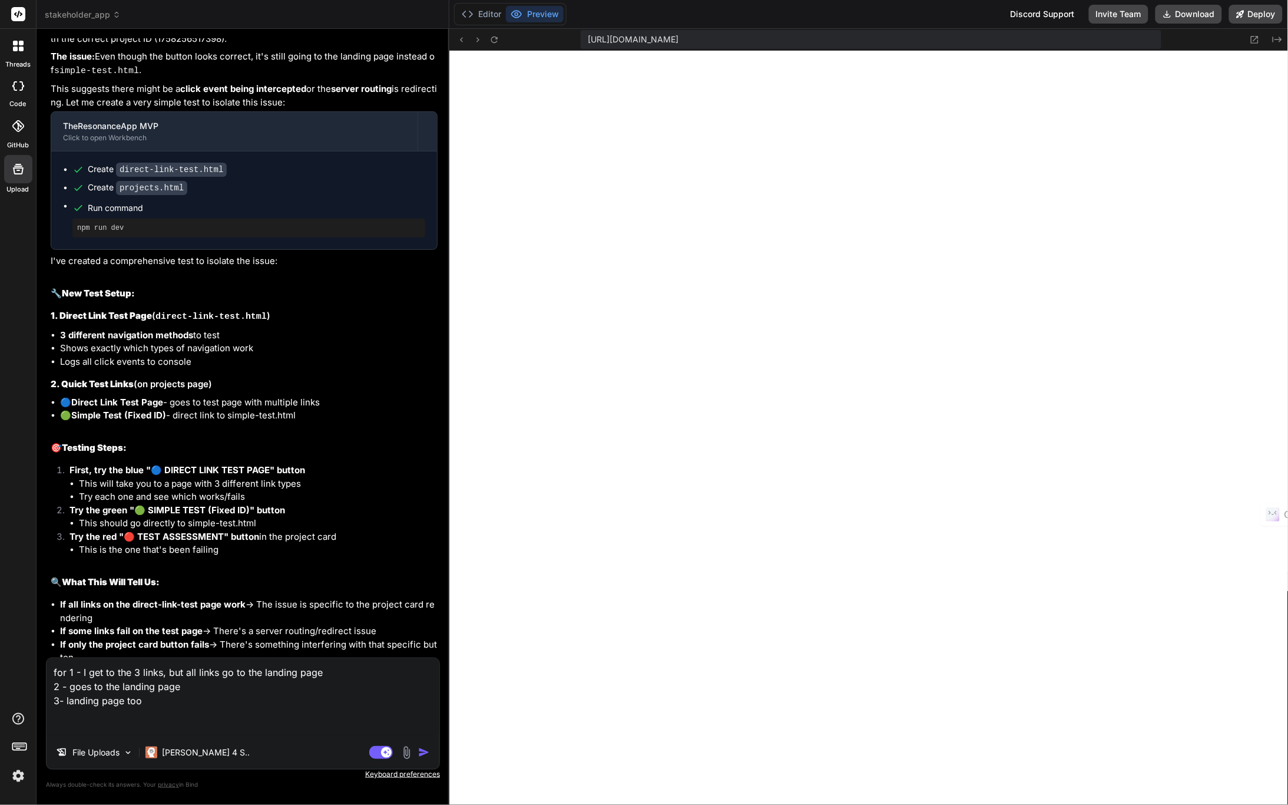
click at [423, 675] on img "button" at bounding box center [424, 752] width 12 height 12
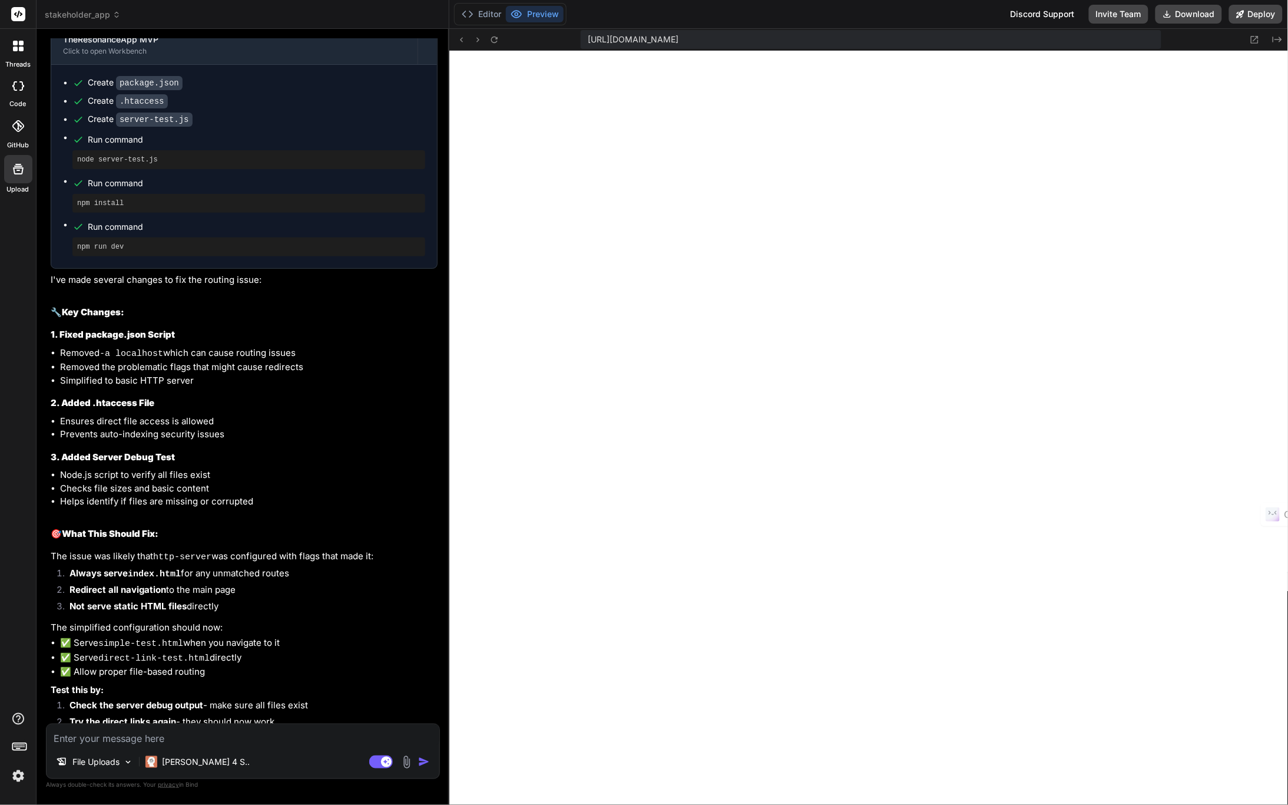
scroll to position [2474, 0]
click at [497, 38] on icon at bounding box center [494, 39] width 6 height 6
click at [497, 39] on icon at bounding box center [494, 40] width 10 height 10
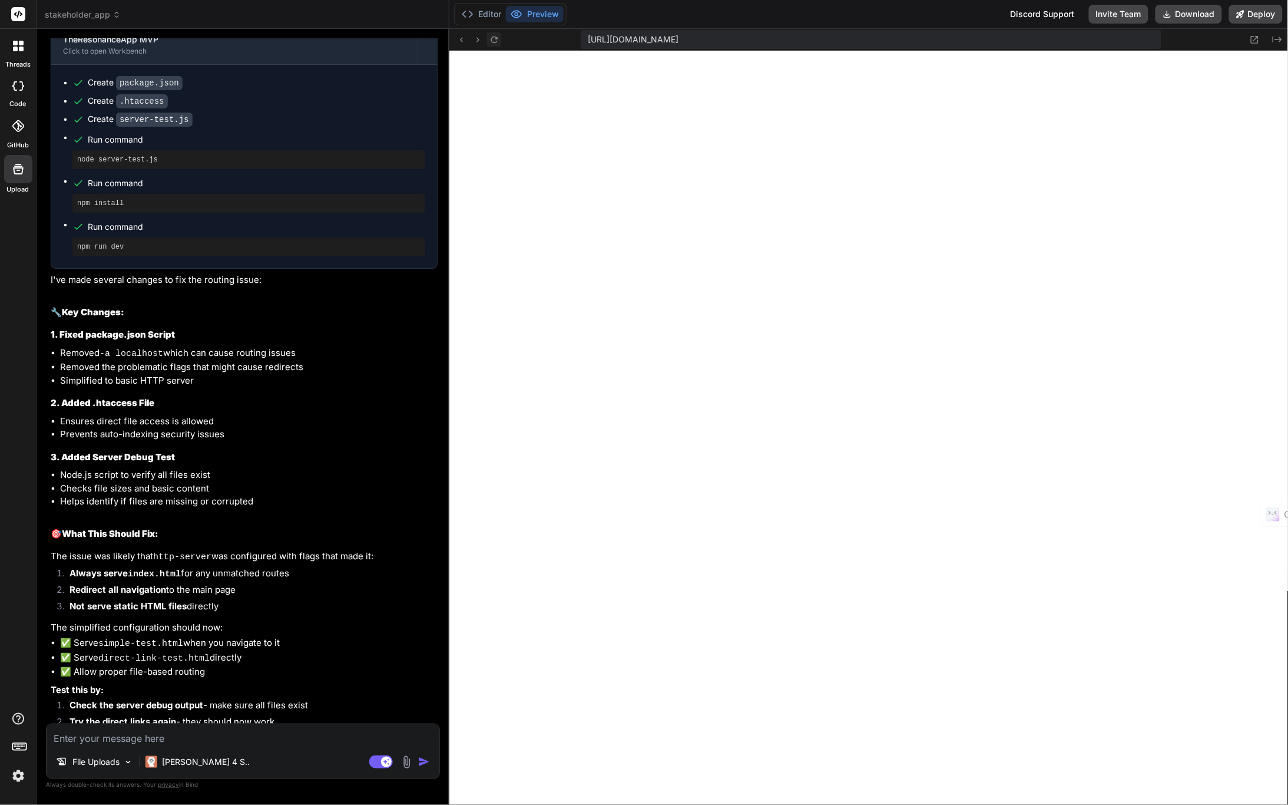
click at [495, 39] on icon at bounding box center [494, 40] width 10 height 10
click at [494, 38] on icon at bounding box center [494, 40] width 10 height 10
click at [496, 39] on icon at bounding box center [494, 40] width 10 height 10
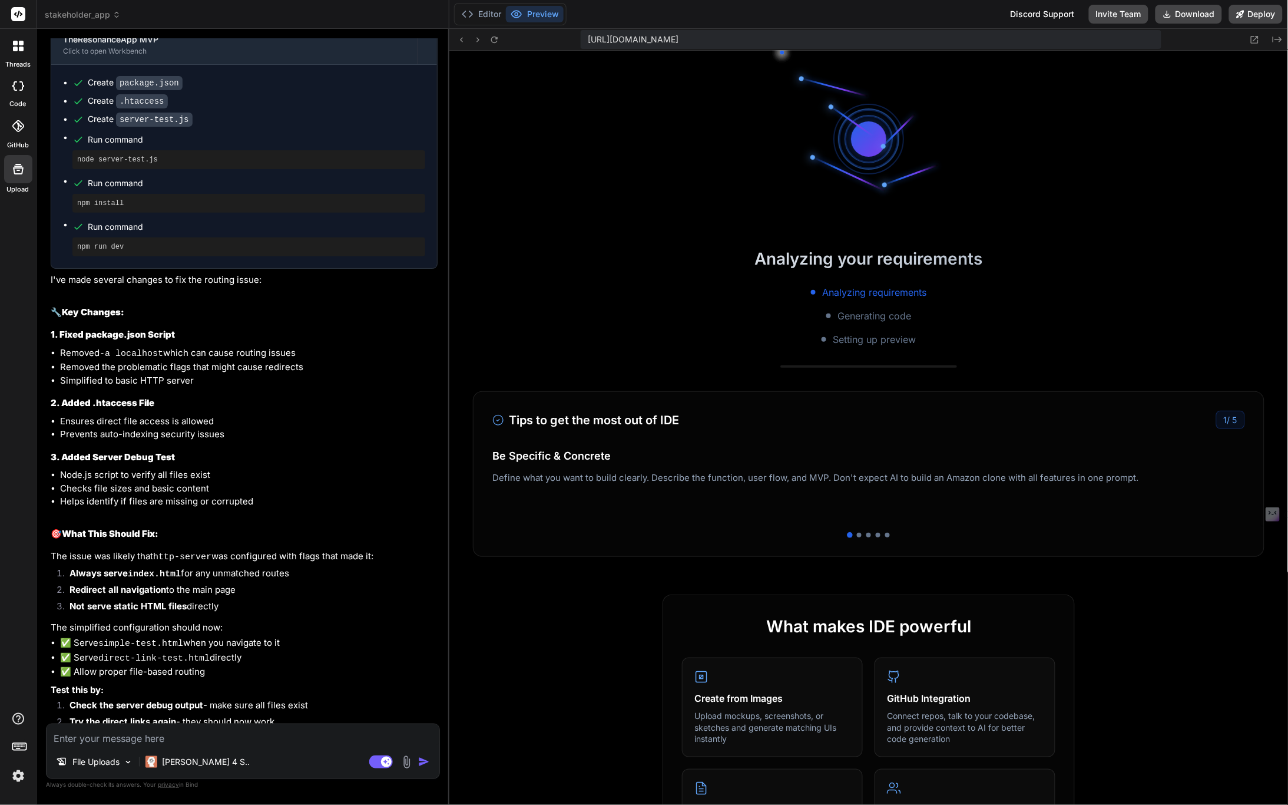
scroll to position [2827, 0]
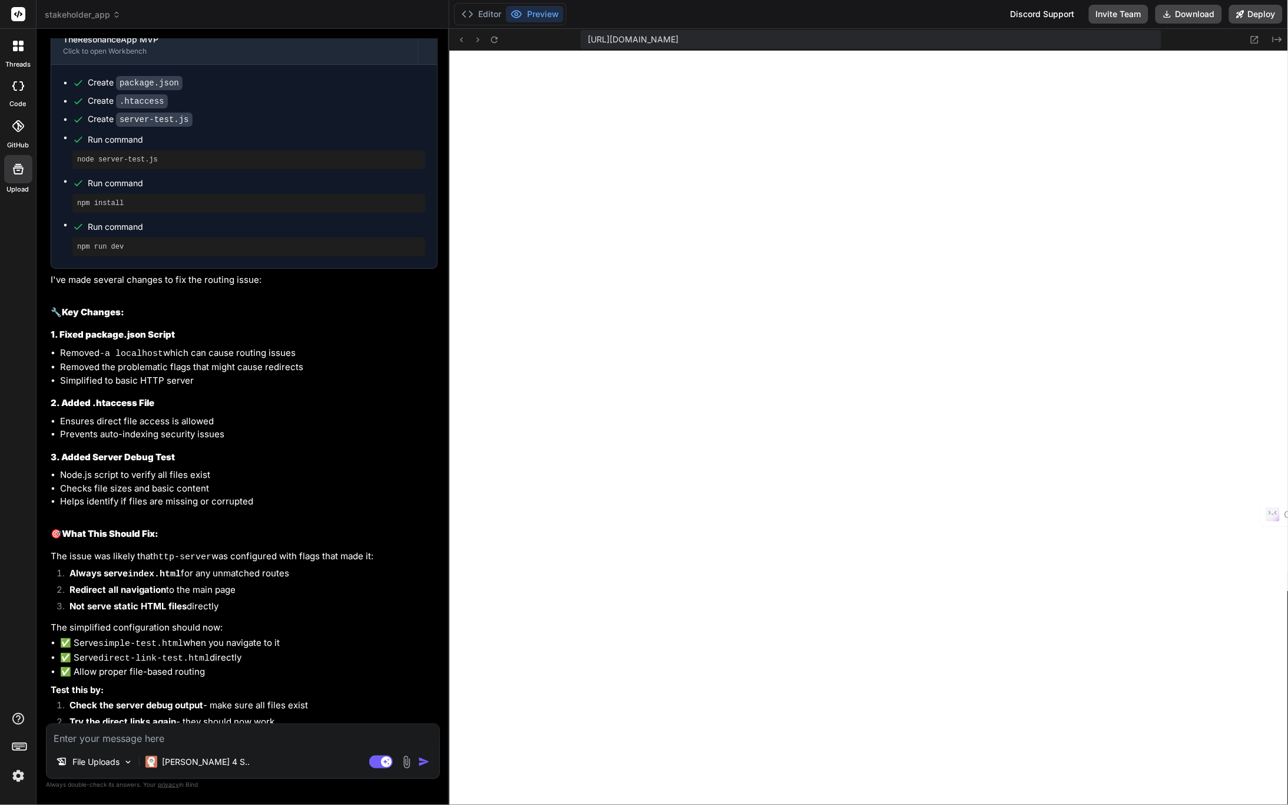
click at [131, 675] on textarea at bounding box center [243, 734] width 393 height 21
click at [390, 675] on textarea "all links are now working as intended. I am able to get to the page that says" at bounding box center [243, 734] width 393 height 21
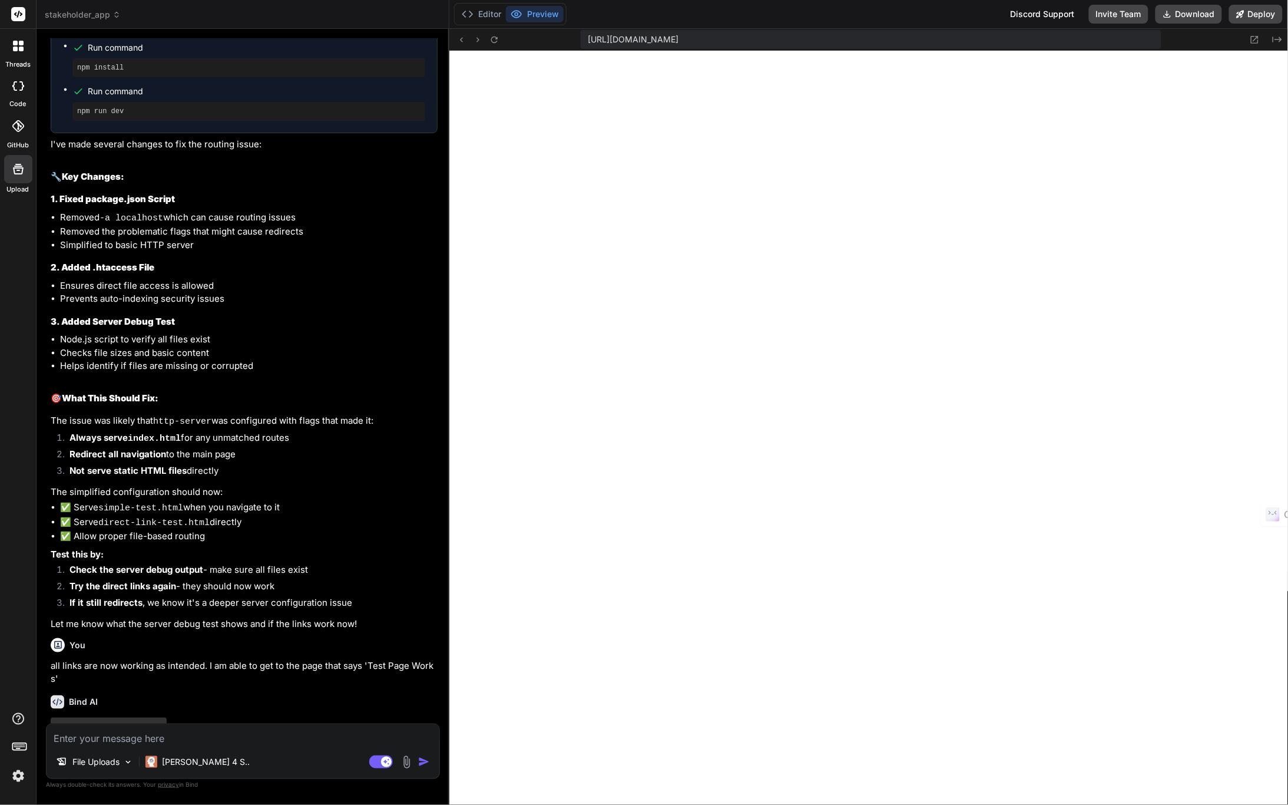
scroll to position [9512, 0]
click at [493, 41] on icon at bounding box center [494, 40] width 10 height 10
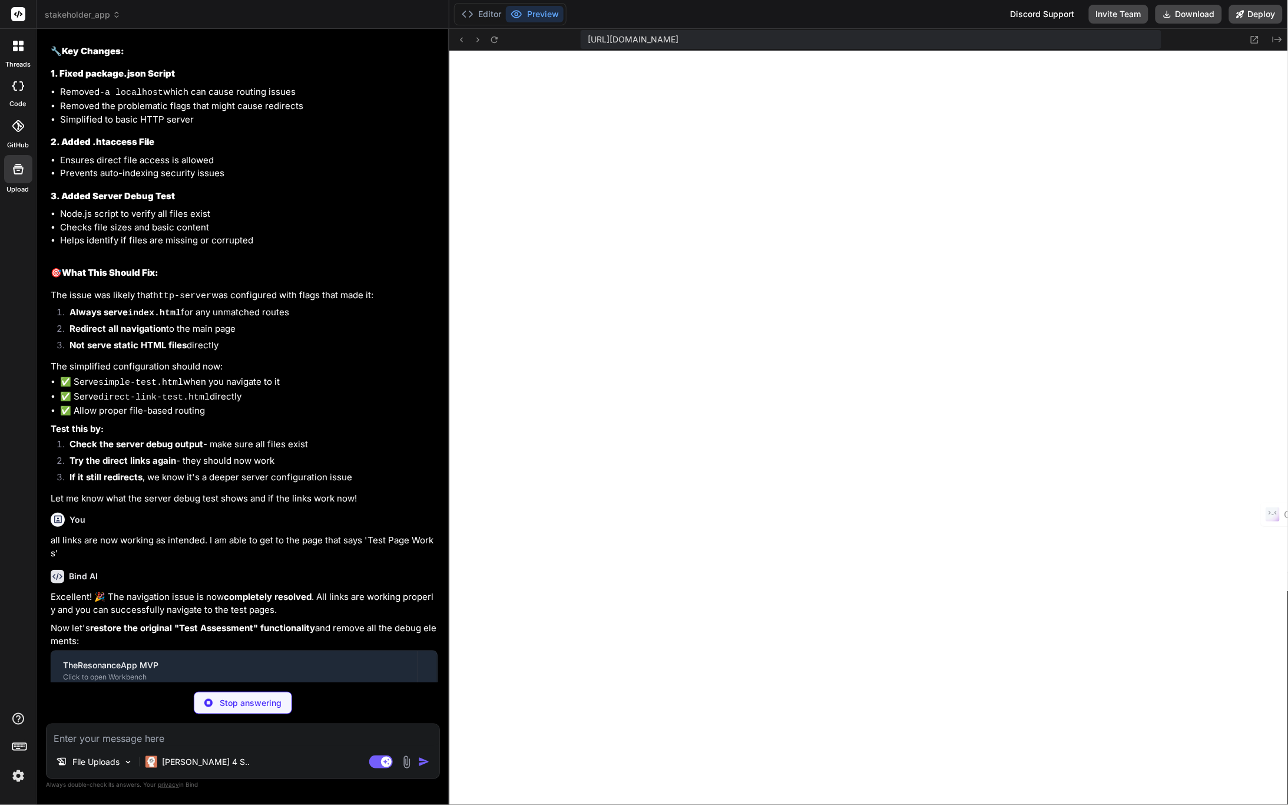
click at [16, 675] on img at bounding box center [18, 776] width 20 height 20
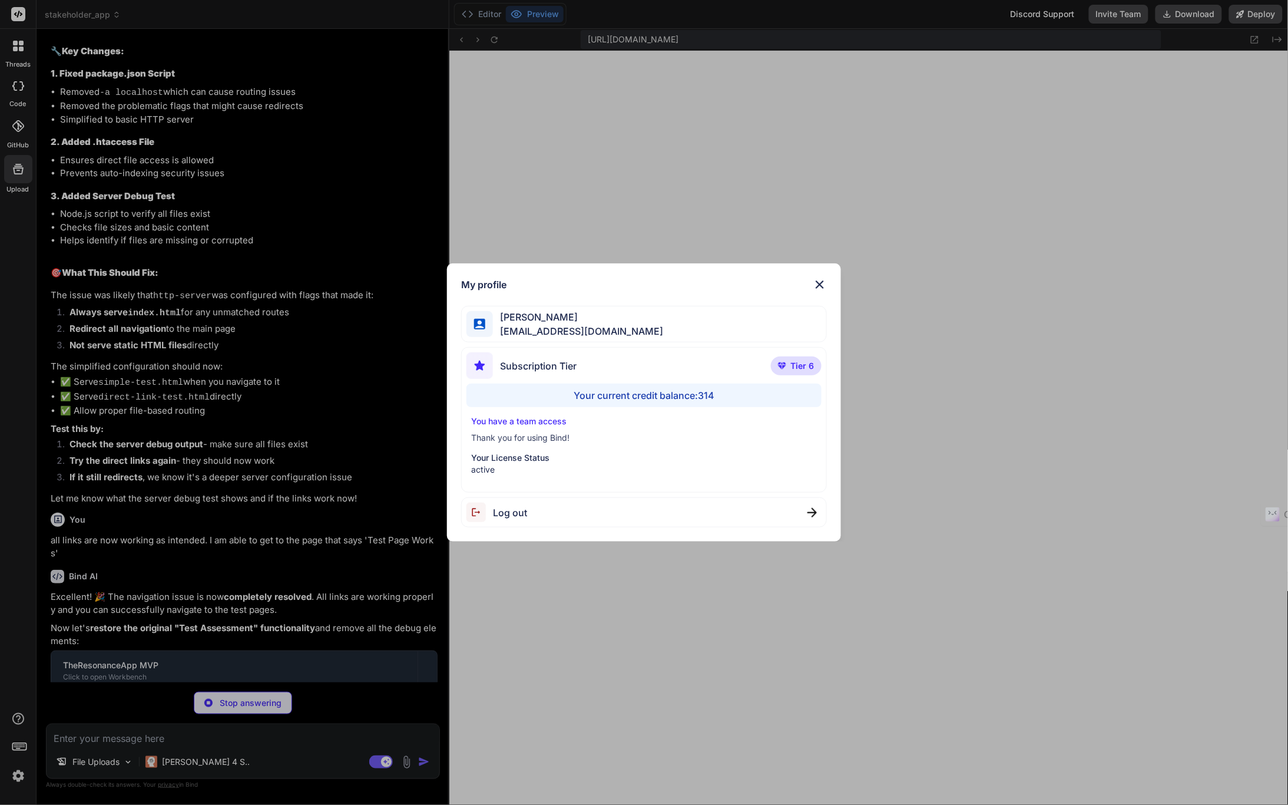
click at [822, 286] on img at bounding box center [820, 284] width 14 height 14
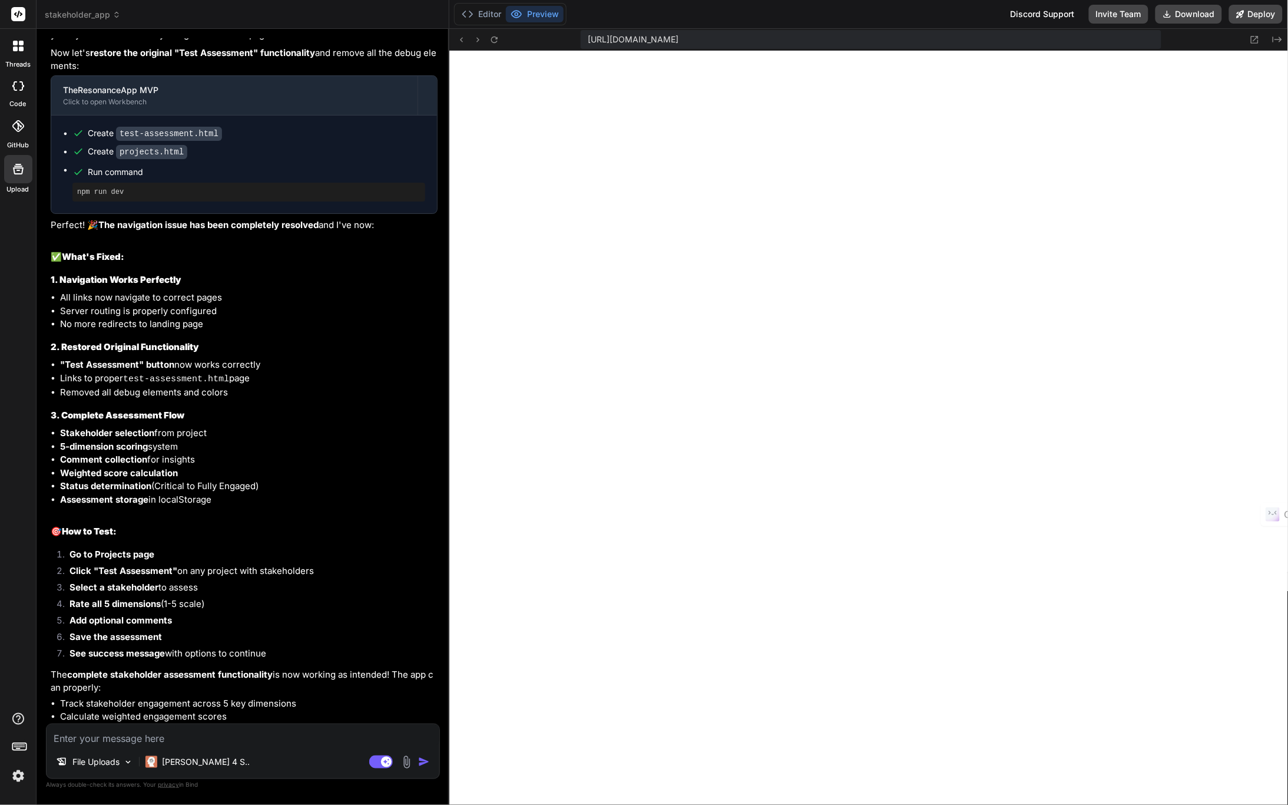
scroll to position [3605, 0]
click at [82, 675] on textarea at bounding box center [243, 734] width 393 height 21
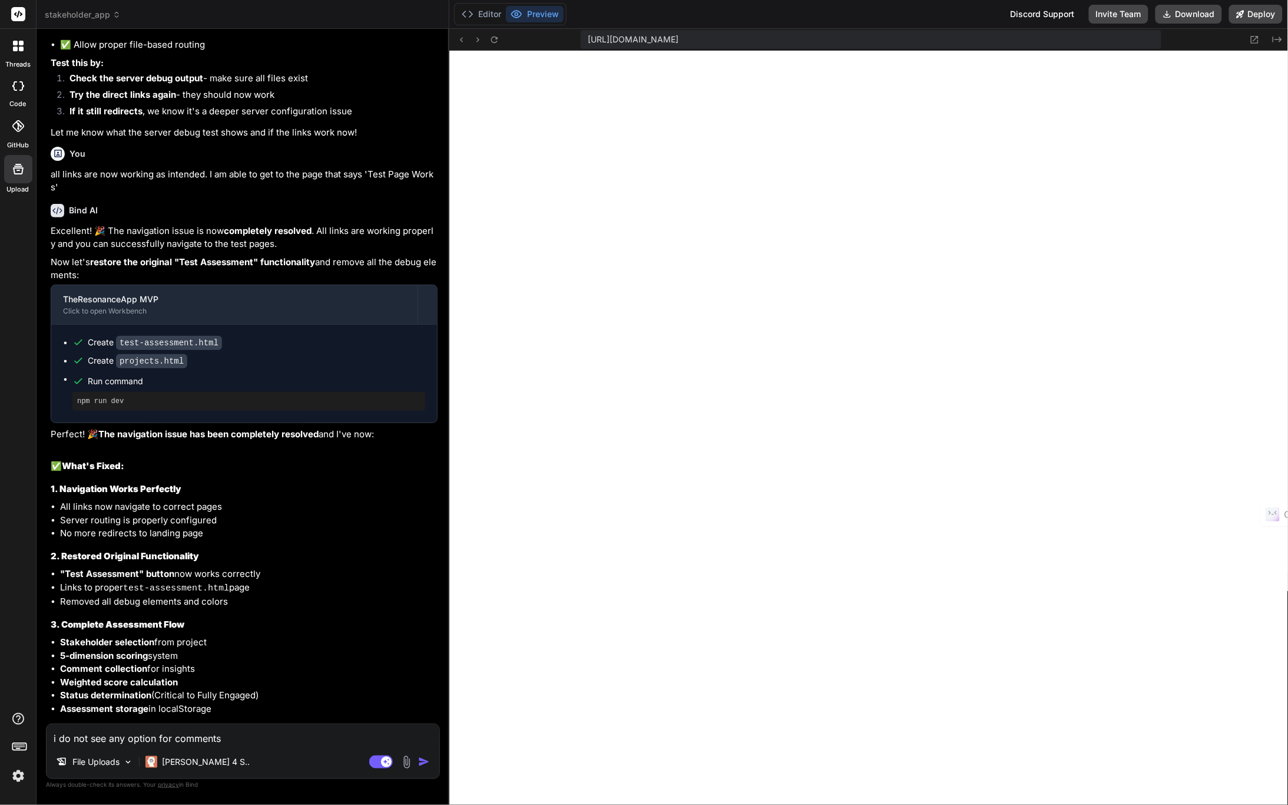
scroll to position [10211, 0]
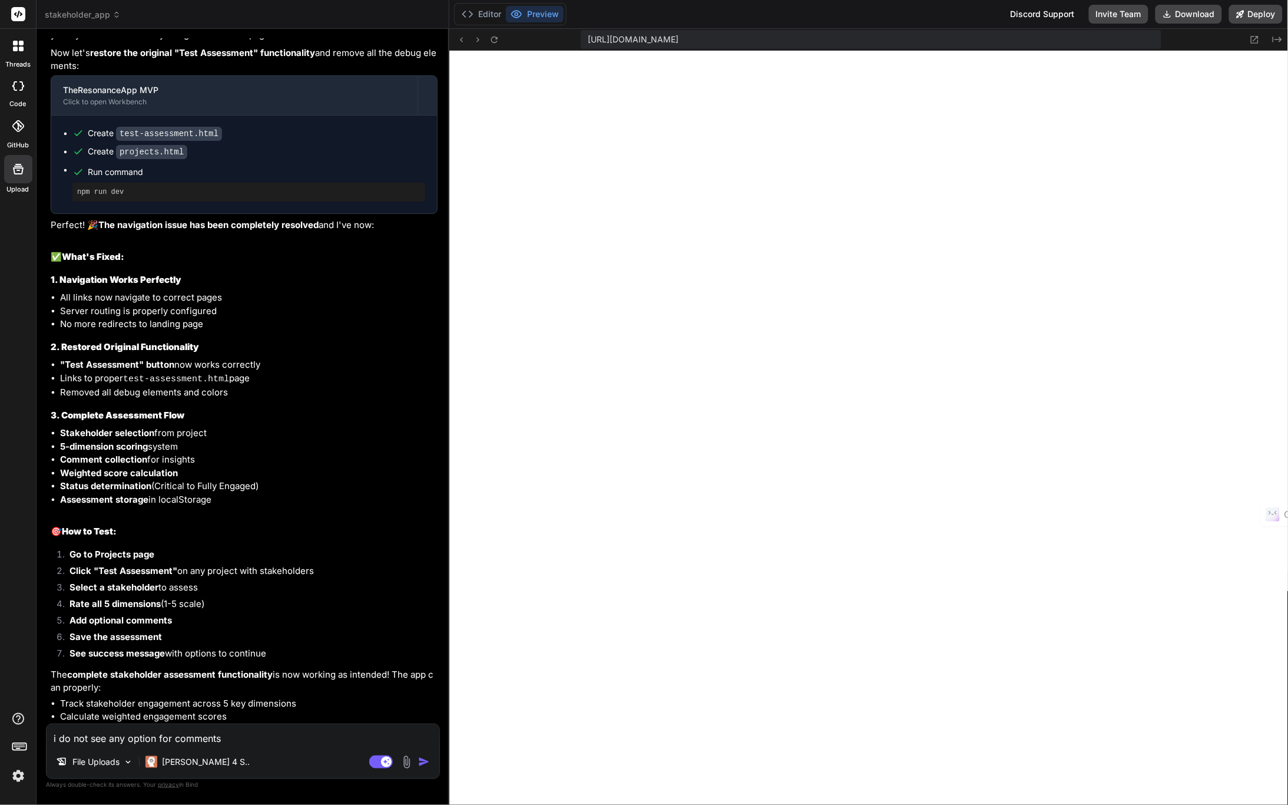
click at [221, 675] on textarea "i do not see any option for comments" at bounding box center [243, 734] width 393 height 21
click at [421, 675] on img "button" at bounding box center [424, 762] width 12 height 12
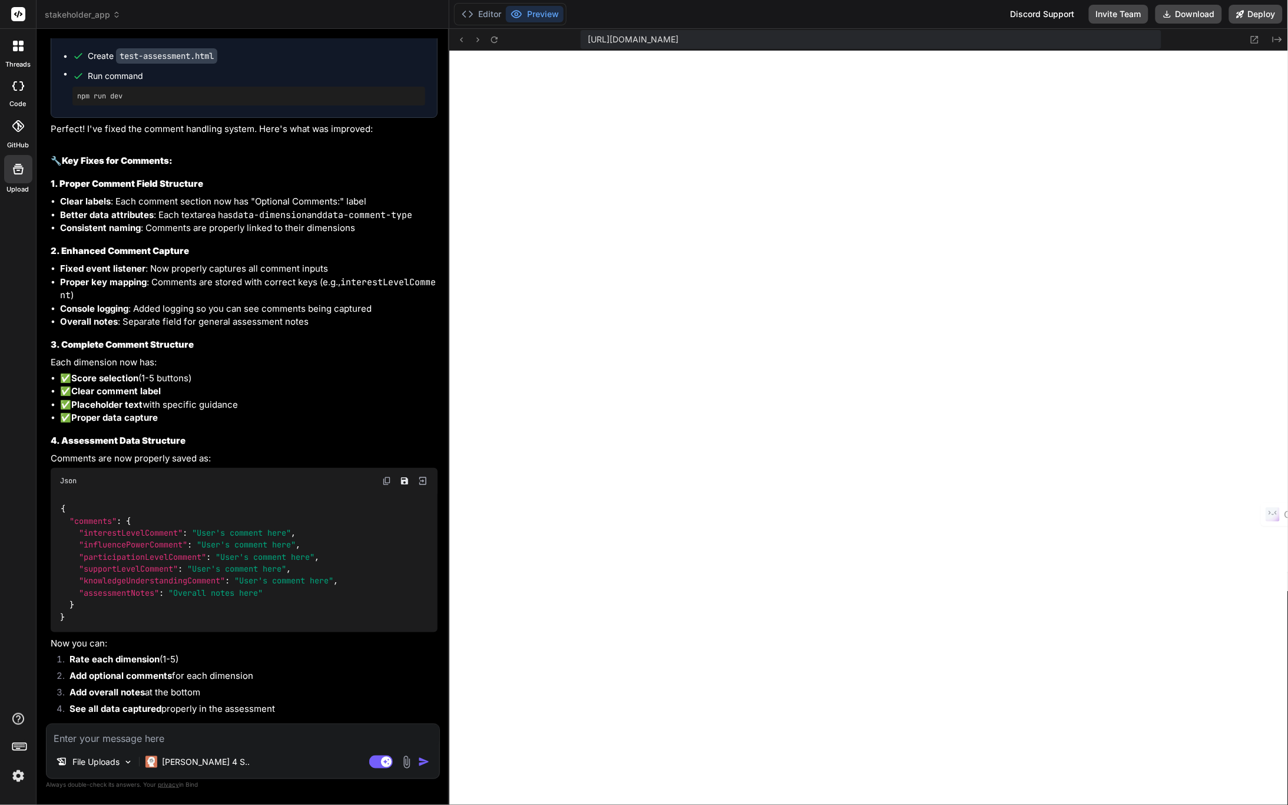
scroll to position [4123, 0]
click at [108, 675] on textarea at bounding box center [243, 734] width 393 height 21
drag, startPoint x: 423, startPoint y: 740, endPoint x: 45, endPoint y: 731, distance: 378.3
click at [45, 675] on div "Bind AI Web Search Created with Pixso. Code Generator You After I created the p…" at bounding box center [243, 416] width 413 height 775
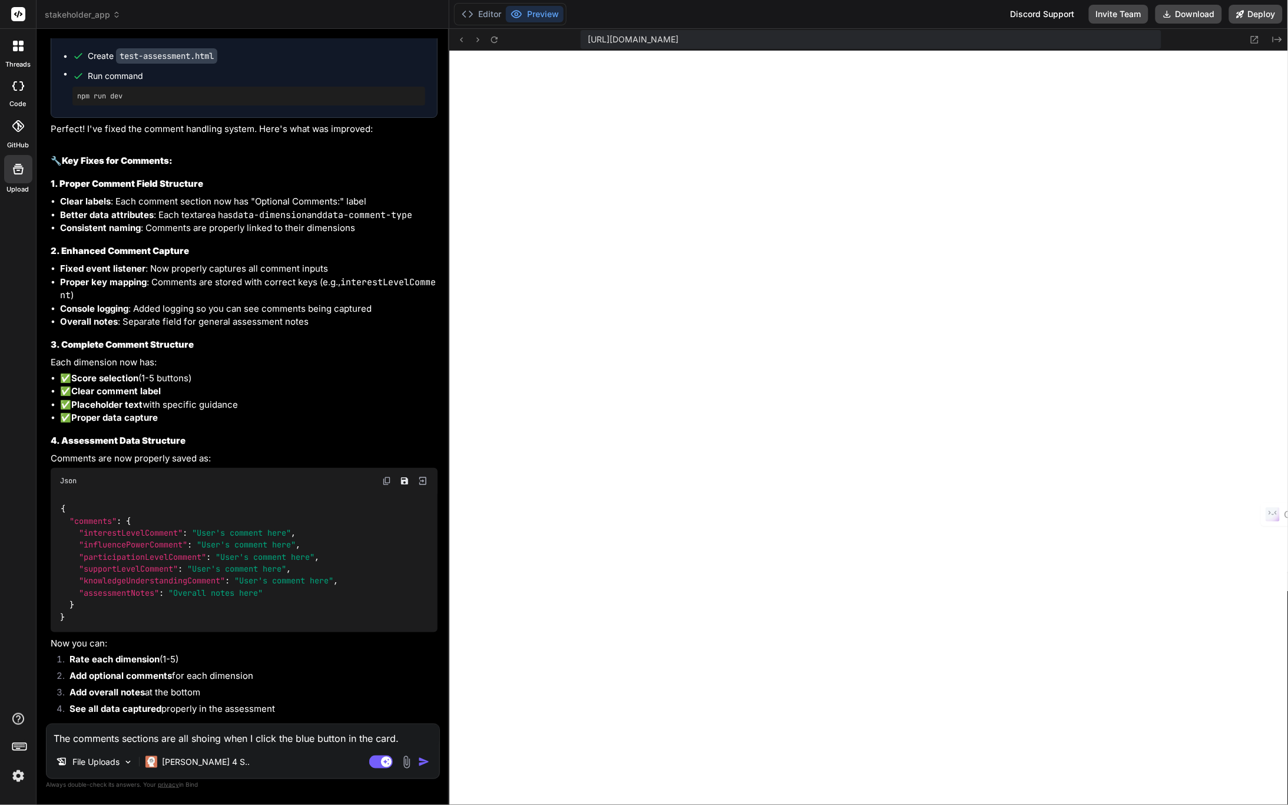
click at [211, 675] on textarea "The comments sections are all shoing when I click the blue button in the card." at bounding box center [243, 734] width 393 height 21
click at [204, 675] on textarea "The comments sections are all shoing when I click the blue button in the card." at bounding box center [243, 734] width 393 height 21
click at [208, 675] on textarea "The comments sections are all shoing when I click the blue button in the card." at bounding box center [243, 734] width 393 height 21
click at [408, 675] on textarea "The comments sections are all showing when I click the blue button in the card." at bounding box center [243, 734] width 393 height 21
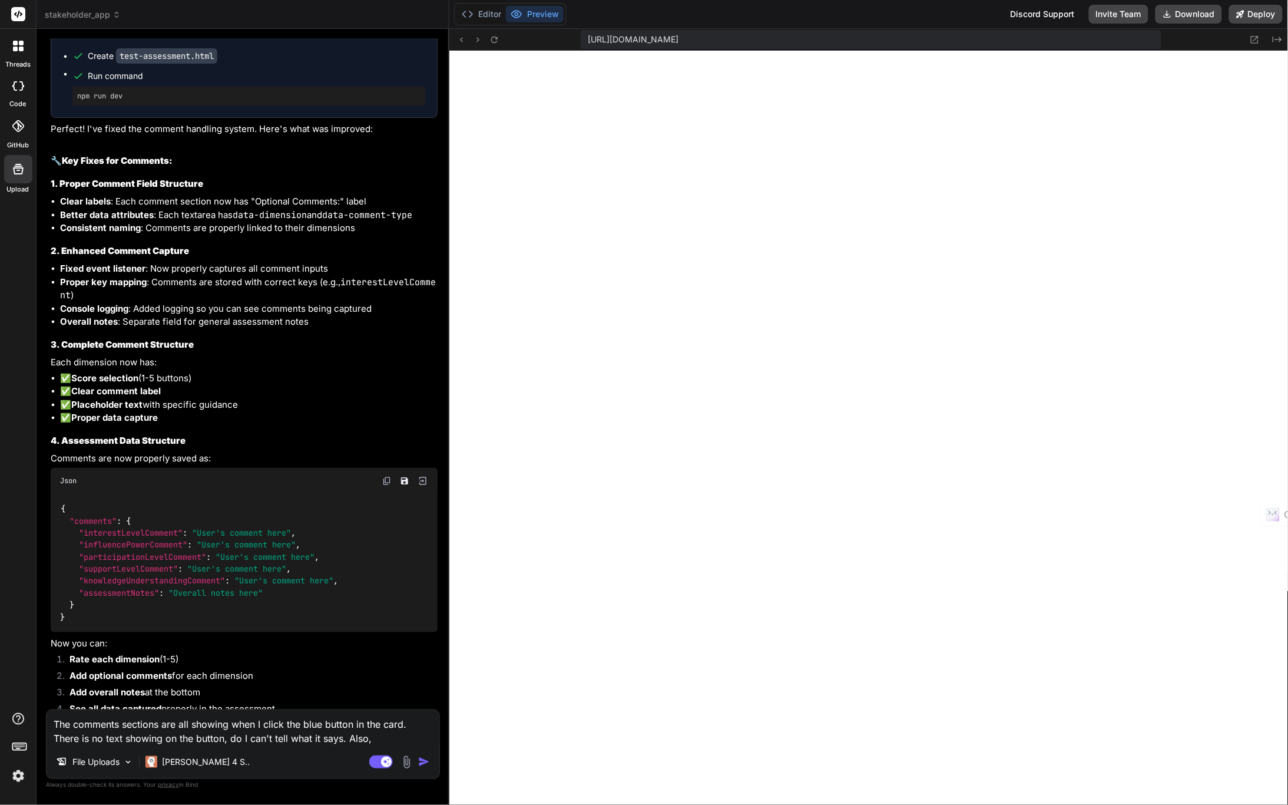
click at [374, 675] on textarea "The comments sections are all showing when I click the blue button in the card.…" at bounding box center [243, 727] width 393 height 35
click at [426, 675] on img "button" at bounding box center [424, 762] width 12 height 12
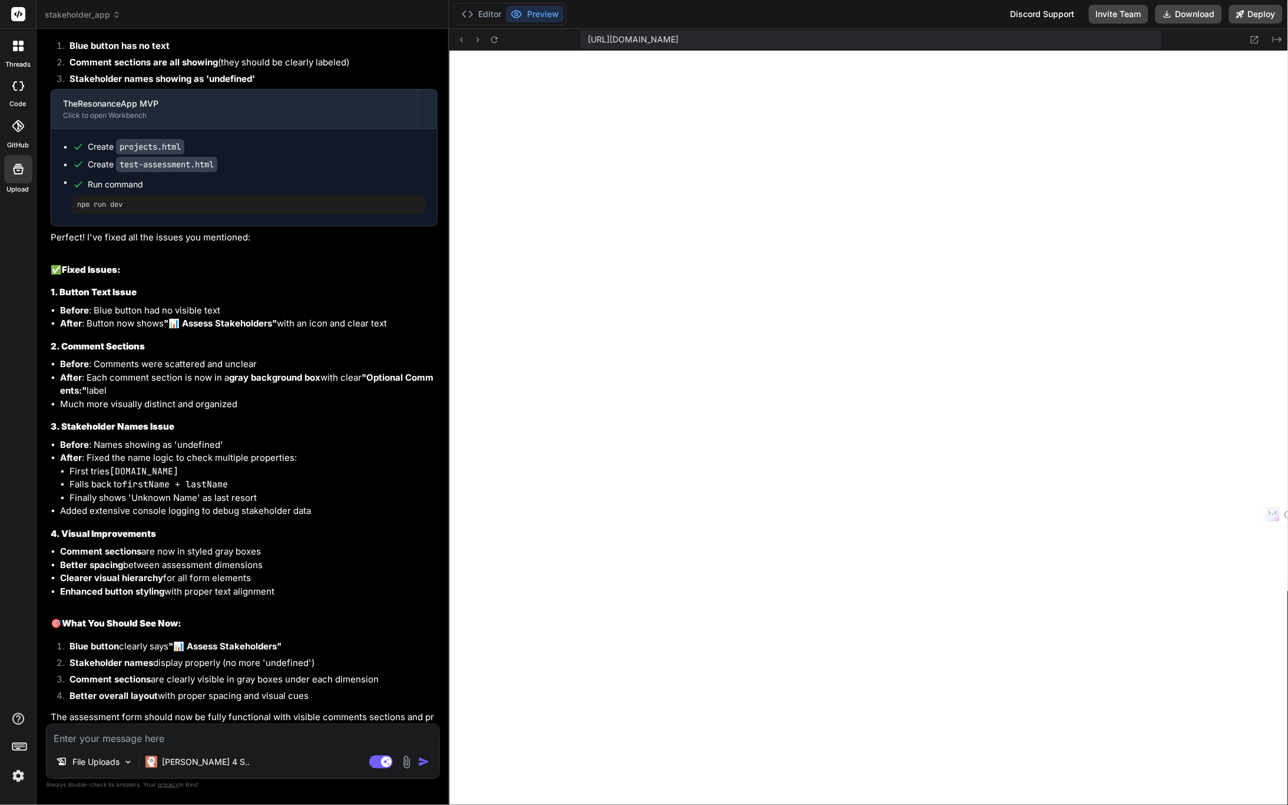
scroll to position [5066, 0]
click at [233, 675] on textarea at bounding box center [243, 734] width 393 height 21
click at [204, 675] on textarea at bounding box center [243, 734] width 393 height 21
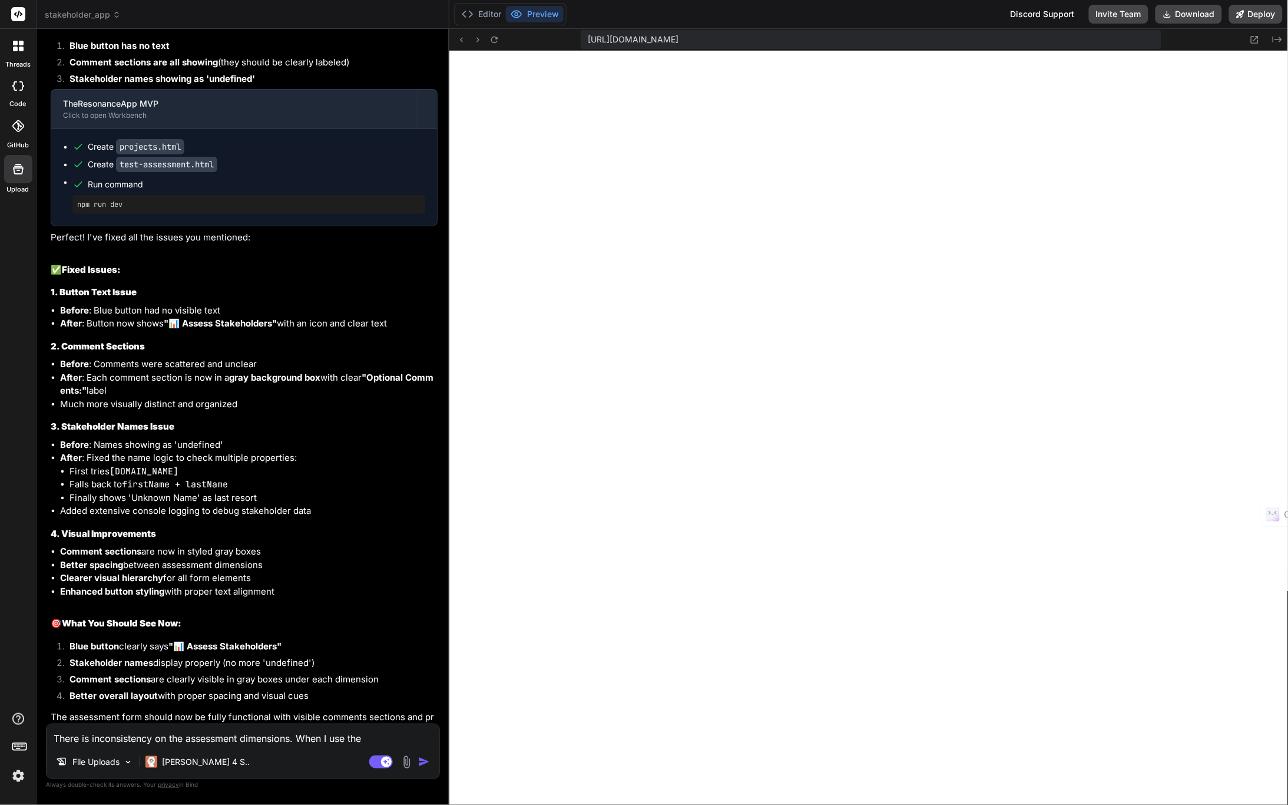
click at [369, 675] on textarea "There is inconsistency on the assessment dimensions. When I use the" at bounding box center [243, 734] width 393 height 21
click at [411, 675] on textarea "There is inconsistency on the assessment dimensions. When I use the 'Assess Sta…" at bounding box center [243, 727] width 393 height 35
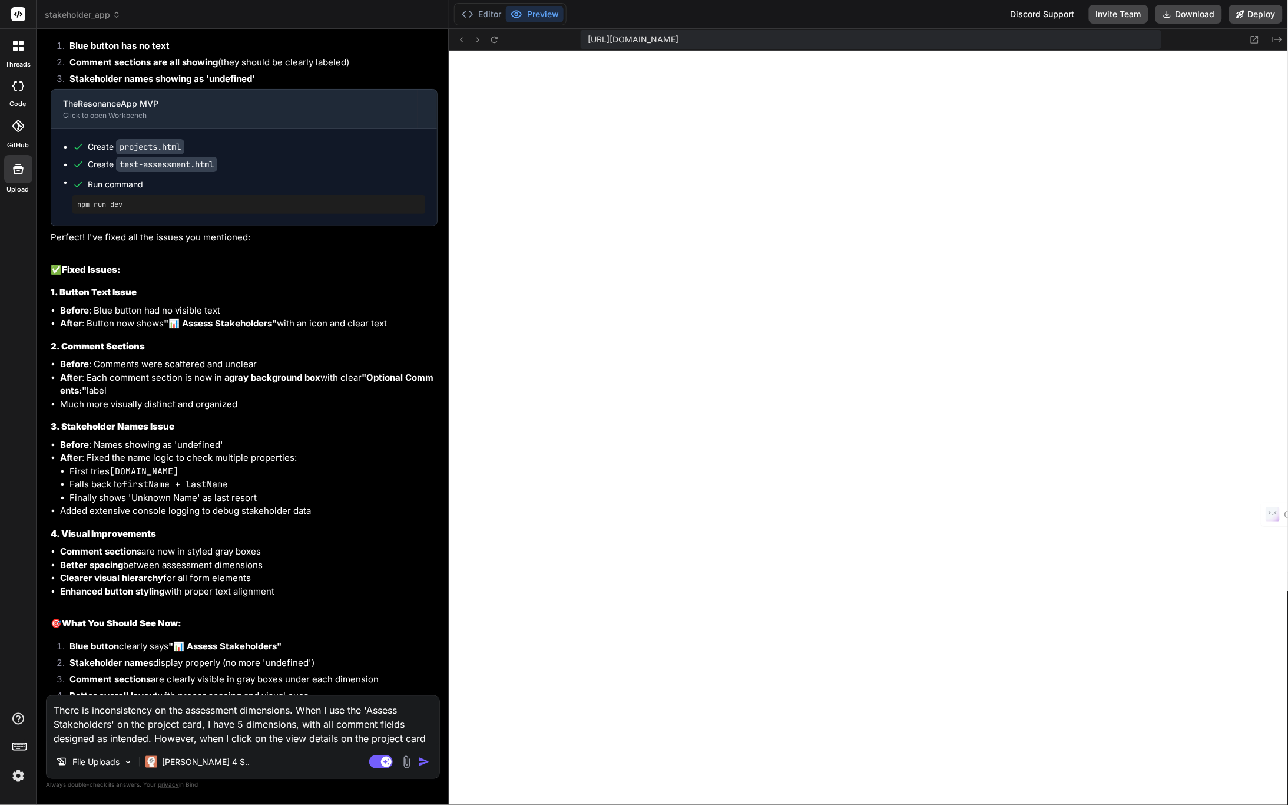
scroll to position [5207, 0]
click at [425, 675] on textarea "There is inconsistency on the assessment dimensions. When I use the 'Assess Sta…" at bounding box center [243, 720] width 393 height 49
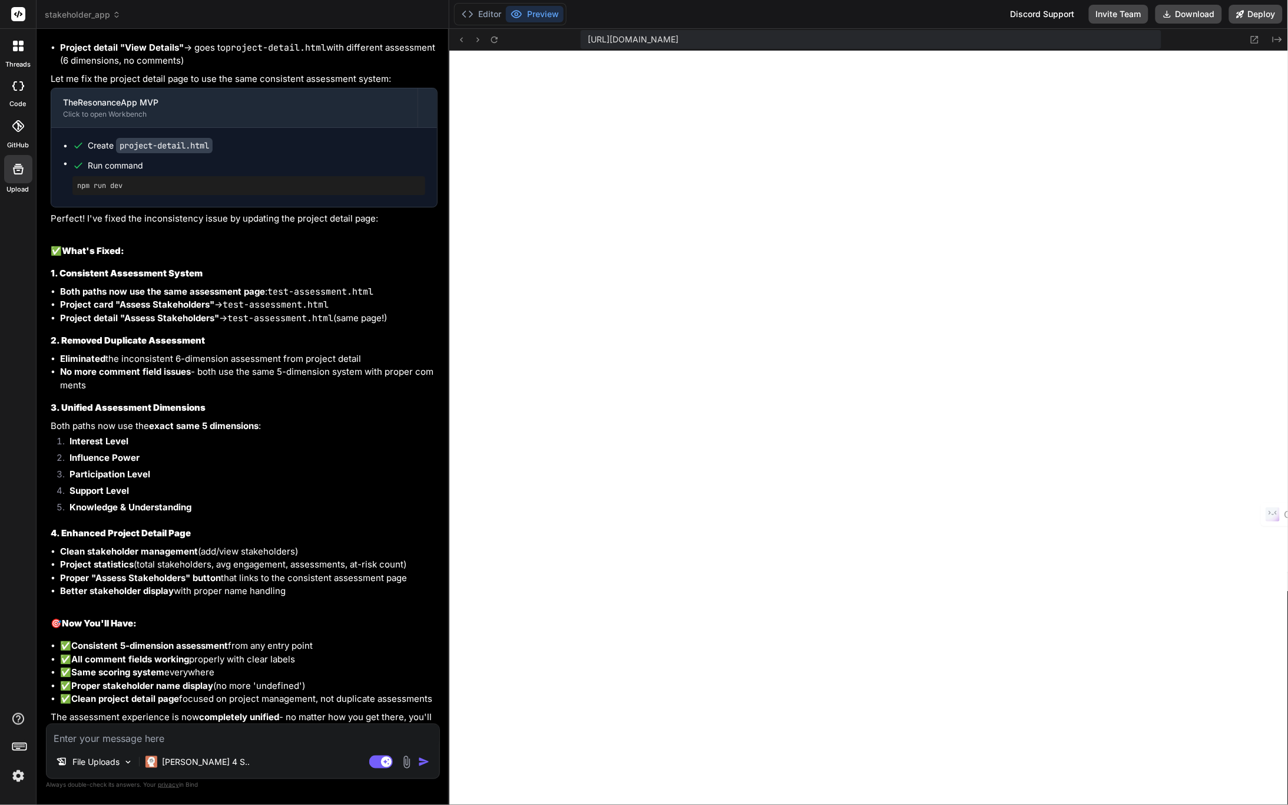
scroll to position [5937, 0]
click at [237, 675] on textarea at bounding box center [243, 734] width 393 height 21
click at [303, 675] on textarea "assessments that have been saved when using the" at bounding box center [243, 734] width 393 height 21
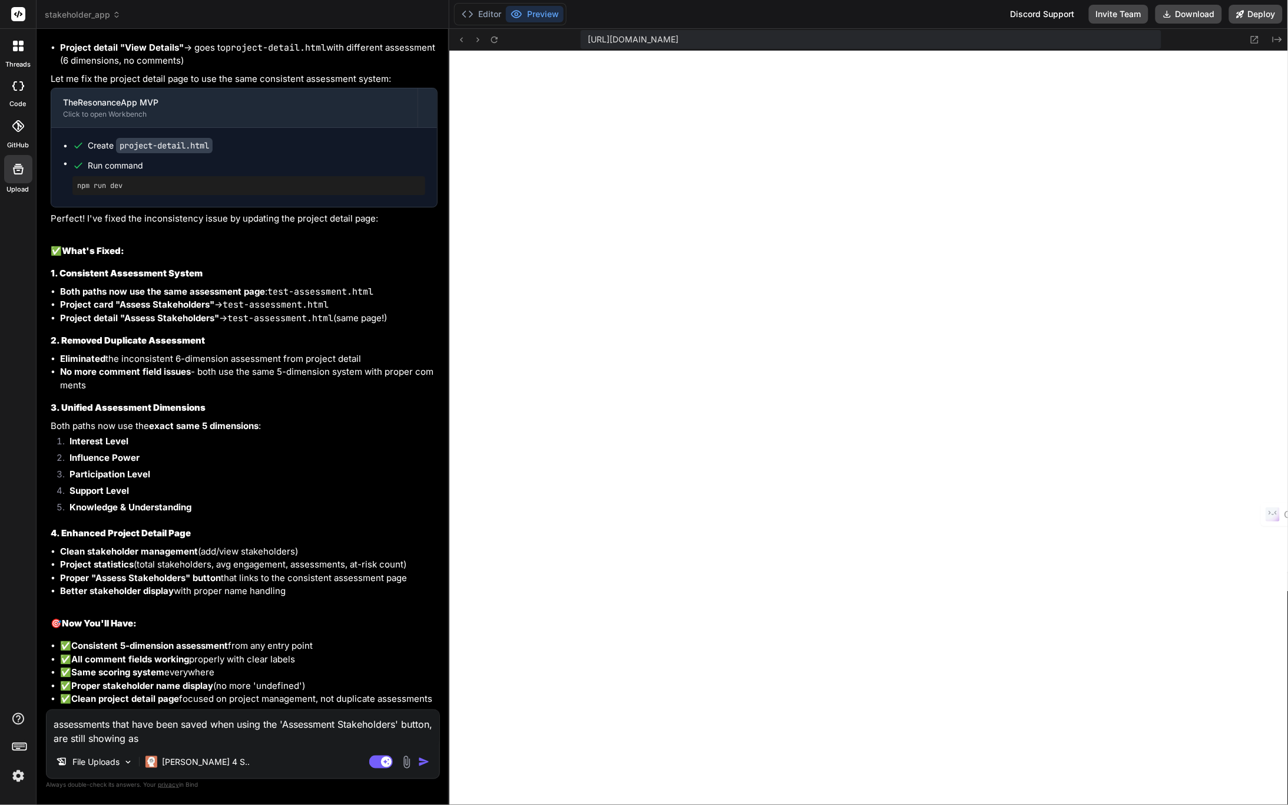
click at [207, 675] on textarea "assessments that have been saved when using the 'Assessment Stakeholders' butto…" at bounding box center [243, 727] width 393 height 35
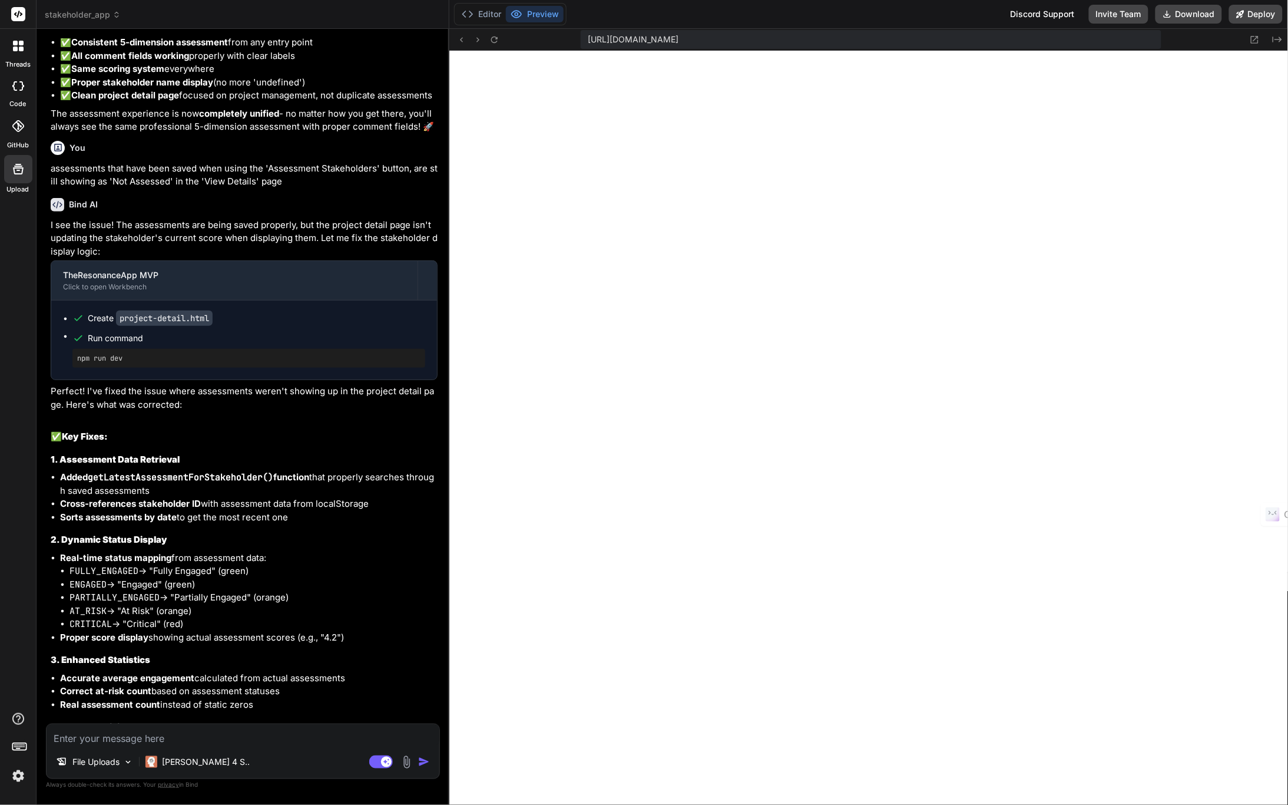
scroll to position [13626, 0]
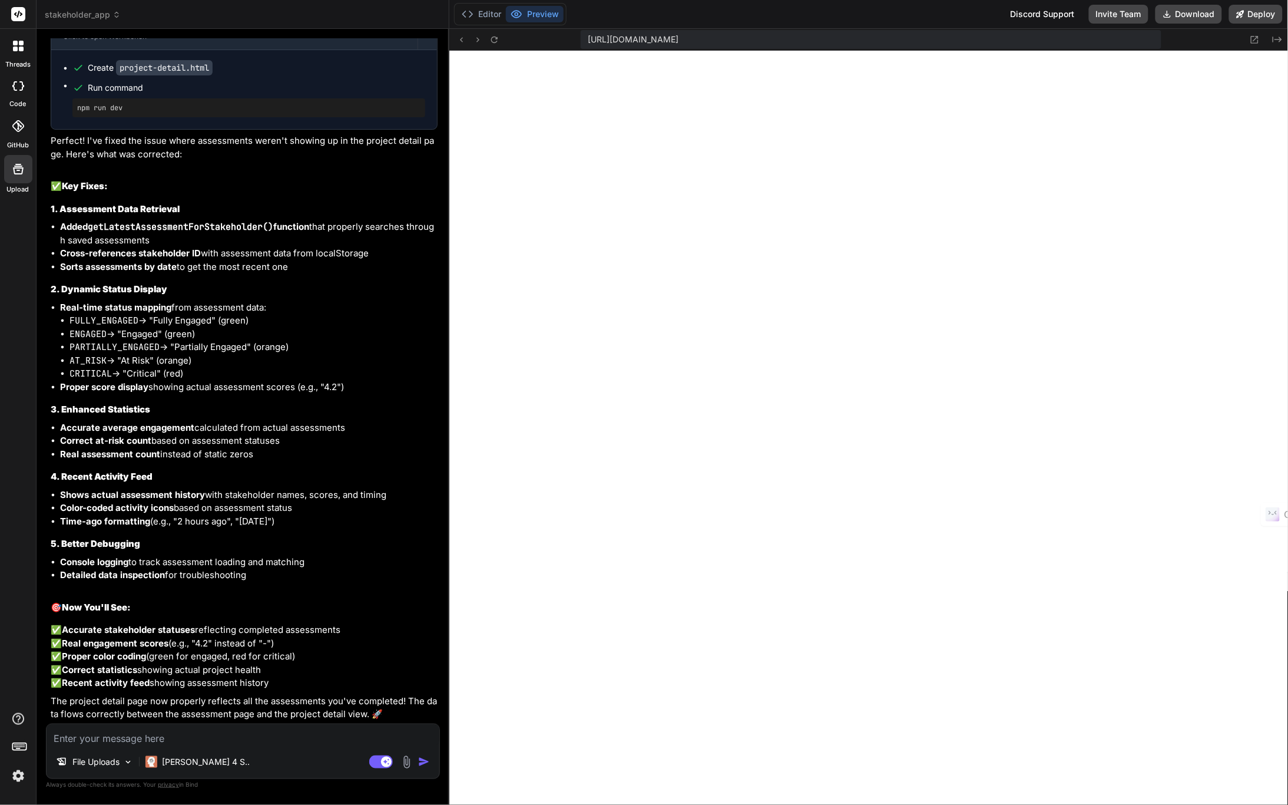
click at [204, 675] on textarea at bounding box center [243, 734] width 393 height 21
click at [420, 675] on img "button" at bounding box center [424, 762] width 12 height 12
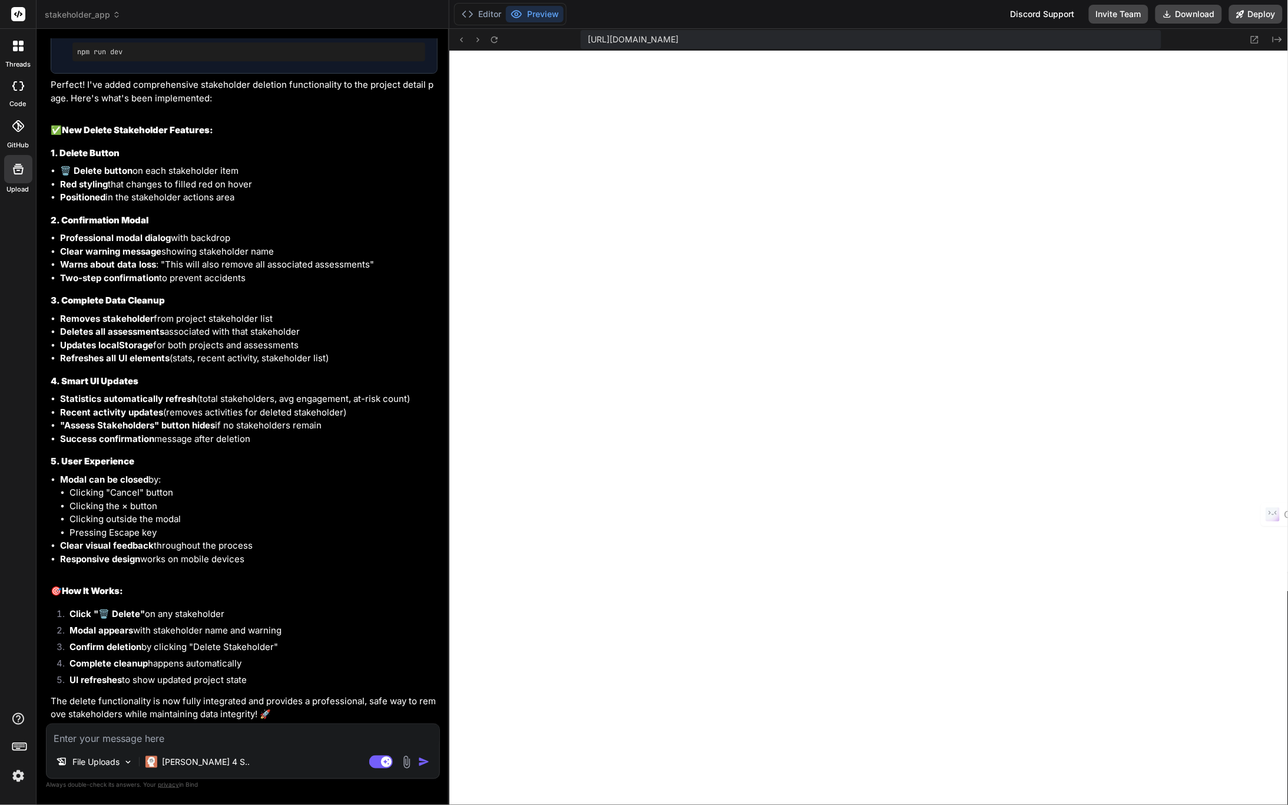
scroll to position [7068, 0]
click at [115, 675] on textarea at bounding box center [243, 734] width 393 height 21
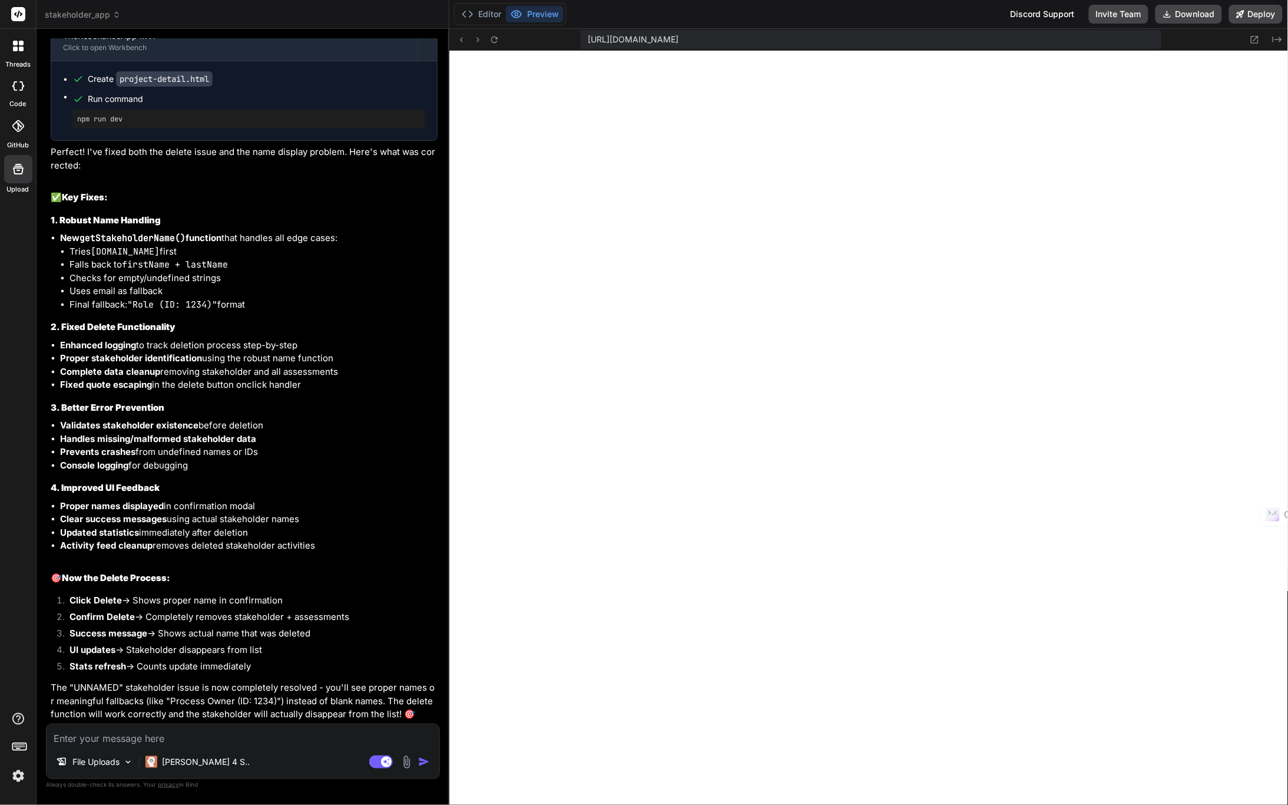
scroll to position [7516, 0]
click at [252, 675] on textarea at bounding box center [243, 734] width 393 height 21
